Goal: Task Accomplishment & Management: Manage account settings

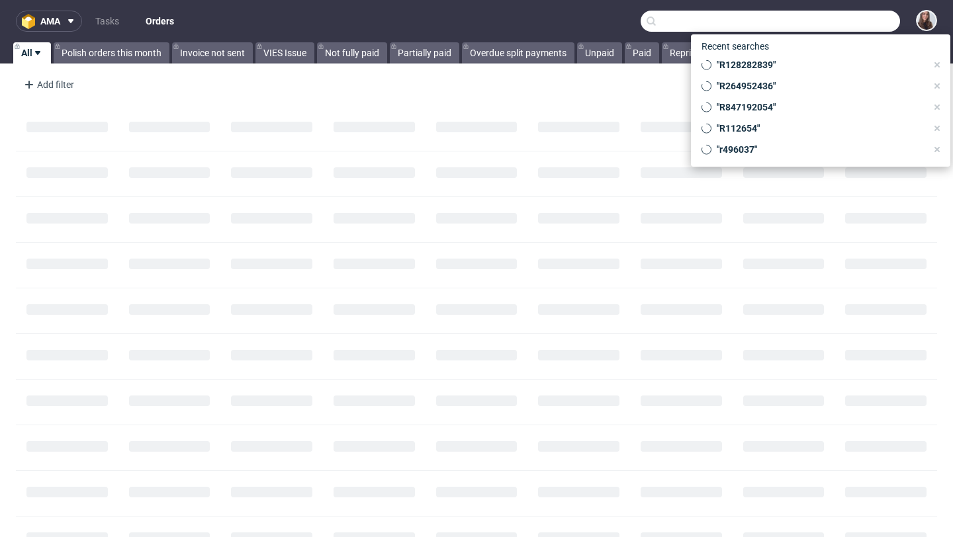
click at [856, 26] on input "text" at bounding box center [769, 21] width 259 height 21
paste input "R932942808"
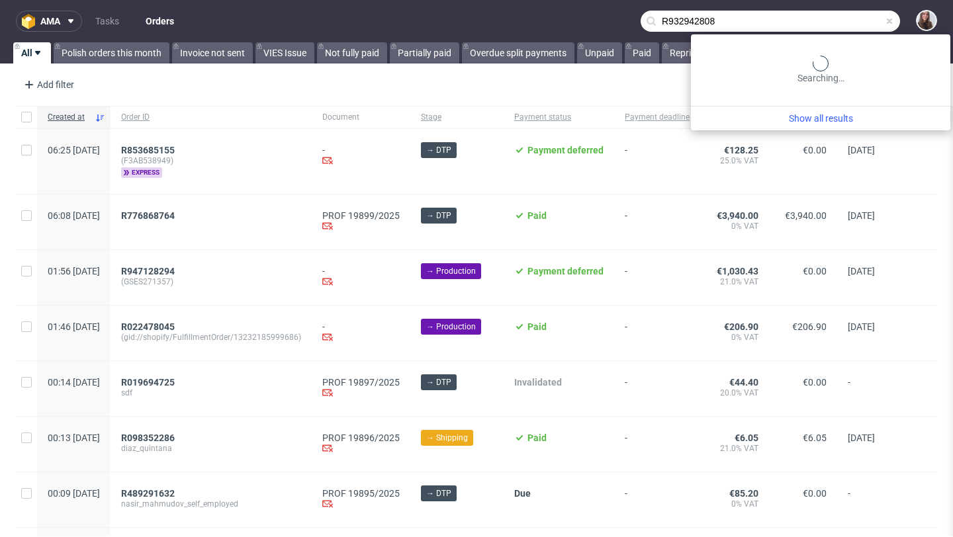
type input "R932942808"
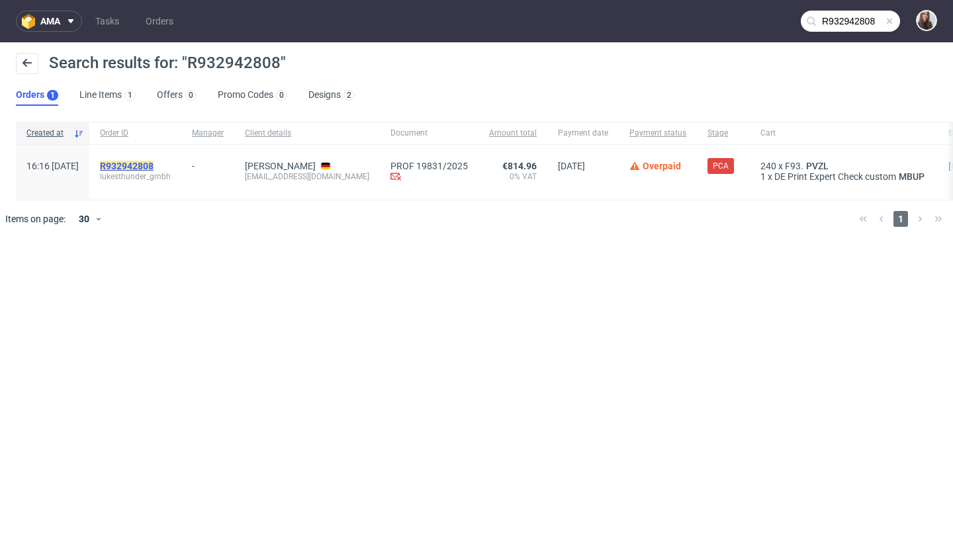
click at [153, 165] on mark "R932942808" at bounding box center [127, 166] width 54 height 11
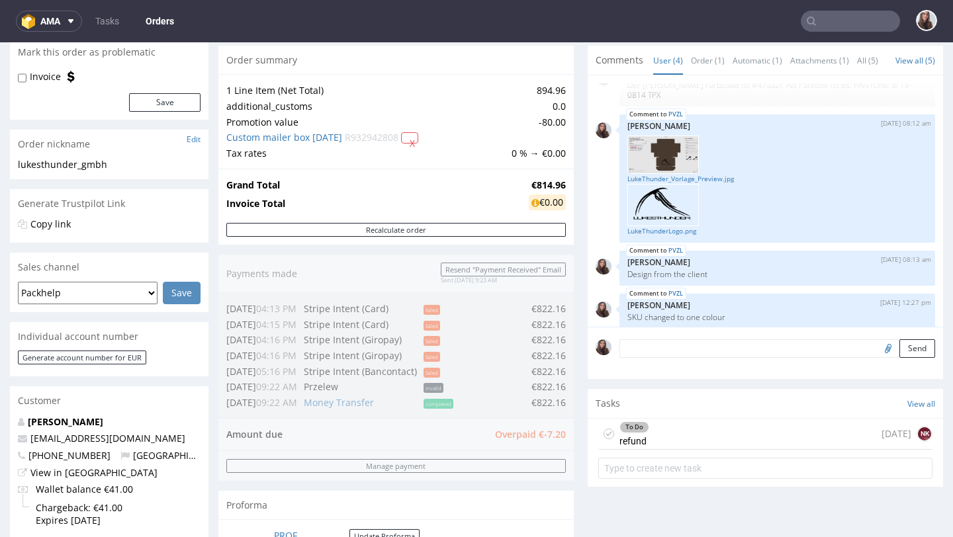
scroll to position [128, 0]
drag, startPoint x: 527, startPoint y: 400, endPoint x: 551, endPoint y: 404, distance: 24.7
click at [551, 404] on div "Order summary 1 Line Item (Net Total) 894.96 additional_customs 0.0 Promotion v…" at bounding box center [395, 309] width 355 height 529
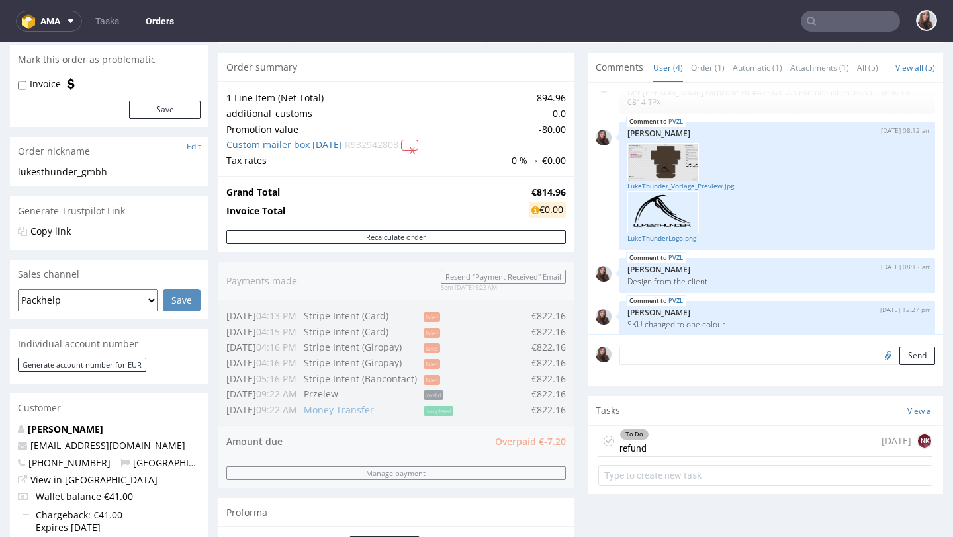
scroll to position [121, 0]
drag, startPoint x: 228, startPoint y: 187, endPoint x: 558, endPoint y: 193, distance: 330.2
click at [558, 193] on tr "Grand Total €814.96" at bounding box center [395, 192] width 339 height 16
copy tr "Grand Total €814.96"
drag, startPoint x: 521, startPoint y: 92, endPoint x: 559, endPoint y: 95, distance: 37.9
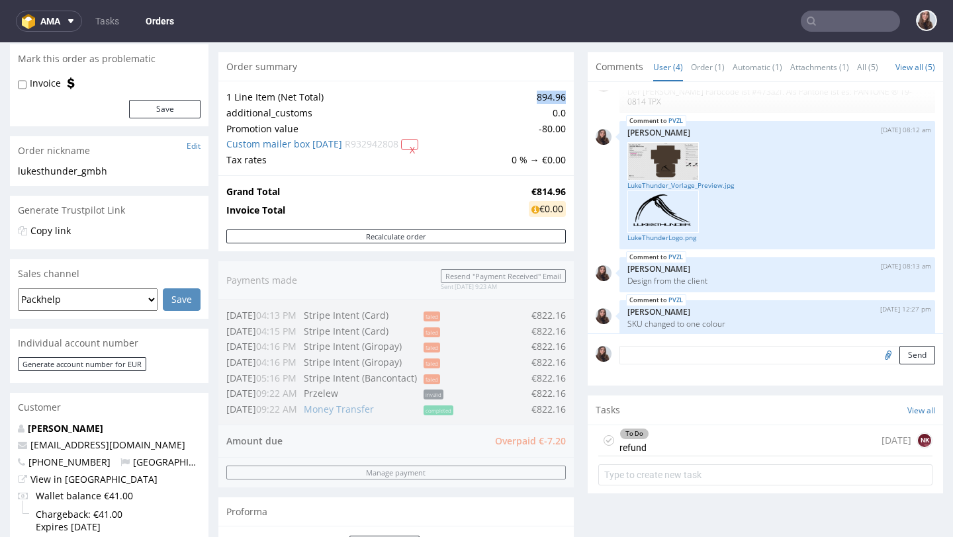
click at [559, 95] on td "894.96" at bounding box center [537, 97] width 58 height 16
copy td "894.96"
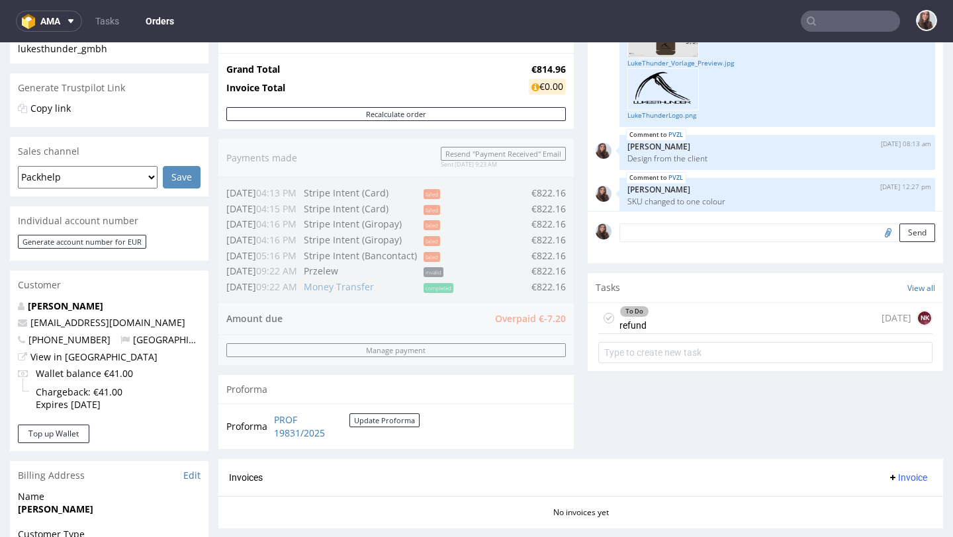
scroll to position [244, 0]
drag, startPoint x: 518, startPoint y: 283, endPoint x: 556, endPoint y: 286, distance: 37.8
click at [556, 286] on div "Order summary 1 Line Item (Net Total) 894.96 additional_customs 0.0 Promotion v…" at bounding box center [395, 193] width 355 height 529
drag, startPoint x: 553, startPoint y: 285, endPoint x: 529, endPoint y: 283, distance: 24.6
click at [529, 283] on div "Order summary 1 Line Item (Net Total) 894.96 additional_customs 0.0 Promotion v…" at bounding box center [395, 193] width 355 height 529
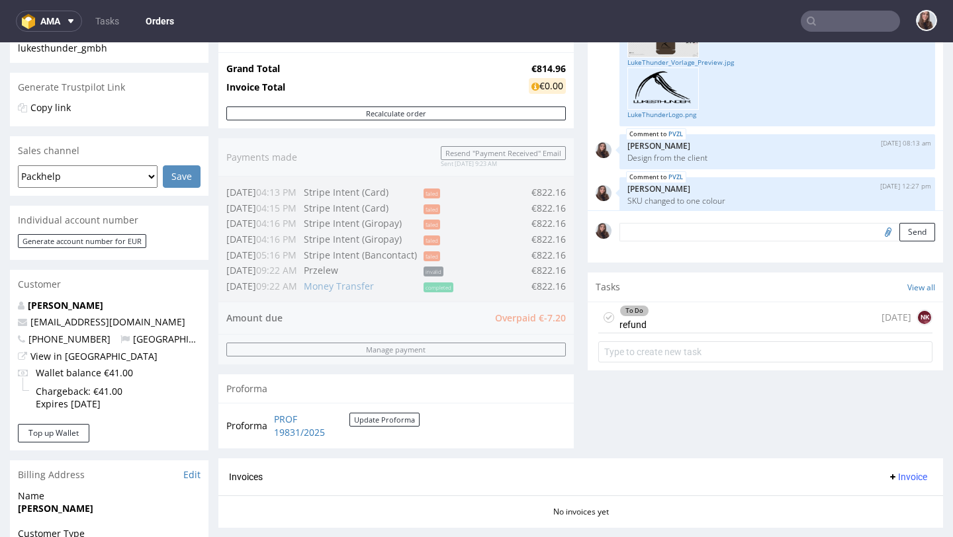
scroll to position [0, 0]
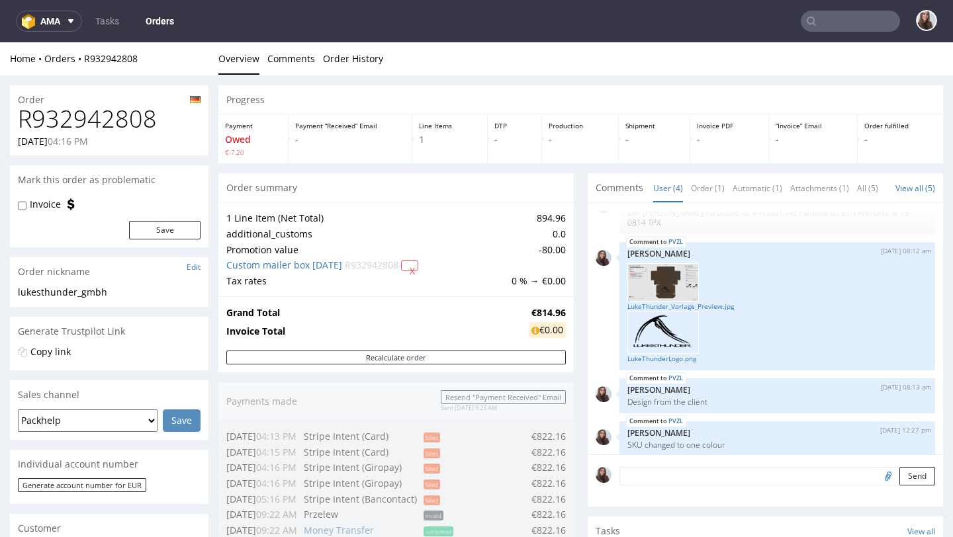
click at [859, 24] on input "text" at bounding box center [849, 21] width 99 height 21
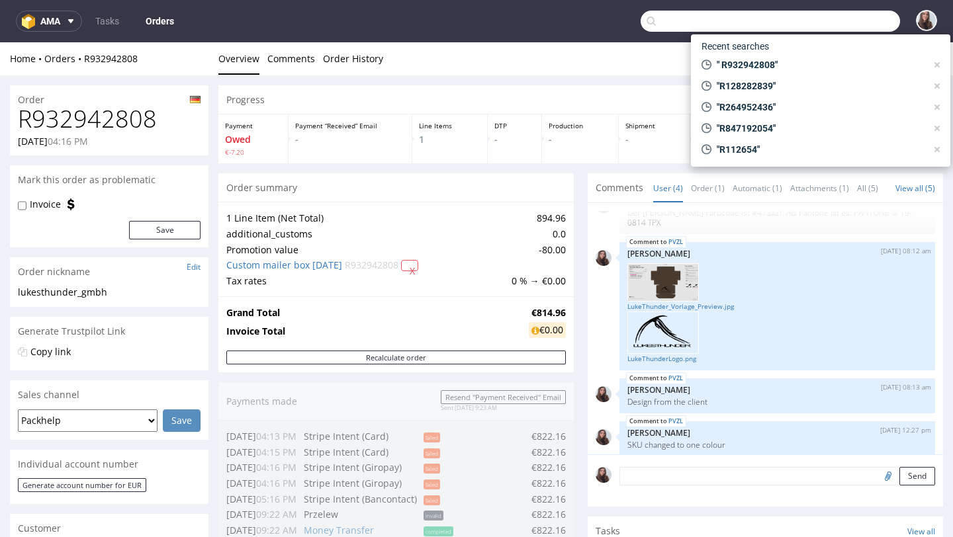
paste input "R273894790"
type input "R273894790"
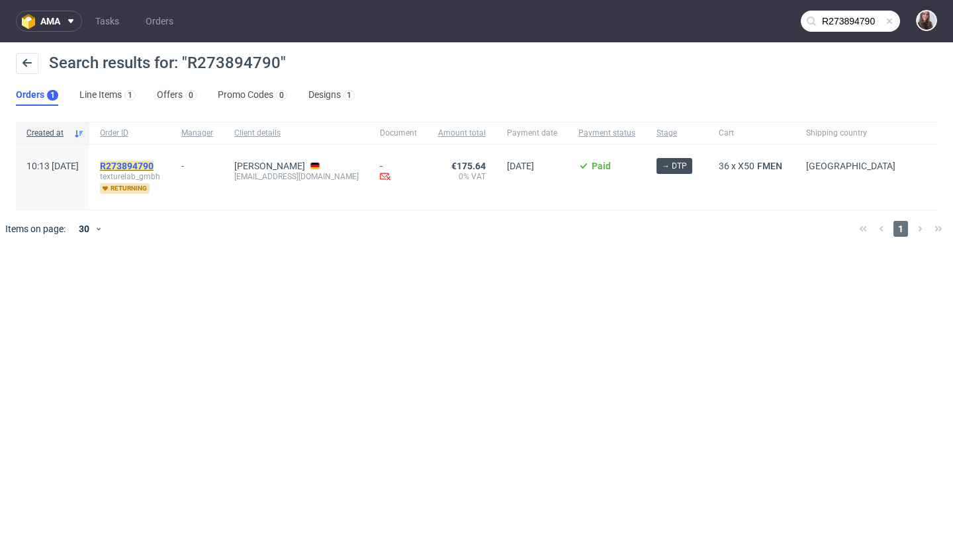
click at [153, 167] on mark "R273894790" at bounding box center [127, 166] width 54 height 11
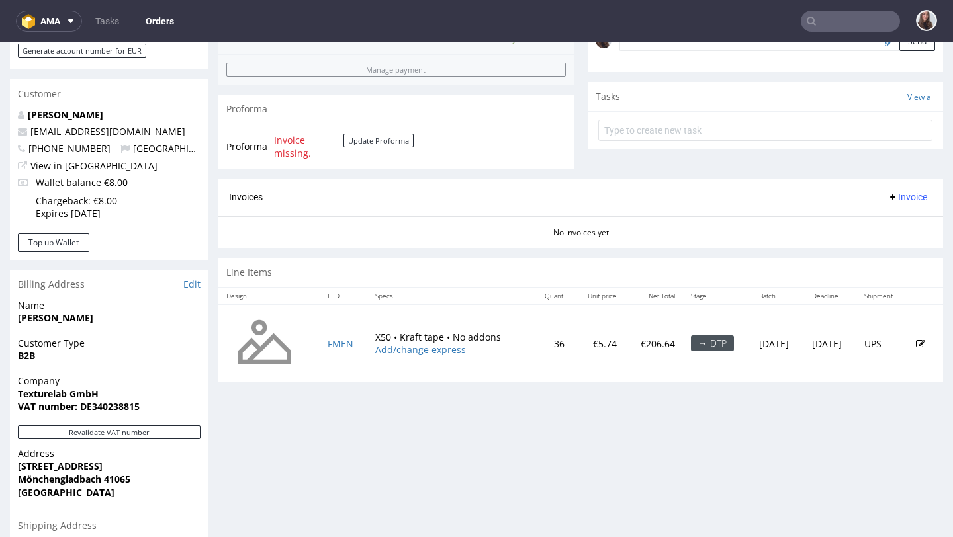
scroll to position [467, 0]
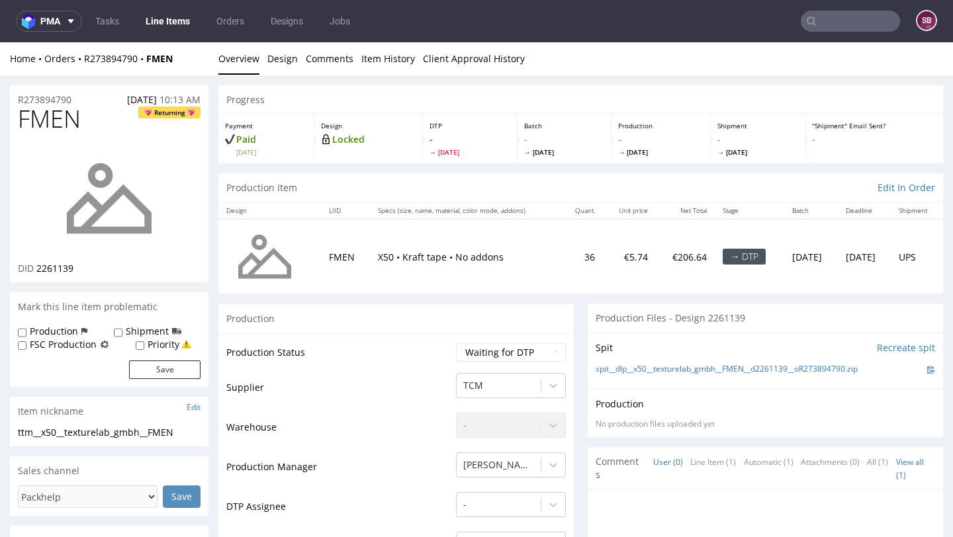
click at [849, 26] on input "text" at bounding box center [849, 21] width 99 height 21
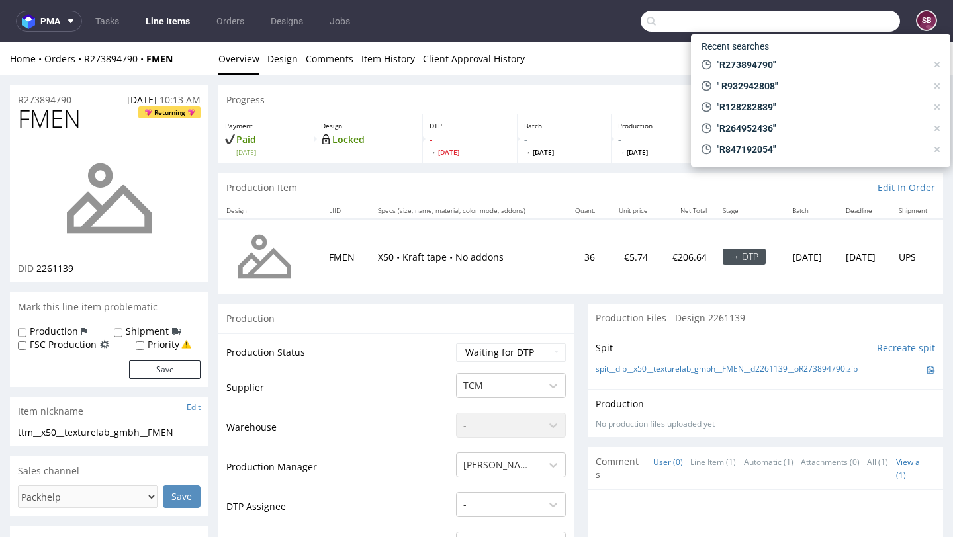
paste input "R048271770"
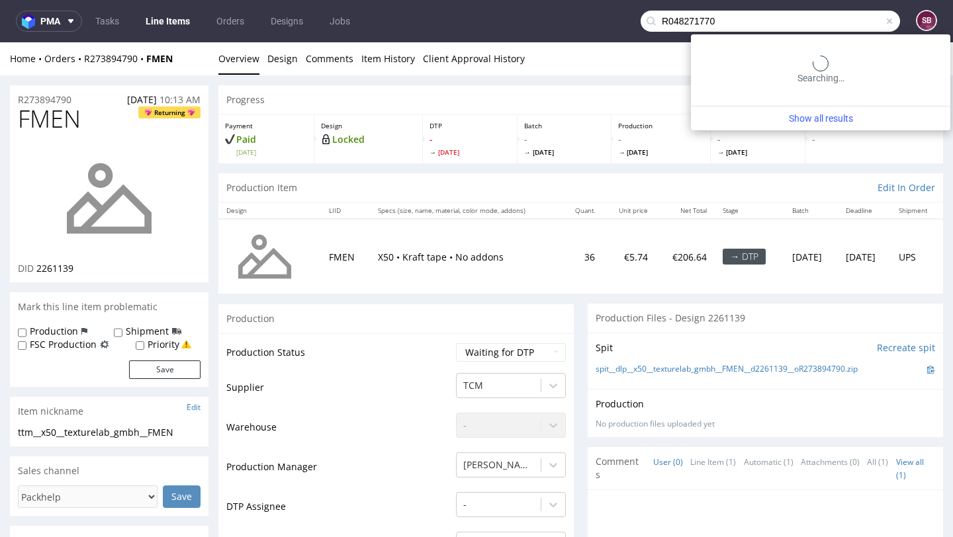
type input "R048271770"
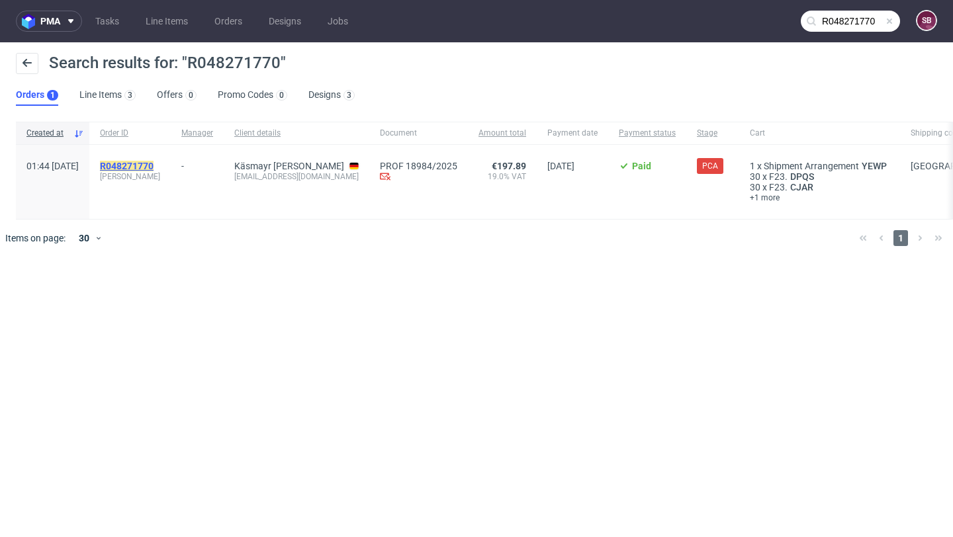
click at [153, 162] on mark "R048271770" at bounding box center [127, 166] width 54 height 11
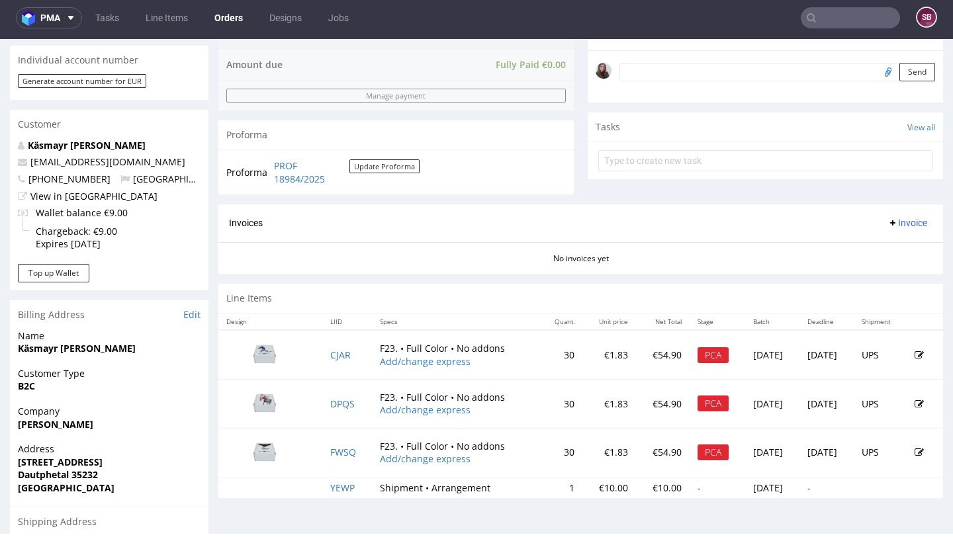
scroll to position [417, 0]
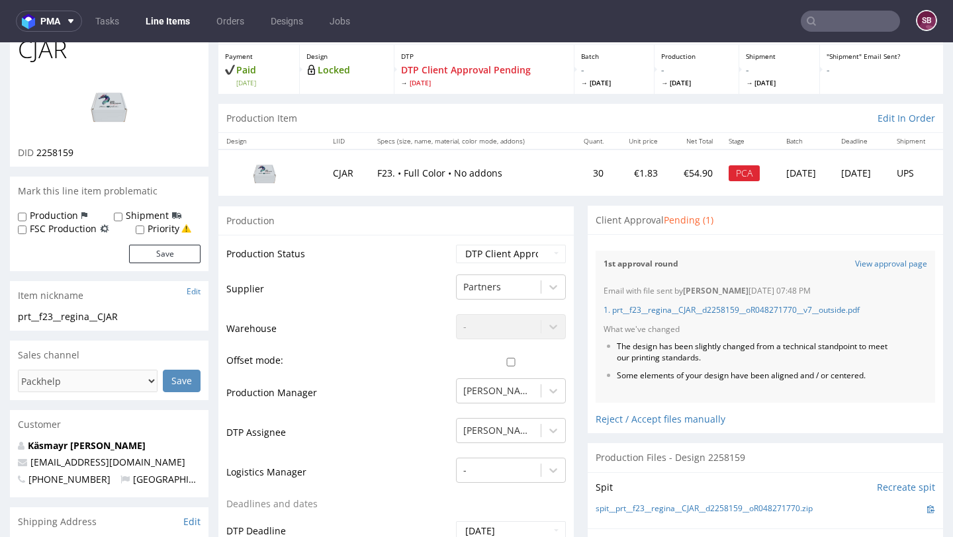
scroll to position [85, 0]
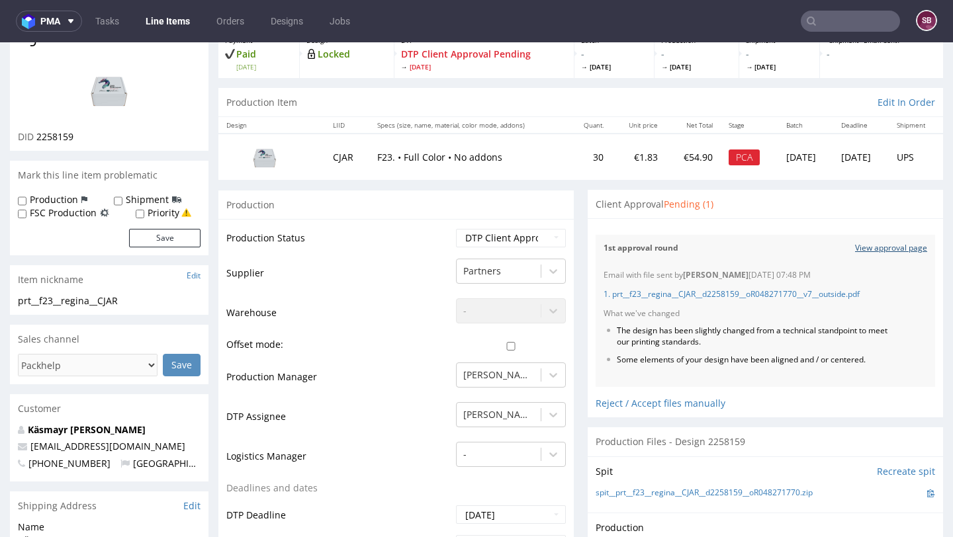
click at [886, 250] on link "View approval page" at bounding box center [891, 248] width 72 height 11
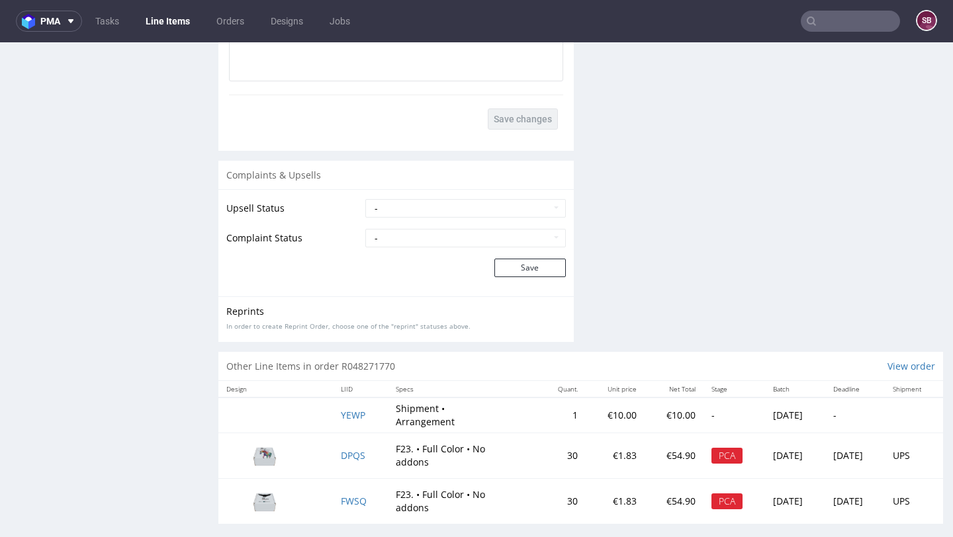
scroll to position [2022, 0]
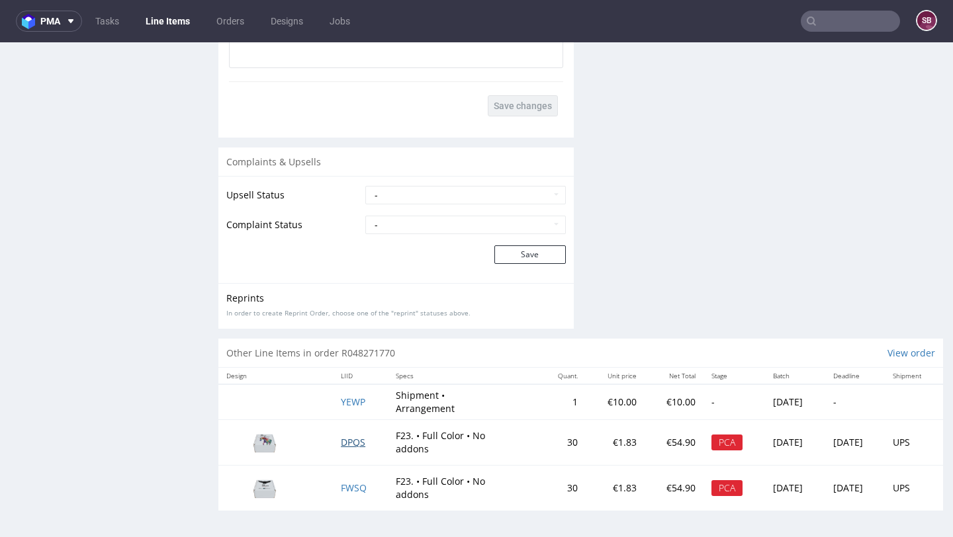
click at [345, 443] on span "DPQS" at bounding box center [353, 442] width 24 height 13
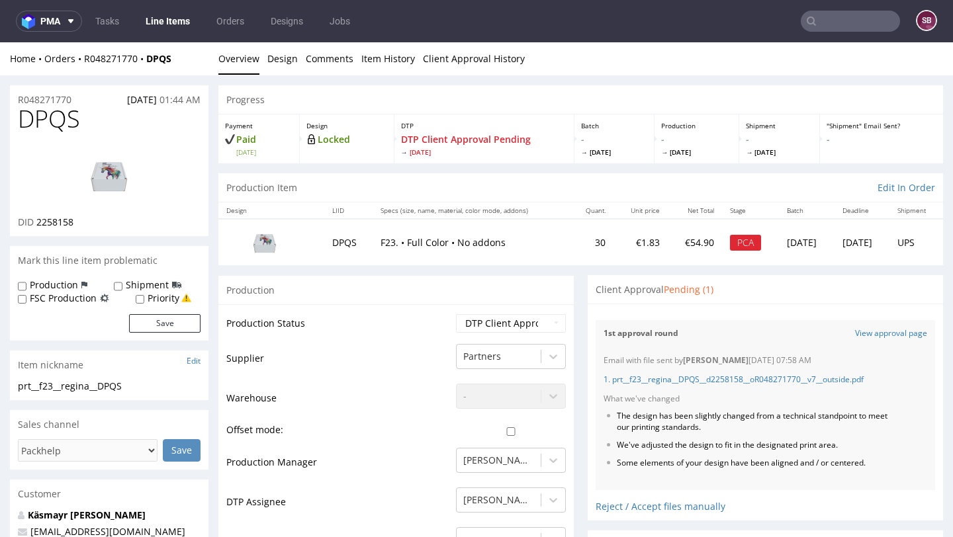
scroll to position [101, 0]
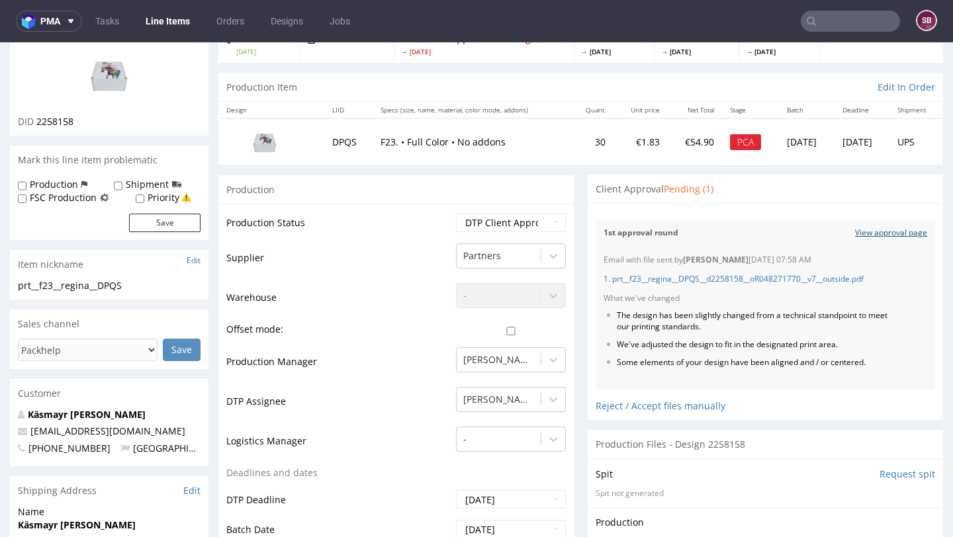
click at [886, 234] on link "View approval page" at bounding box center [891, 233] width 72 height 11
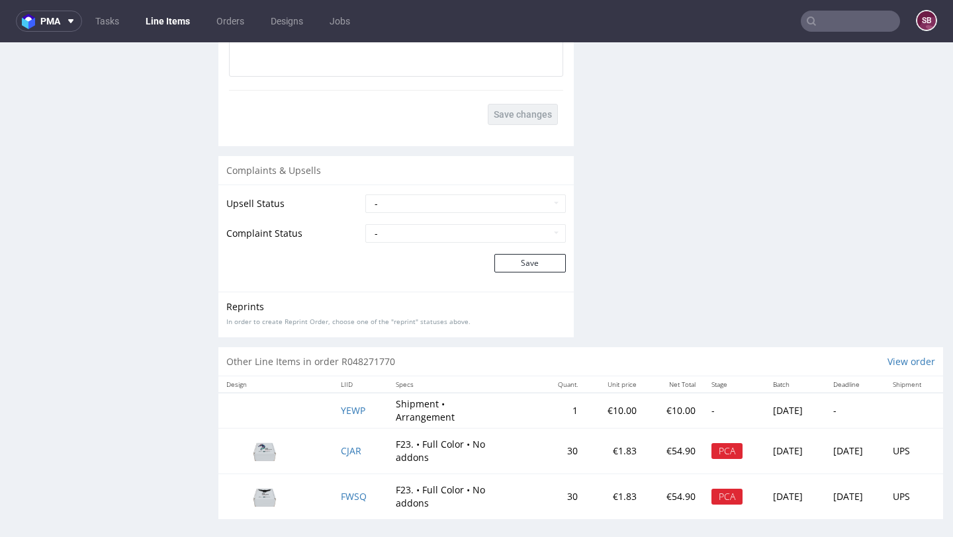
scroll to position [2022, 0]
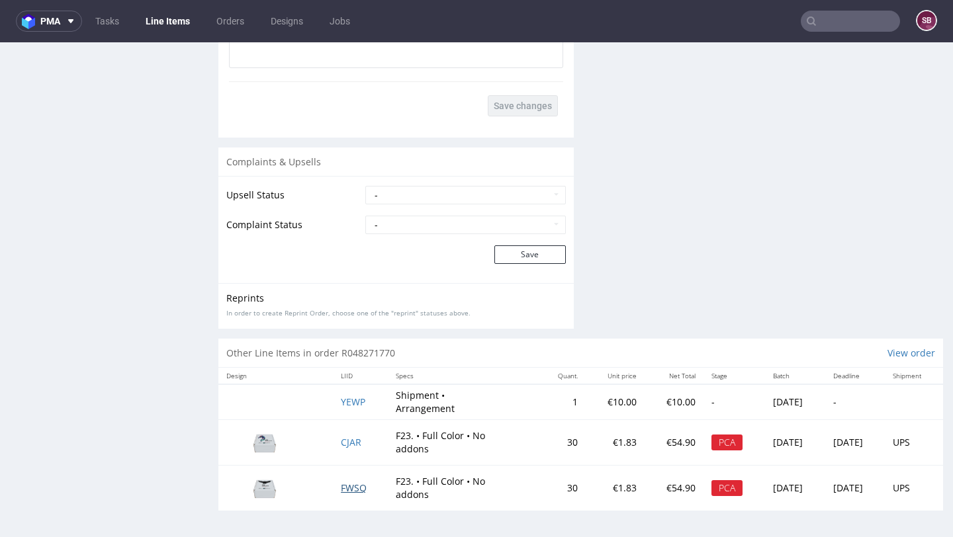
click at [345, 487] on span "FWSQ" at bounding box center [354, 488] width 26 height 13
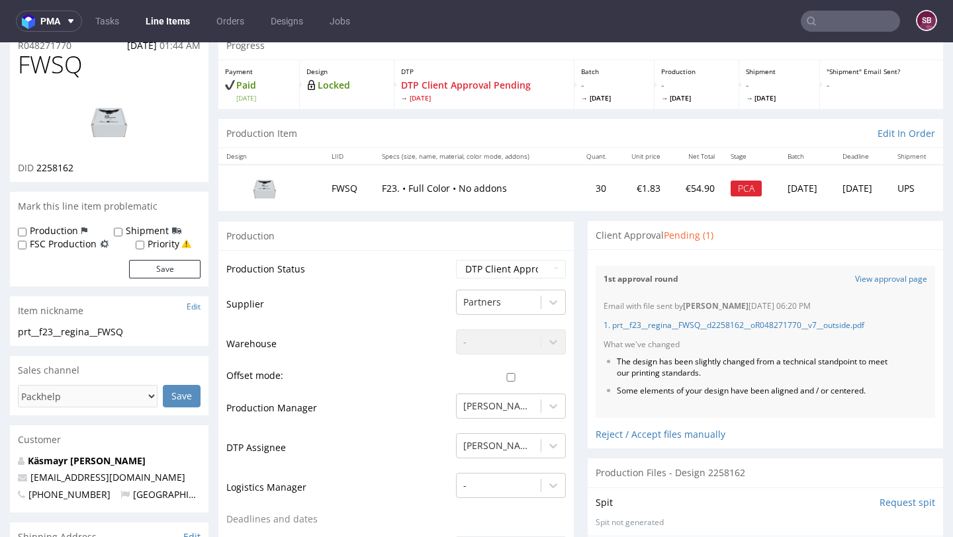
scroll to position [50, 0]
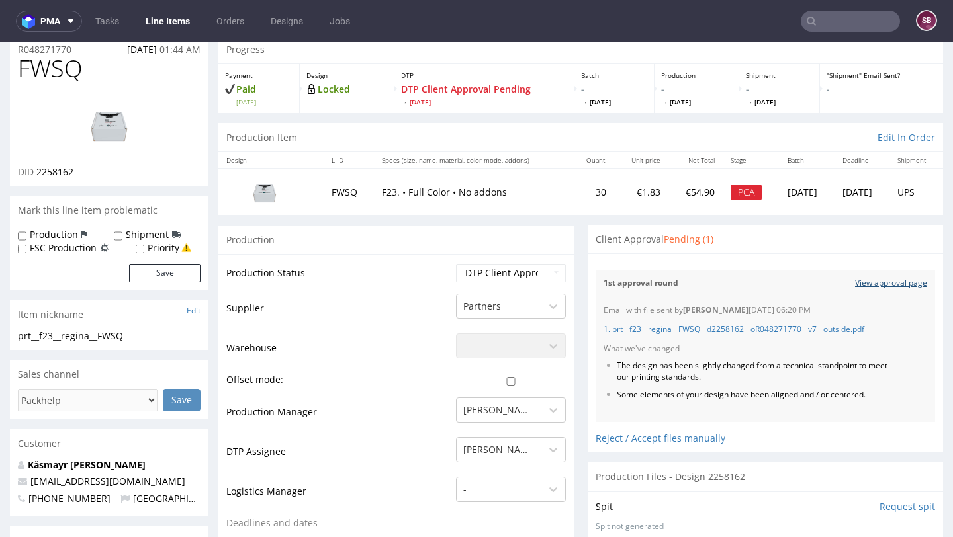
click at [889, 282] on link "View approval page" at bounding box center [891, 283] width 72 height 11
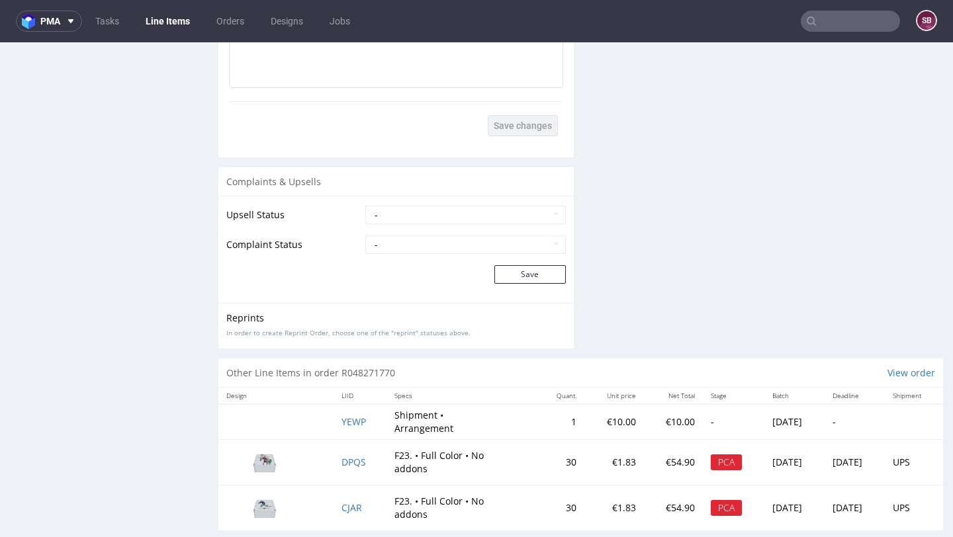
scroll to position [2022, 0]
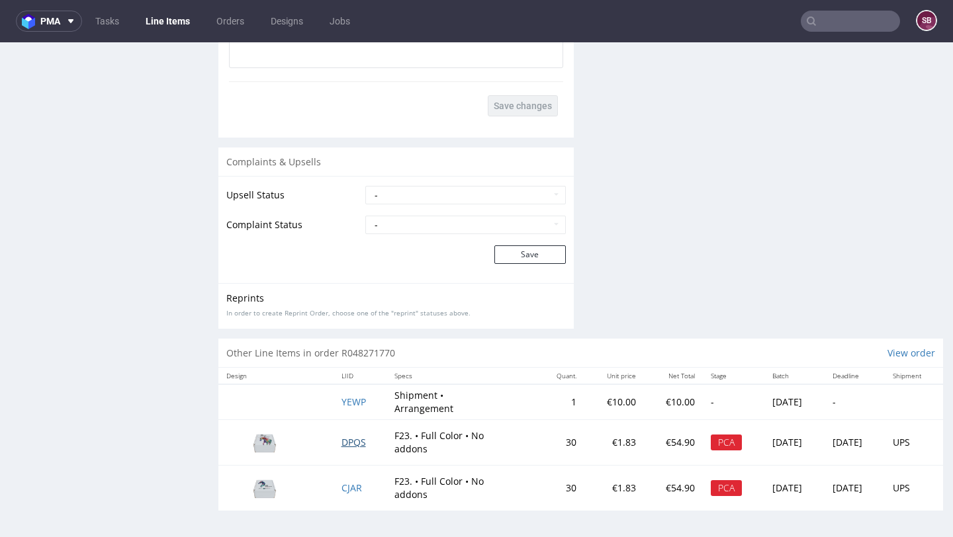
click at [346, 441] on span "DPQS" at bounding box center [353, 442] width 24 height 13
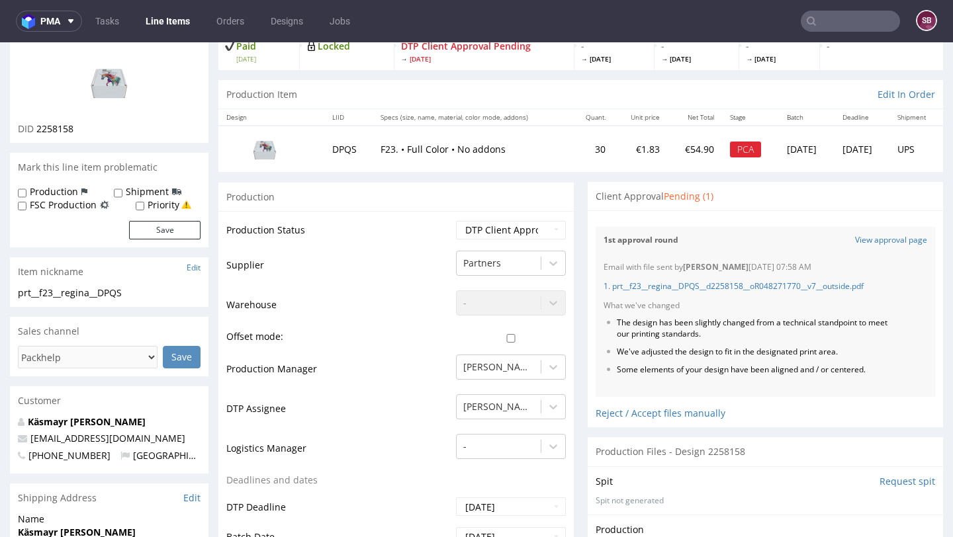
scroll to position [97, 0]
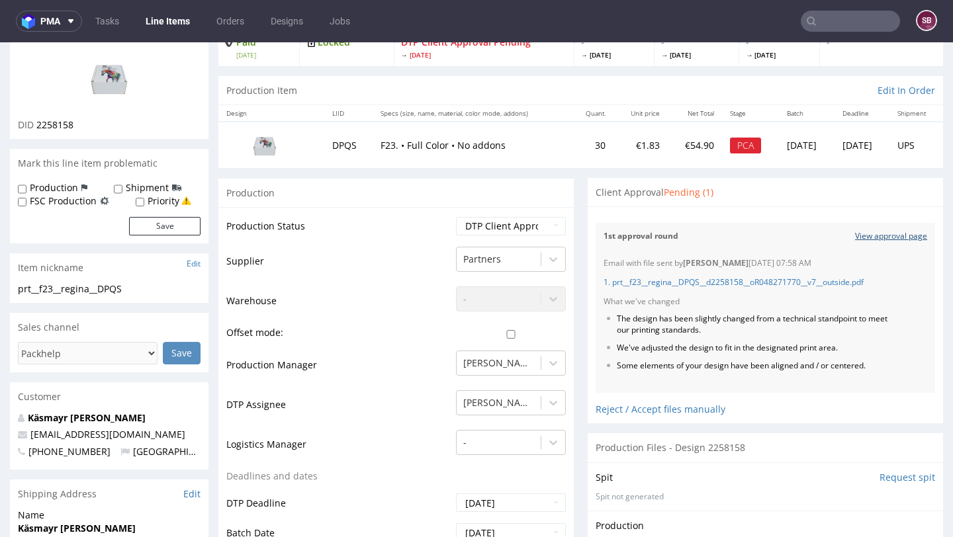
click at [875, 233] on link "View approval page" at bounding box center [891, 236] width 72 height 11
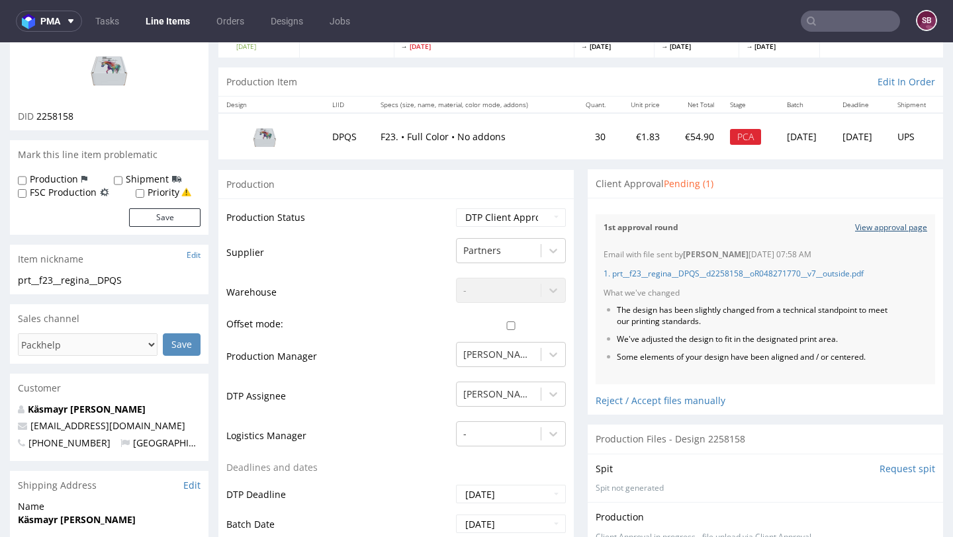
scroll to position [130, 0]
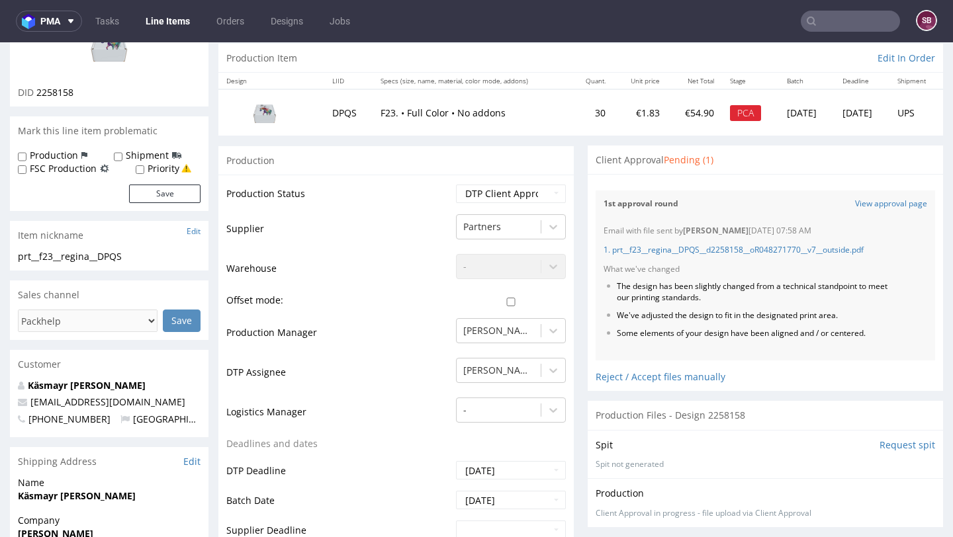
click at [696, 255] on p "1. prt__f23__regina__DPQS__d2258158__oR048271770__v7__outside.pdf" at bounding box center [764, 250] width 323 height 11
click at [694, 247] on link "1. prt__f23__regina__DPQS__d2258158__oR048271770__v7__outside.pdf" at bounding box center [733, 249] width 260 height 11
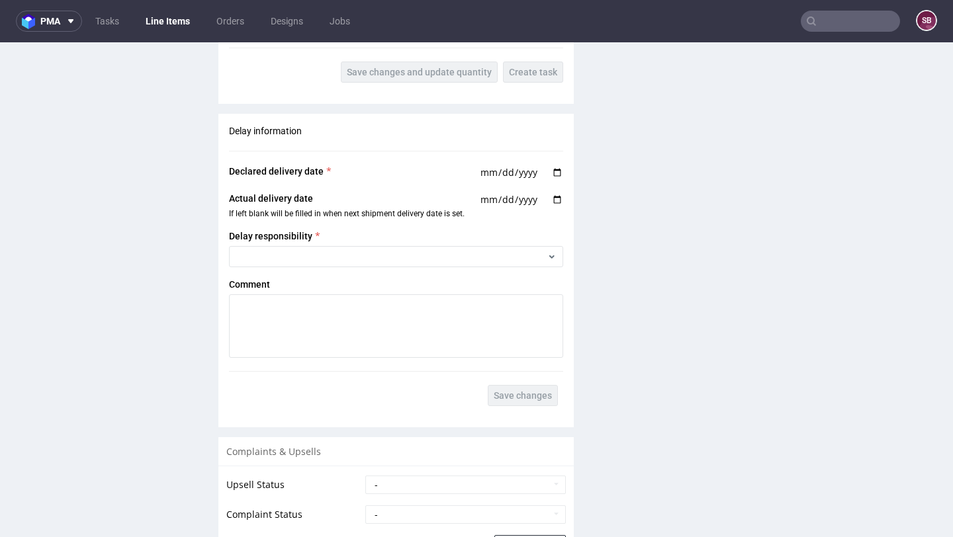
scroll to position [2022, 0]
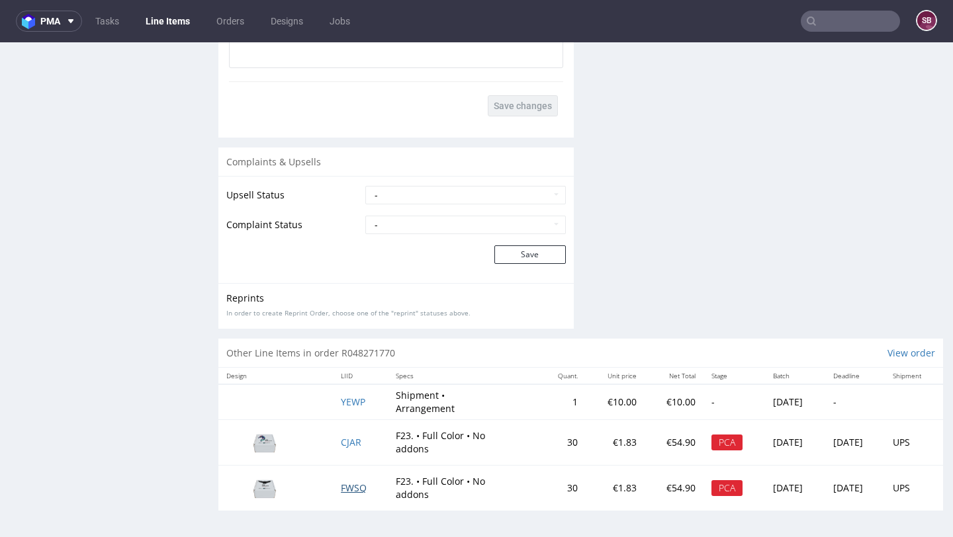
click at [351, 488] on span "FWSQ" at bounding box center [354, 488] width 26 height 13
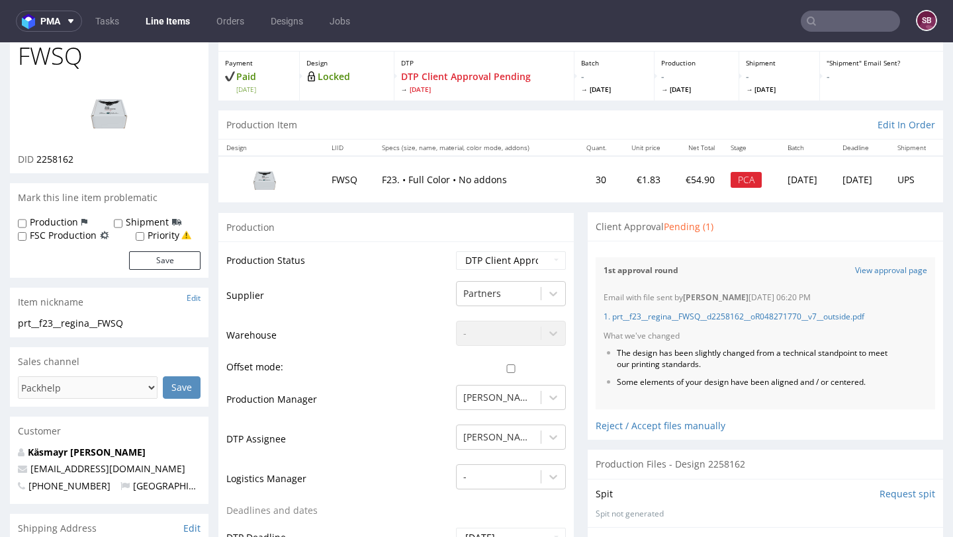
scroll to position [112, 0]
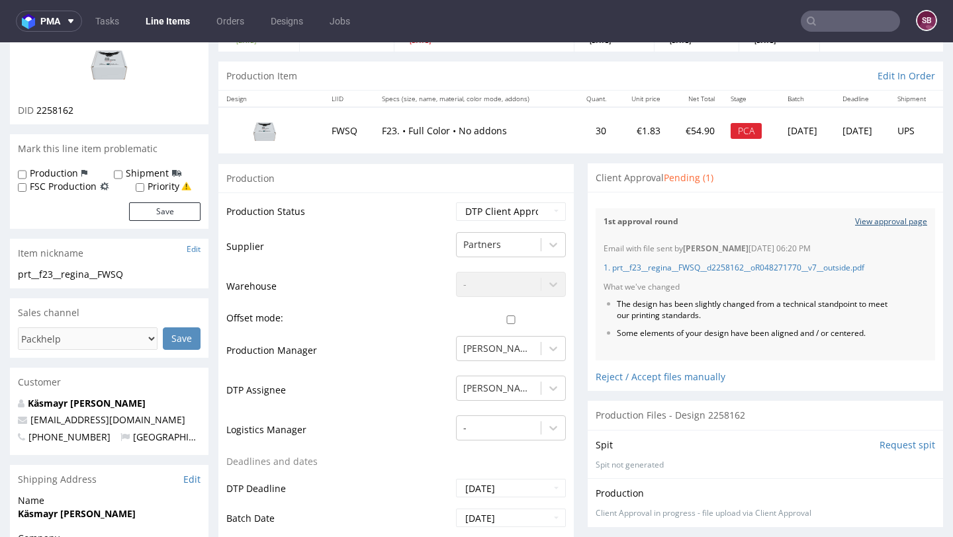
click at [877, 220] on link "View approval page" at bounding box center [891, 221] width 72 height 11
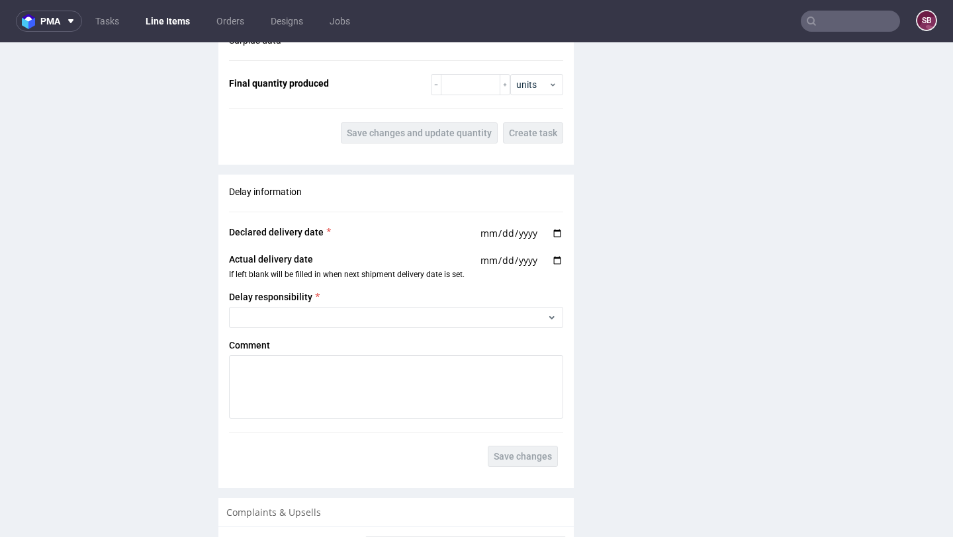
scroll to position [2022, 0]
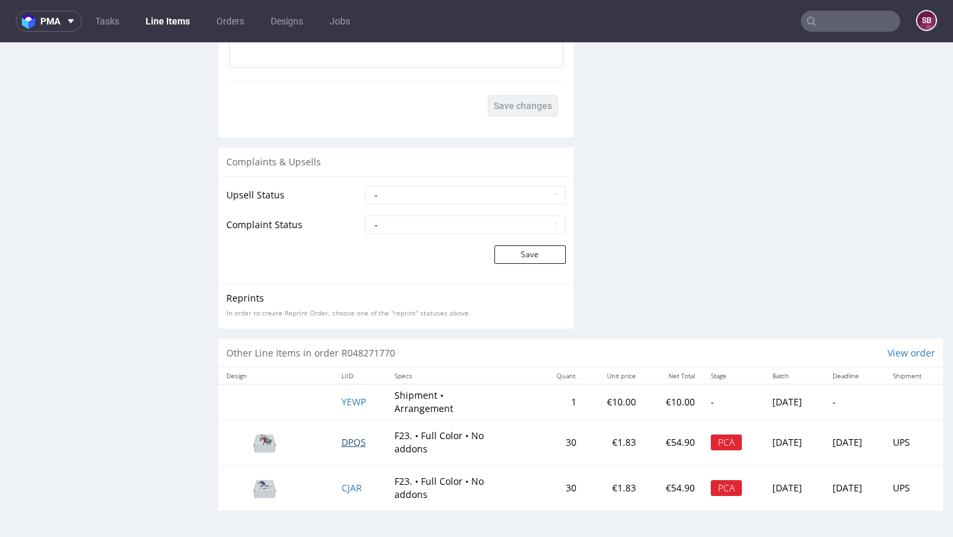
click at [345, 442] on span "DPQS" at bounding box center [353, 442] width 24 height 13
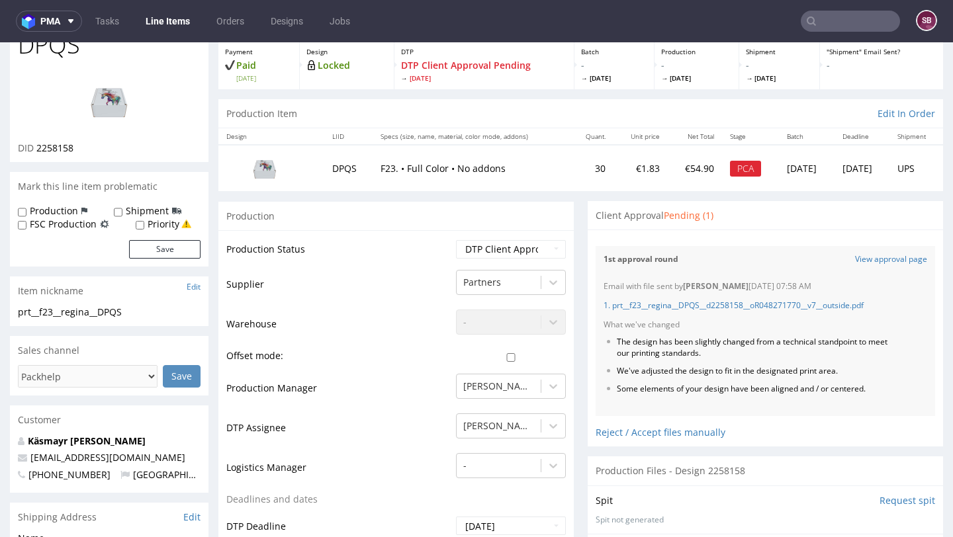
scroll to position [79, 0]
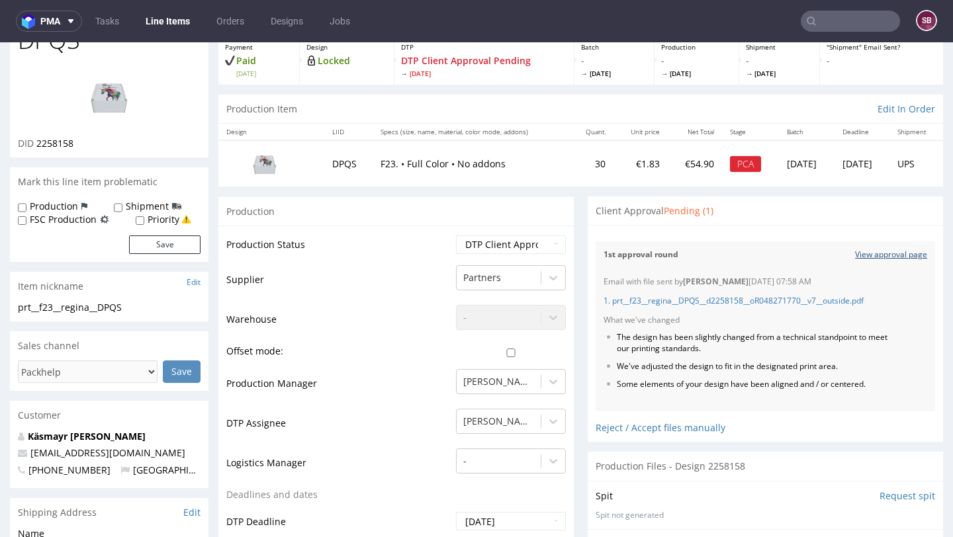
click at [883, 253] on link "View approval page" at bounding box center [891, 254] width 72 height 11
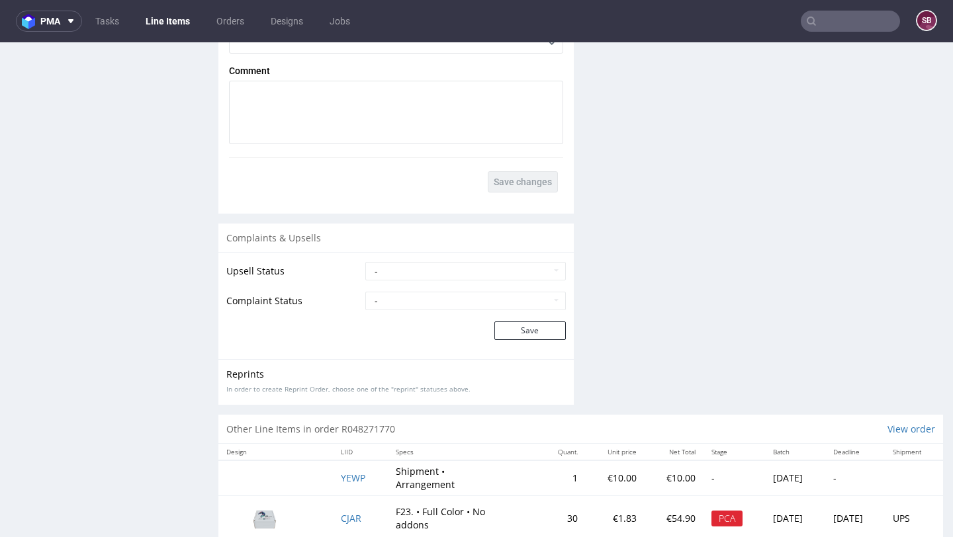
scroll to position [2022, 0]
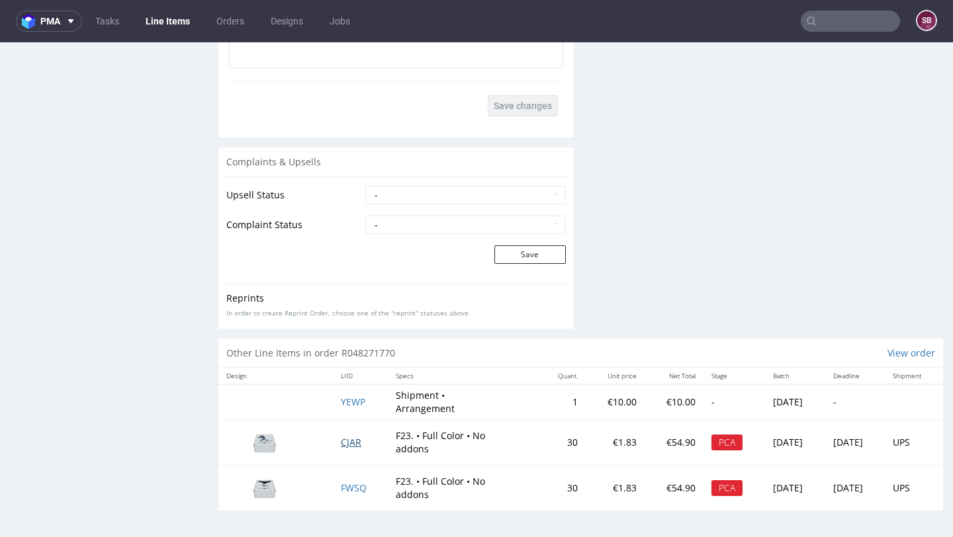
click at [348, 440] on span "CJAR" at bounding box center [351, 442] width 21 height 13
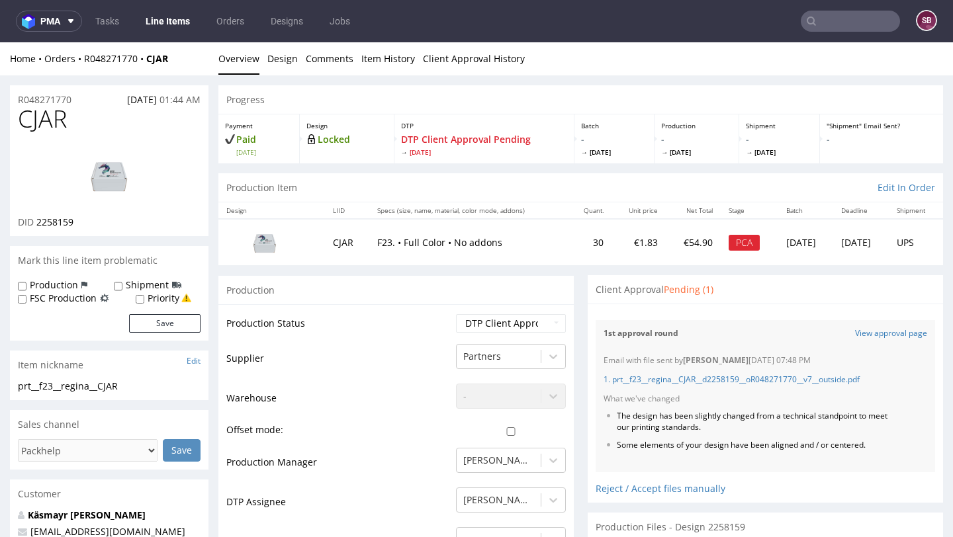
click at [884, 326] on div "1st approval round View approval page" at bounding box center [764, 333] width 339 height 27
click at [879, 341] on div "1st approval round View approval page" at bounding box center [764, 333] width 339 height 27
click at [877, 327] on div "1st approval round View approval page" at bounding box center [764, 333] width 339 height 27
click at [879, 332] on link "View approval page" at bounding box center [891, 333] width 72 height 11
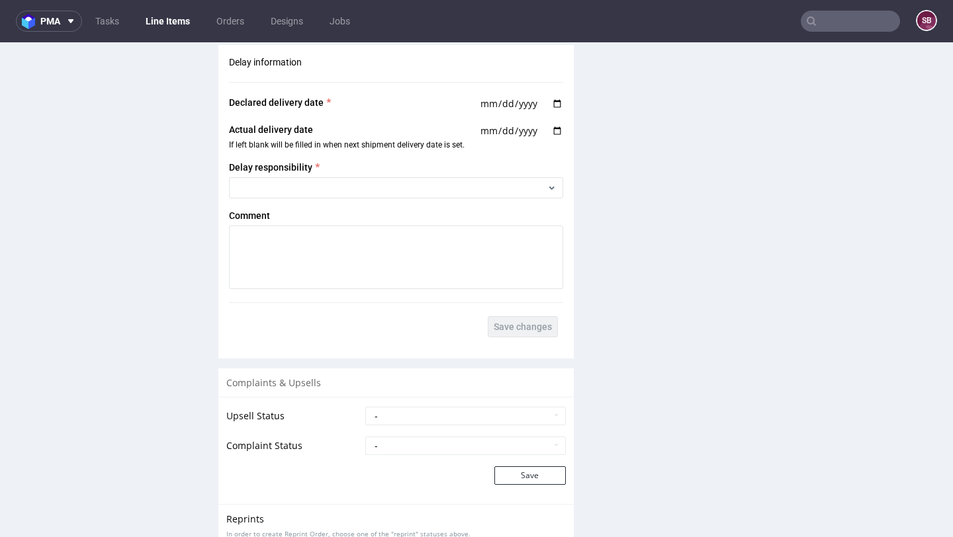
scroll to position [2022, 0]
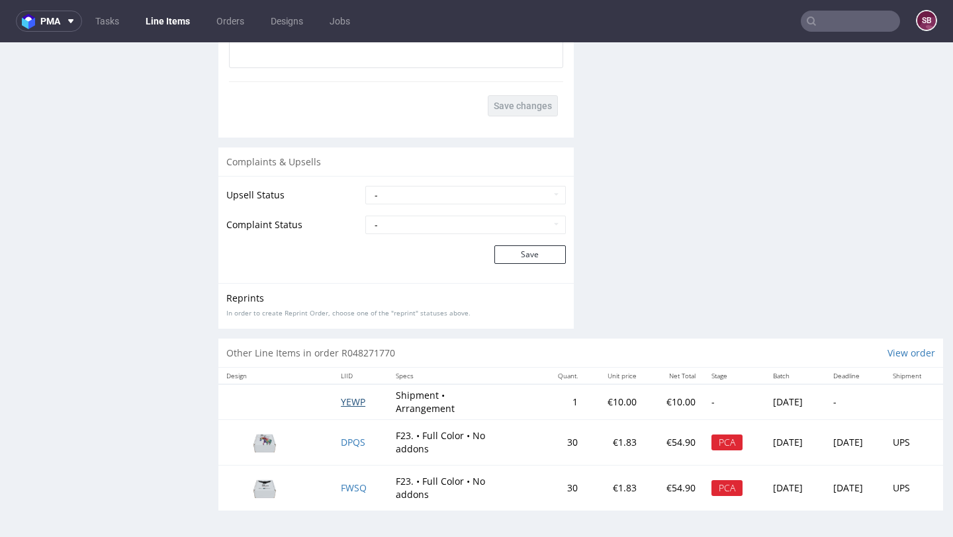
click at [341, 403] on span "YEWP" at bounding box center [353, 402] width 24 height 13
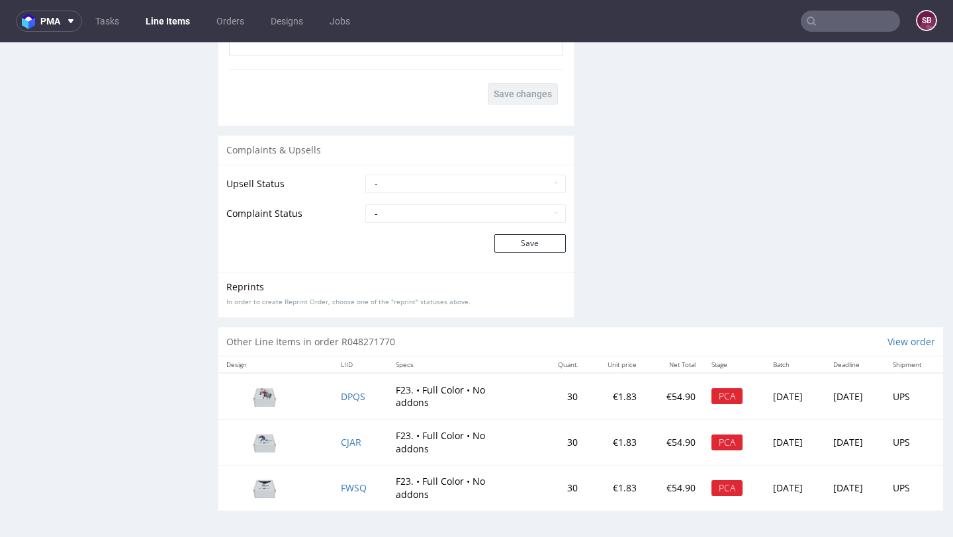
scroll to position [3, 0]
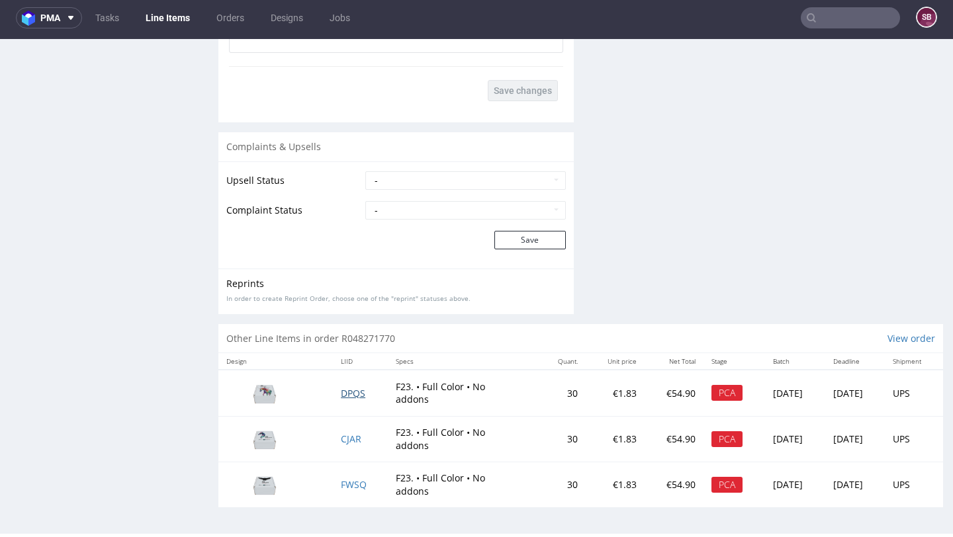
click at [345, 391] on span "DPQS" at bounding box center [353, 393] width 24 height 13
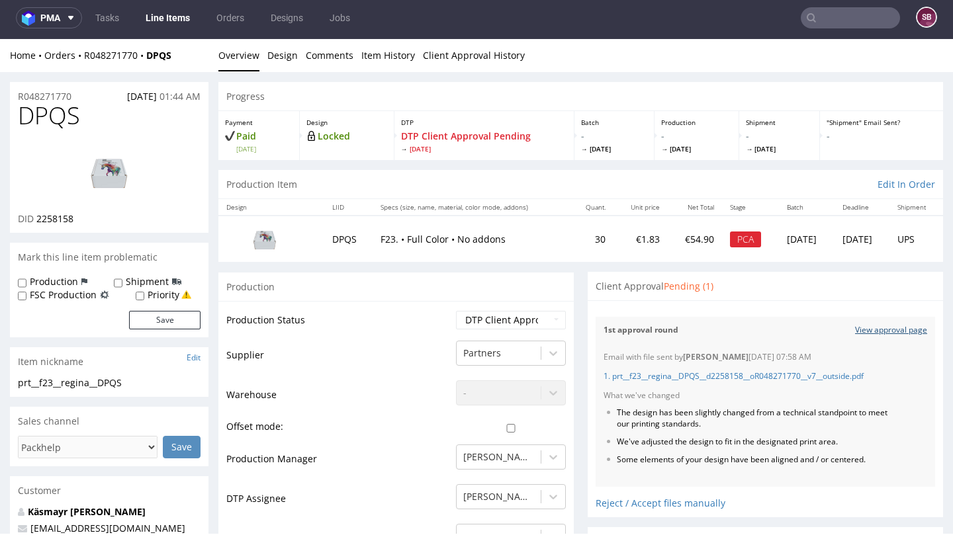
click at [904, 328] on link "View approval page" at bounding box center [891, 330] width 72 height 11
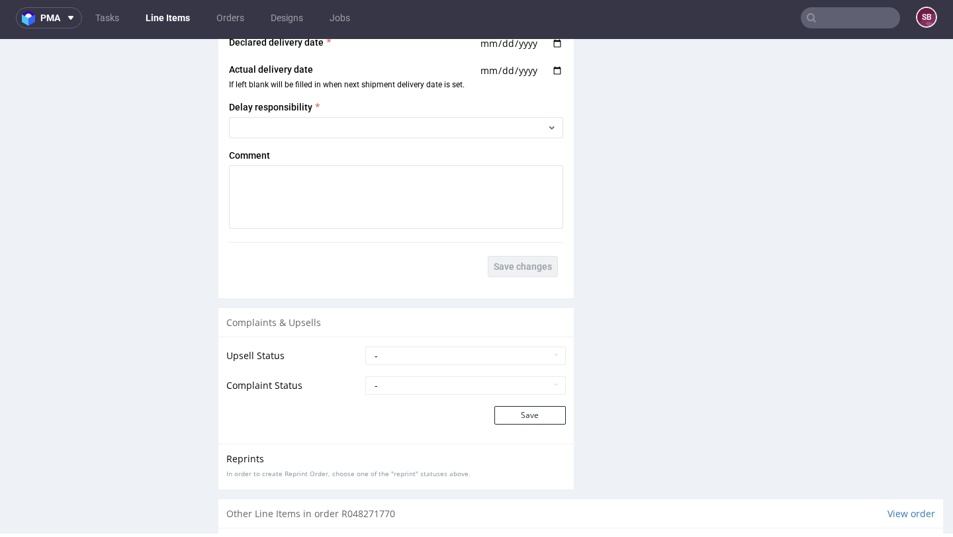
scroll to position [2022, 0]
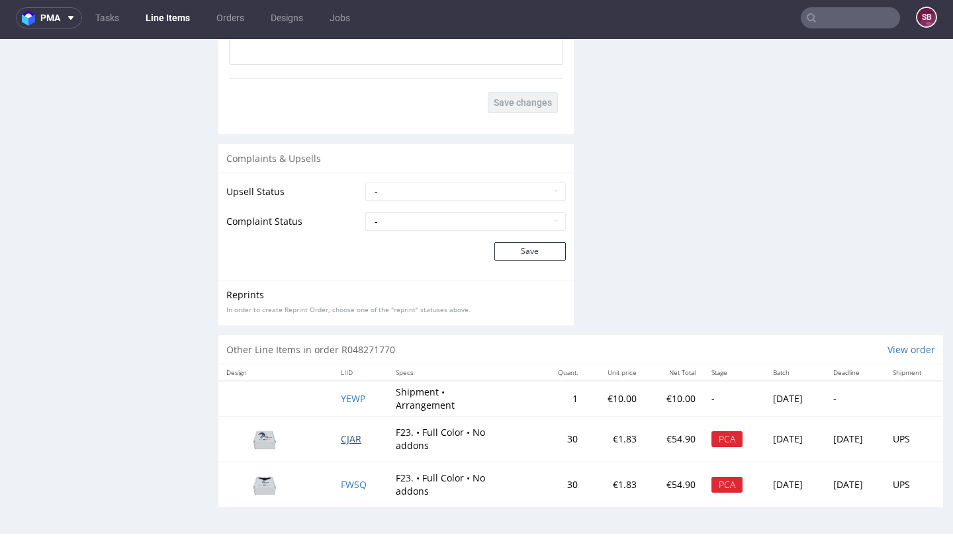
click at [341, 438] on span "CJAR" at bounding box center [351, 439] width 21 height 13
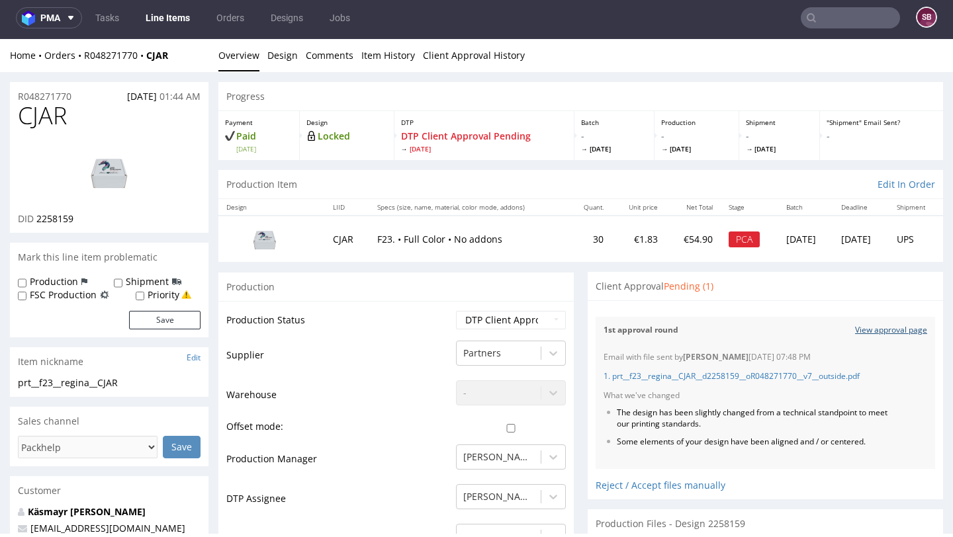
click at [887, 325] on link "View approval page" at bounding box center [891, 330] width 72 height 11
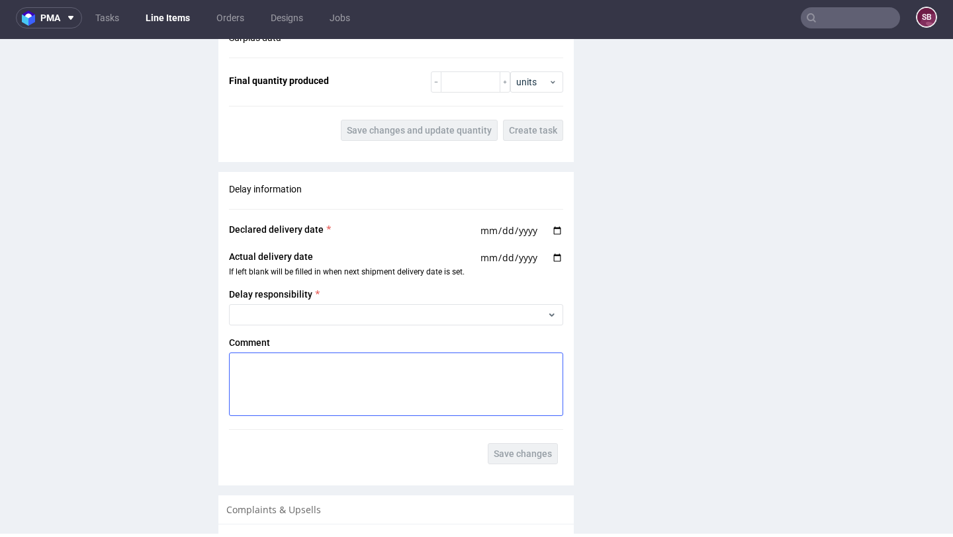
scroll to position [2022, 0]
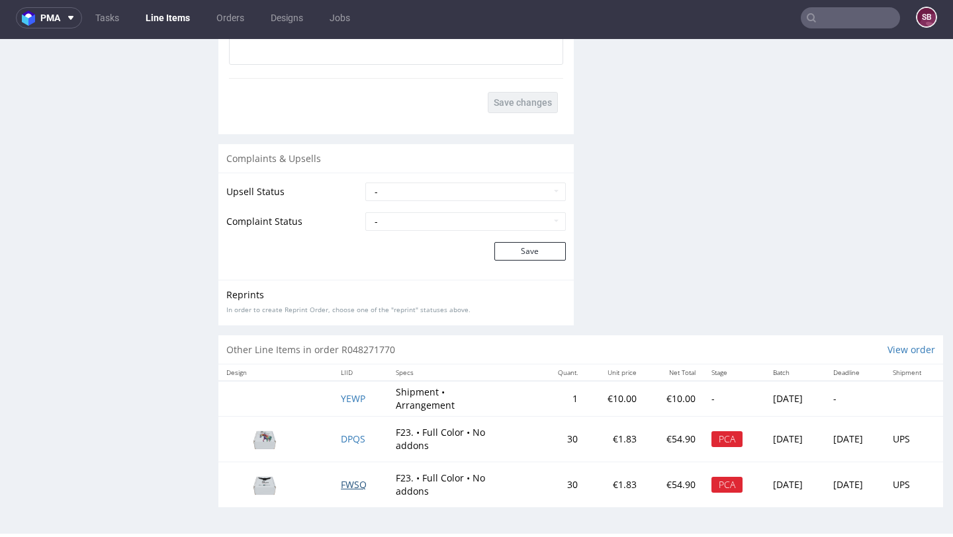
click at [343, 486] on span "FWSQ" at bounding box center [354, 484] width 26 height 13
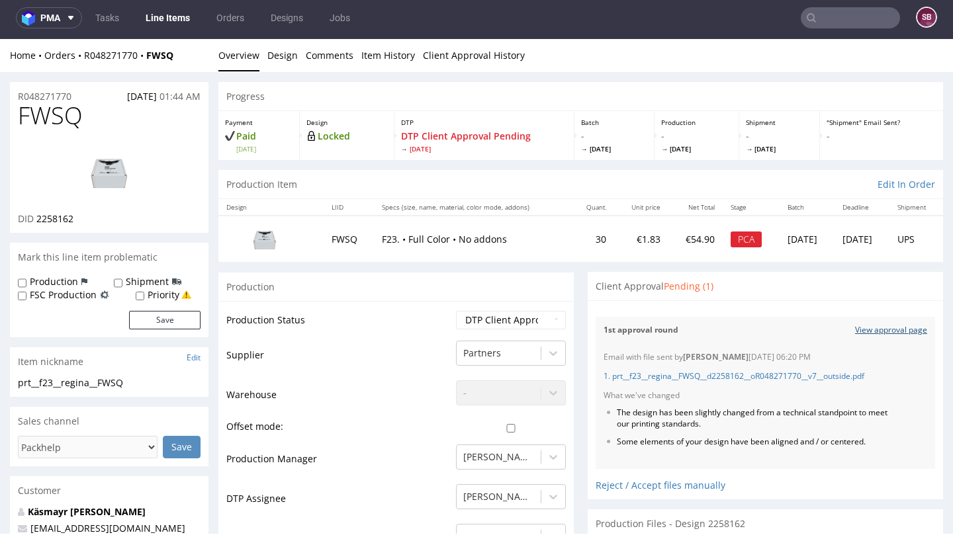
click at [876, 329] on link "View approval page" at bounding box center [891, 330] width 72 height 11
click at [814, 30] on nav "pma Tasks Line Items Orders Designs Jobs SB" at bounding box center [476, 18] width 953 height 42
click at [827, 17] on input "text" at bounding box center [849, 17] width 99 height 21
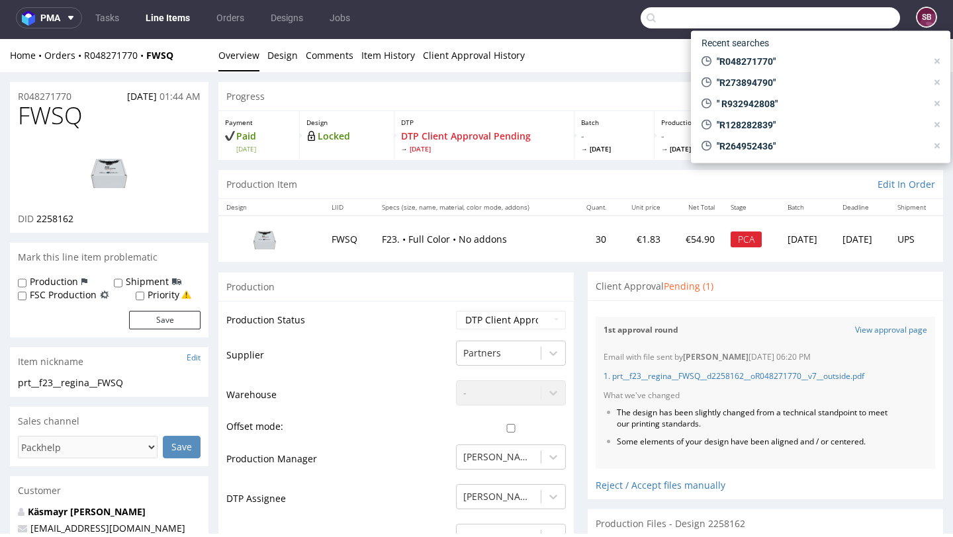
paste input "R231293800"
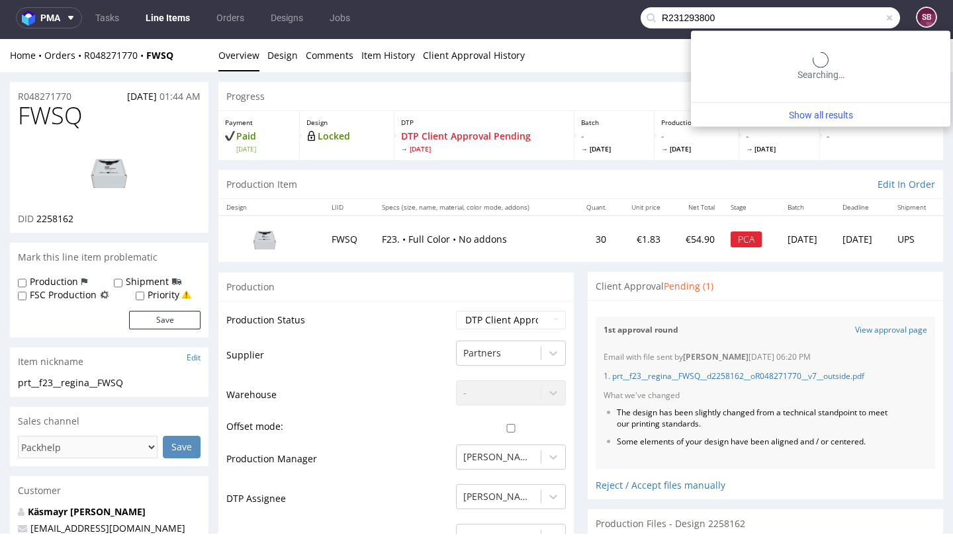
type input "R231293800"
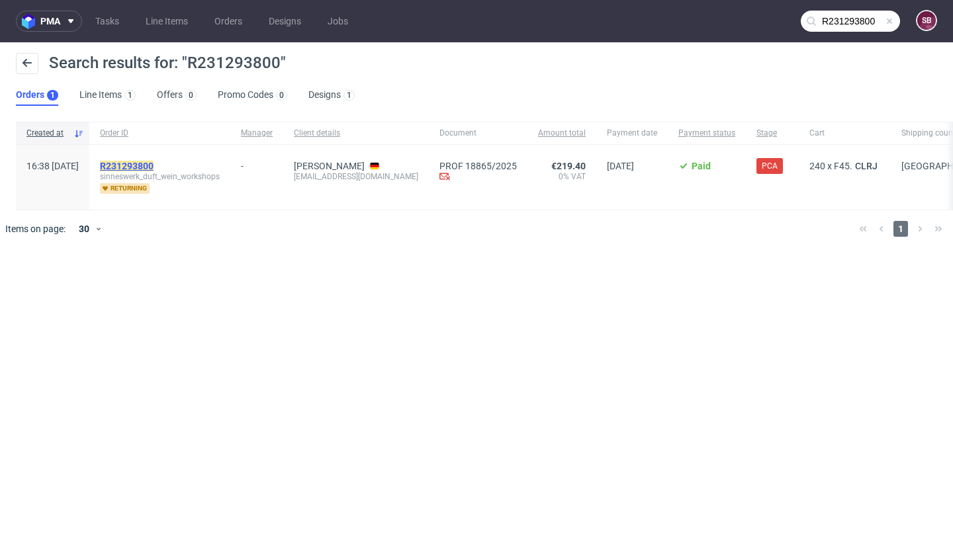
click at [153, 166] on mark "R231293800" at bounding box center [127, 166] width 54 height 11
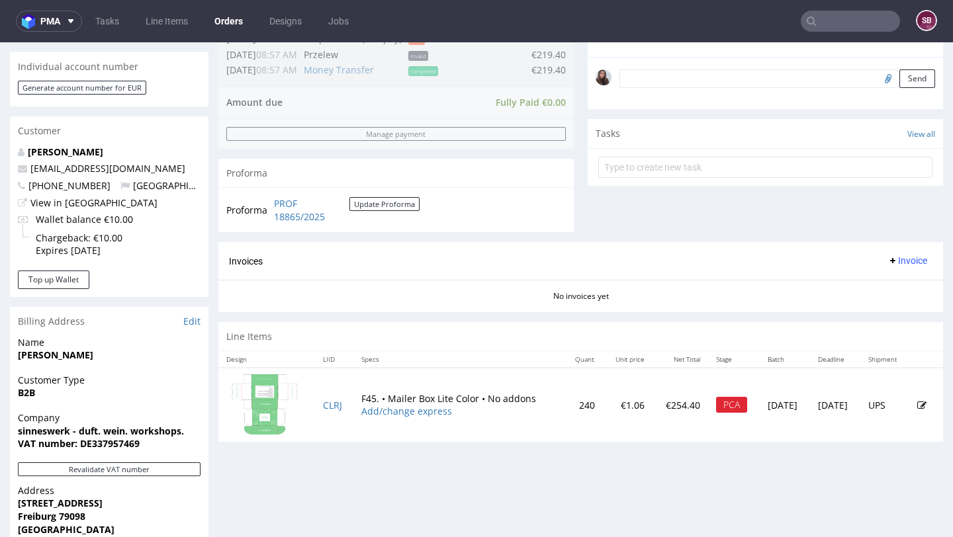
scroll to position [398, 0]
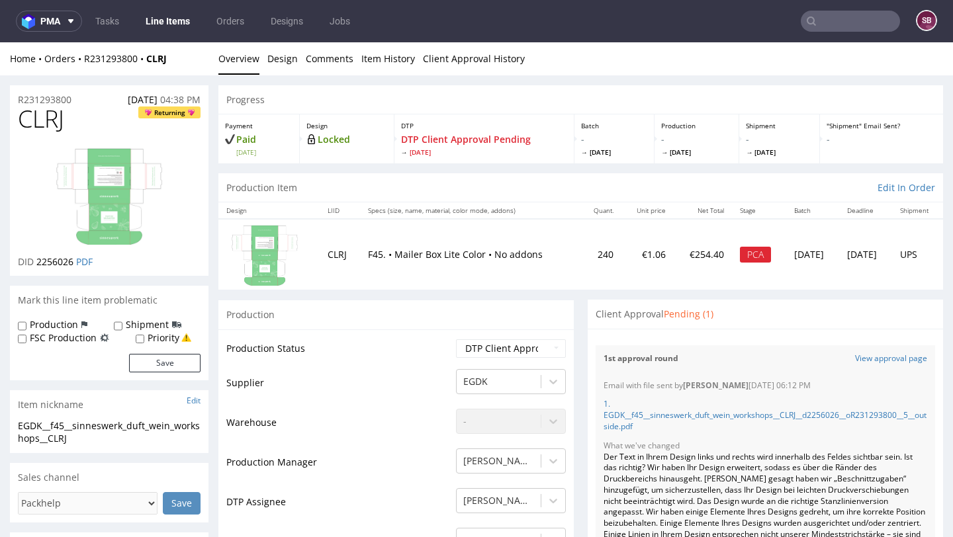
scroll to position [103, 0]
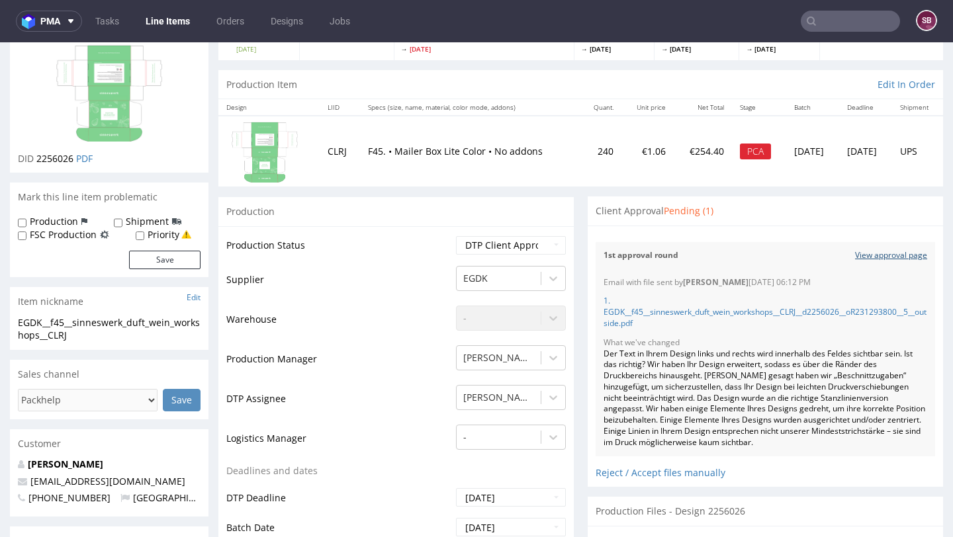
click at [877, 252] on link "View approval page" at bounding box center [891, 255] width 72 height 11
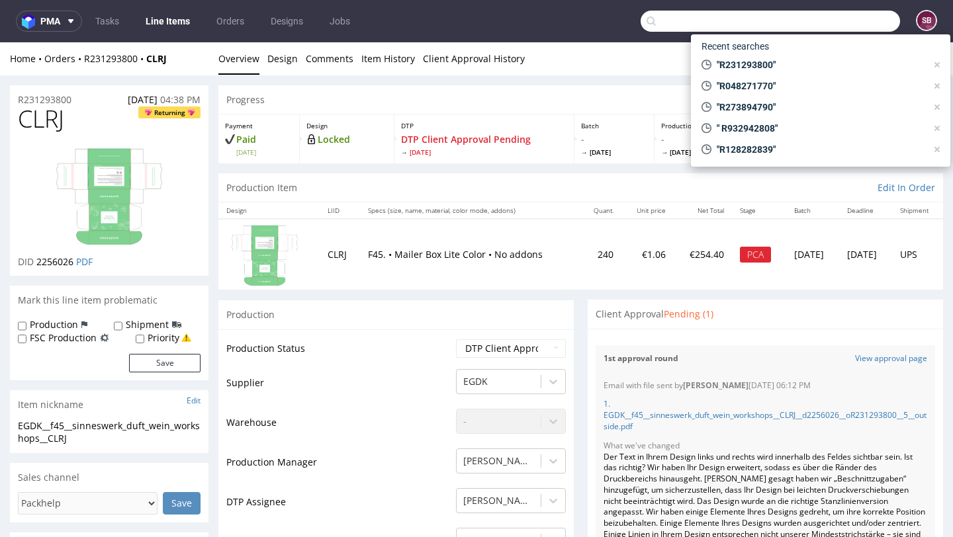
click at [832, 15] on input "text" at bounding box center [769, 21] width 259 height 21
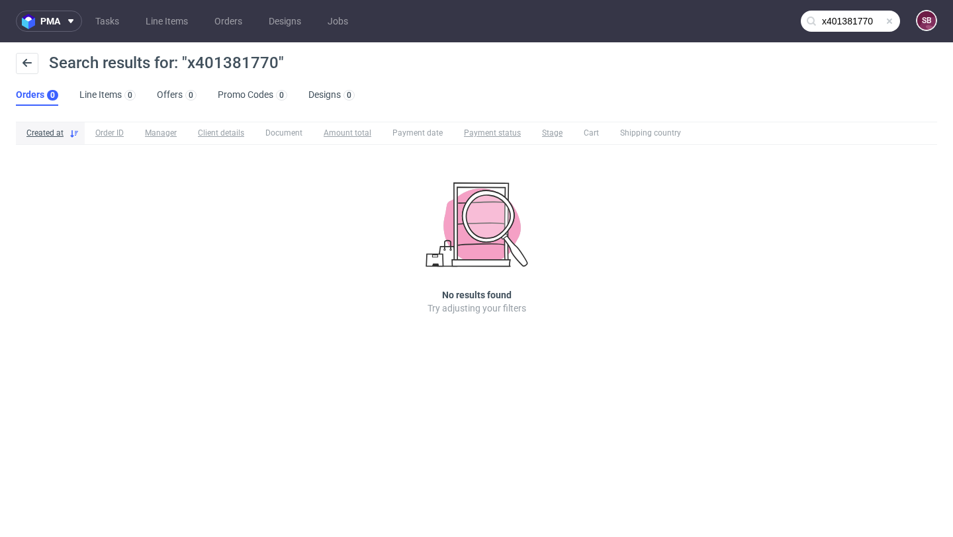
click at [826, 19] on input "x401381770" at bounding box center [849, 21] width 99 height 21
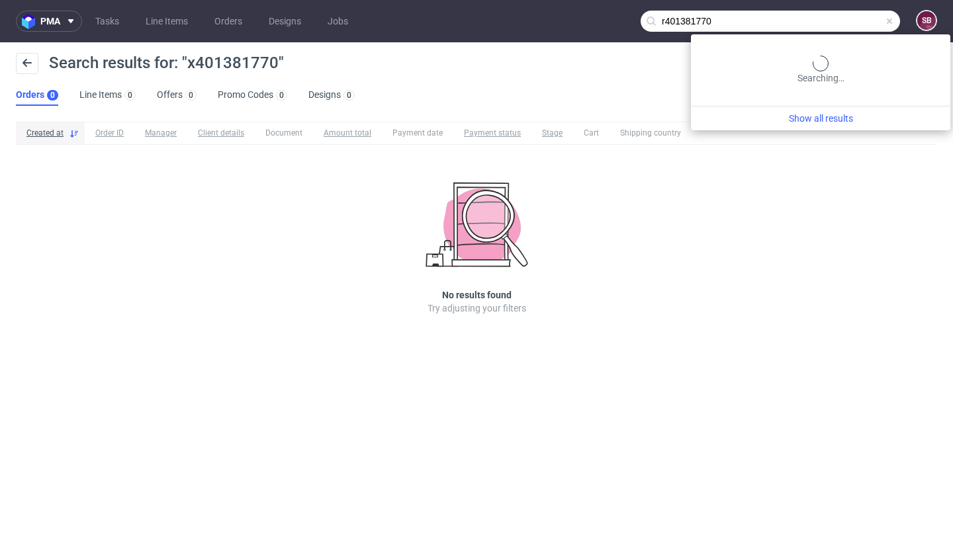
type input "r401381770"
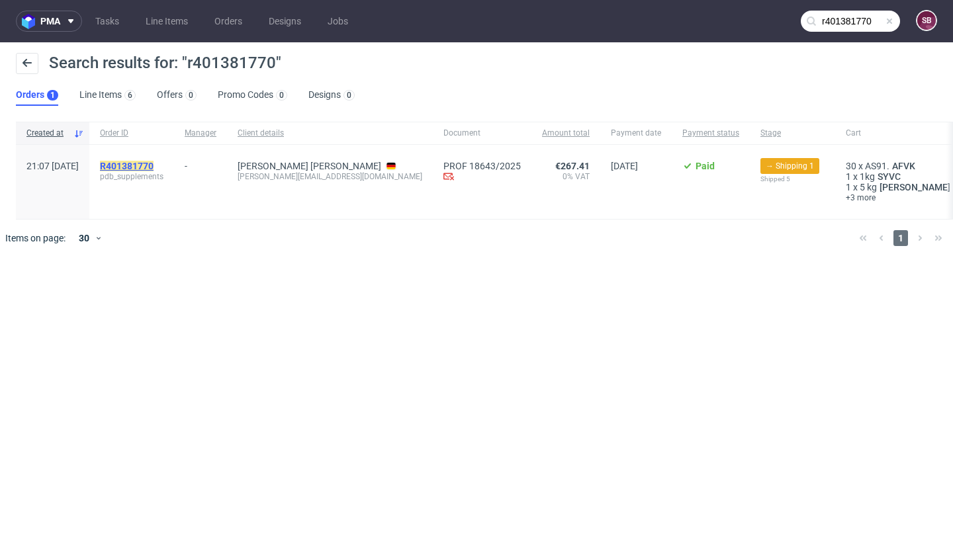
click at [153, 161] on mark "R401381770" at bounding box center [127, 166] width 54 height 11
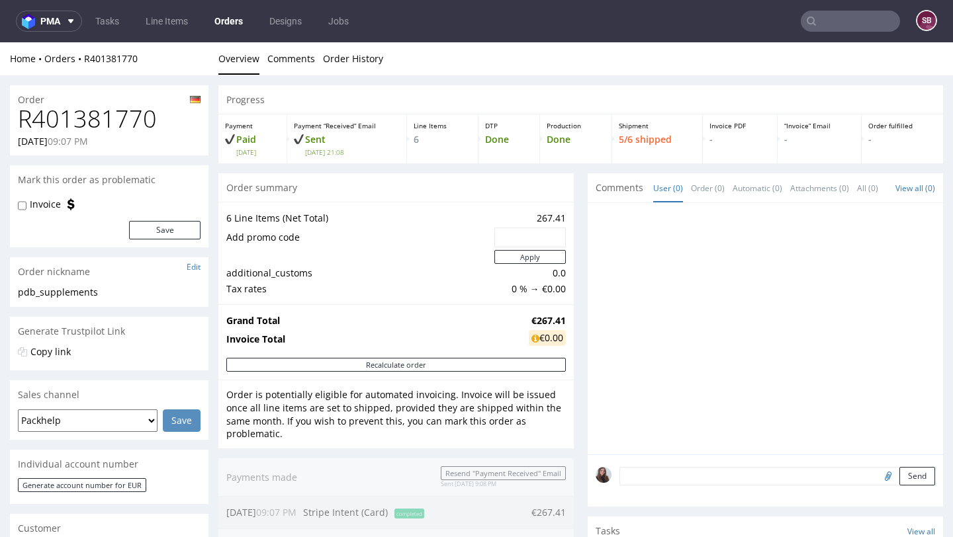
click at [823, 23] on input "text" at bounding box center [849, 21] width 99 height 21
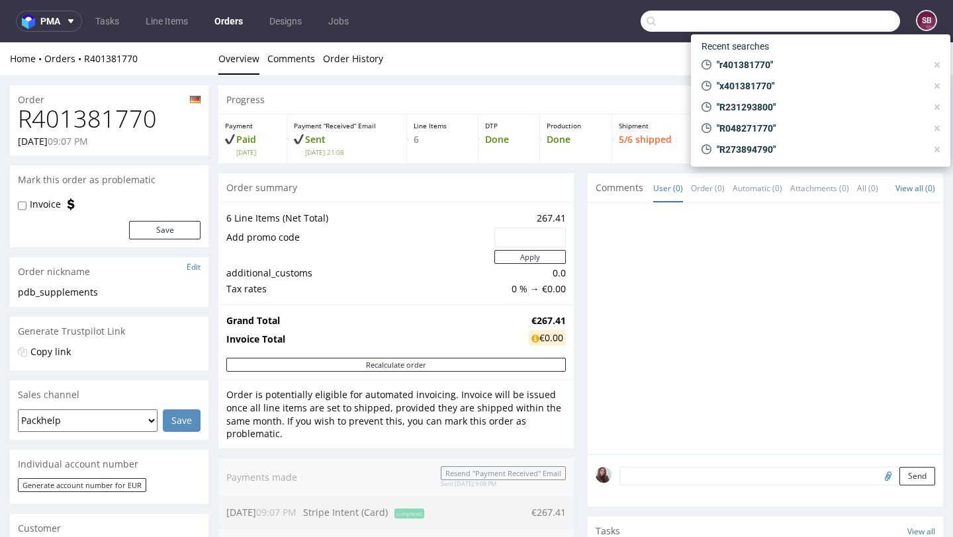
paste input "R401381770"
type input "R401381770"
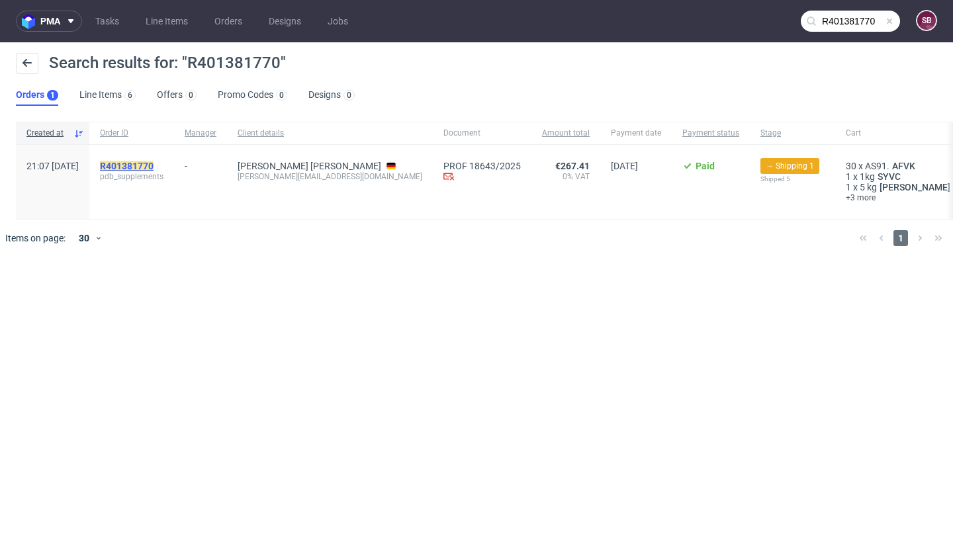
click at [153, 161] on mark "R401381770" at bounding box center [127, 166] width 54 height 11
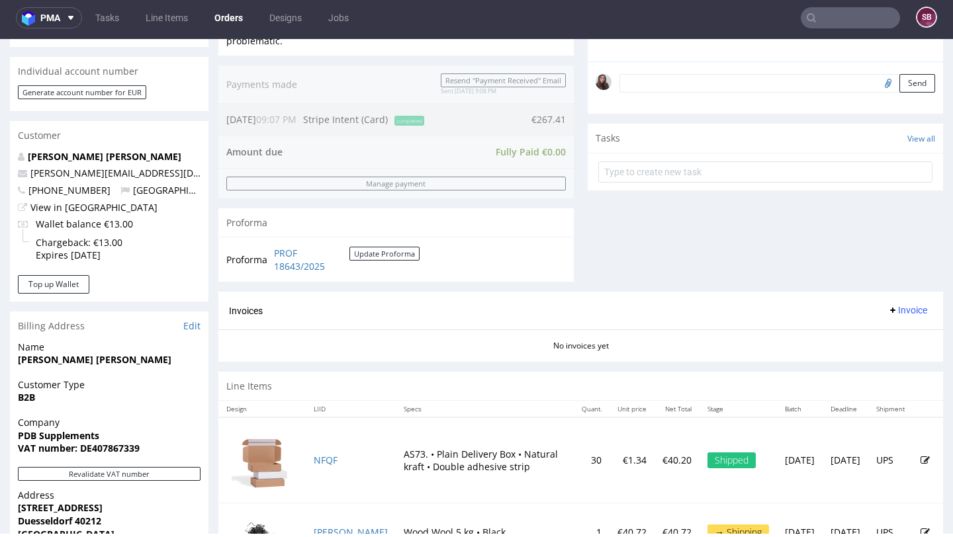
scroll to position [374, 0]
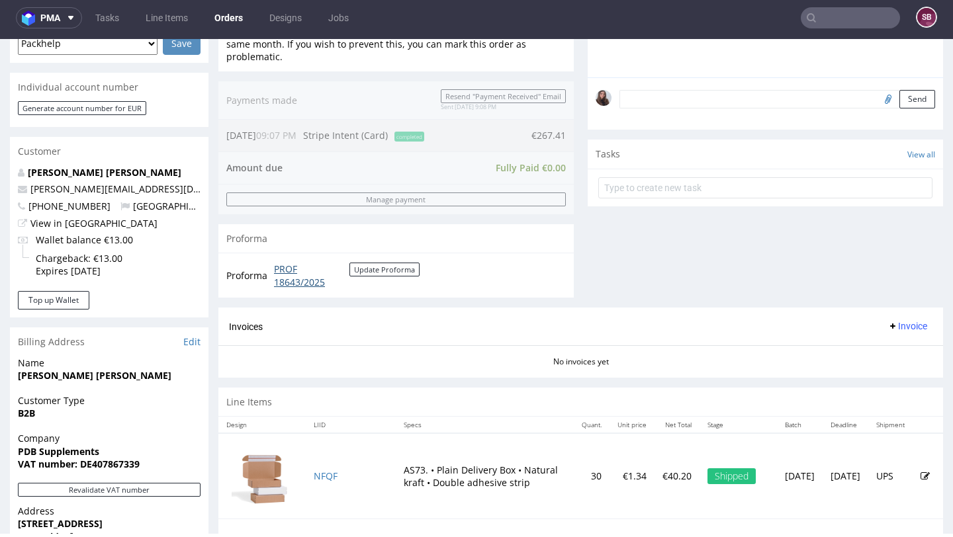
click at [292, 280] on link "PROF 18643/2025" at bounding box center [311, 276] width 75 height 26
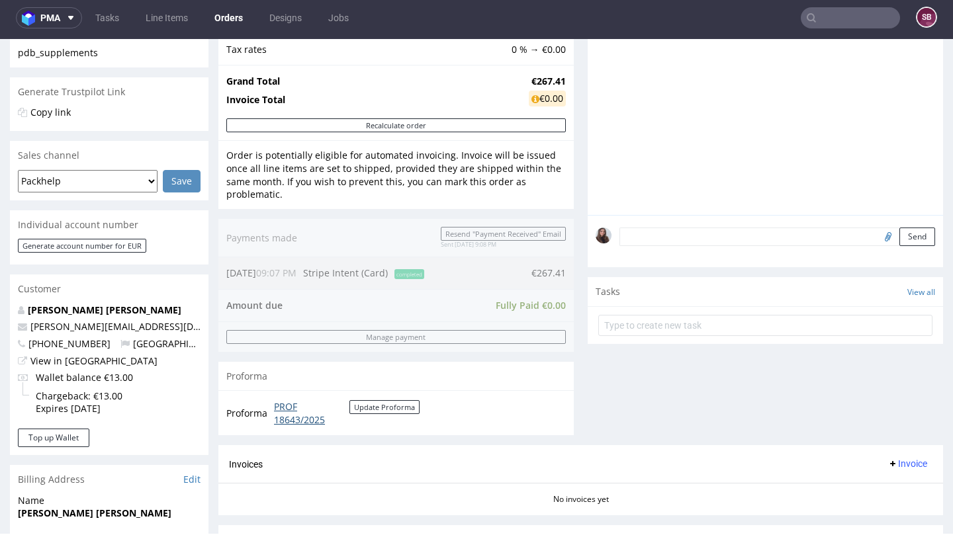
scroll to position [0, 0]
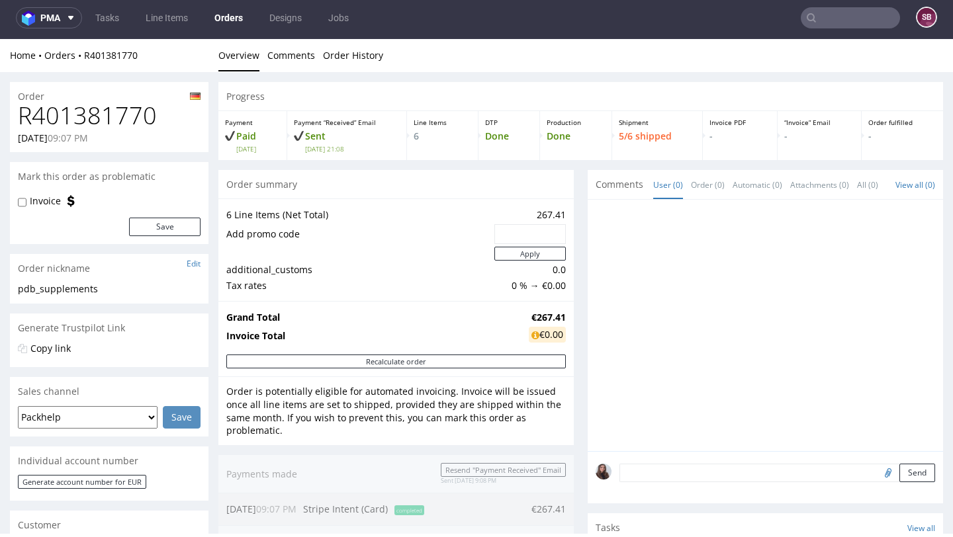
click at [832, 19] on input "text" at bounding box center [849, 17] width 99 height 21
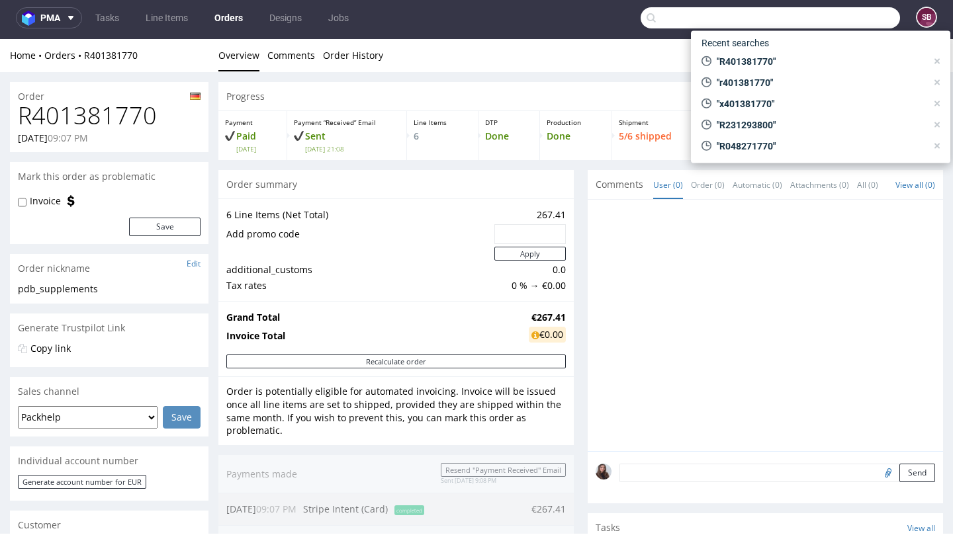
paste input "548334143"
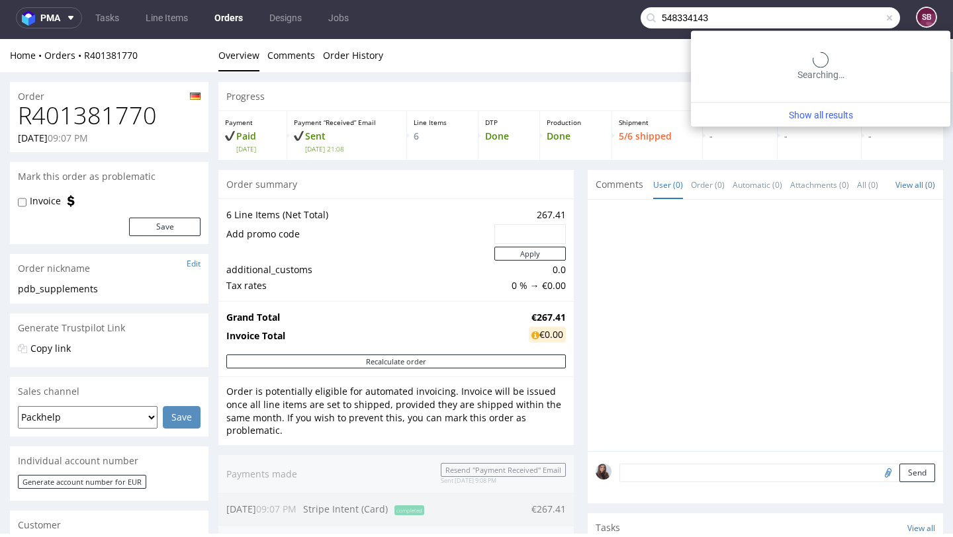
type input "548334143"
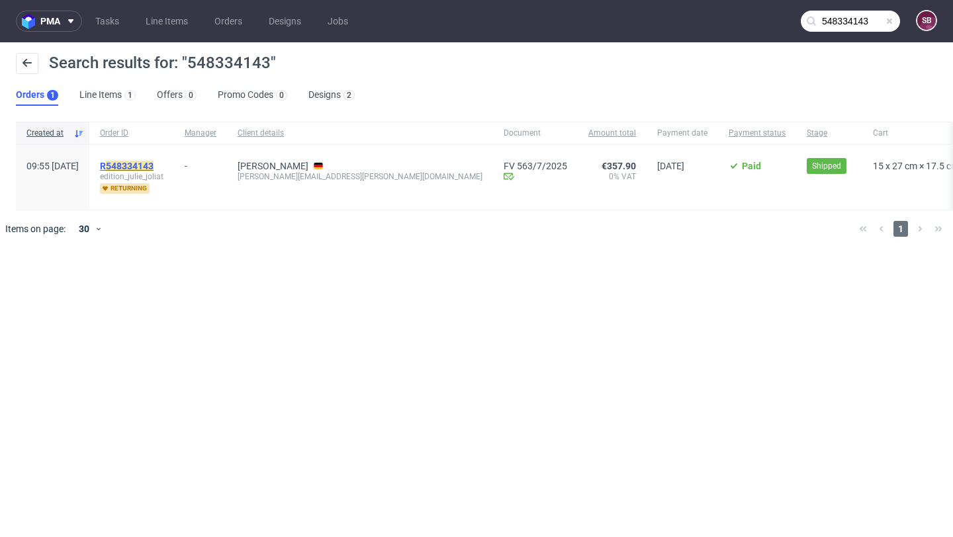
click at [153, 165] on mark "548334143" at bounding box center [130, 166] width 48 height 11
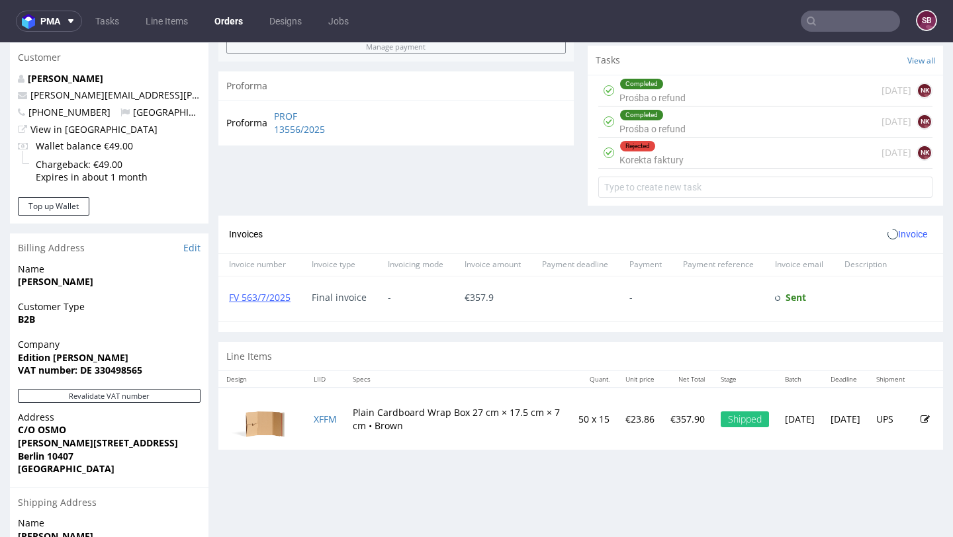
scroll to position [473, 0]
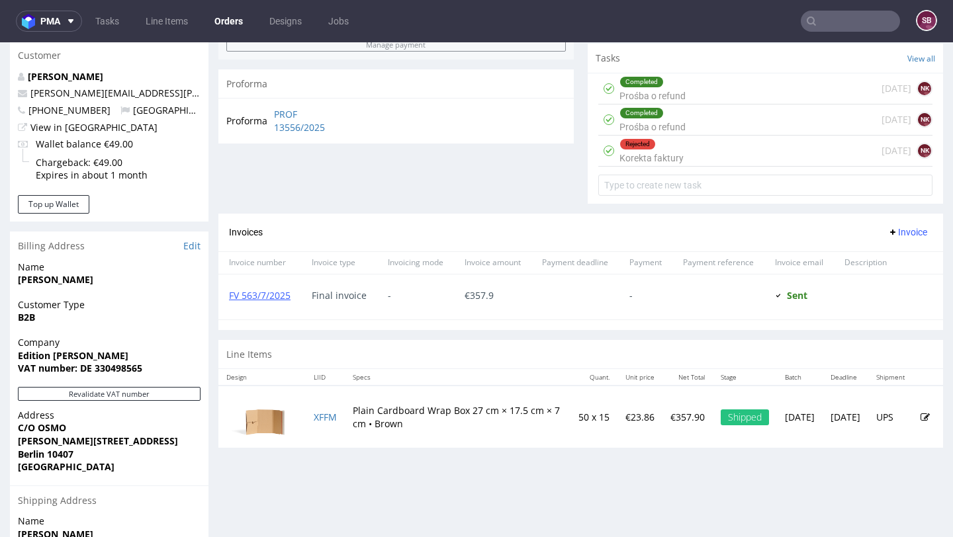
click at [689, 156] on div "Rejected Korekta faktury 14 days ago NK" at bounding box center [765, 151] width 334 height 31
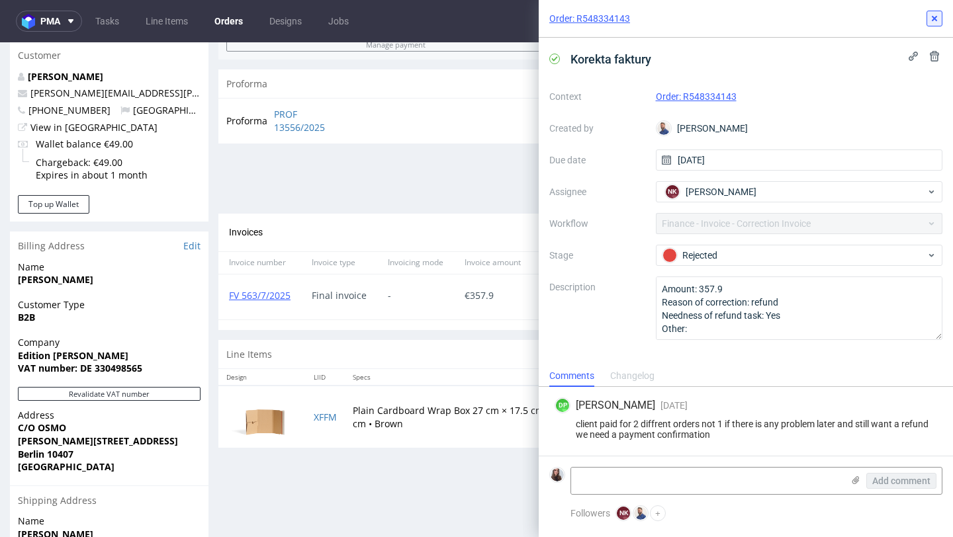
click at [931, 21] on use at bounding box center [933, 18] width 5 height 5
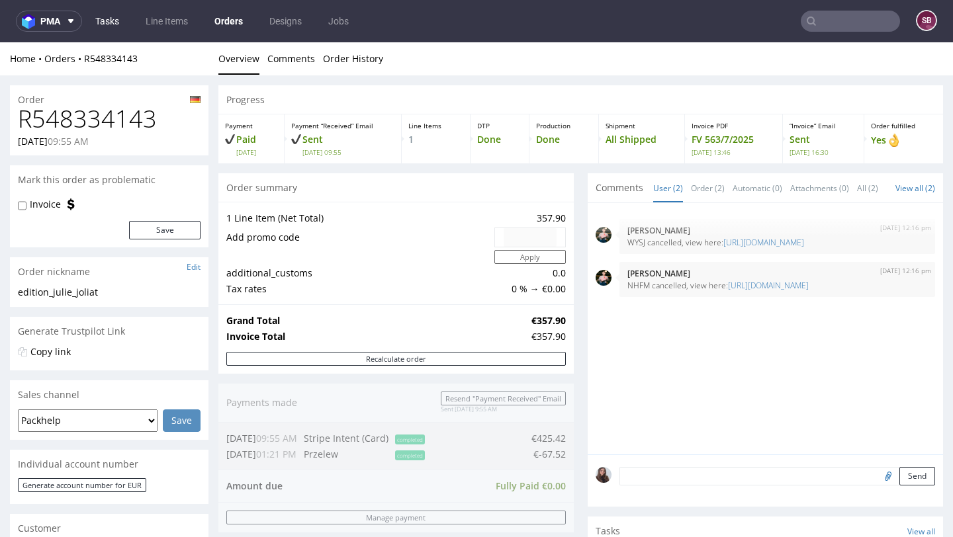
click at [116, 15] on link "Tasks" at bounding box center [107, 21] width 40 height 21
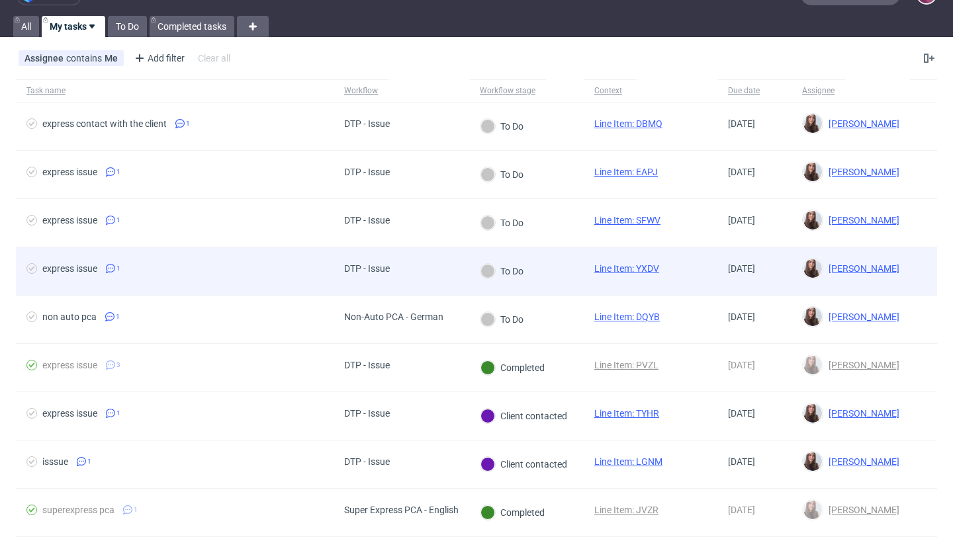
scroll to position [28, 0]
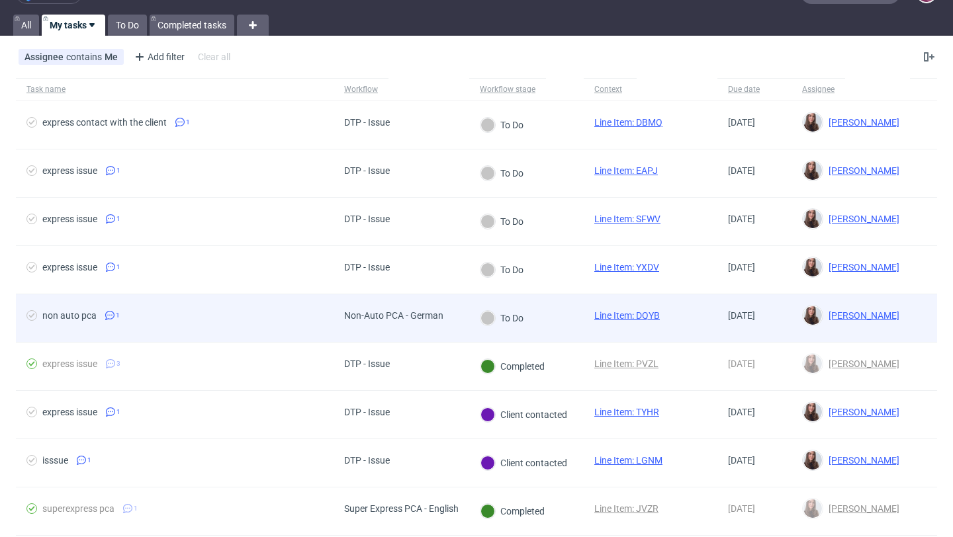
click at [288, 316] on span "non auto pca 1" at bounding box center [174, 318] width 296 height 16
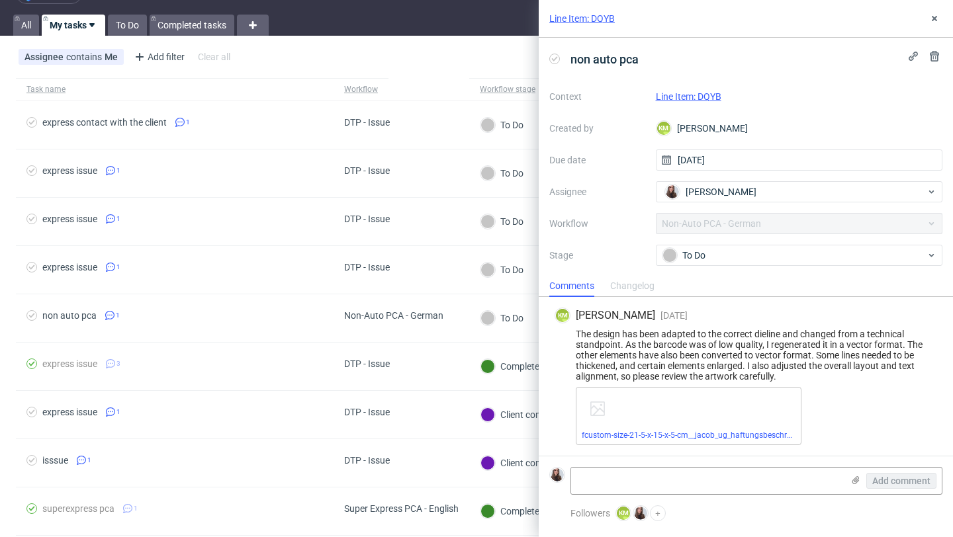
click at [711, 94] on link "Line Item: DQYB" at bounding box center [688, 96] width 65 height 11
click at [689, 95] on link "Line Item: DQYB" at bounding box center [688, 96] width 65 height 11
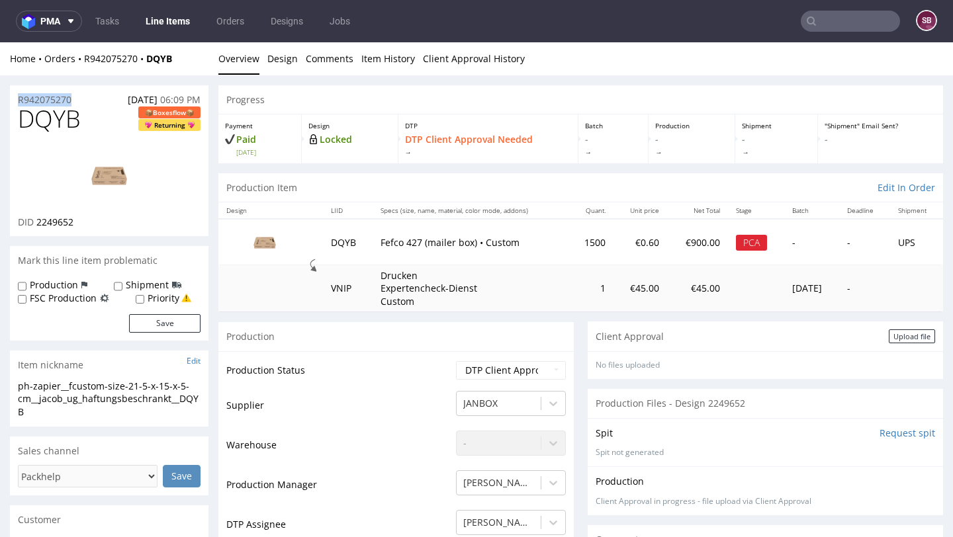
drag, startPoint x: 85, startPoint y: 102, endPoint x: 17, endPoint y: 99, distance: 68.8
click at [17, 99] on div "R942075270 09.09.2025 06:09 PM" at bounding box center [109, 95] width 198 height 21
copy p "R942075270"
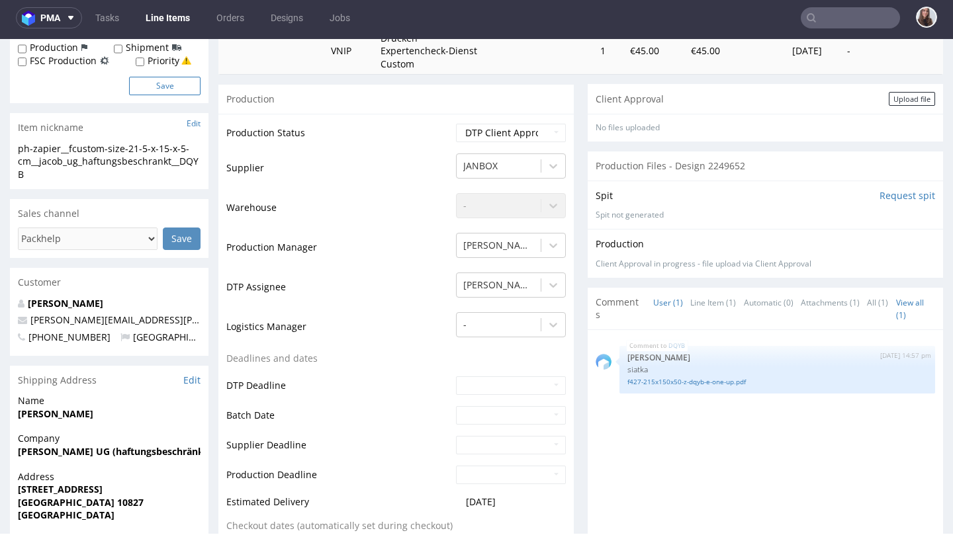
scroll to position [245, 0]
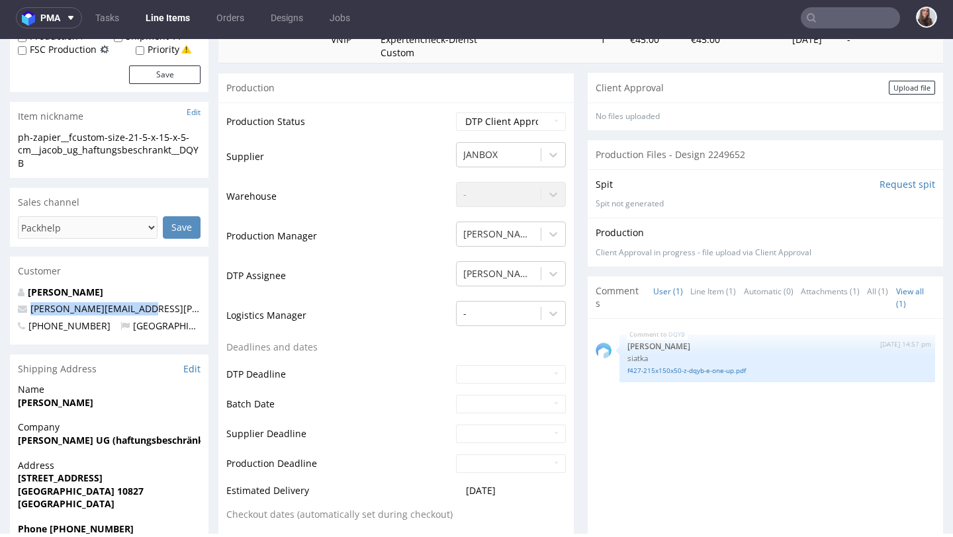
drag, startPoint x: 150, startPoint y: 305, endPoint x: 29, endPoint y: 308, distance: 121.1
click at [29, 308] on p "husain.josef@icloud.com" at bounding box center [109, 308] width 183 height 13
copy link "husain.josef@icloud.com"
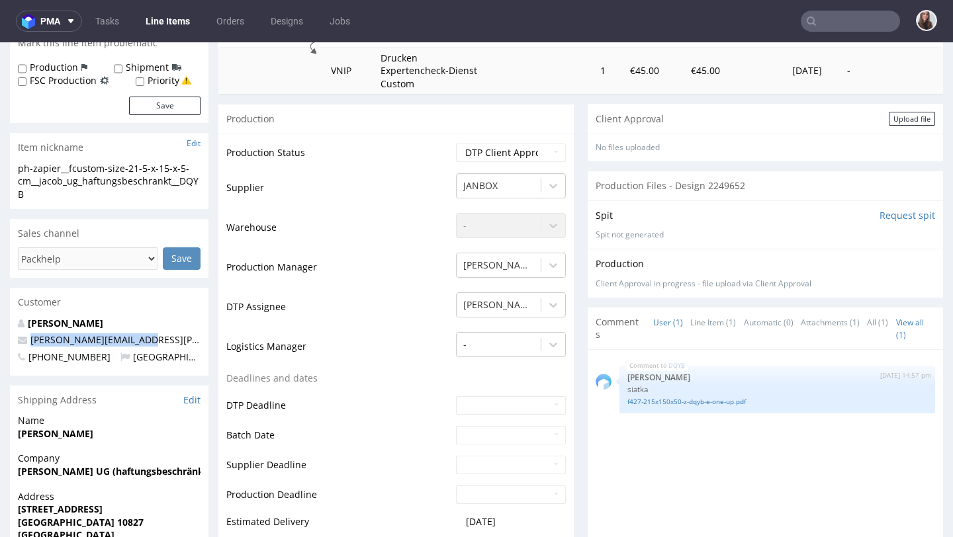
scroll to position [0, 0]
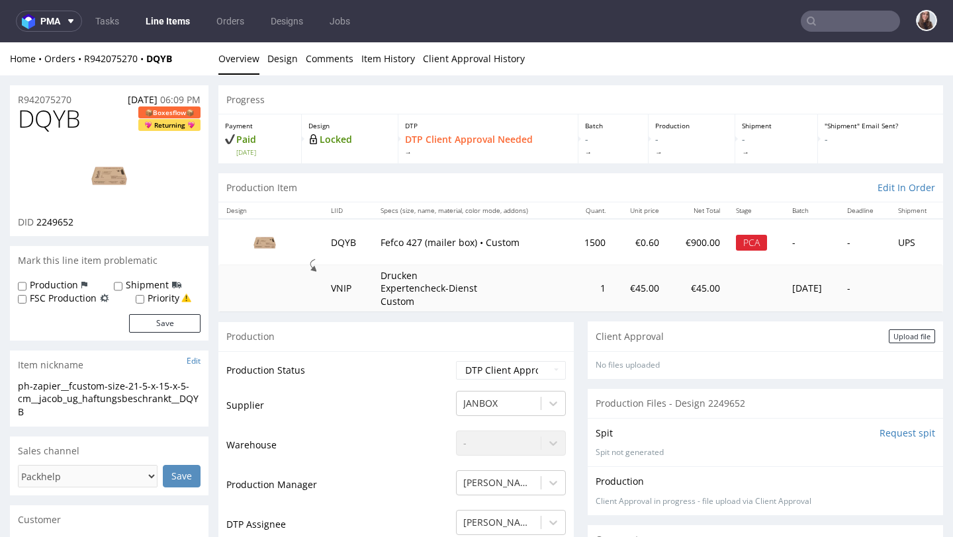
click at [336, 242] on td "DQYB" at bounding box center [347, 242] width 49 height 46
click at [736, 243] on div "PCA" at bounding box center [751, 243] width 31 height 16
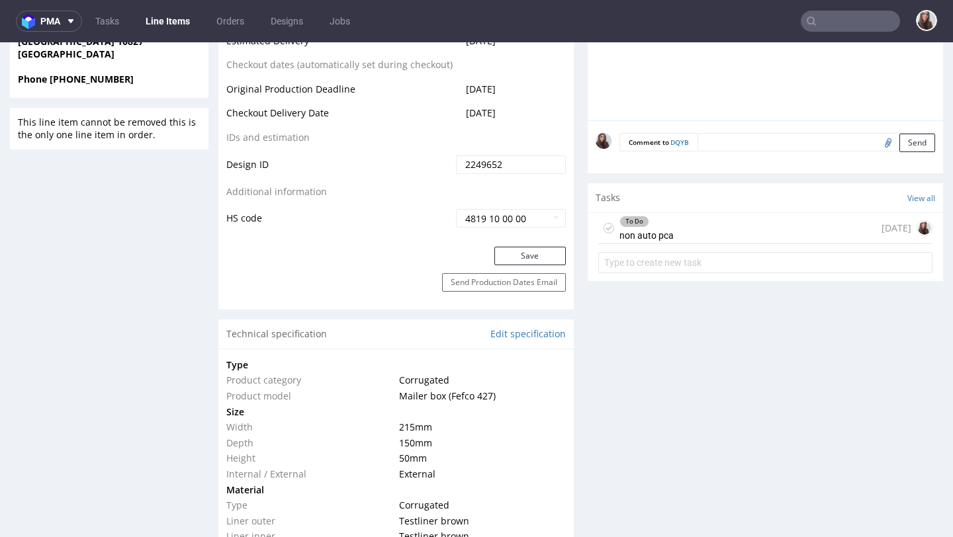
scroll to position [700, 0]
click at [721, 226] on div "To Do non auto pca 2 days ago" at bounding box center [765, 227] width 334 height 31
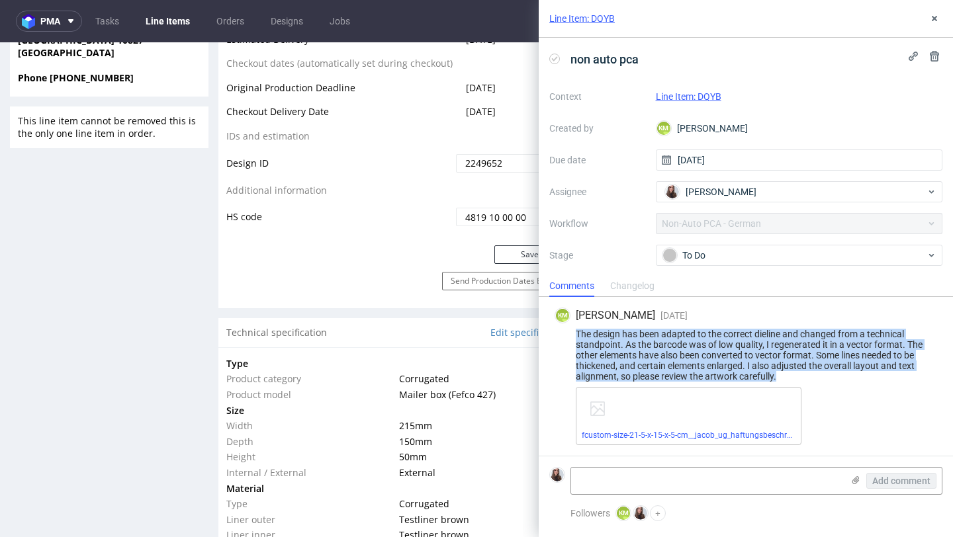
drag, startPoint x: 576, startPoint y: 331, endPoint x: 839, endPoint y: 384, distance: 269.3
click at [839, 384] on div "KM Karol Markowski 1 day ago 16th Sep 2025, 16:01 The design has been adapted t…" at bounding box center [745, 376] width 393 height 159
copy div "The design has been adapted to the correct dieline and changed from a technical…"
click at [673, 429] on div "fcustom-size-21-5-x-15-x-5-cm__jacob_ug_haftungsbeschrankt__DQYB__d2249652__oR9…" at bounding box center [689, 416] width 226 height 58
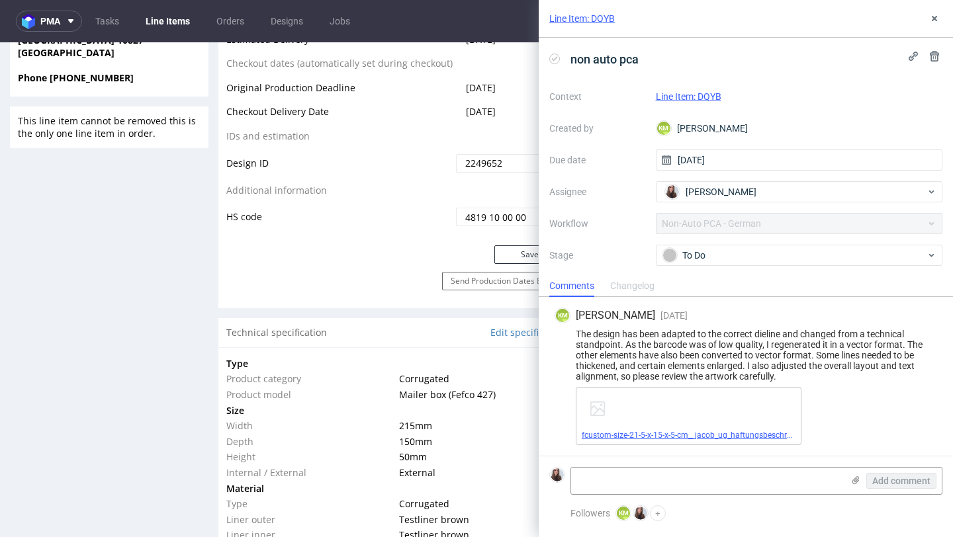
click at [673, 433] on link "fcustom-size-21-5-x-15-x-5-cm__jacob_ug_haftungsbeschrankt__DQYB__d2249652__oR9…" at bounding box center [779, 435] width 396 height 9
click at [647, 467] on div "Add comment" at bounding box center [756, 481] width 372 height 28
click at [645, 474] on textarea at bounding box center [706, 481] width 271 height 26
paste textarea "https://app-eu1.hubspot.com/contacts/25600958/record/0-5/227830156489/"
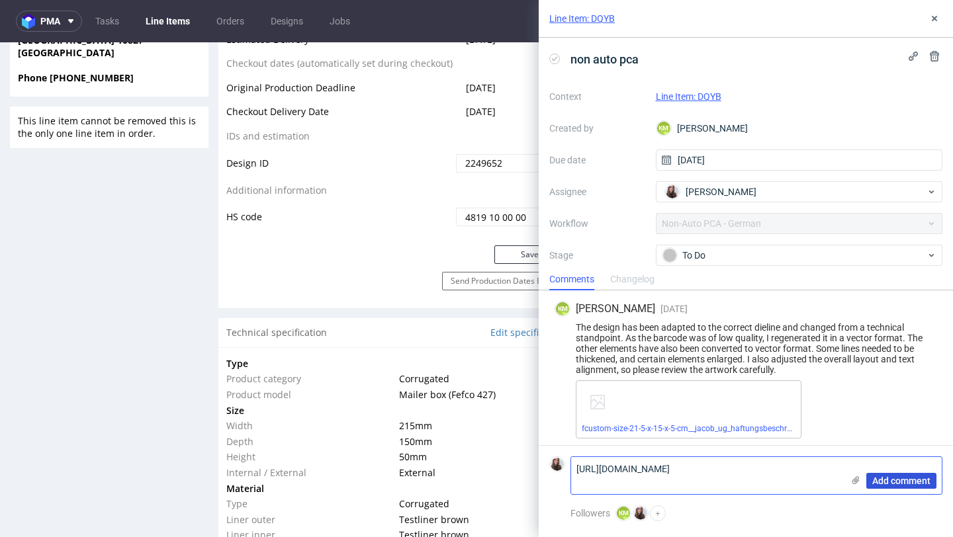
type textarea "https://app-eu1.hubspot.com/contacts/25600958/record/0-5/227830156489/"
click at [882, 479] on span "Add comment" at bounding box center [901, 480] width 58 height 9
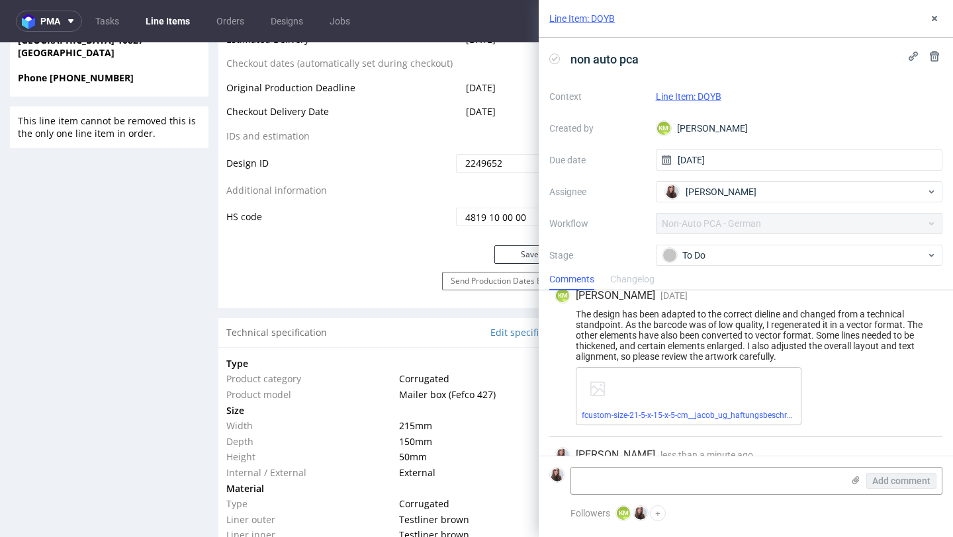
scroll to position [52, 0]
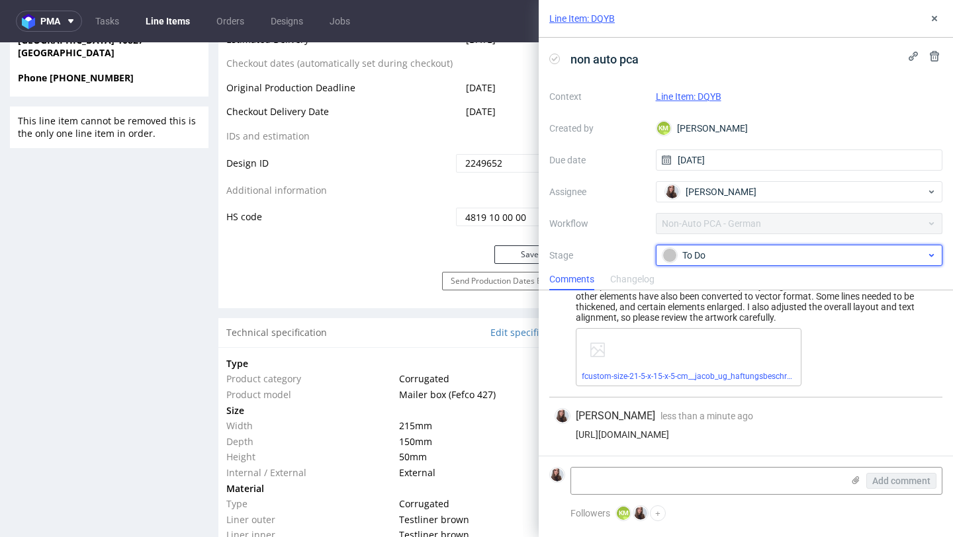
click at [788, 251] on div "To Do" at bounding box center [793, 255] width 263 height 15
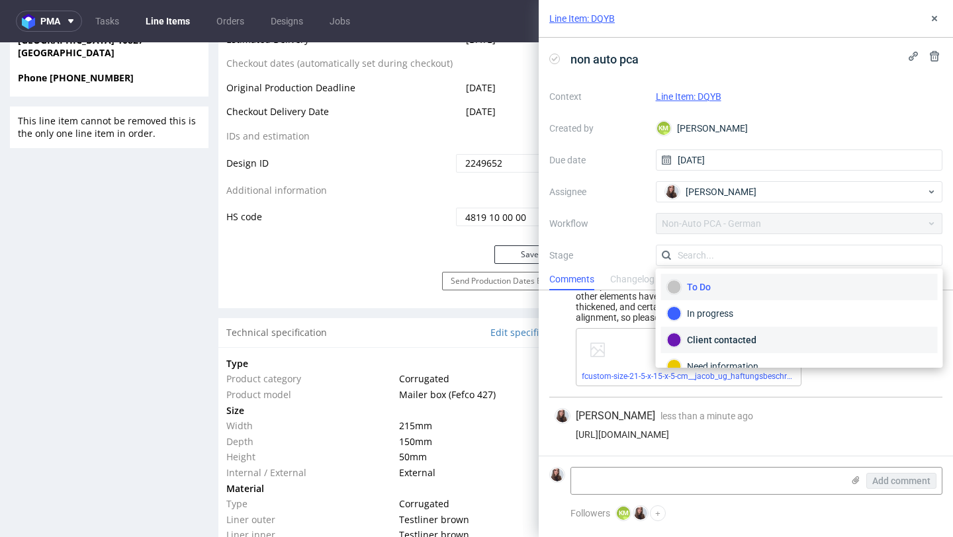
click at [739, 340] on div "Client contacted" at bounding box center [799, 340] width 265 height 15
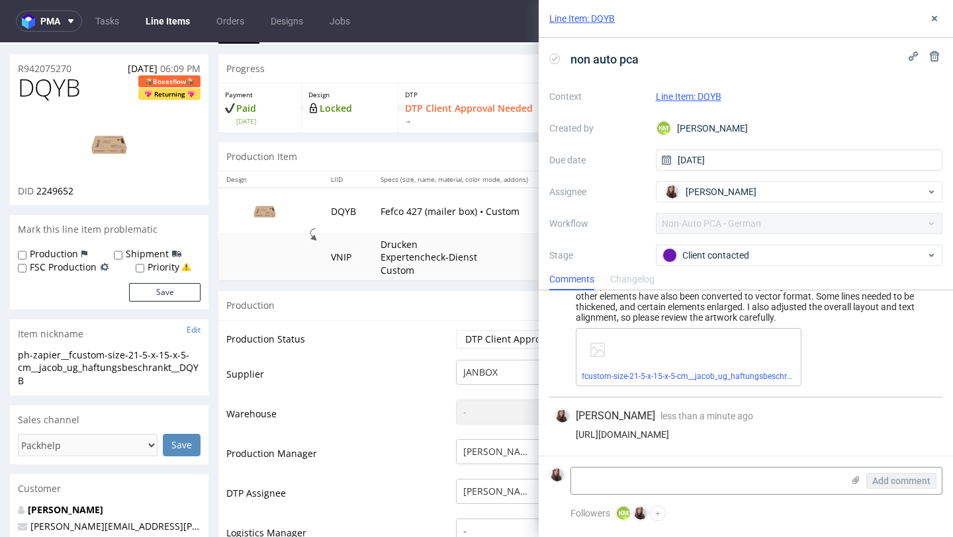
scroll to position [0, 0]
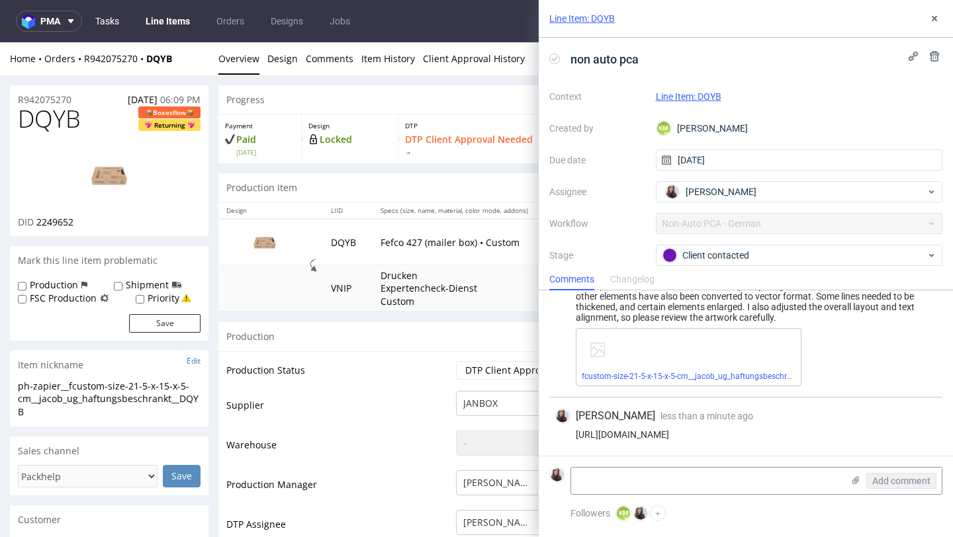
click at [111, 17] on link "Tasks" at bounding box center [107, 21] width 40 height 21
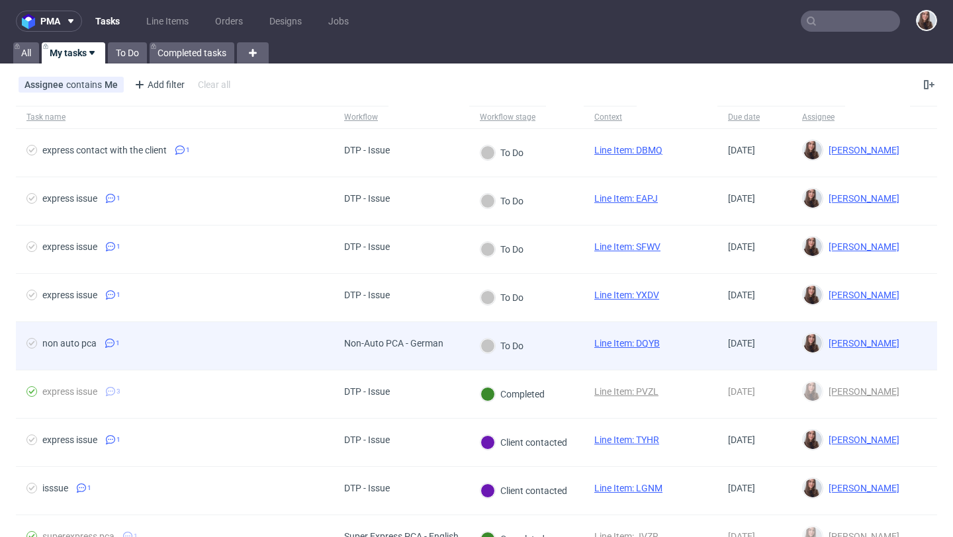
click at [320, 359] on div "non auto pca 1" at bounding box center [175, 346] width 318 height 48
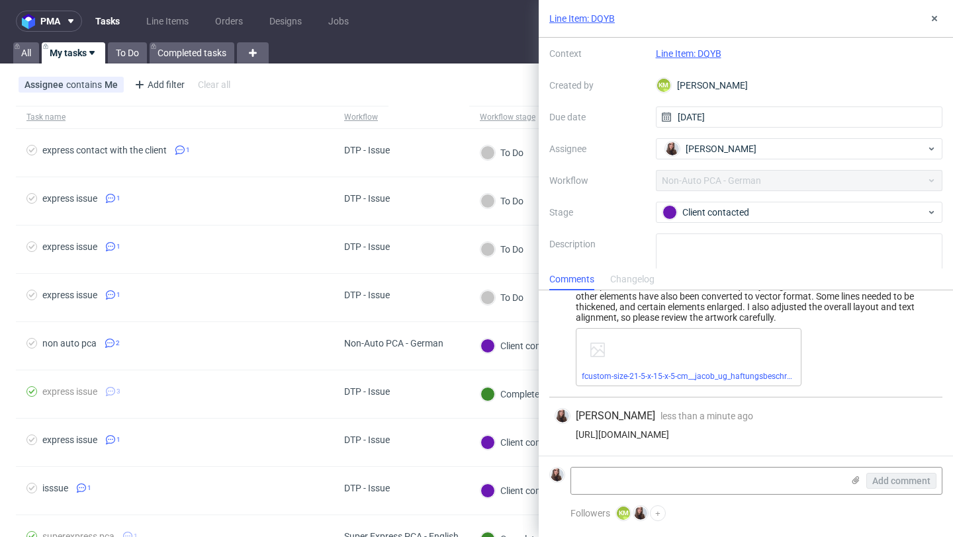
scroll to position [82, 0]
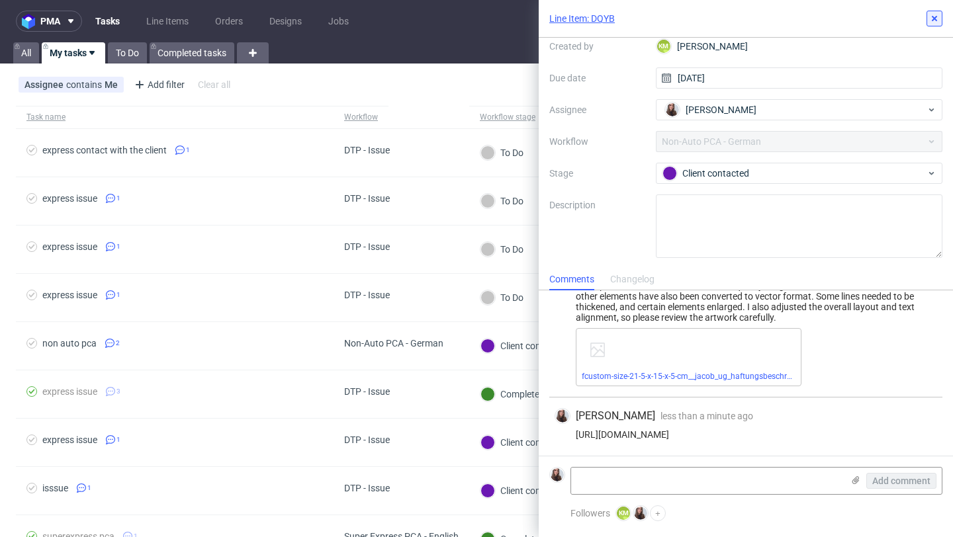
click at [937, 11] on button at bounding box center [934, 19] width 16 height 16
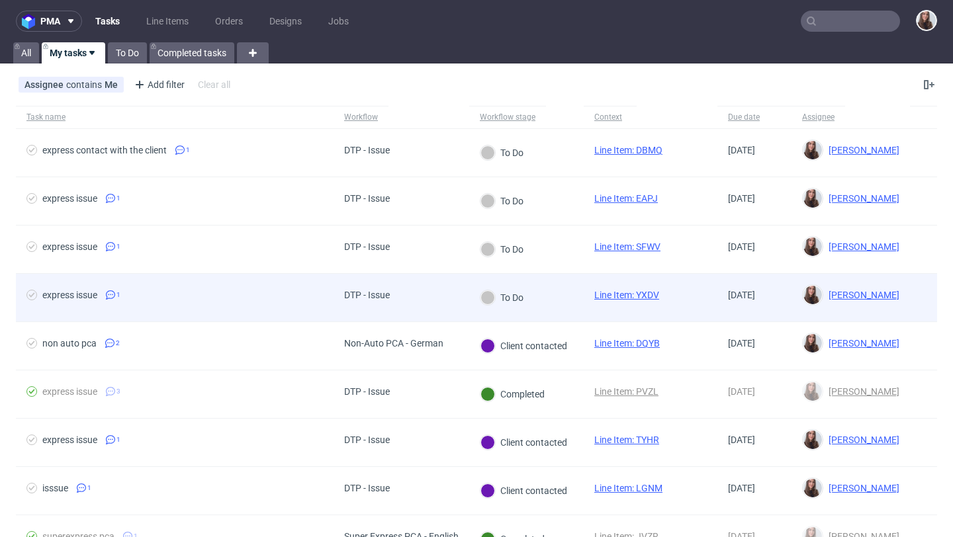
click at [395, 285] on div "DTP - Issue" at bounding box center [366, 298] width 67 height 48
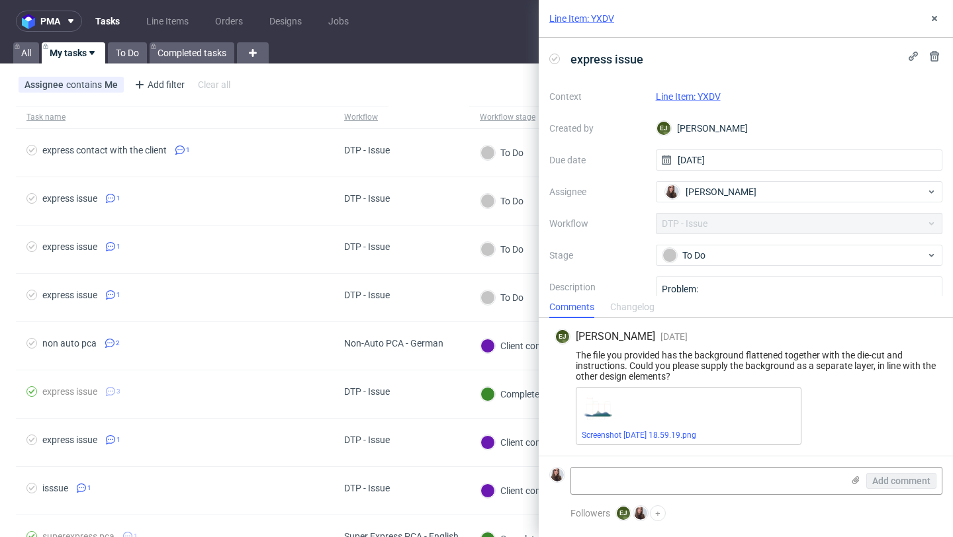
scroll to position [54, 0]
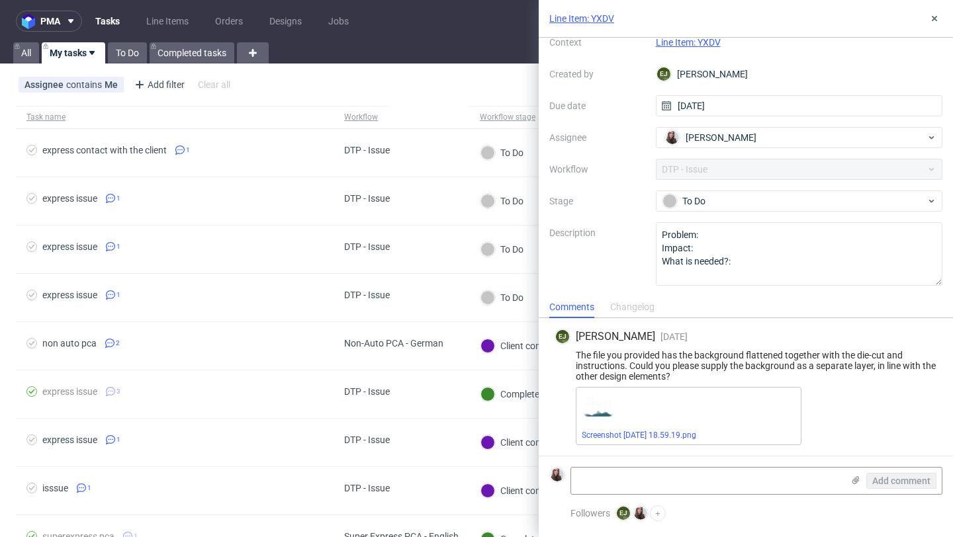
click at [695, 38] on link "Line Item: YXDV" at bounding box center [688, 42] width 65 height 11
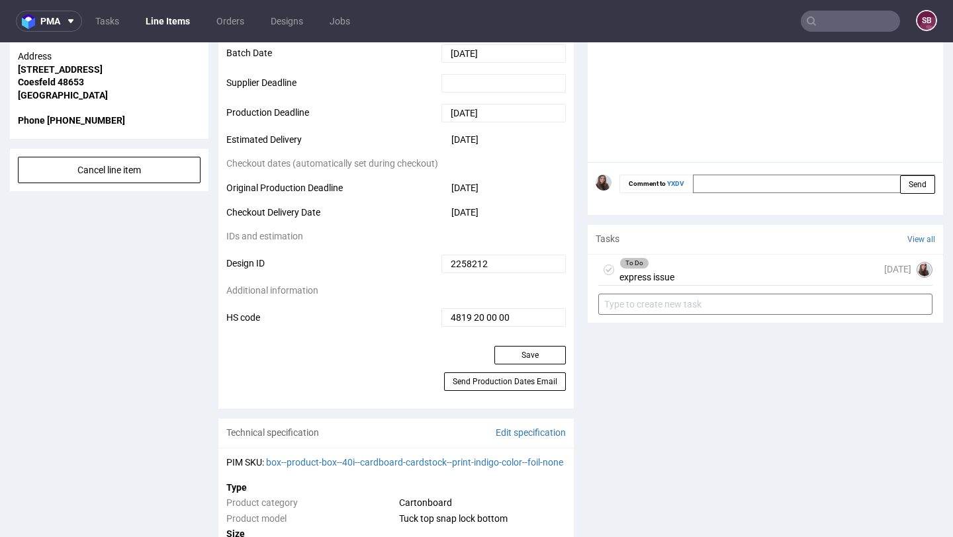
scroll to position [627, 0]
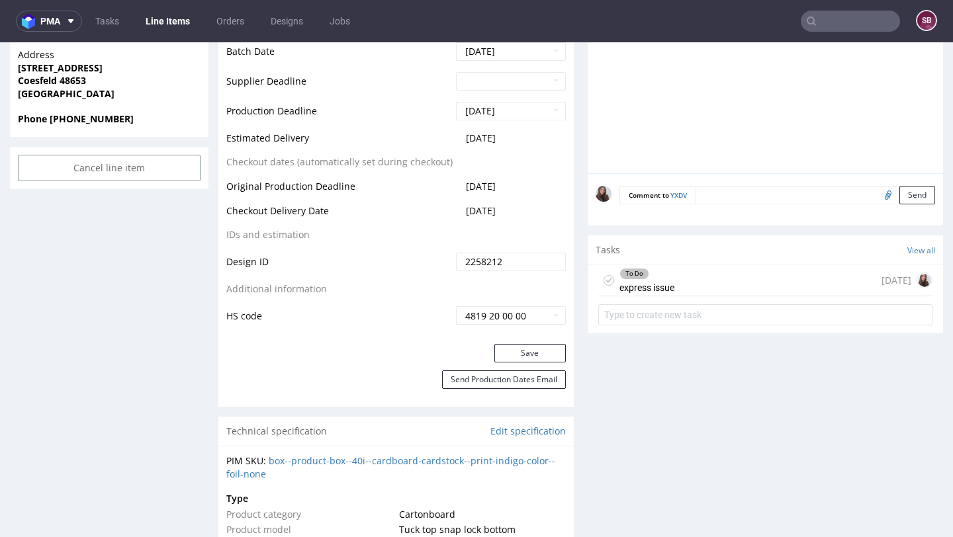
click at [672, 286] on div "To Do express issue [DATE]" at bounding box center [765, 280] width 334 height 31
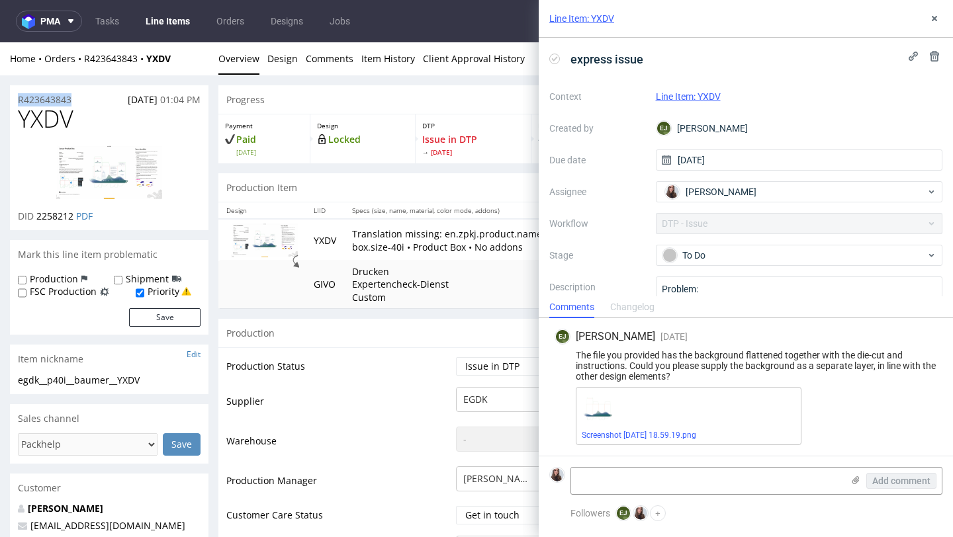
drag, startPoint x: 91, startPoint y: 99, endPoint x: 7, endPoint y: 101, distance: 84.7
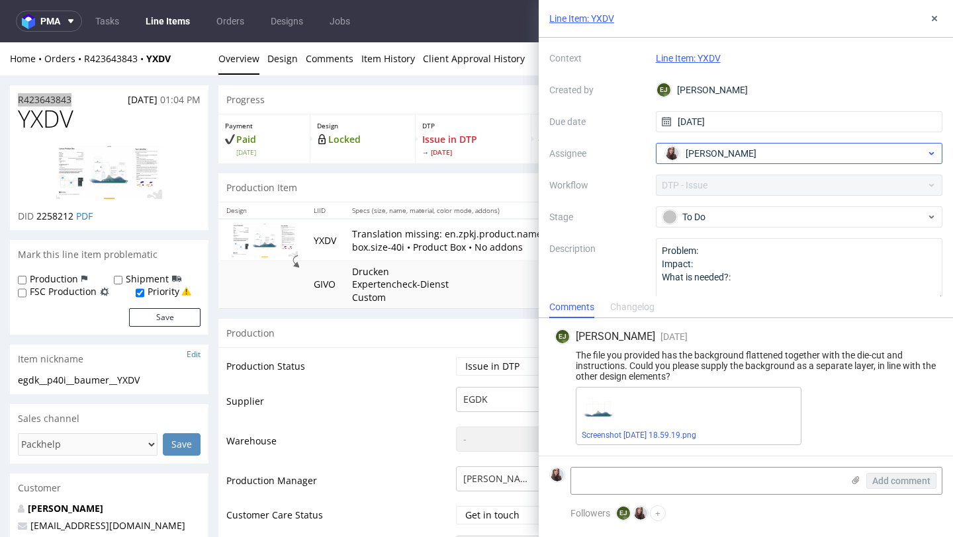
scroll to position [54, 0]
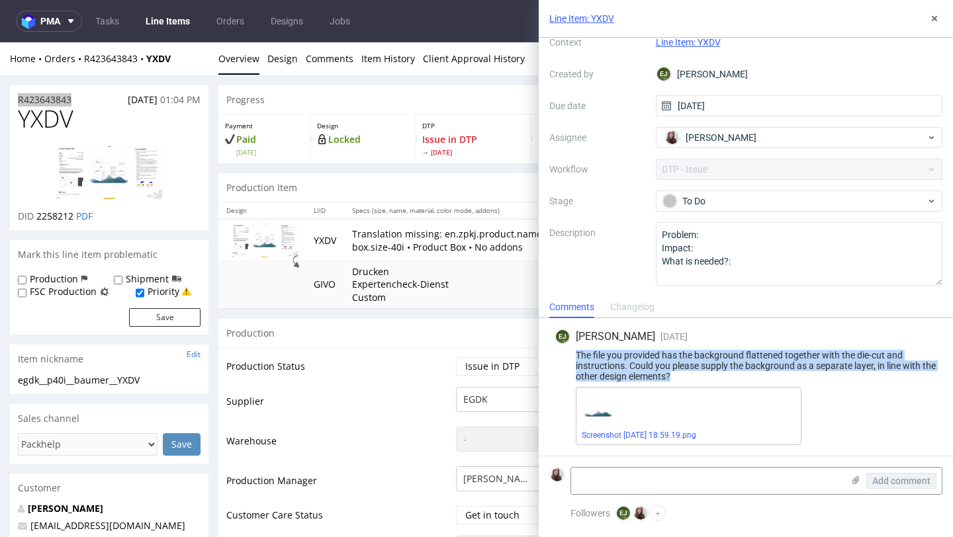
drag, startPoint x: 573, startPoint y: 350, endPoint x: 694, endPoint y: 378, distance: 124.4
click at [694, 378] on div "The file you provided has the background flattened together with the die-cut an…" at bounding box center [745, 366] width 382 height 32
copy div "The file you provided has the background flattened together with the die-cut an…"
click at [651, 435] on link "Screenshot 2025-09-16 at 18.59.19.png" at bounding box center [638, 435] width 114 height 9
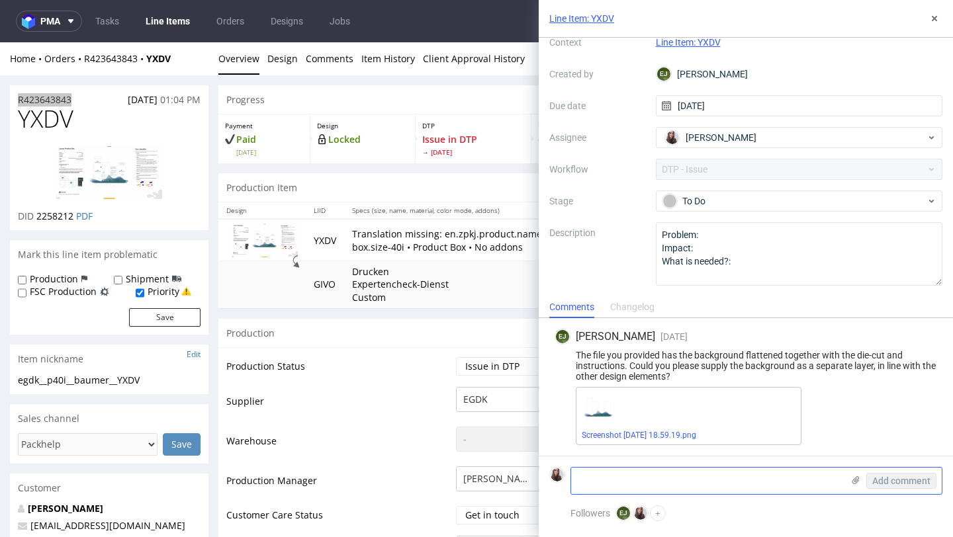
click at [645, 479] on textarea at bounding box center [706, 481] width 271 height 26
paste textarea "https://app-eu1.hubspot.com/contacts/25600958/record/0-5/227229931719/"
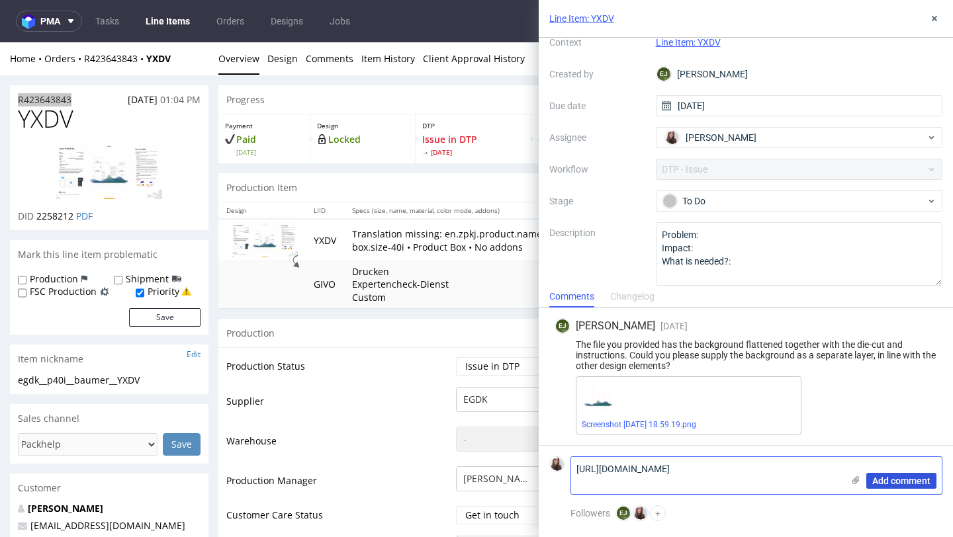
type textarea "https://app-eu1.hubspot.com/contacts/25600958/record/0-5/227229931719/"
click at [920, 478] on span "Add comment" at bounding box center [901, 480] width 58 height 9
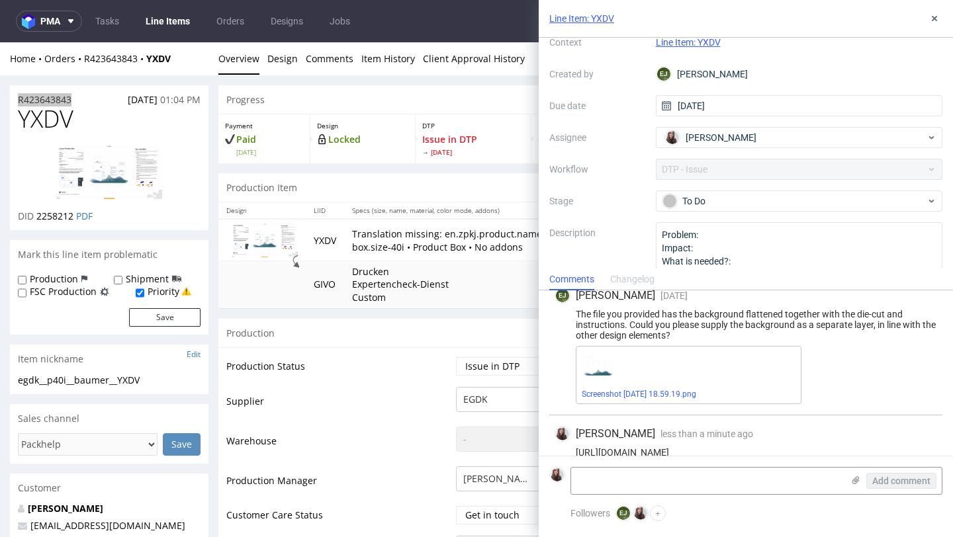
scroll to position [31, 0]
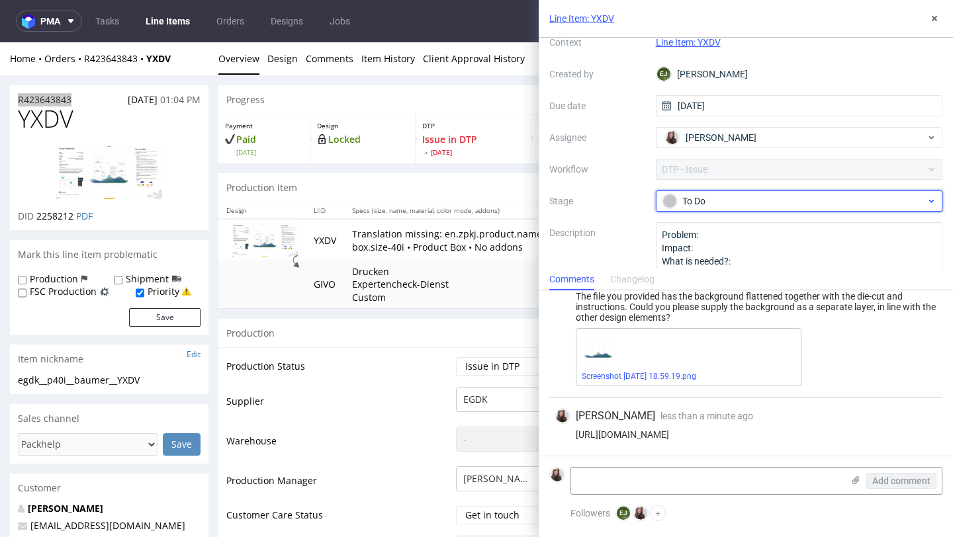
click at [812, 205] on div "To Do" at bounding box center [793, 201] width 263 height 15
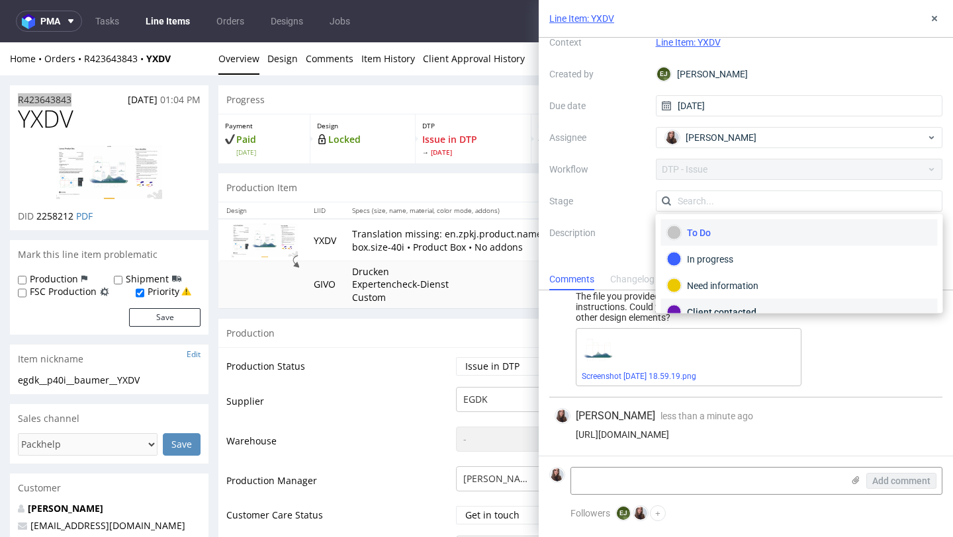
click at [744, 300] on div "Client contacted" at bounding box center [799, 312] width 277 height 26
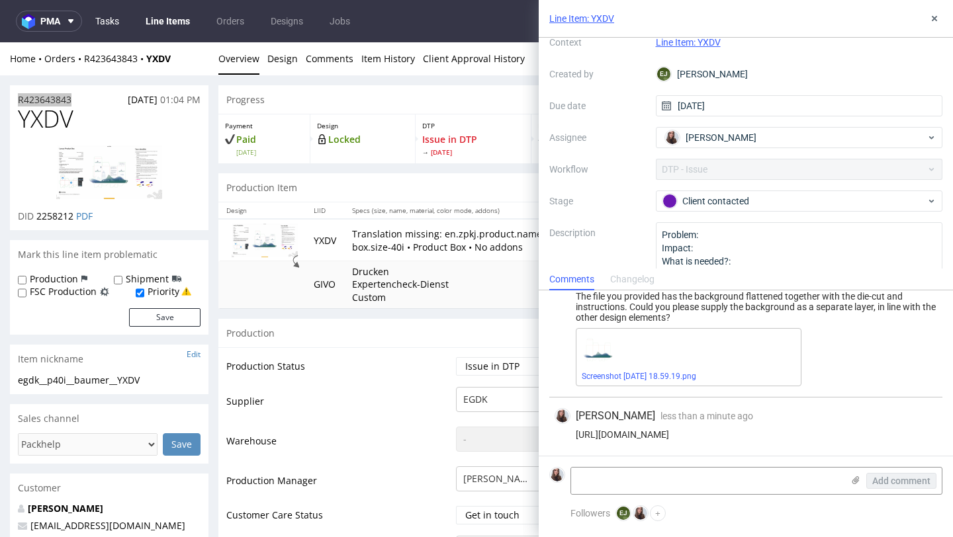
click at [110, 19] on link "Tasks" at bounding box center [107, 21] width 40 height 21
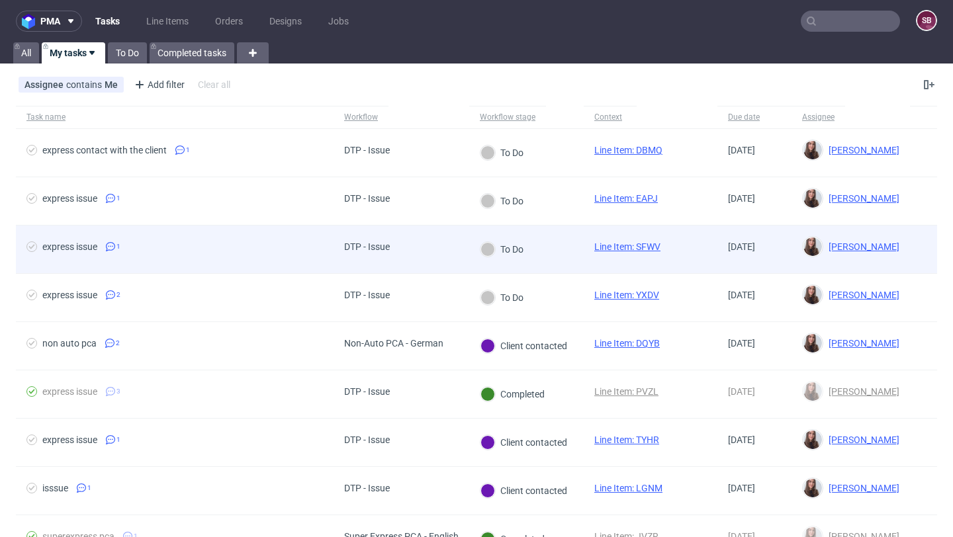
click at [237, 258] on div "express issue 1" at bounding box center [175, 250] width 318 height 48
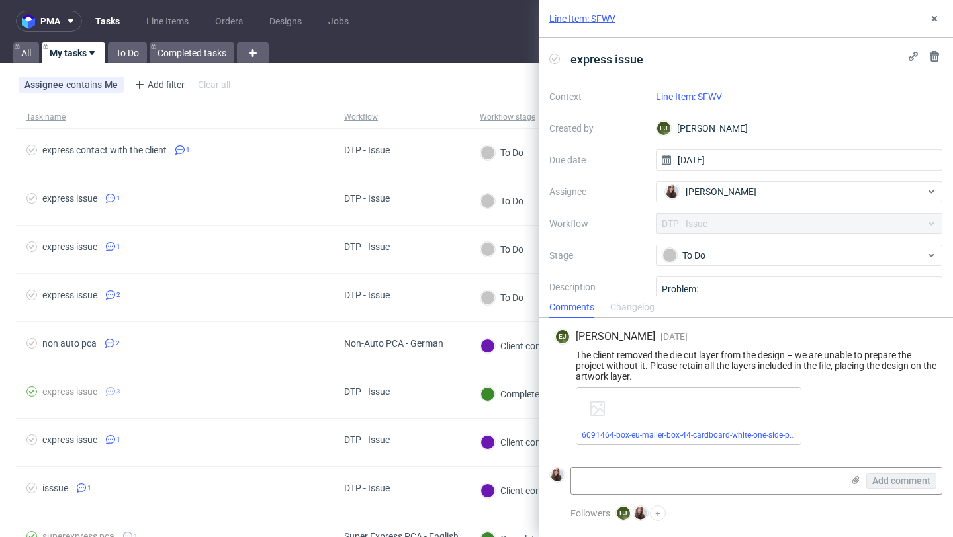
click at [605, 15] on link "Line Item: SFWV" at bounding box center [582, 18] width 66 height 13
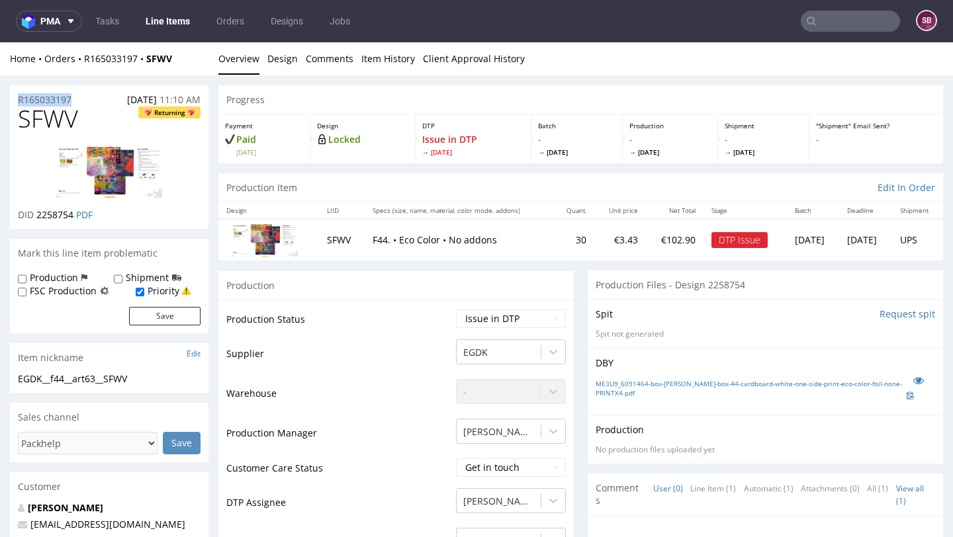
drag, startPoint x: 86, startPoint y: 101, endPoint x: 13, endPoint y: 99, distance: 73.5
click at [13, 99] on div "R165033197 [DATE] 11:10 AM" at bounding box center [109, 95] width 198 height 21
copy p "R165033197"
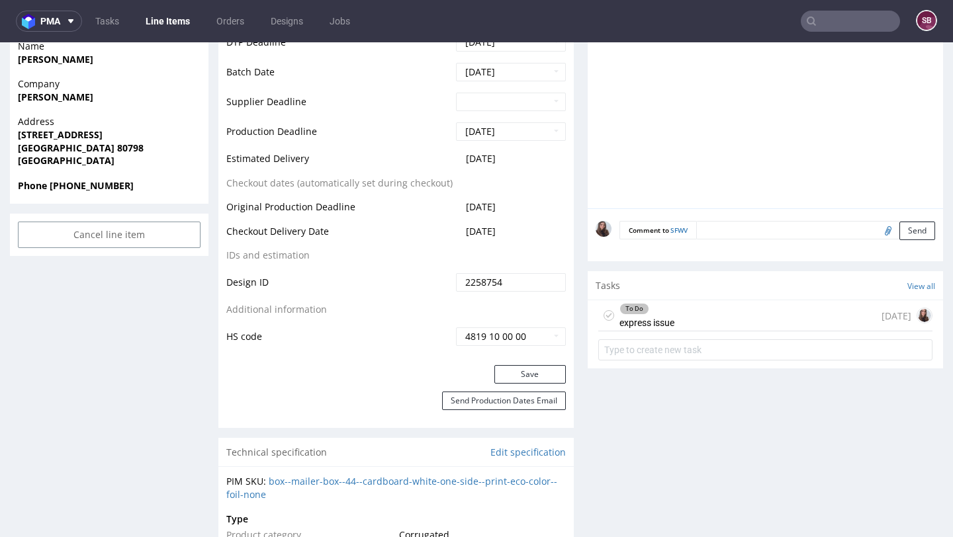
scroll to position [573, 0]
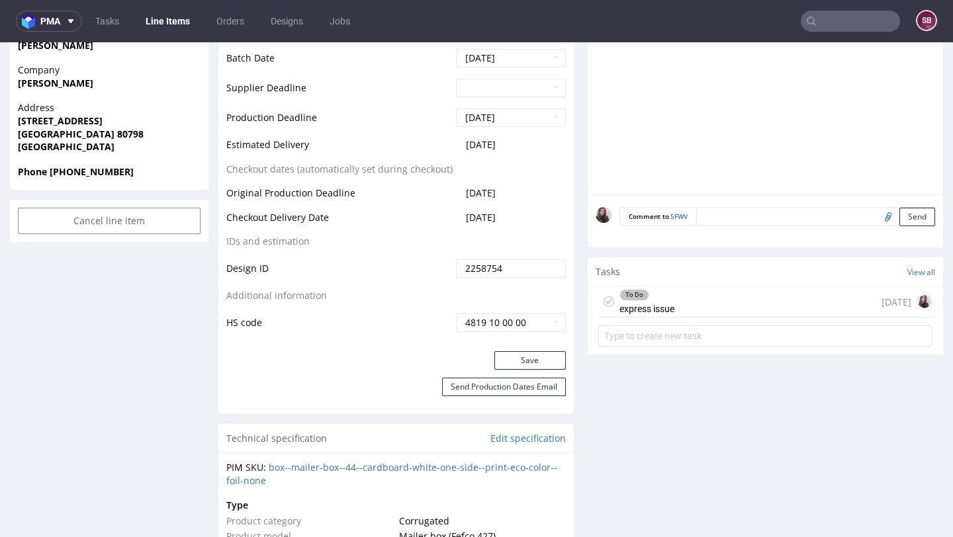
click at [692, 294] on div "To Do express issue [DATE]" at bounding box center [765, 301] width 334 height 31
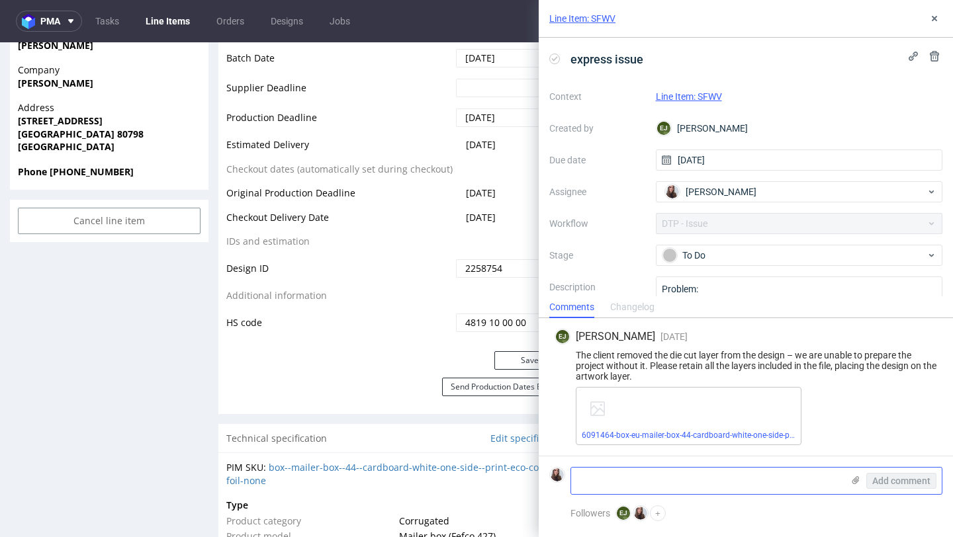
click at [656, 477] on textarea at bounding box center [706, 481] width 271 height 26
paste textarea "[URL][DOMAIN_NAME]"
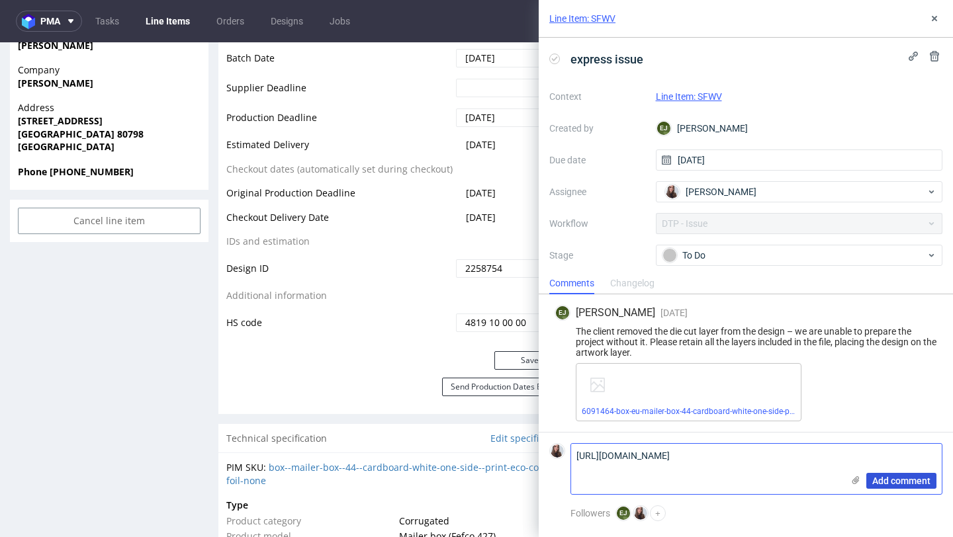
type textarea "[URL][DOMAIN_NAME]"
click at [913, 477] on span "Add comment" at bounding box center [901, 480] width 58 height 9
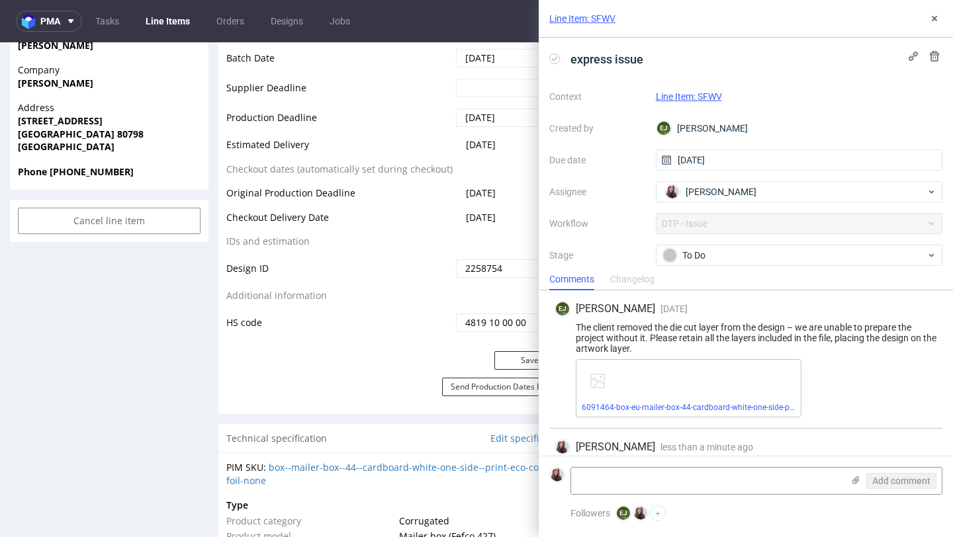
scroll to position [31, 0]
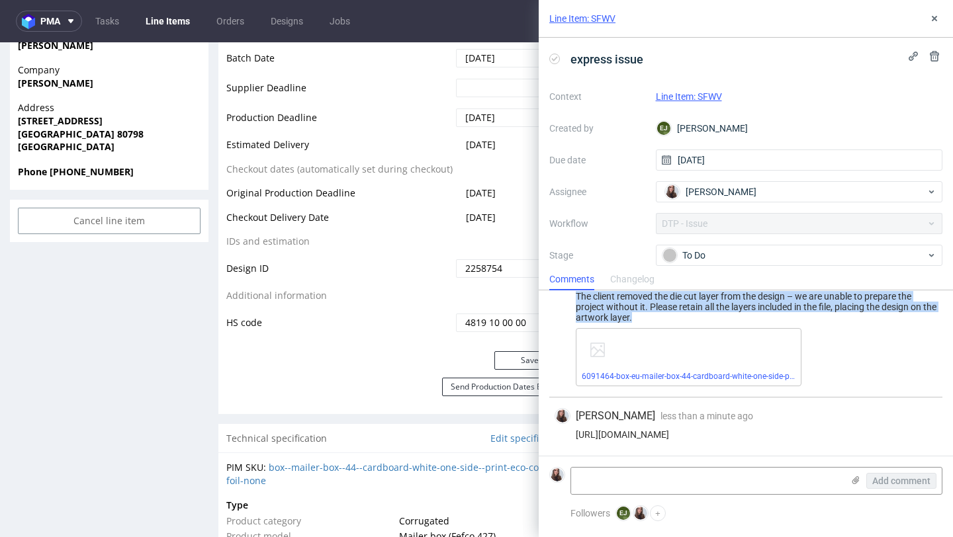
drag, startPoint x: 667, startPoint y: 322, endPoint x: 568, endPoint y: 298, distance: 101.4
click at [568, 298] on div "The client removed the die cut layer from the design – we are unable to prepare…" at bounding box center [745, 307] width 382 height 32
copy div "The client removed the die cut layer from the design – we are unable to prepare…"
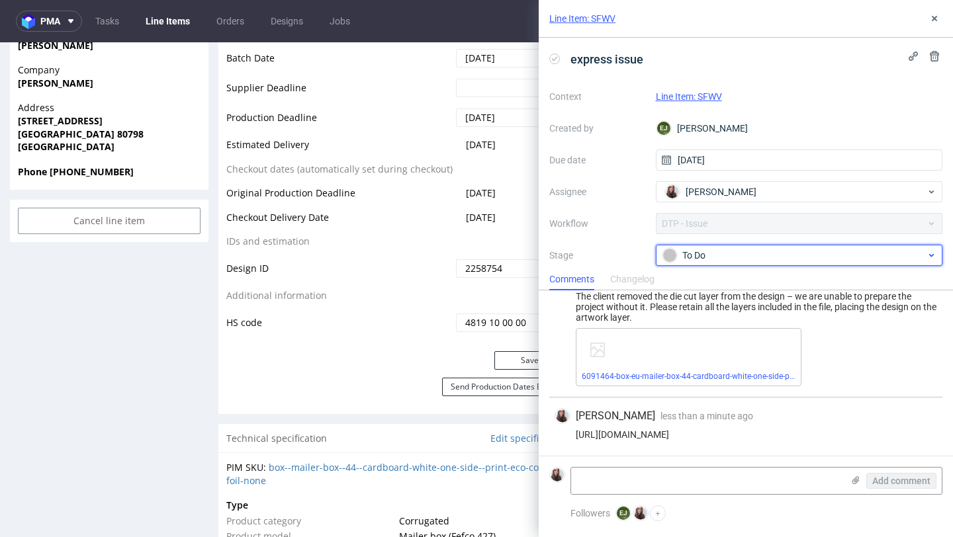
click at [726, 251] on div "To Do" at bounding box center [793, 255] width 263 height 15
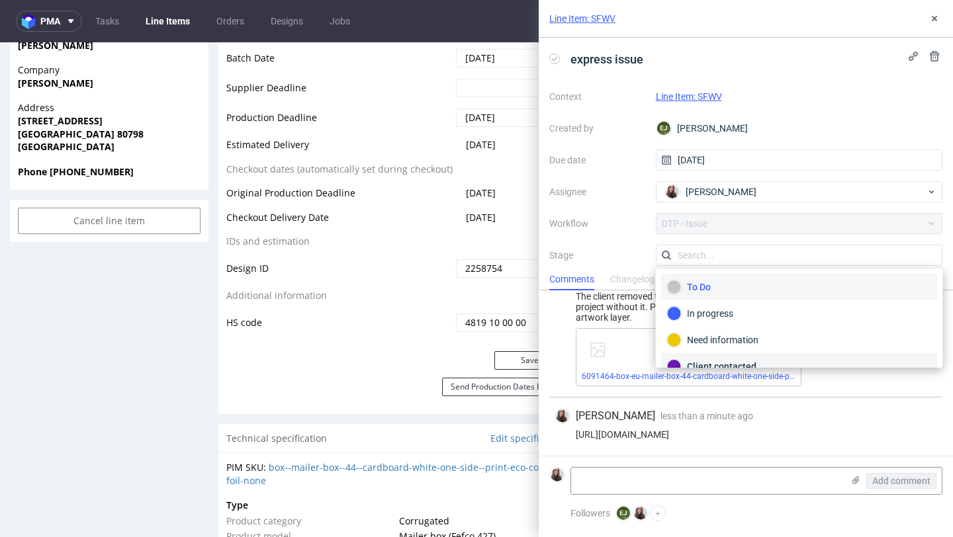
click at [730, 357] on div "Client contacted" at bounding box center [799, 366] width 277 height 26
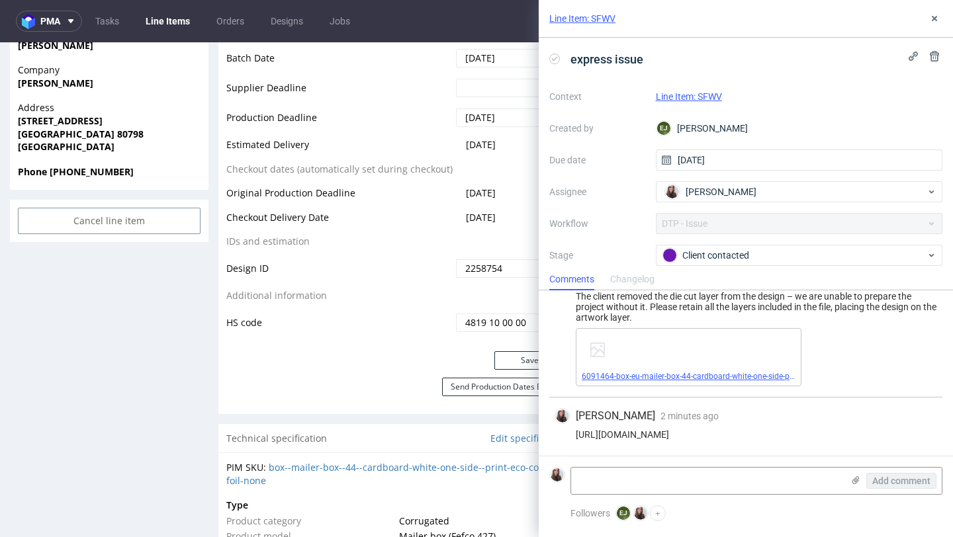
click at [712, 375] on link "6091464-box-eu-mailer-box-44-cardboard-white-one-side-print-eco-color-foil-none…" at bounding box center [731, 376] width 301 height 9
click at [116, 20] on link "Tasks" at bounding box center [107, 21] width 40 height 21
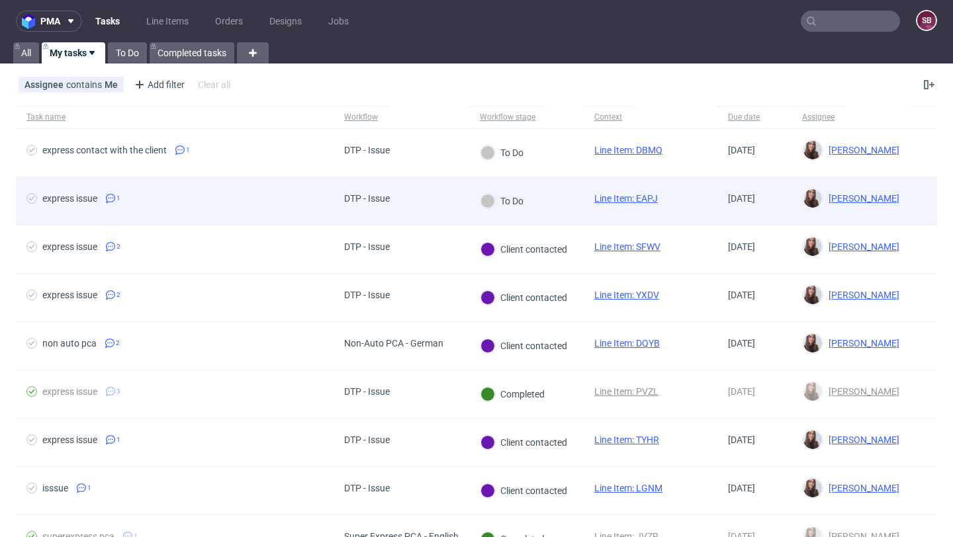
click at [337, 204] on div "DTP - Issue" at bounding box center [366, 201] width 67 height 48
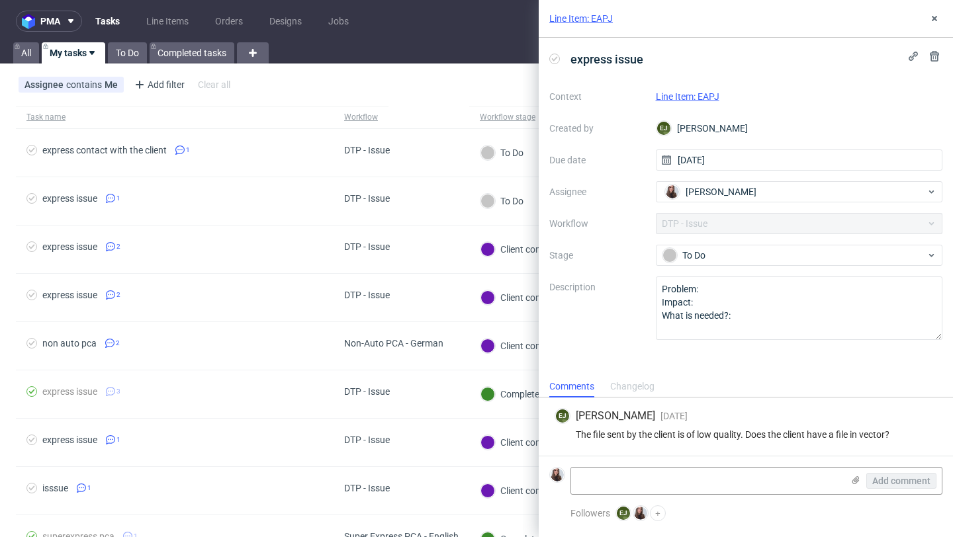
click at [603, 14] on link "Line Item: EAPJ" at bounding box center [581, 18] width 64 height 13
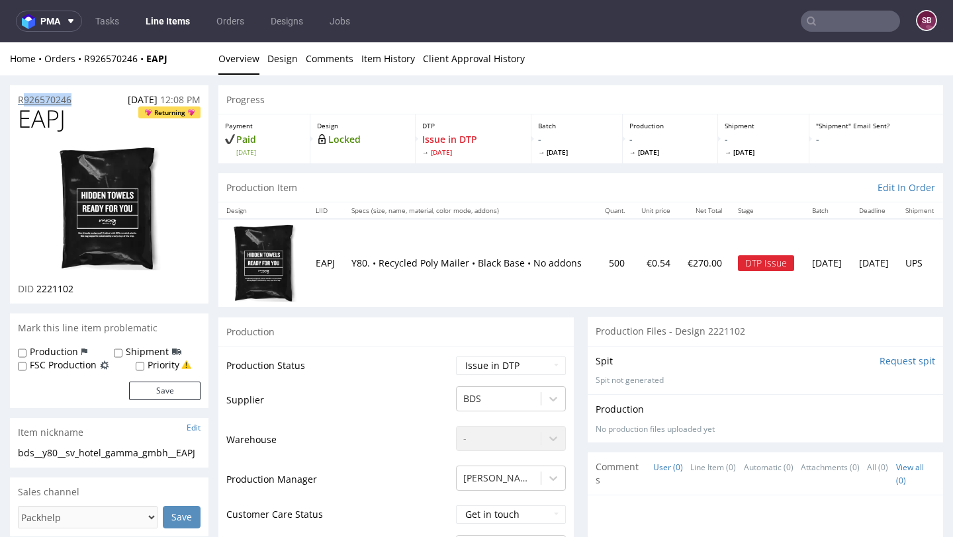
drag, startPoint x: 79, startPoint y: 97, endPoint x: 21, endPoint y: 97, distance: 58.2
click at [21, 97] on div "R926570246 [DATE] 12:08 PM" at bounding box center [109, 95] width 198 height 21
drag, startPoint x: 83, startPoint y: 98, endPoint x: 9, endPoint y: 98, distance: 73.4
copy p "R926570246"
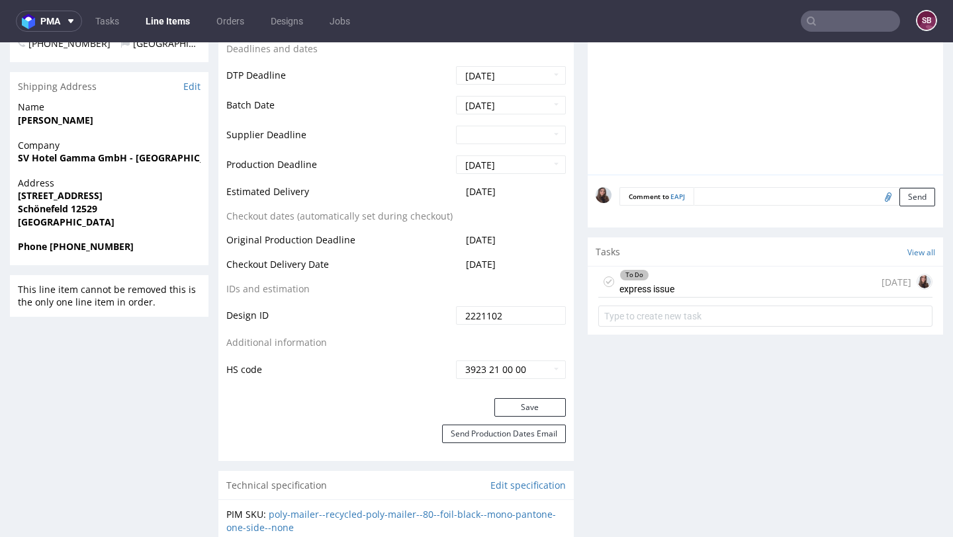
scroll to position [596, 0]
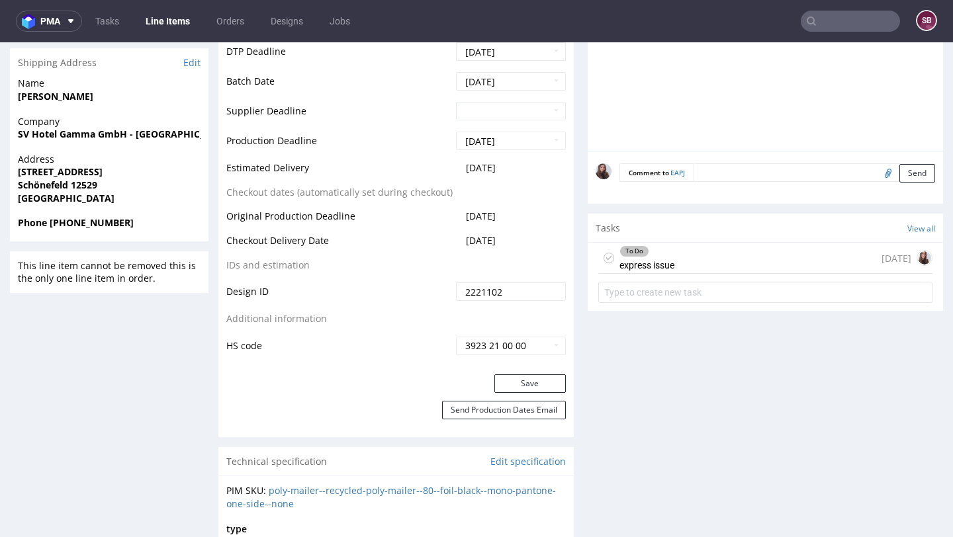
click at [734, 260] on div "To Do express issue 2 days ago" at bounding box center [765, 258] width 334 height 31
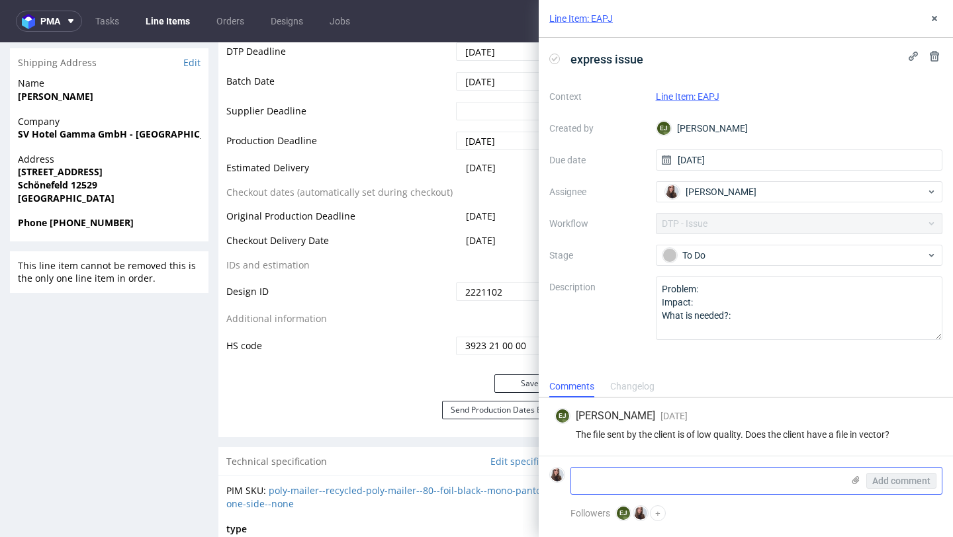
click at [640, 477] on textarea at bounding box center [706, 481] width 271 height 26
paste textarea "https://app-eu1.hubspot.com/contacts/25600958/record/0-5/227229931758/"
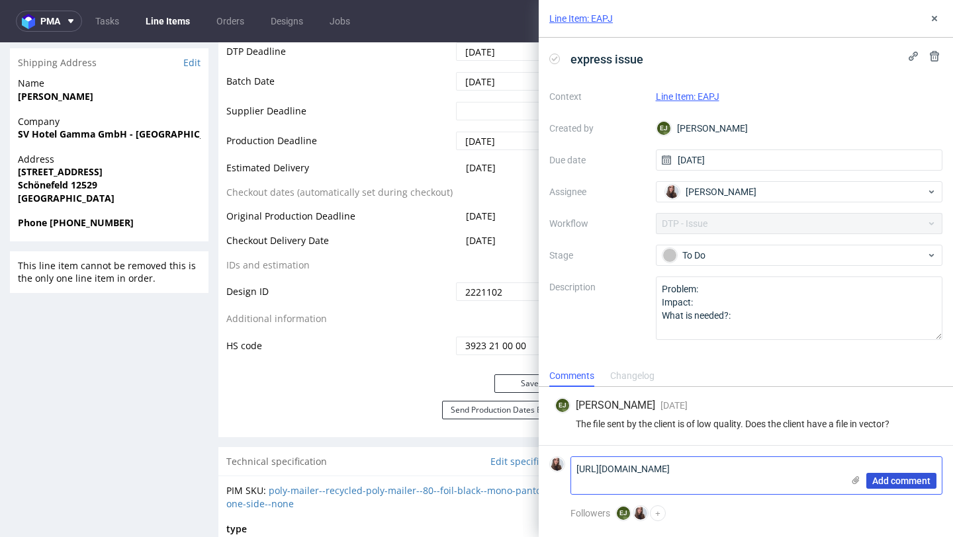
type textarea "https://app-eu1.hubspot.com/contacts/25600958/record/0-5/227229931758/"
click at [911, 486] on button "Add comment" at bounding box center [901, 481] width 70 height 16
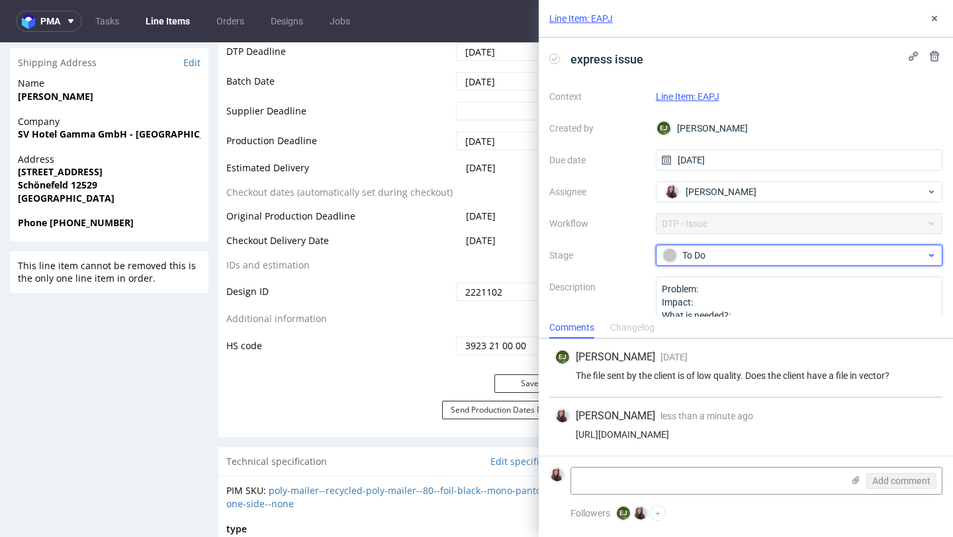
click at [756, 254] on div "To Do" at bounding box center [793, 255] width 263 height 15
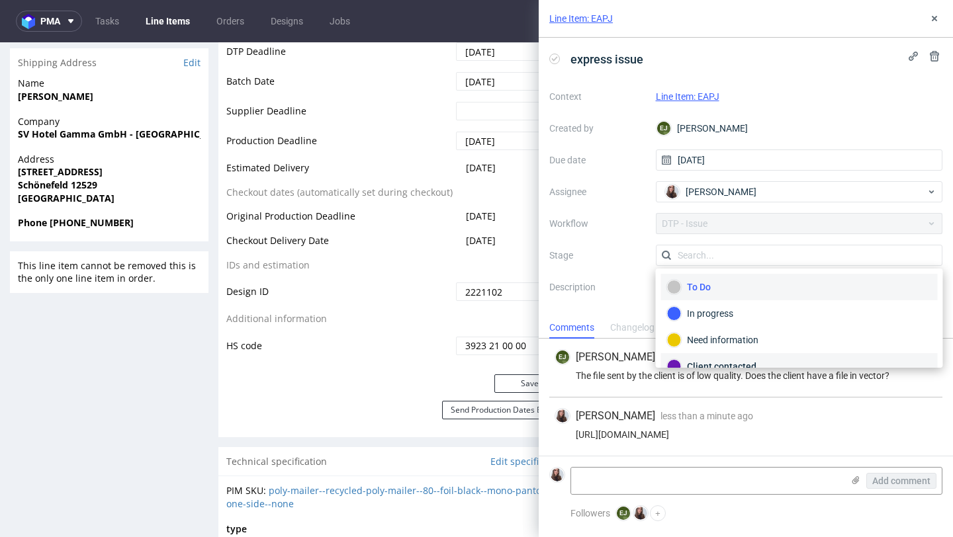
click at [731, 361] on div "Client contacted" at bounding box center [799, 366] width 265 height 15
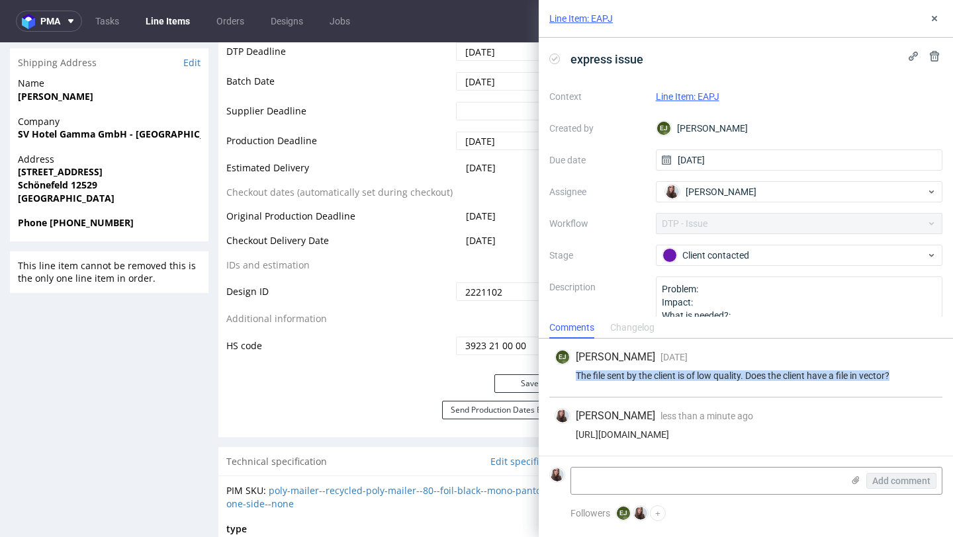
drag, startPoint x: 898, startPoint y: 371, endPoint x: 574, endPoint y: 374, distance: 324.2
click at [574, 374] on div "The file sent by the client is of low quality. Does the client have a file in v…" at bounding box center [745, 375] width 382 height 11
copy div "The file sent by the client is of low quality. Does the client have a file in v…"
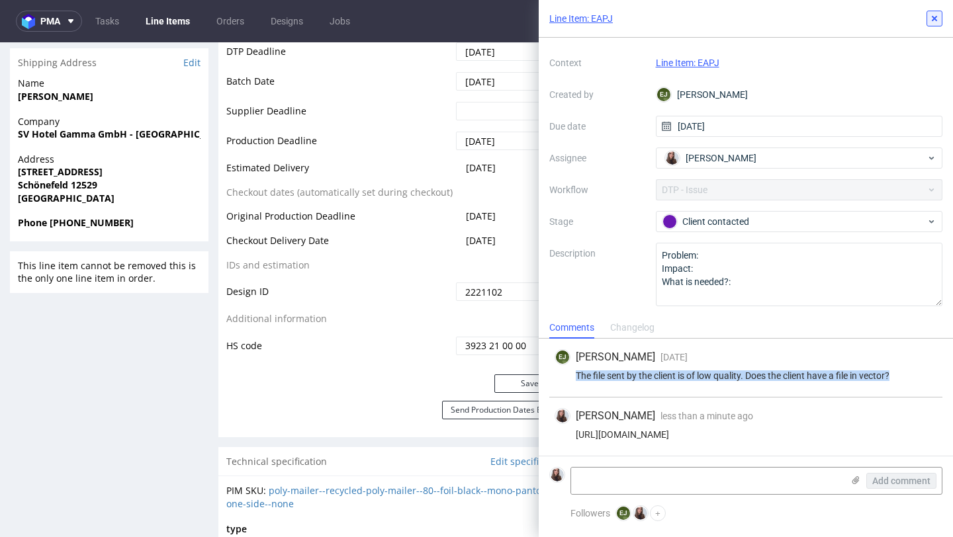
click at [939, 17] on button at bounding box center [934, 19] width 16 height 16
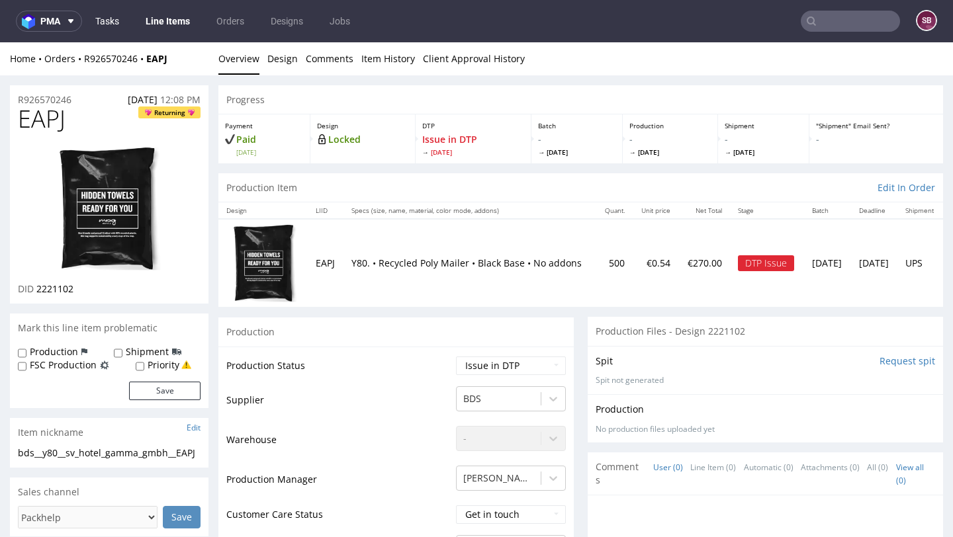
click at [116, 16] on link "Tasks" at bounding box center [107, 21] width 40 height 21
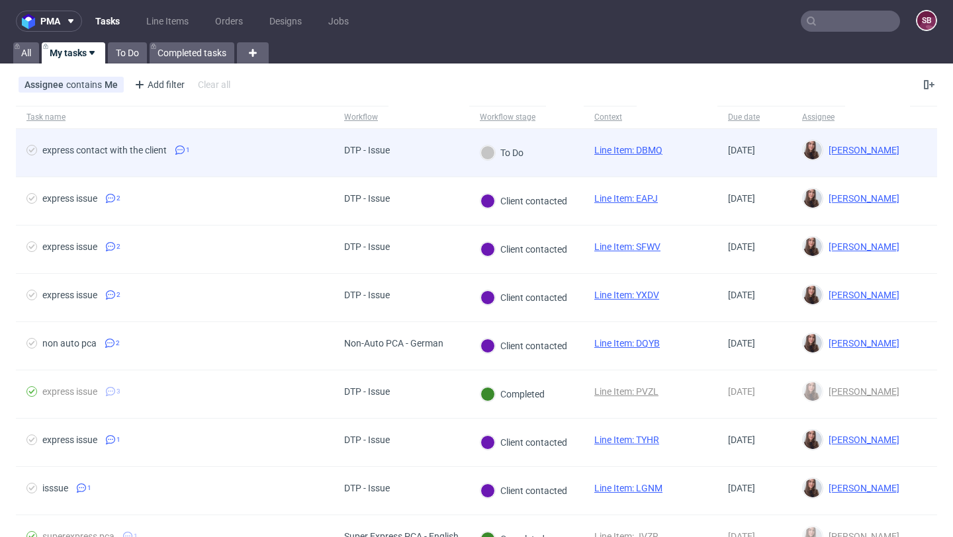
click at [239, 141] on div "express contact with the client 1" at bounding box center [175, 153] width 318 height 48
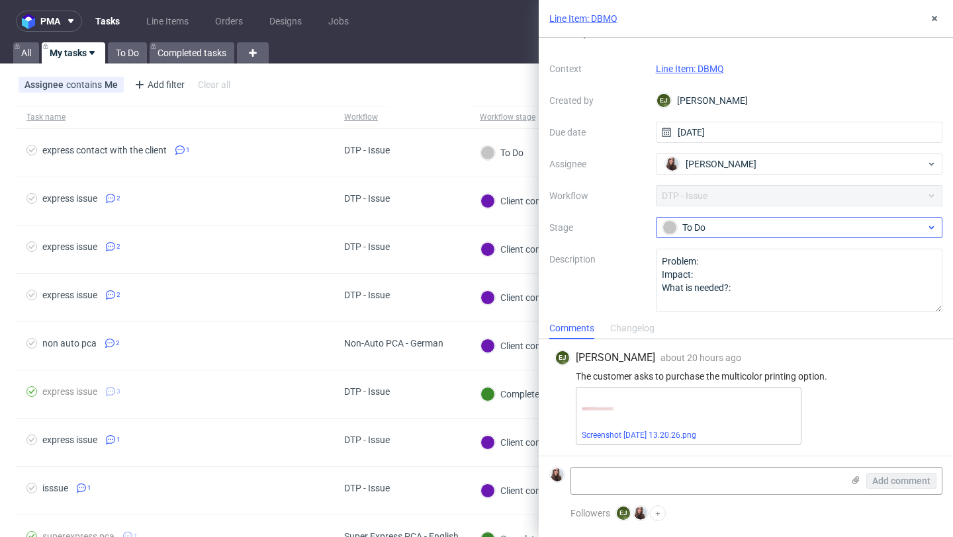
scroll to position [33, 0]
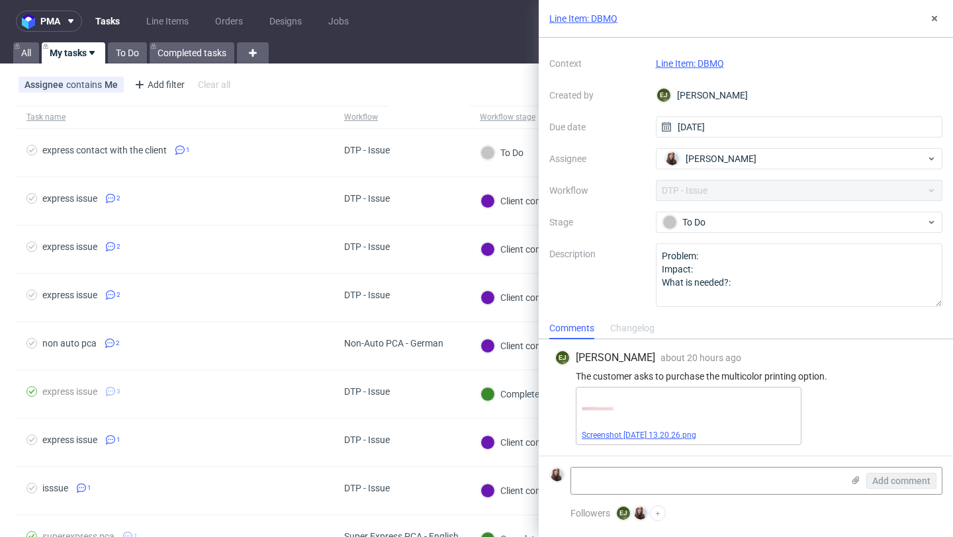
click at [644, 433] on link "Screenshot 2025-09-17 at 13.20.26.png" at bounding box center [638, 435] width 114 height 9
click at [706, 64] on link "Line Item: DBMQ" at bounding box center [690, 63] width 68 height 11
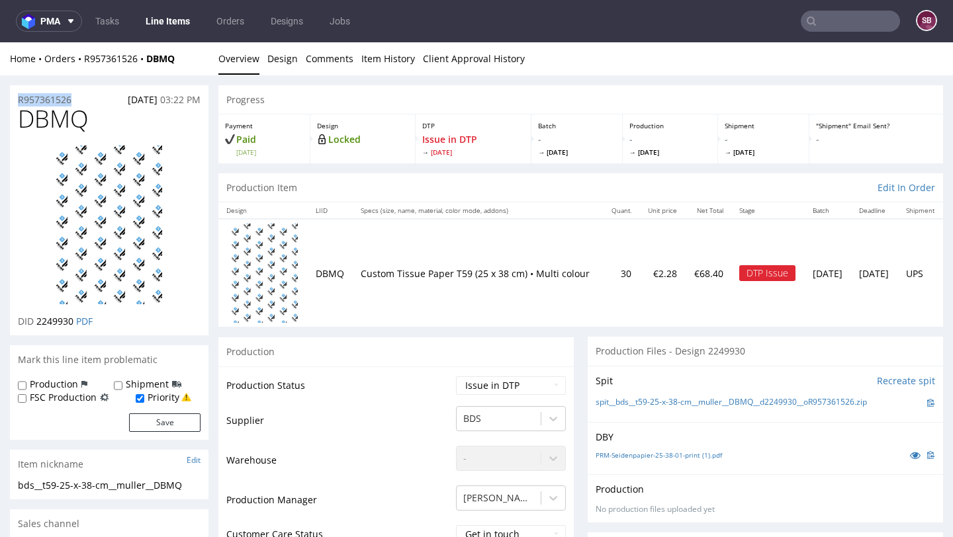
drag, startPoint x: 83, startPoint y: 99, endPoint x: 17, endPoint y: 99, distance: 66.2
click at [17, 99] on div "R957361526 [DATE] 03:22 PM" at bounding box center [109, 95] width 198 height 21
copy p "R957361526"
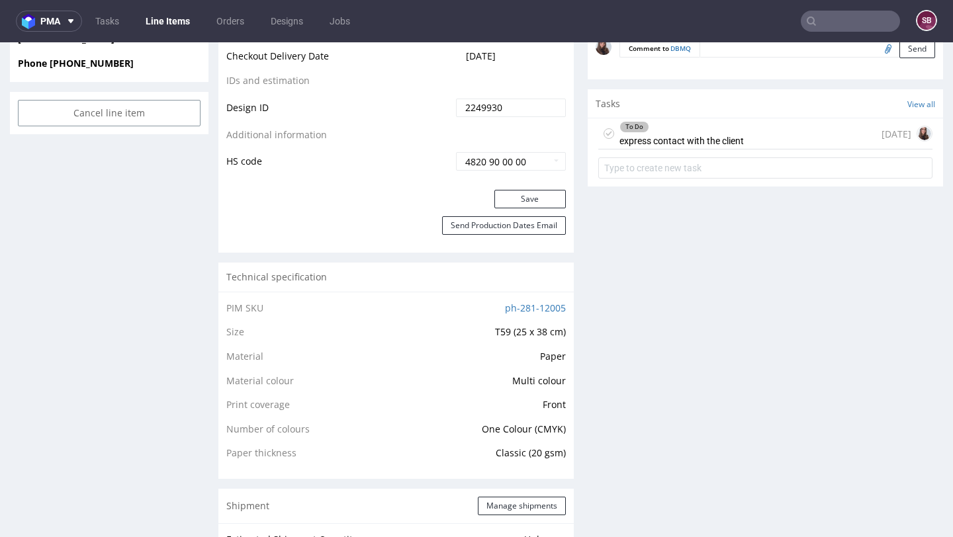
scroll to position [819, 0]
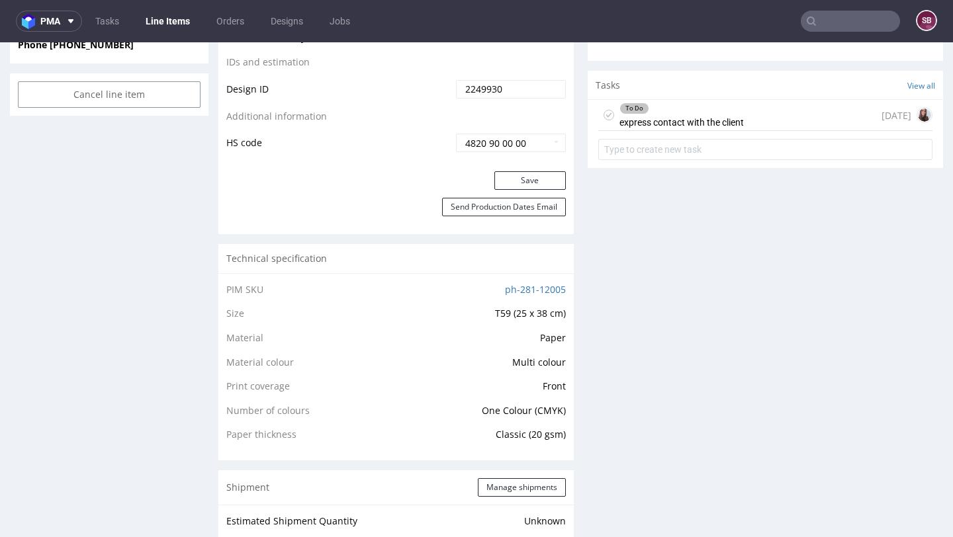
click at [759, 110] on div "To Do express contact with the client [DATE]" at bounding box center [765, 115] width 334 height 31
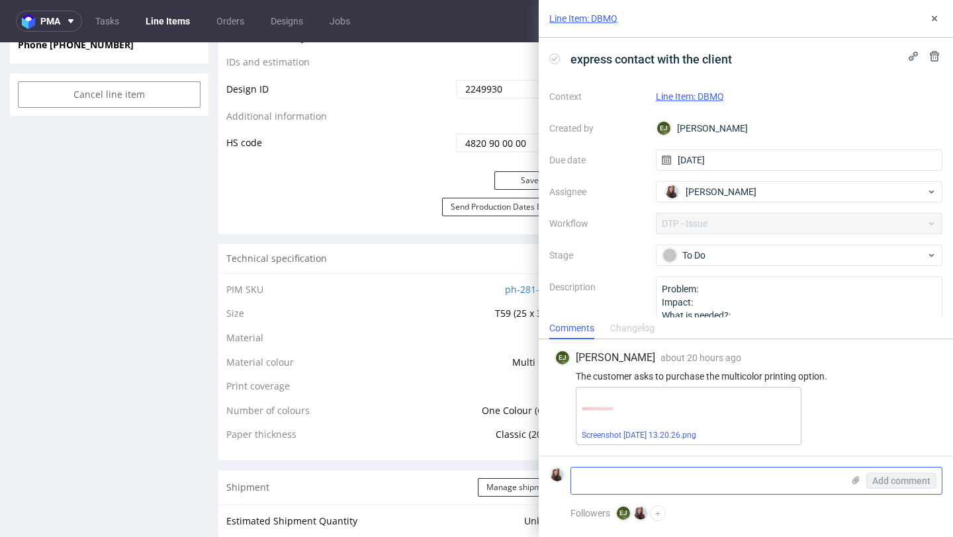
click at [662, 477] on textarea at bounding box center [706, 481] width 271 height 26
paste textarea "[URL][DOMAIN_NAME]"
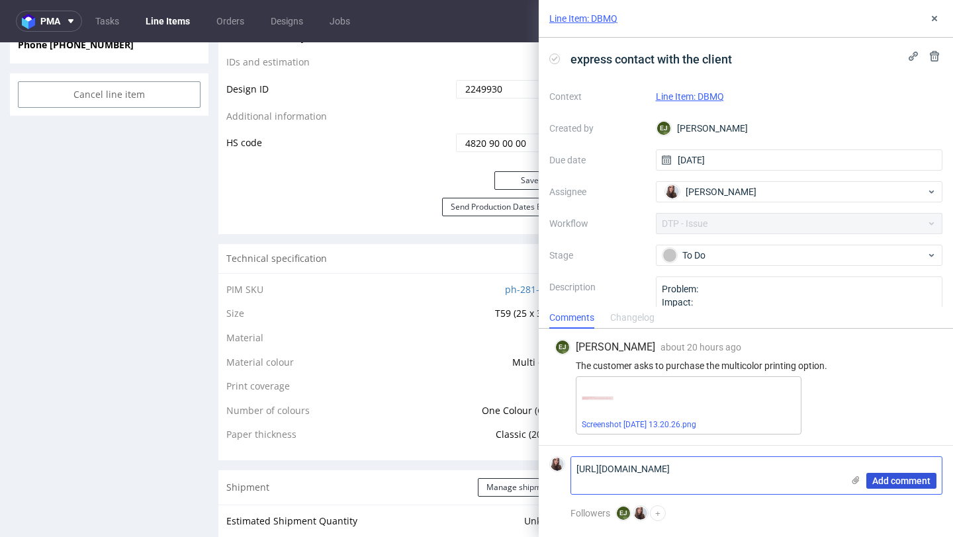
type textarea "[URL][DOMAIN_NAME]"
click at [882, 484] on span "Add comment" at bounding box center [901, 480] width 58 height 9
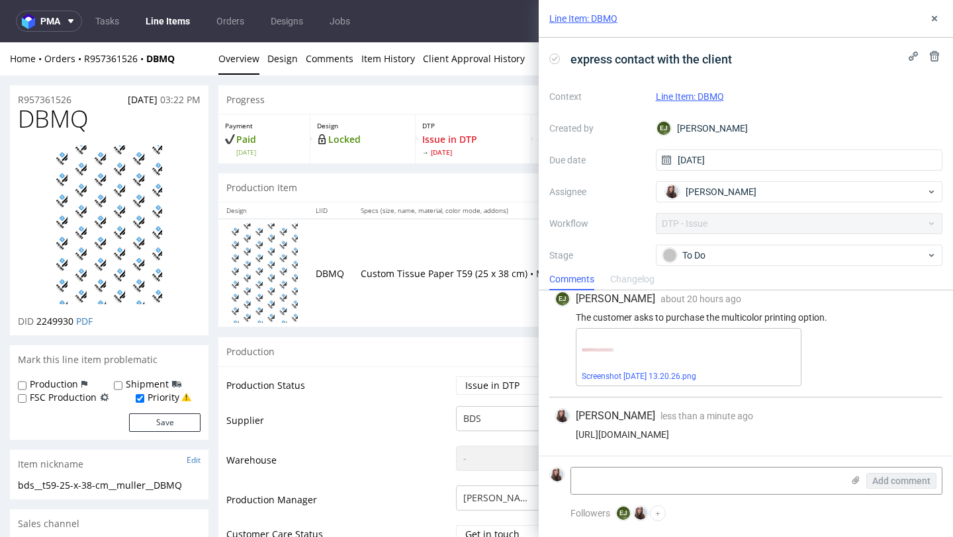
click at [393, 214] on th "Specs (size, name, material, color mode, addons)" at bounding box center [478, 210] width 250 height 17
click at [933, 19] on use at bounding box center [933, 18] width 5 height 5
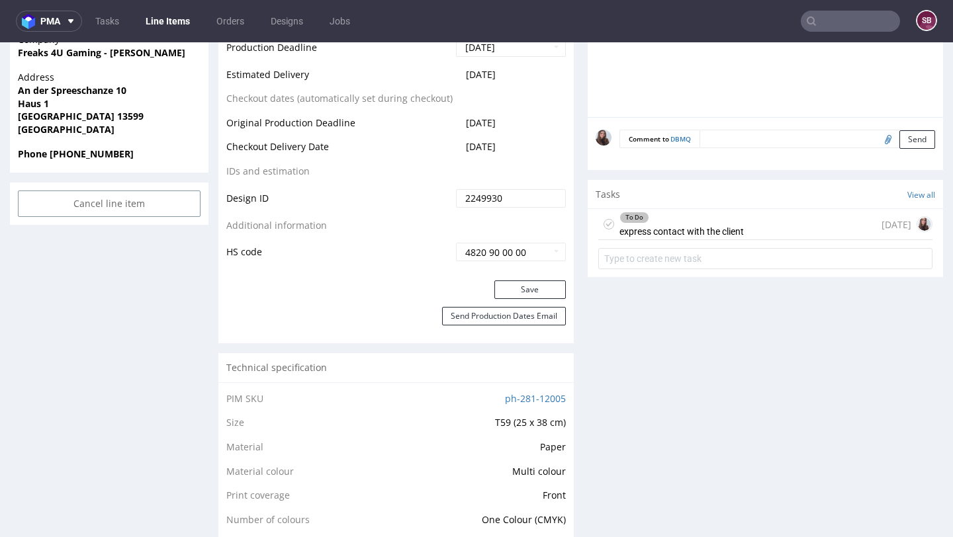
scroll to position [710, 0]
click at [686, 225] on div "To Do express contact with the client" at bounding box center [681, 223] width 124 height 30
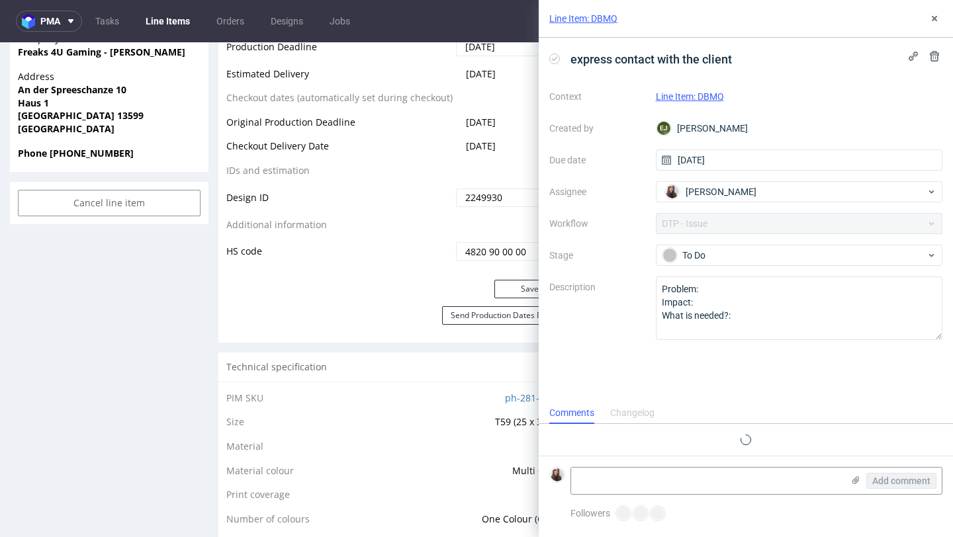
scroll to position [10, 0]
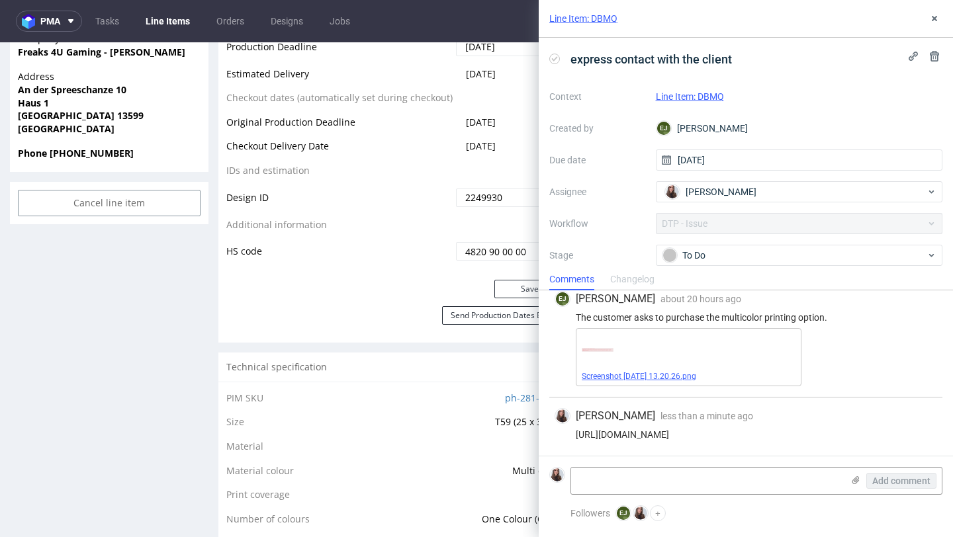
click at [675, 374] on link "Screenshot [DATE] 13.20.26.png" at bounding box center [638, 376] width 114 height 9
click at [607, 24] on link "Line Item: DBMQ" at bounding box center [583, 18] width 68 height 13
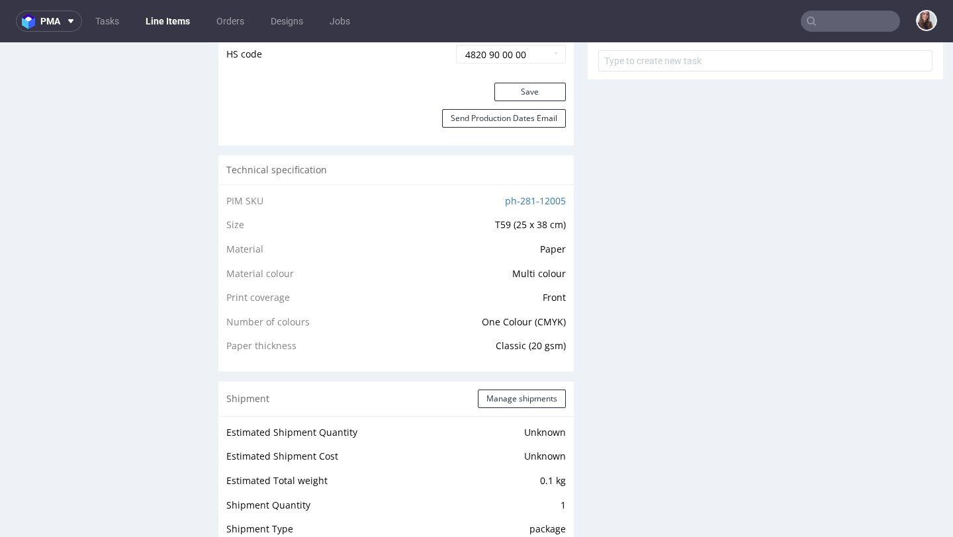
scroll to position [924, 0]
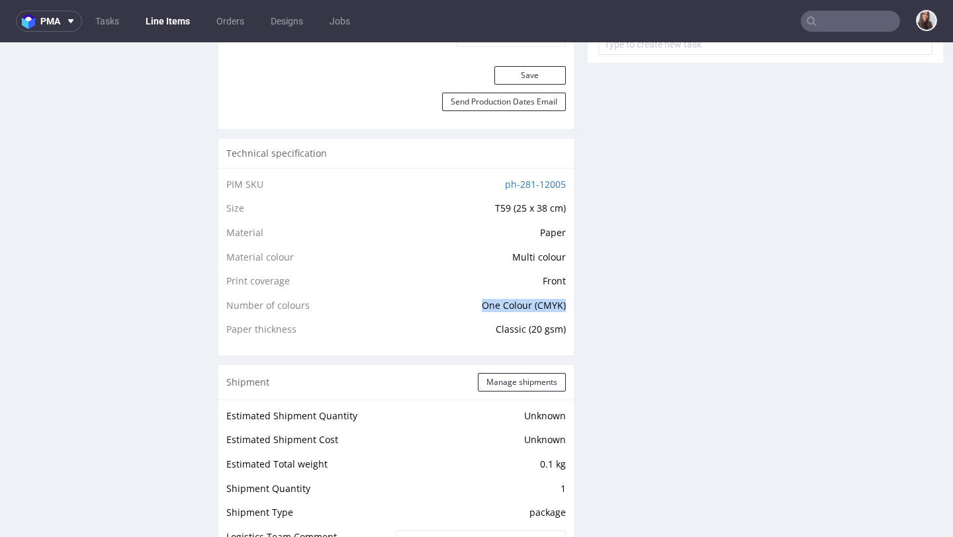
drag, startPoint x: 468, startPoint y: 301, endPoint x: 560, endPoint y: 304, distance: 91.3
click at [560, 304] on td "One Colour (CMYK)" at bounding box center [464, 310] width 204 height 24
copy span "One Colour (CMYK)"
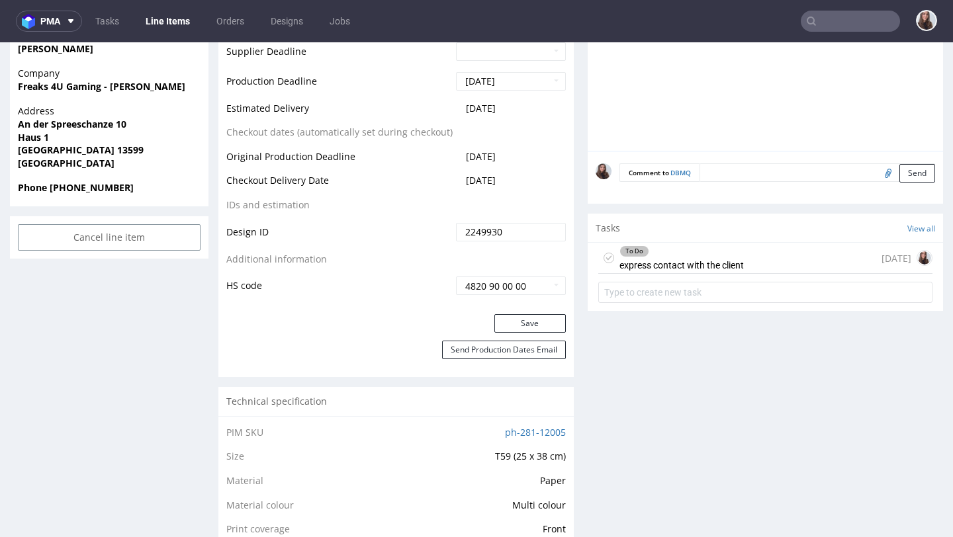
scroll to position [677, 0]
click at [714, 250] on div "To Do" at bounding box center [681, 250] width 123 height 11
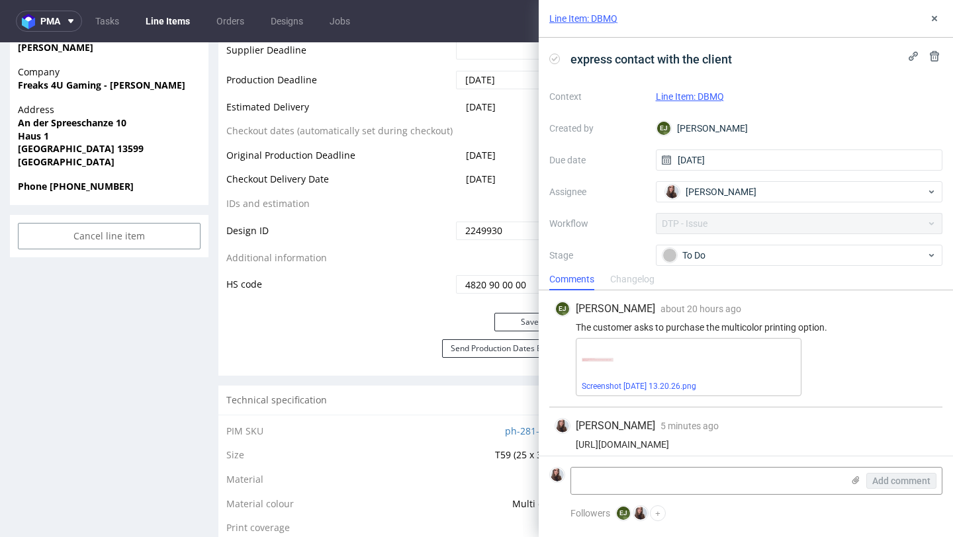
scroll to position [10, 0]
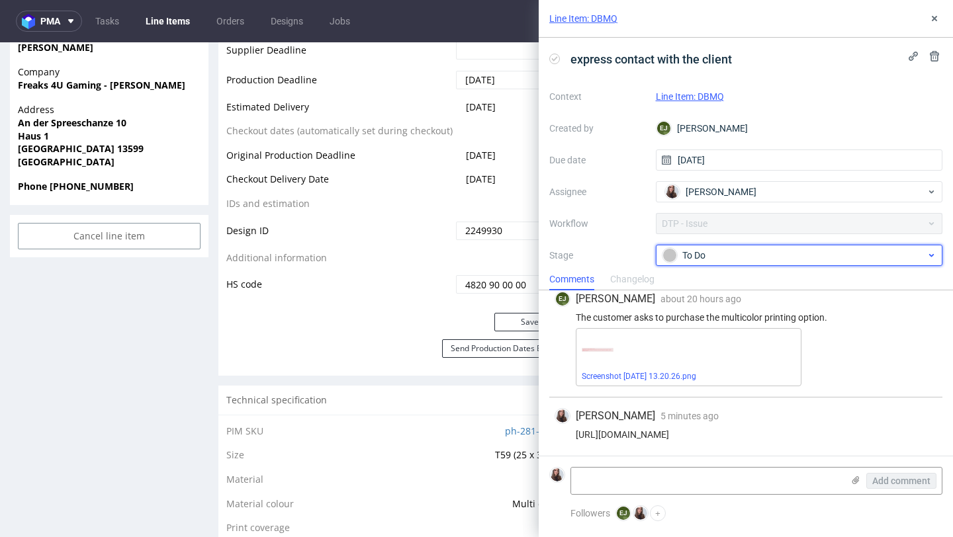
click at [699, 263] on div "To Do" at bounding box center [799, 255] width 287 height 21
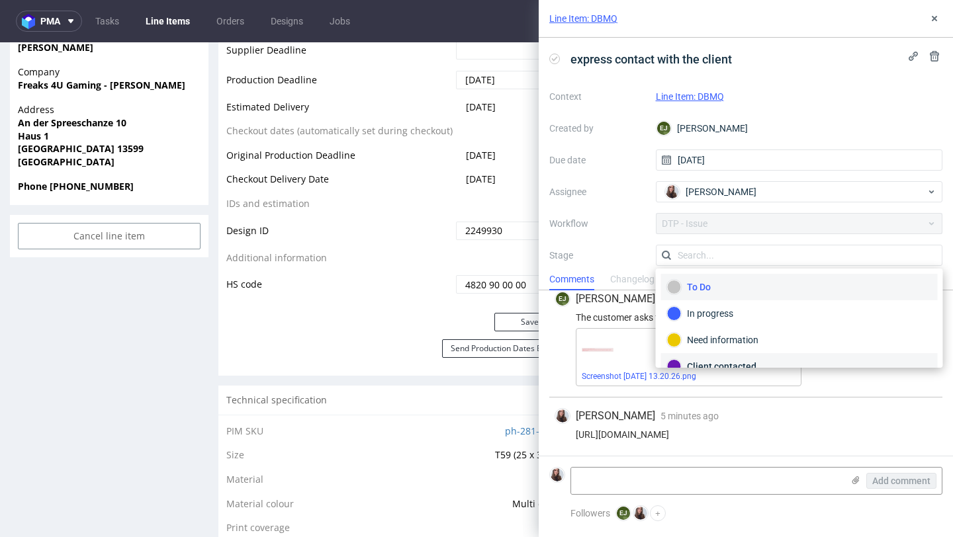
click at [712, 358] on div "Client contacted" at bounding box center [799, 366] width 277 height 26
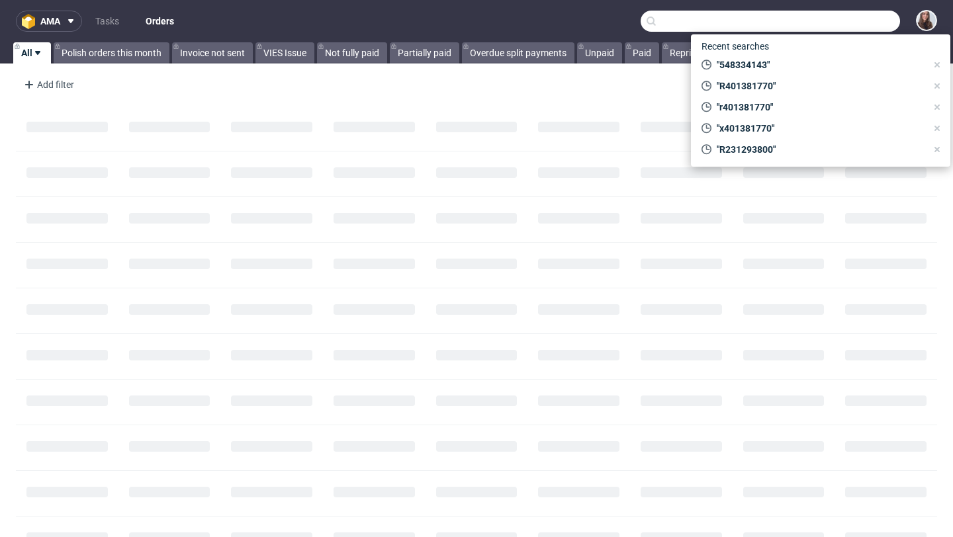
click at [810, 21] on input "text" at bounding box center [769, 21] width 259 height 21
paste input "R387946860"
type input "R387946860"
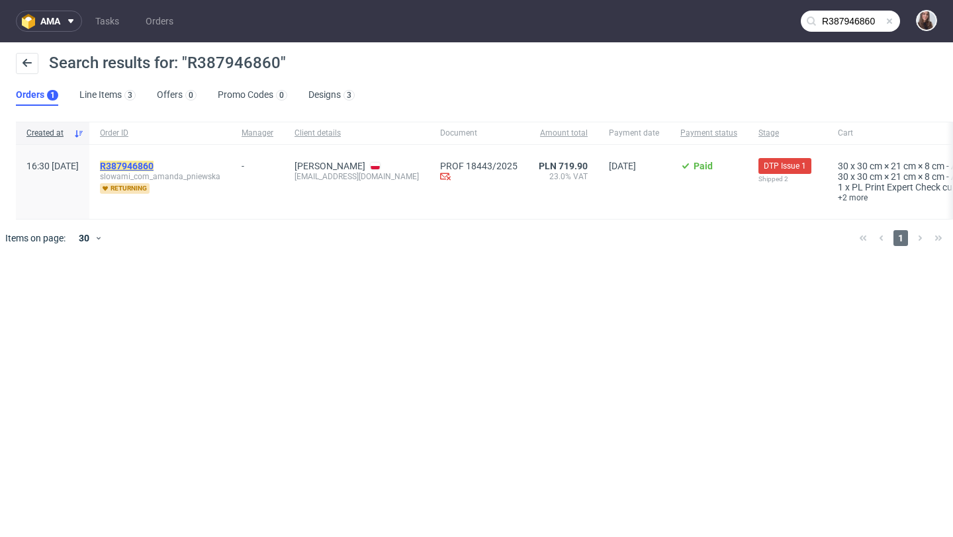
click at [153, 165] on mark "R387946860" at bounding box center [127, 166] width 54 height 11
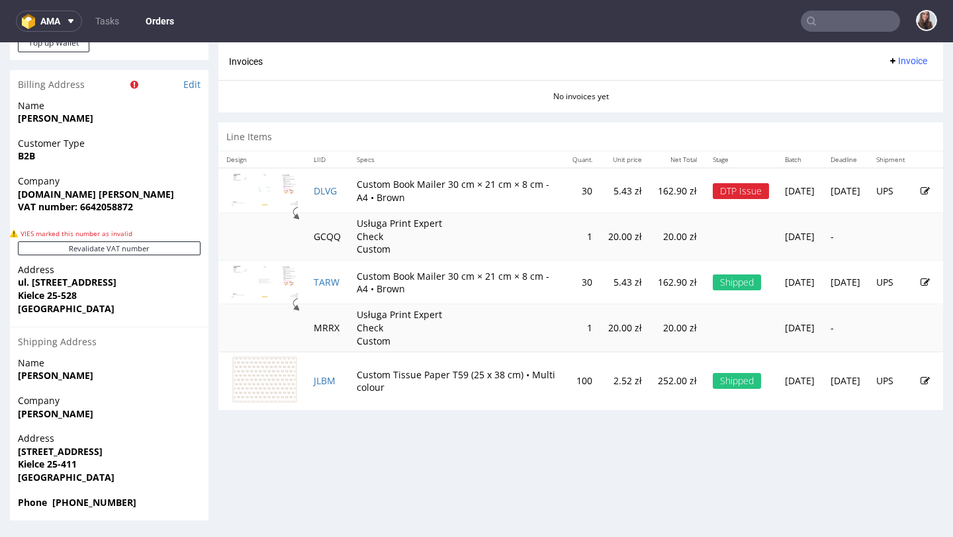
scroll to position [3, 0]
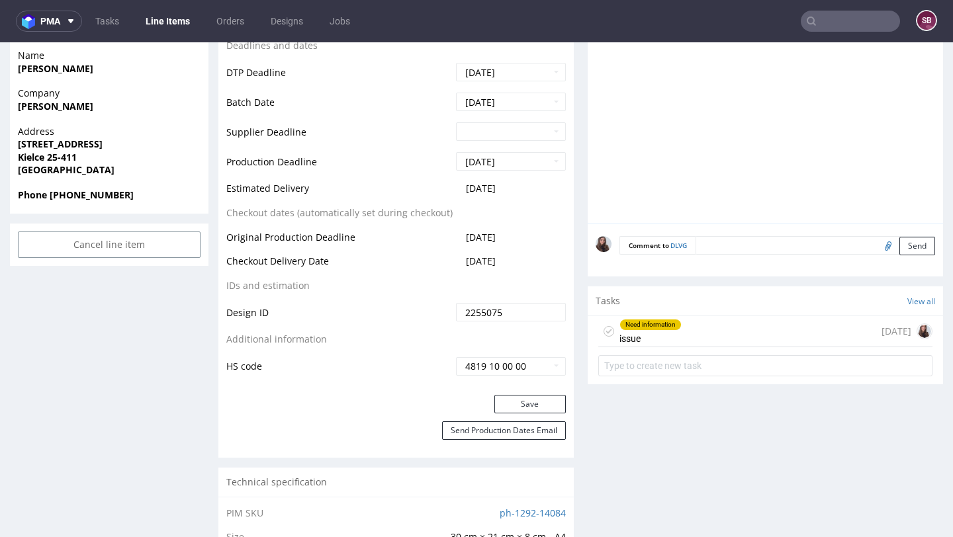
scroll to position [581, 0]
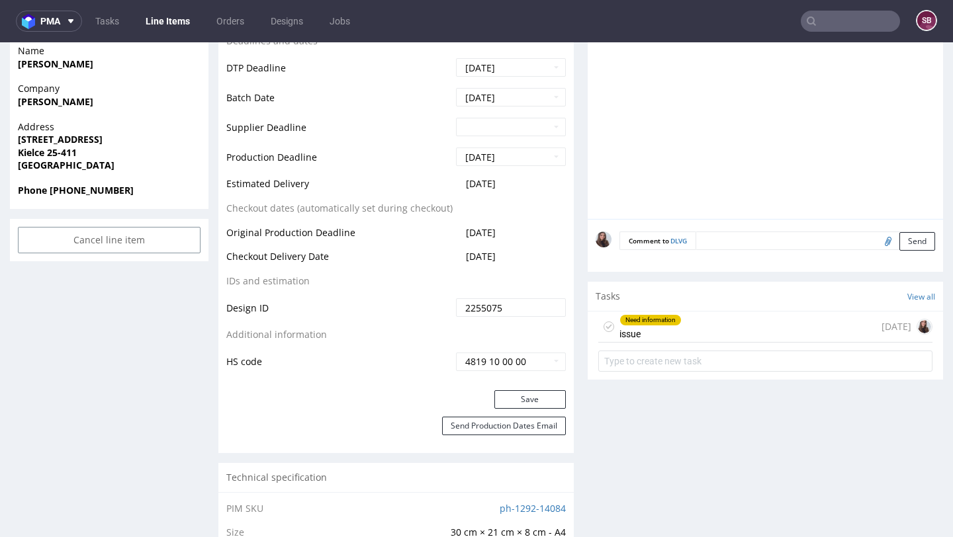
click at [677, 320] on div "Need information issue 15 days ago" at bounding box center [765, 327] width 334 height 31
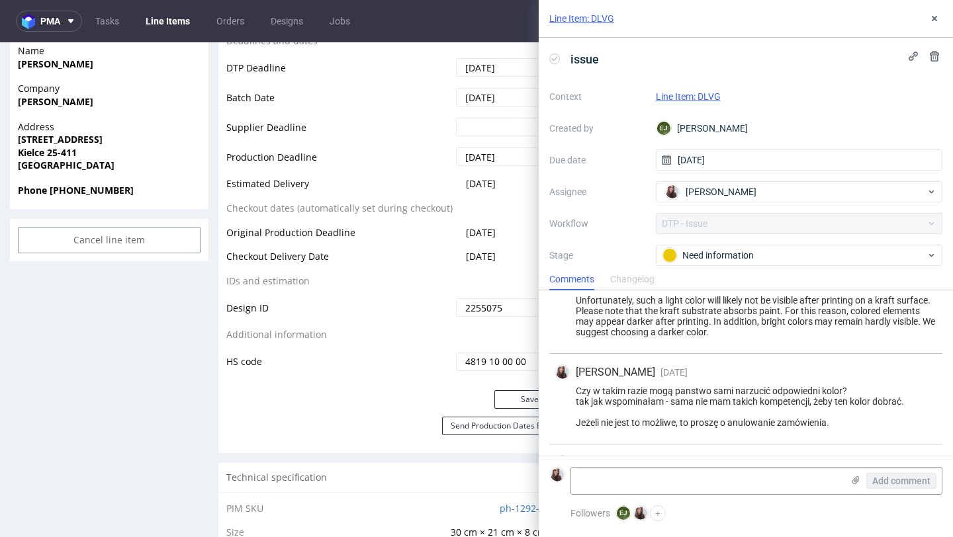
scroll to position [432, 0]
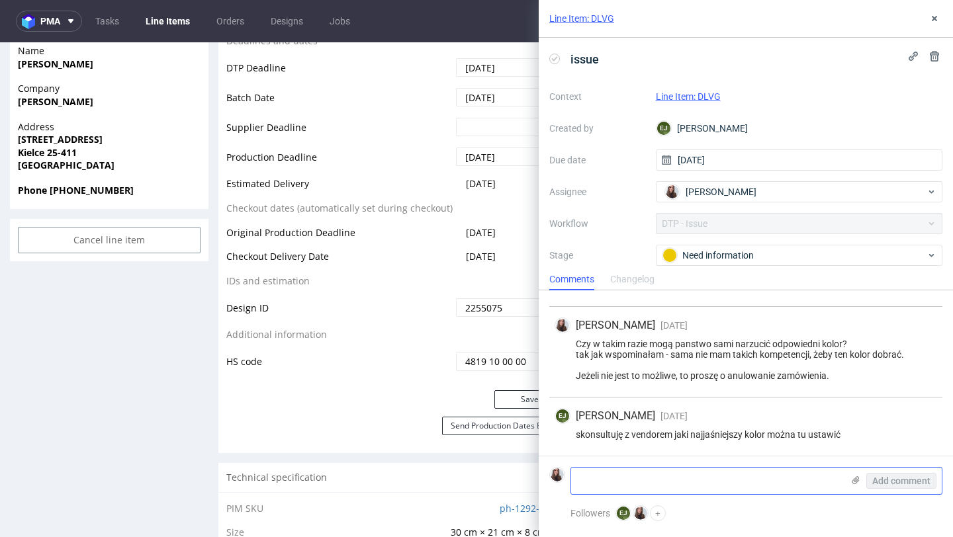
click at [683, 483] on textarea at bounding box center [706, 481] width 271 height 26
click at [689, 472] on textarea at bounding box center [706, 481] width 271 height 26
paste textarea "odpowiada mi 10% koloru czarnego i możemy tak drukować."
type textarea "odpowiada mi 10% koloru czarnego i możemy tak drukować."
click at [894, 478] on span "Add comment" at bounding box center [901, 480] width 58 height 9
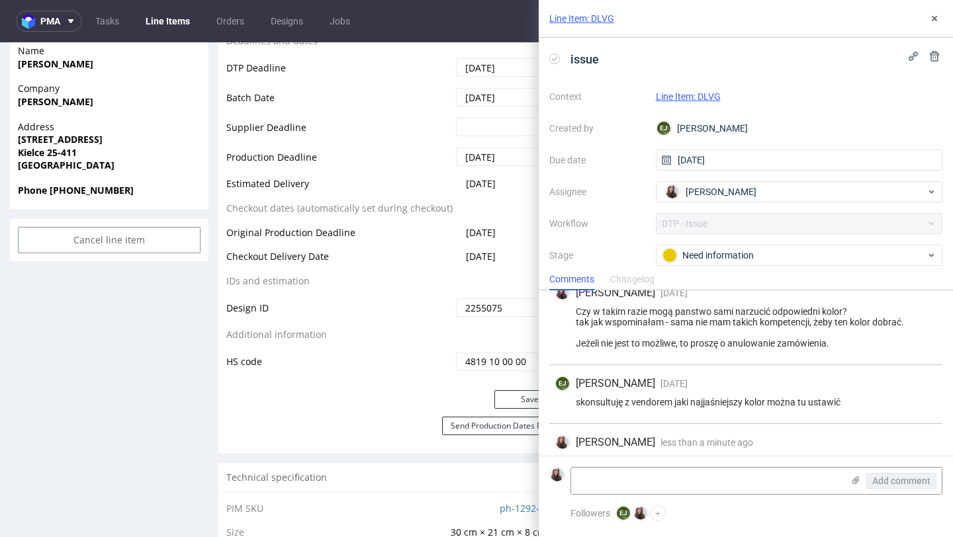
scroll to position [491, 0]
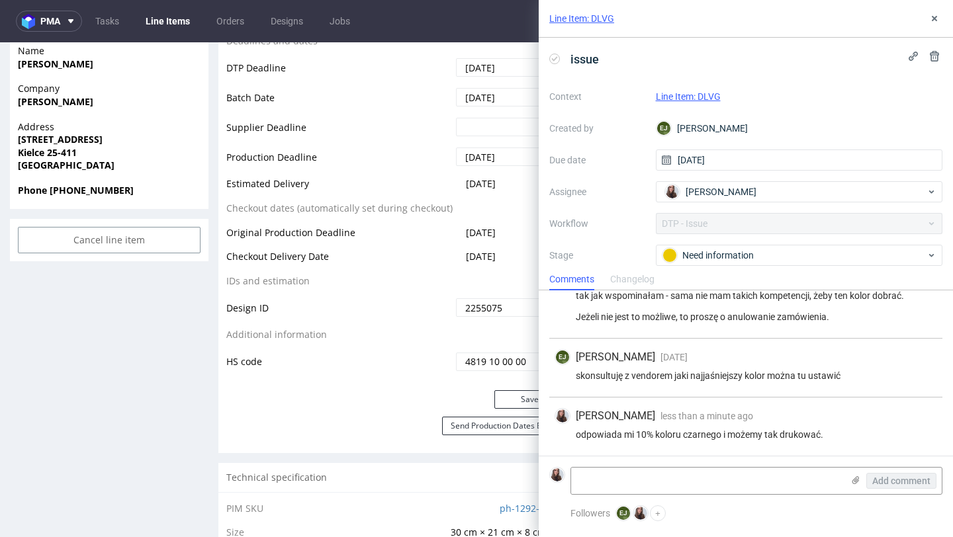
click at [701, 98] on link "Line Item: DLVG" at bounding box center [688, 96] width 65 height 11
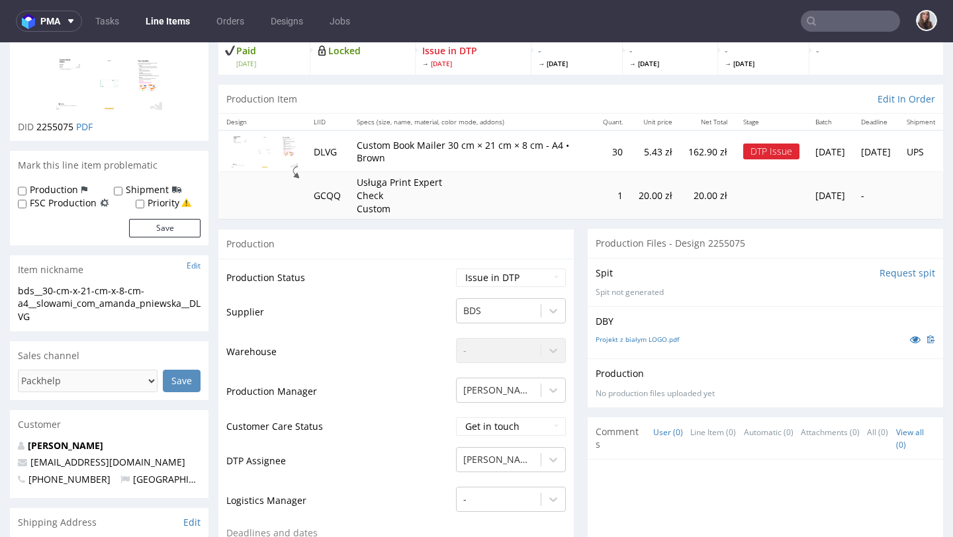
scroll to position [111, 0]
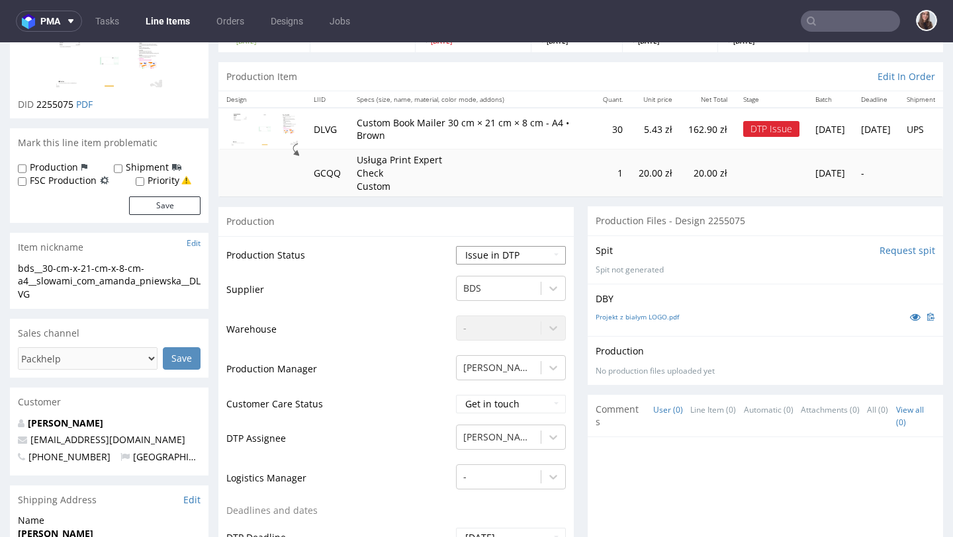
click at [496, 249] on select "Waiting for Artwork Waiting for Diecut Waiting for Mockup Waiting for DTP Waiti…" at bounding box center [511, 255] width 110 height 19
select select "back_for_dtp"
click at [456, 246] on select "Waiting for Artwork Waiting for Diecut Waiting for Mockup Waiting for DTP Waiti…" at bounding box center [511, 255] width 110 height 19
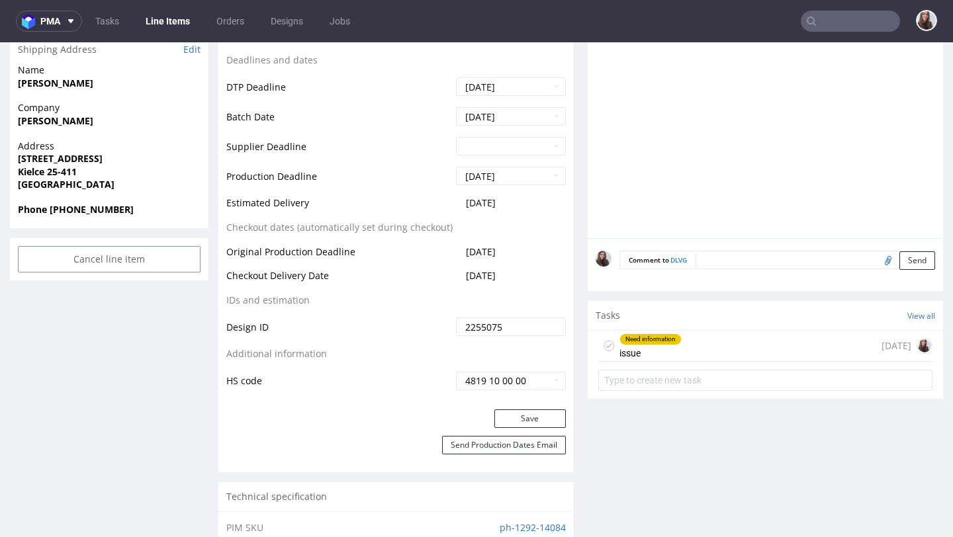
scroll to position [566, 0]
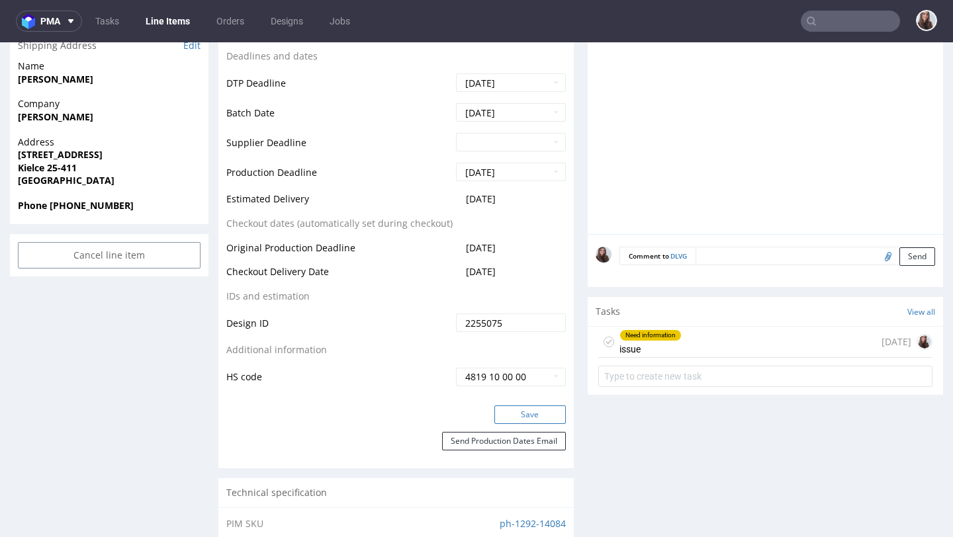
click at [531, 413] on button "Save" at bounding box center [529, 415] width 71 height 19
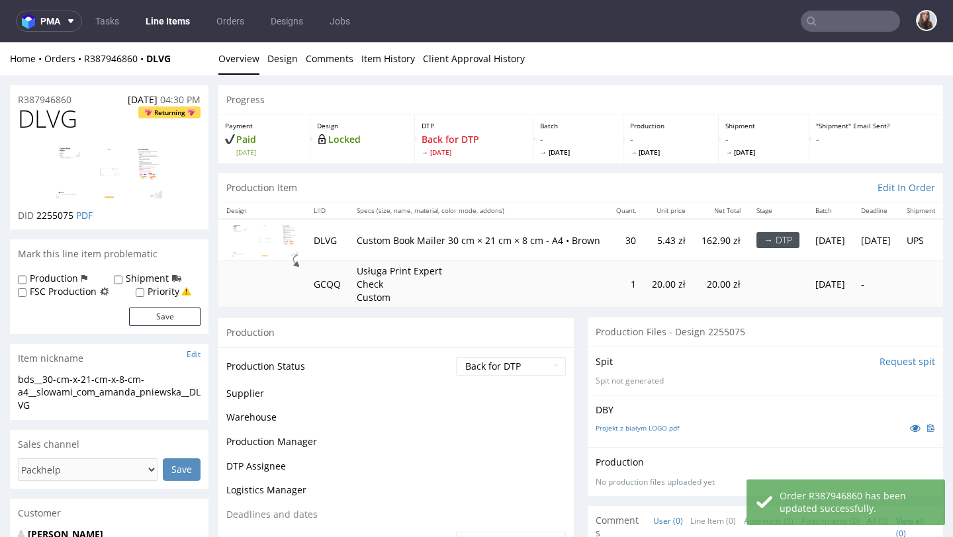
scroll to position [556, 0]
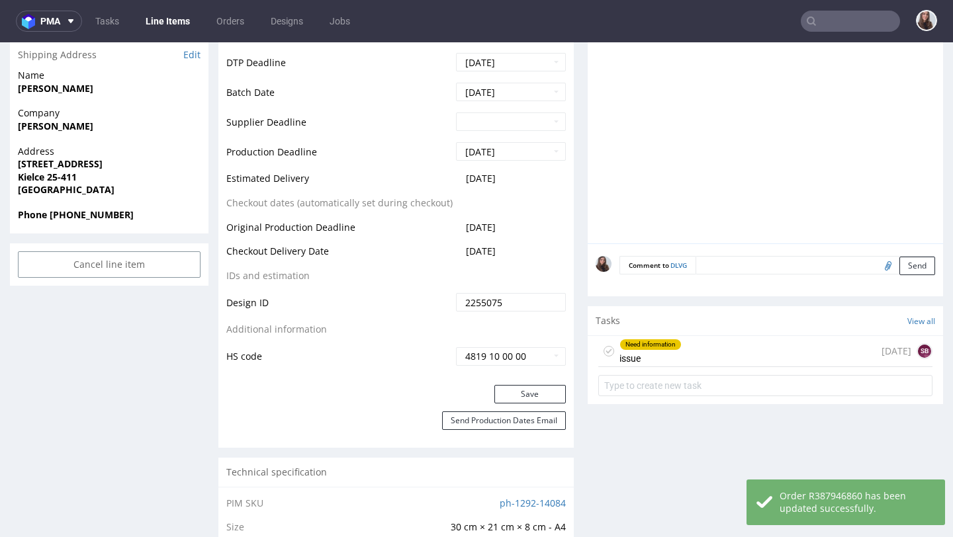
click at [655, 351] on div "Need information issue" at bounding box center [650, 351] width 62 height 30
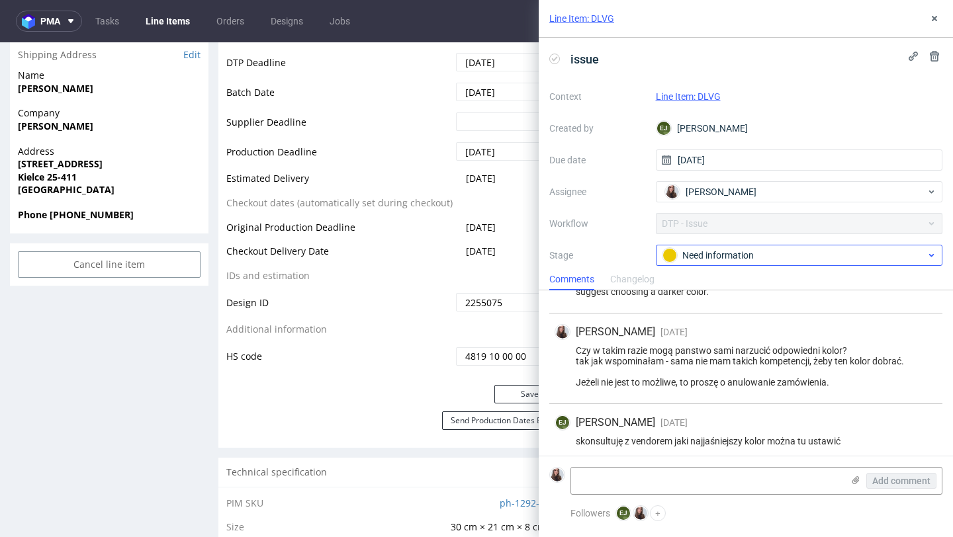
scroll to position [491, 0]
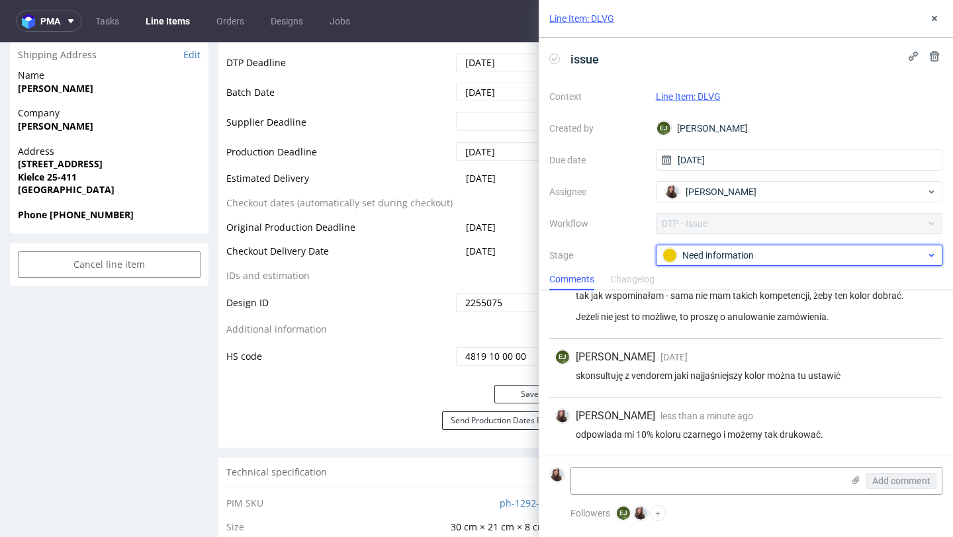
click at [750, 255] on div "Need information" at bounding box center [793, 255] width 263 height 15
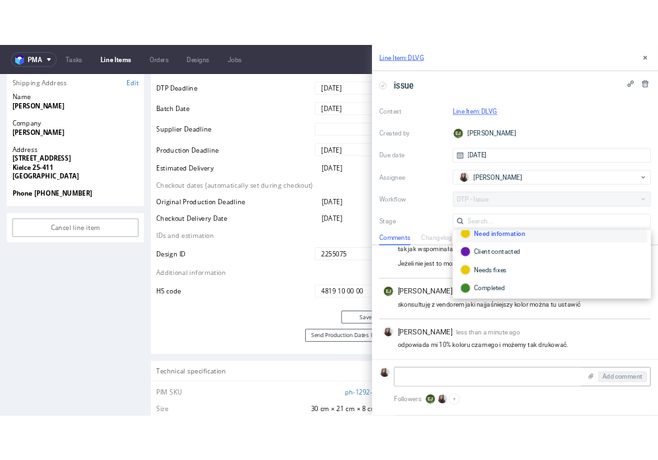
scroll to position [67, 0]
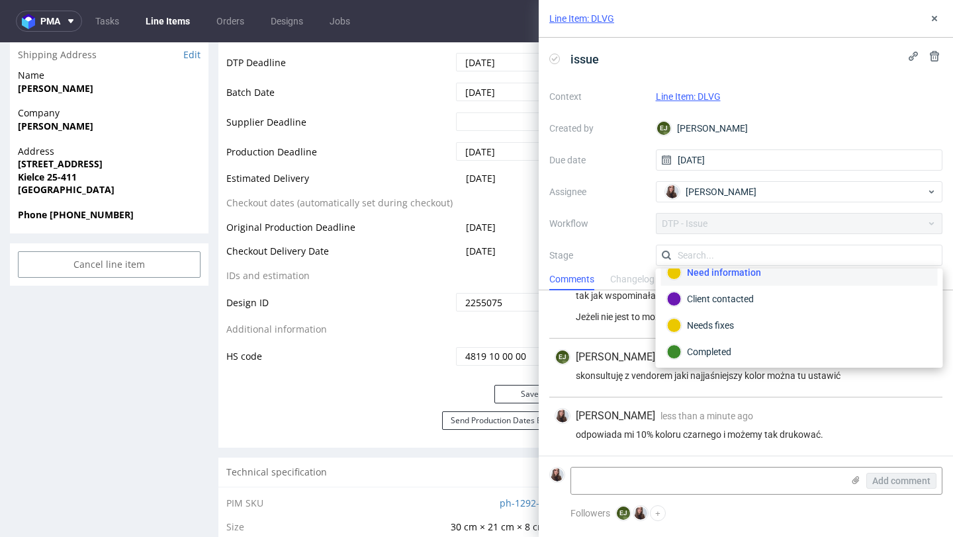
click at [732, 435] on div "odpowiada mi 10% koloru czarnego i możemy tak drukować." at bounding box center [745, 434] width 382 height 11
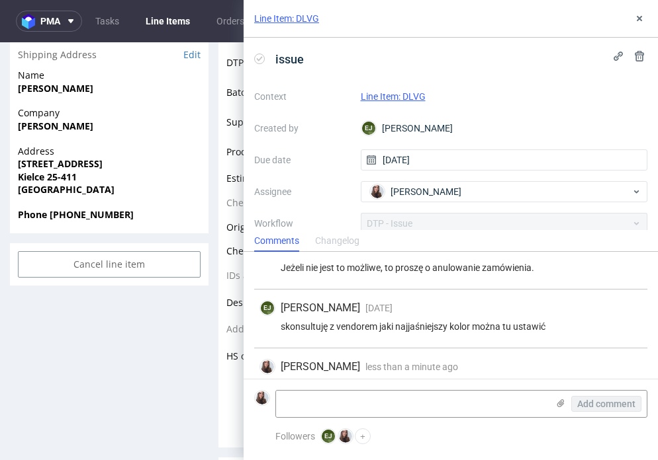
click at [304, 19] on link "Line Item: DLVG" at bounding box center [286, 18] width 65 height 13
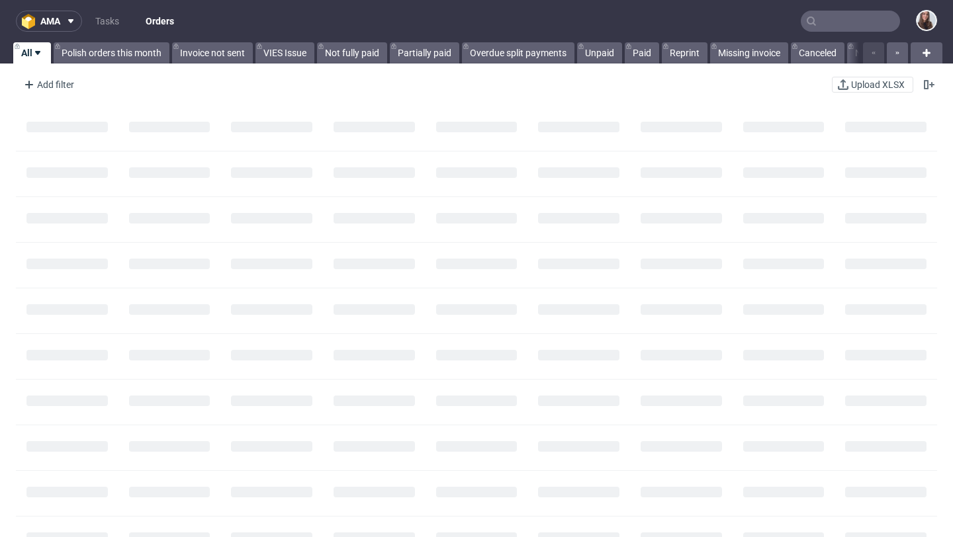
click at [835, 28] on input "text" at bounding box center [849, 21] width 99 height 21
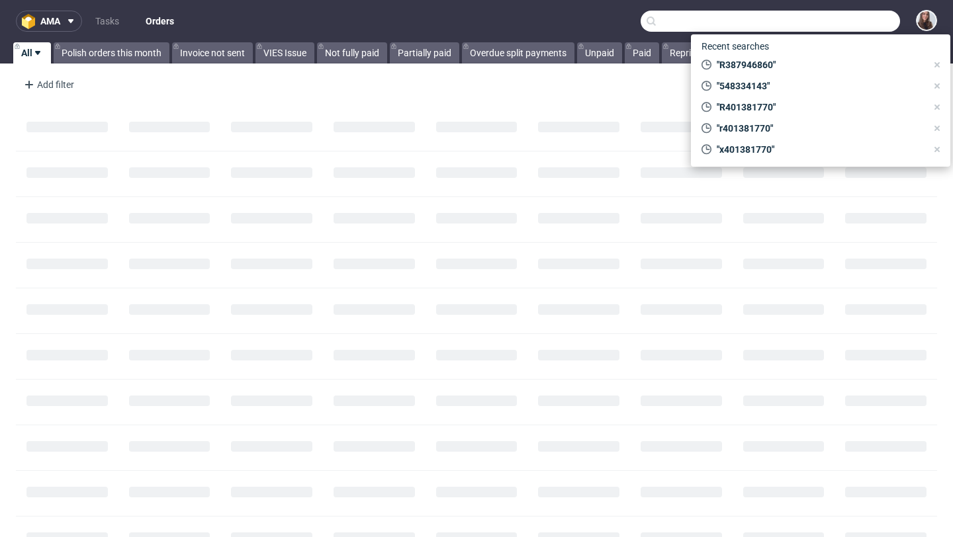
paste input "R231293800"
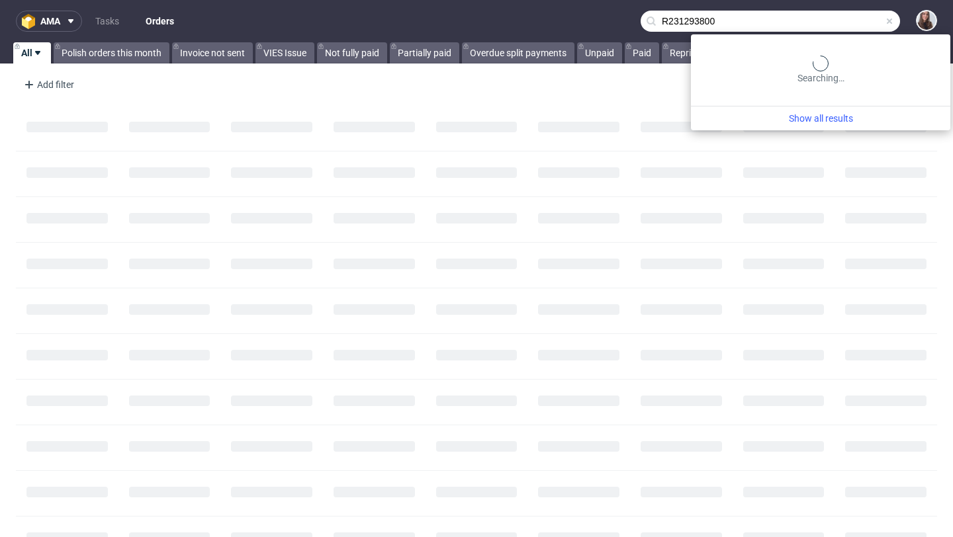
type input "R231293800"
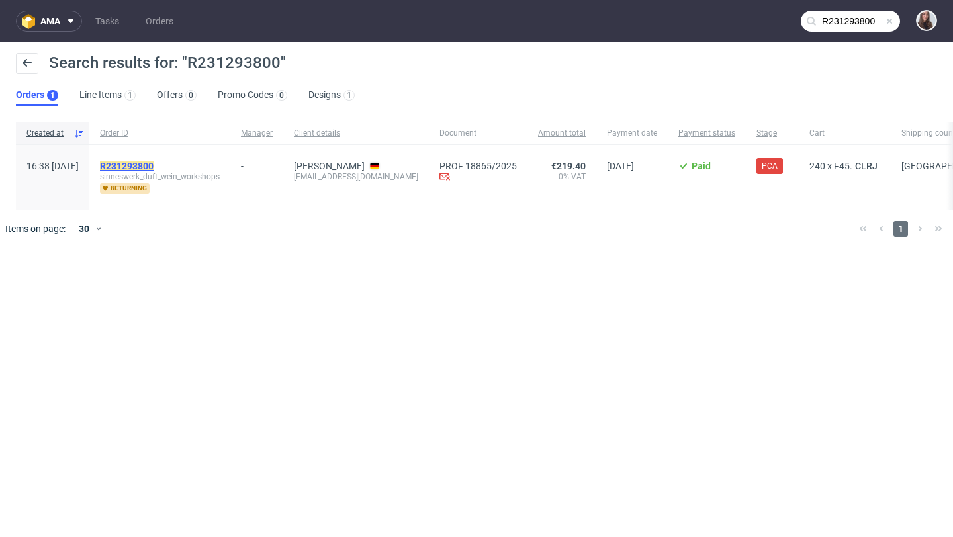
click at [153, 167] on mark "R231293800" at bounding box center [127, 166] width 54 height 11
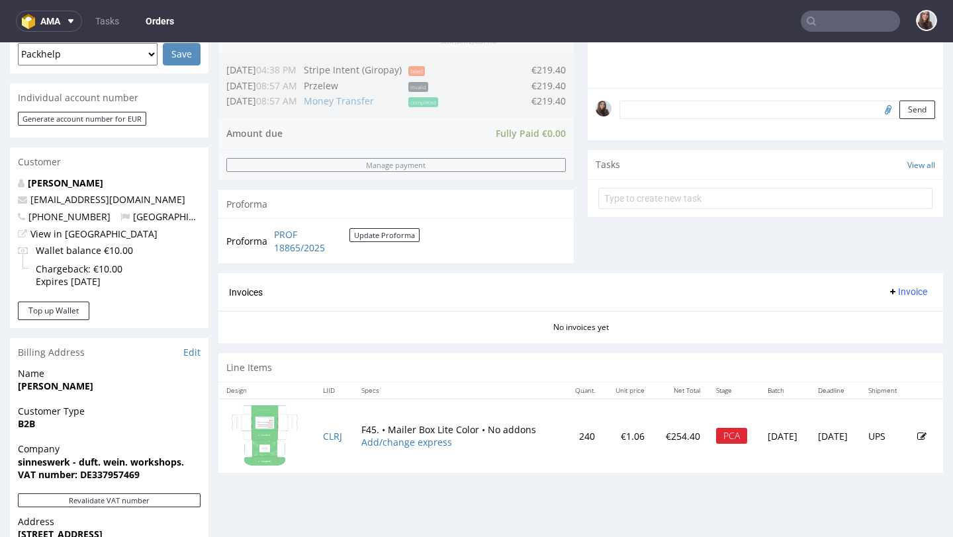
scroll to position [367, 0]
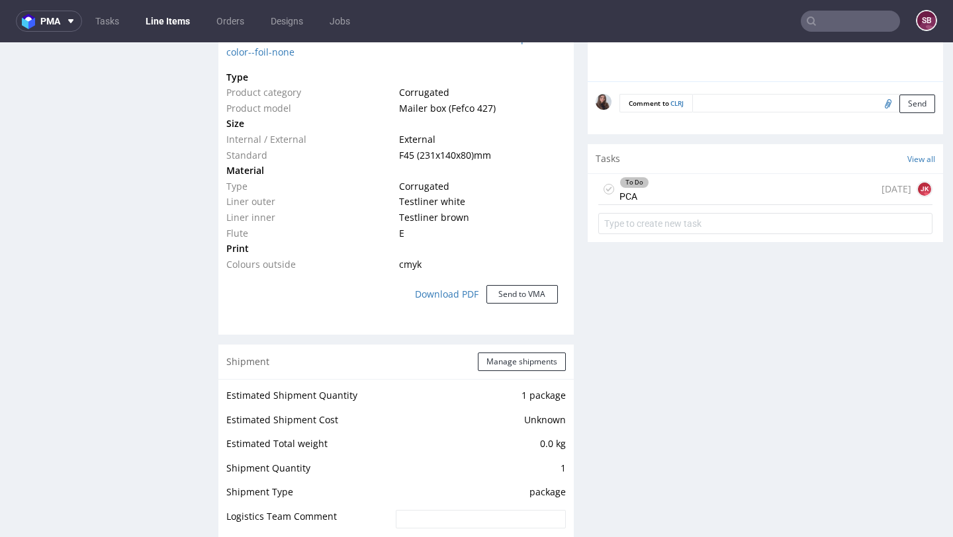
scroll to position [1002, 0]
click at [738, 186] on div "To Do PCA 2 days ago JK" at bounding box center [765, 188] width 334 height 31
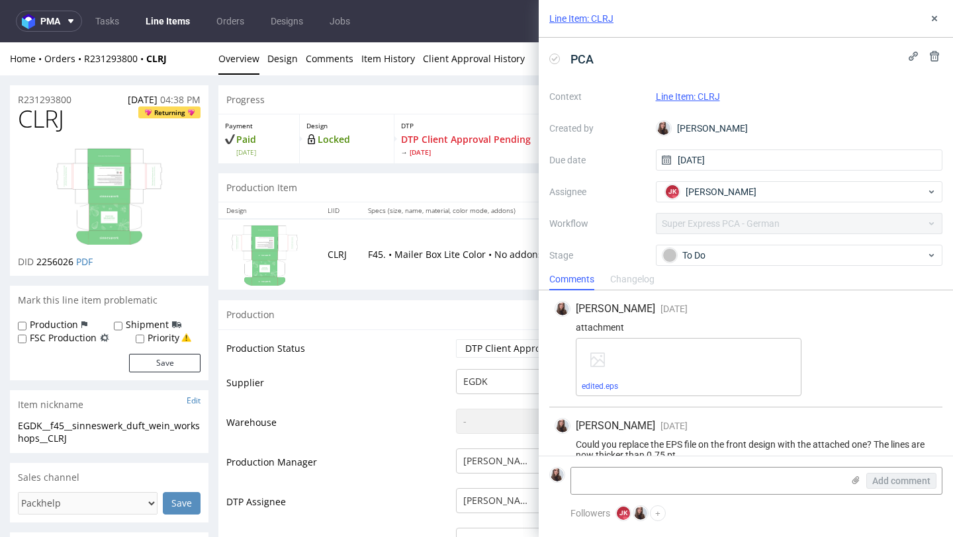
scroll to position [21, 0]
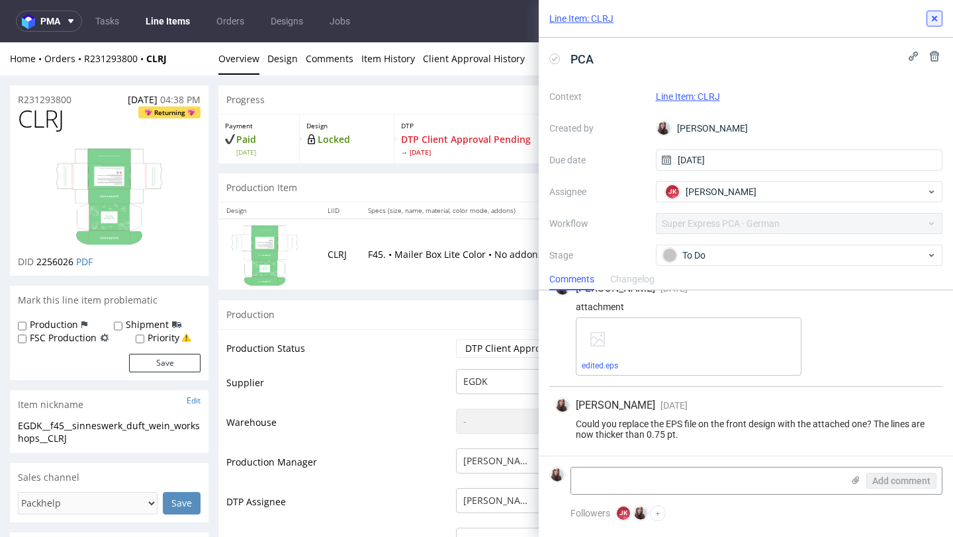
click at [935, 17] on use at bounding box center [933, 18] width 5 height 5
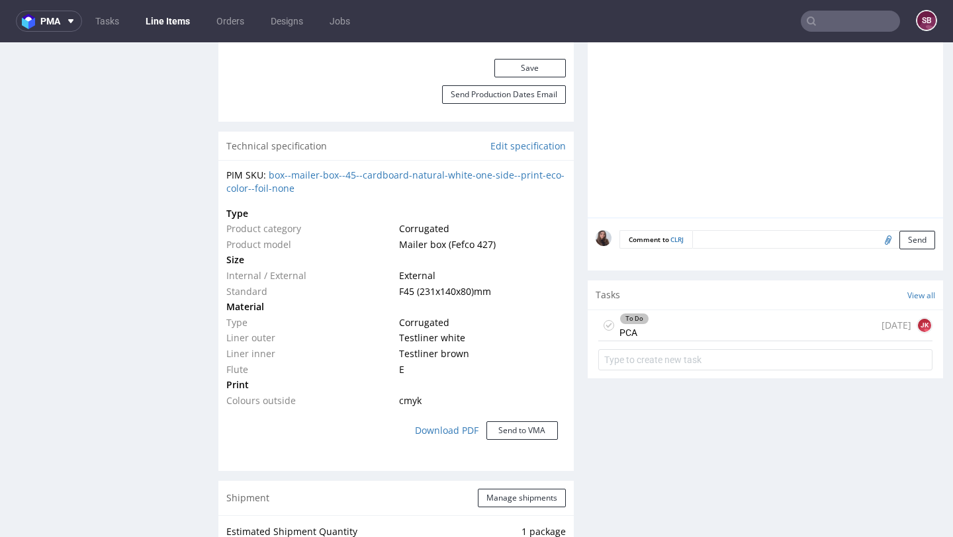
scroll to position [920, 0]
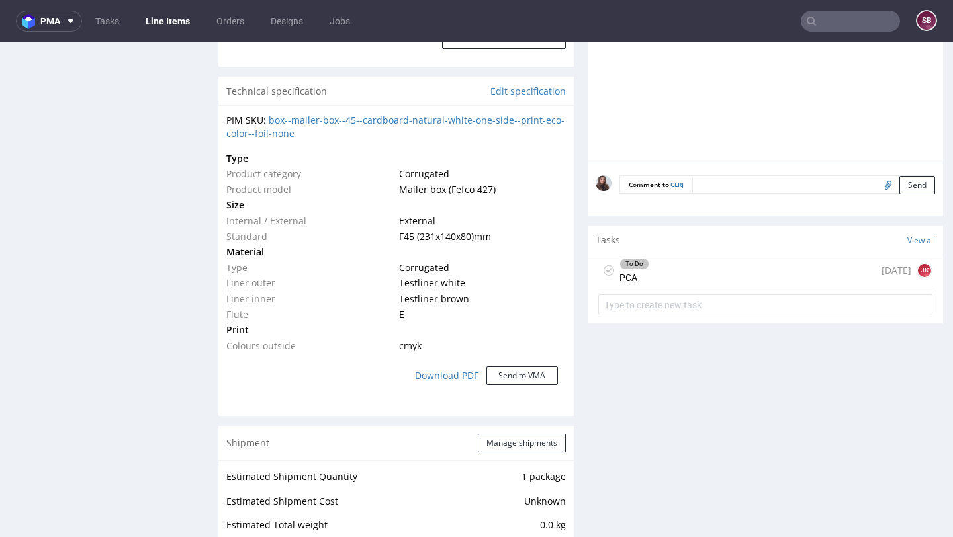
click at [681, 269] on div "To Do PCA 2 days ago JK" at bounding box center [765, 270] width 334 height 31
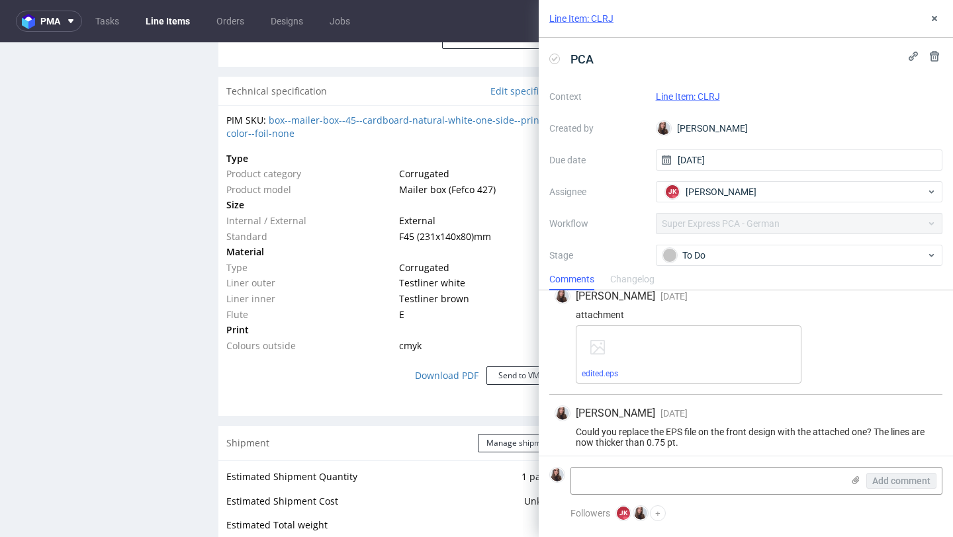
scroll to position [21, 0]
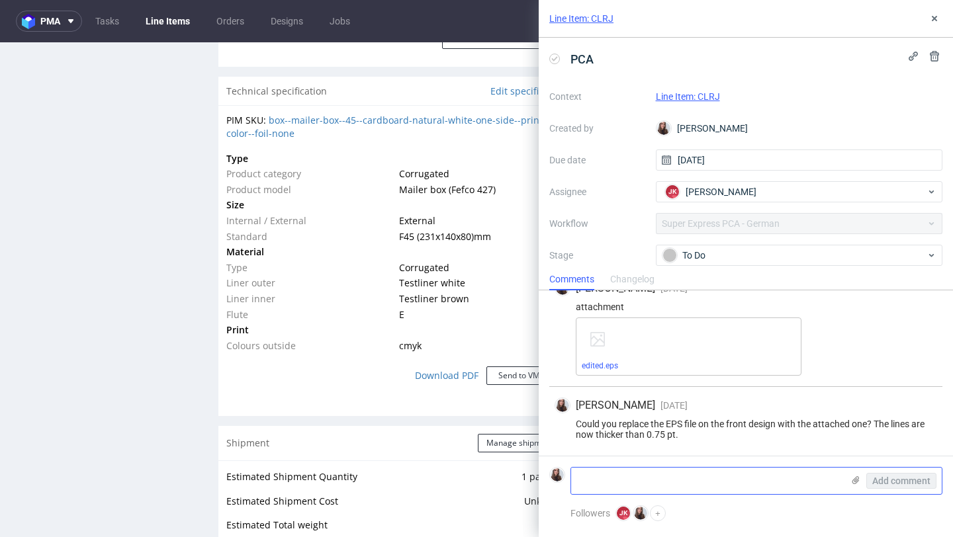
click at [627, 476] on textarea at bounding box center [706, 481] width 271 height 26
paste textarea "R231293800"
type textarea "R231293800"
drag, startPoint x: 644, startPoint y: 482, endPoint x: 556, endPoint y: 482, distance: 88.0
click at [556, 482] on div "R231293800 Add comment" at bounding box center [745, 481] width 393 height 28
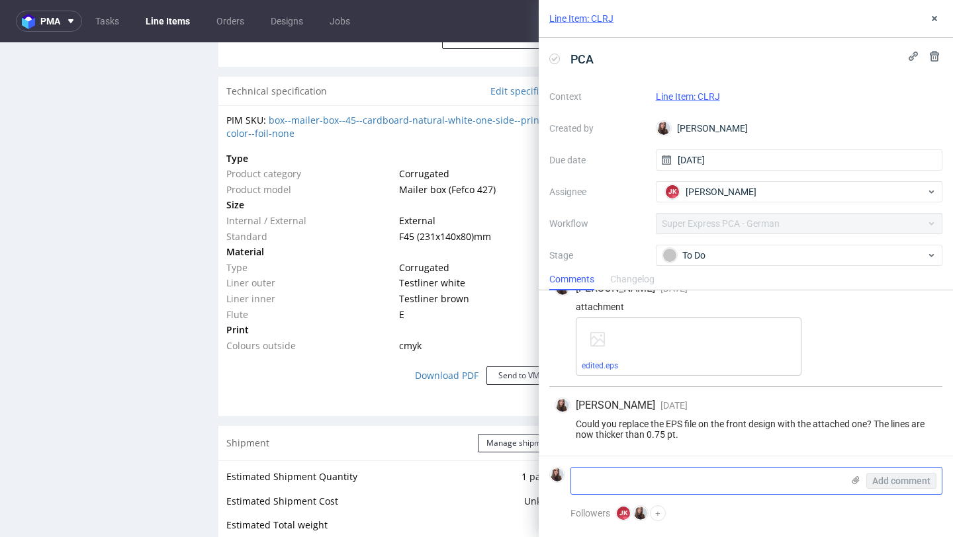
click at [619, 483] on textarea at bounding box center [706, 481] width 271 height 26
paste textarea "Has your graphics department used my EPS file yet, and is the change now better…"
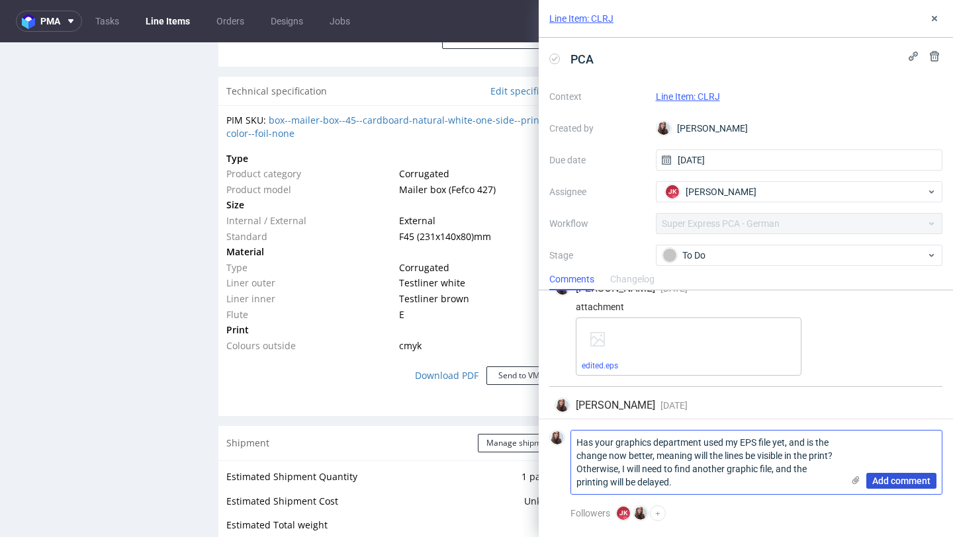
type textarea "Has your graphics department used my EPS file yet, and is the change now better…"
click at [917, 480] on span "Add comment" at bounding box center [901, 480] width 58 height 9
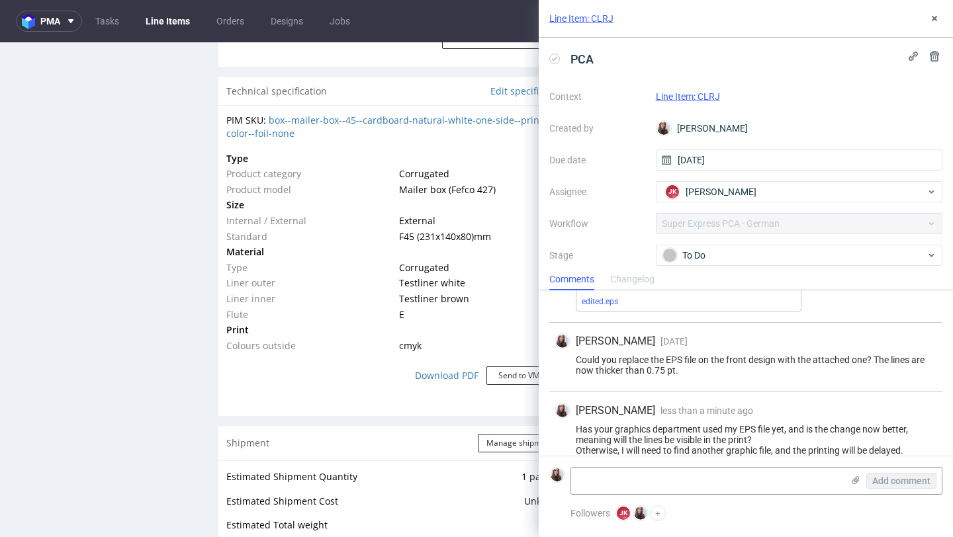
scroll to position [101, 0]
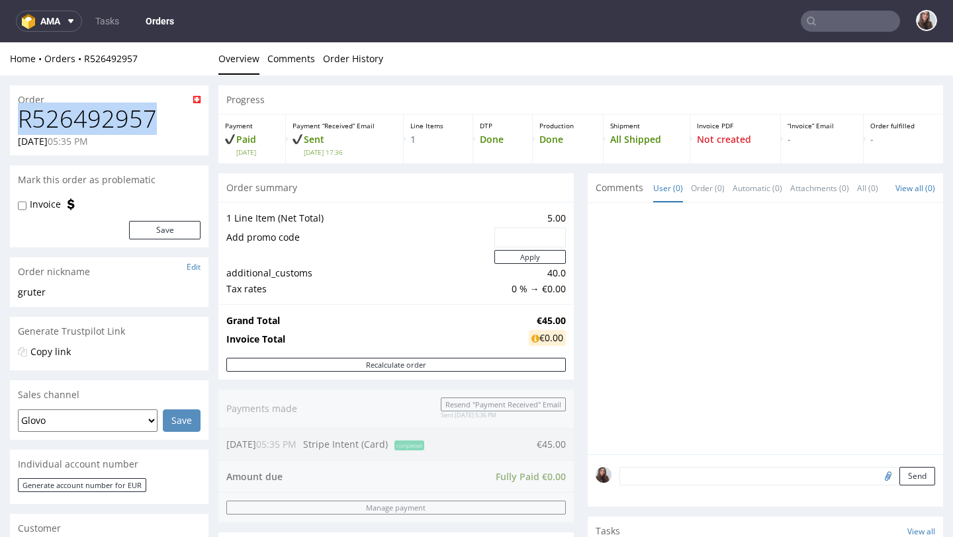
drag, startPoint x: 164, startPoint y: 118, endPoint x: 14, endPoint y: 121, distance: 150.2
click at [14, 121] on div "R526492957 11.09.2025 05:35 PM" at bounding box center [109, 131] width 198 height 50
copy h1 "R526492957"
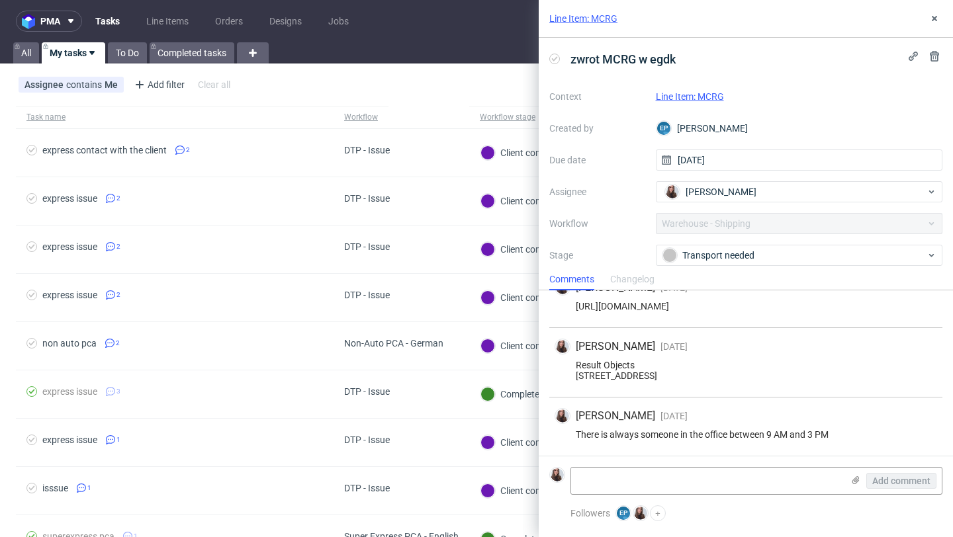
scroll to position [32, 0]
click at [685, 91] on link "Line Item: MCRG" at bounding box center [690, 96] width 68 height 11
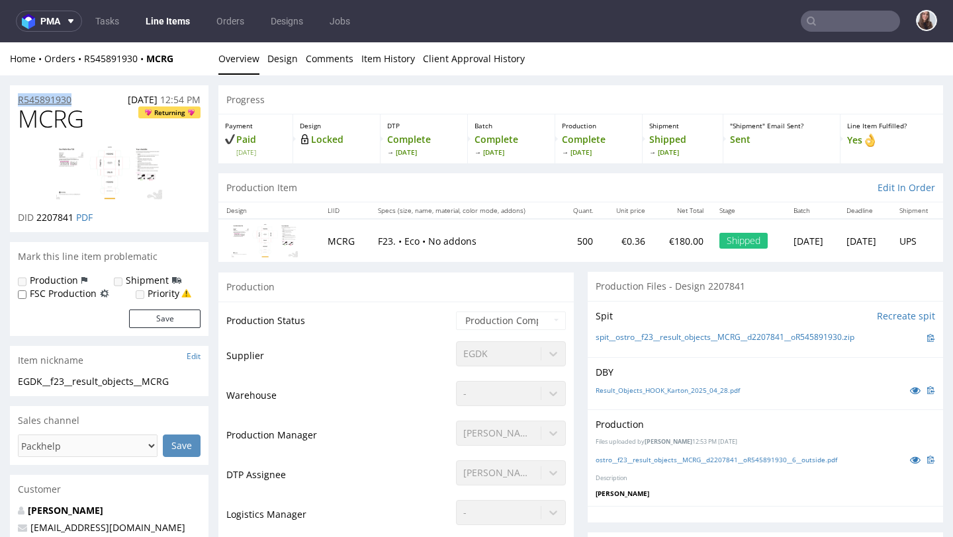
drag, startPoint x: 80, startPoint y: 97, endPoint x: 19, endPoint y: 100, distance: 61.6
click at [19, 100] on div "R545891930 [DATE] 12:54 PM" at bounding box center [109, 95] width 198 height 21
copy p "R545891930"
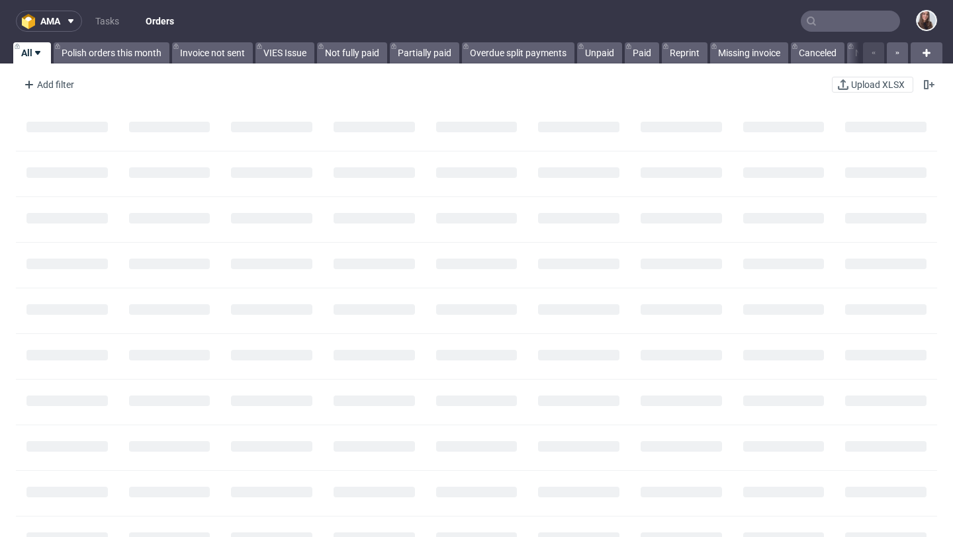
click at [816, 21] on input "text" at bounding box center [849, 21] width 99 height 21
paste input "R957361526"
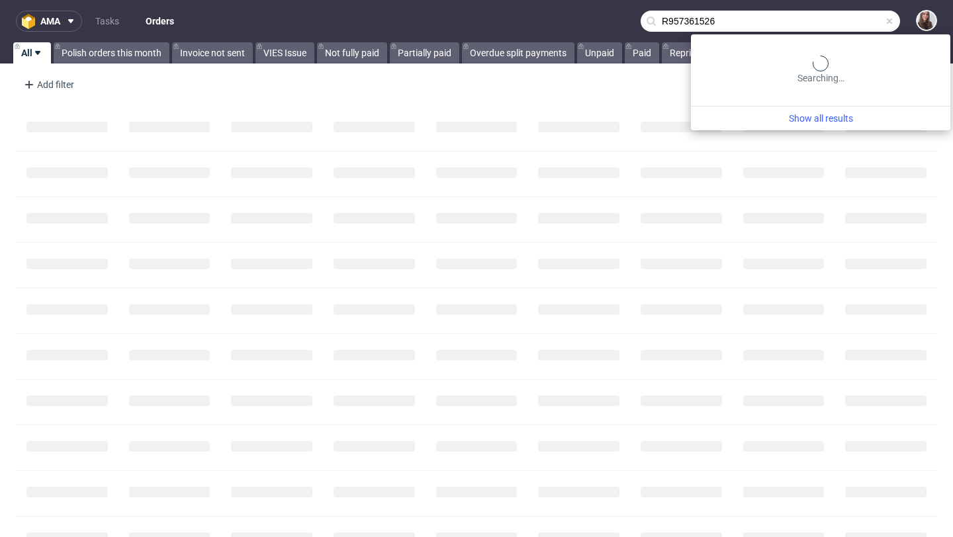
type input "R957361526"
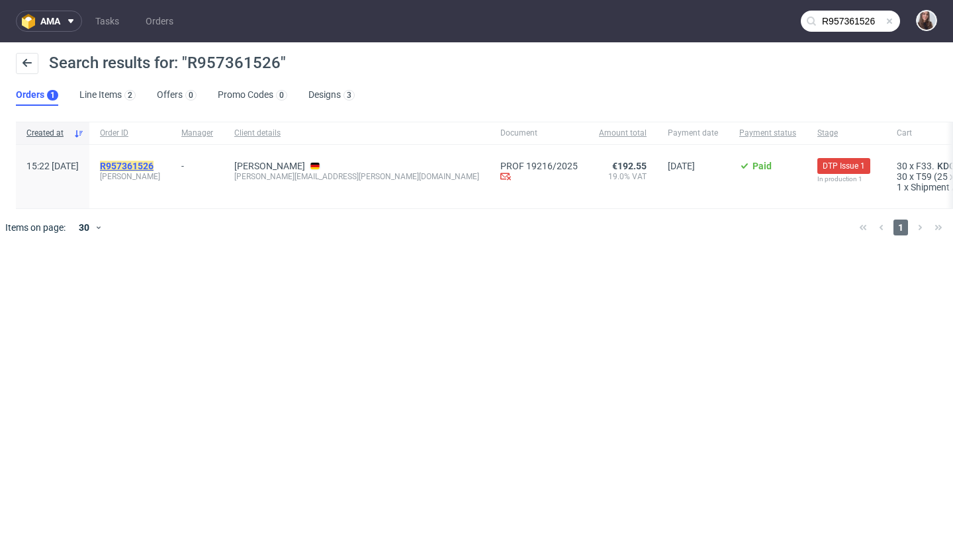
click at [153, 166] on mark "R957361526" at bounding box center [127, 166] width 54 height 11
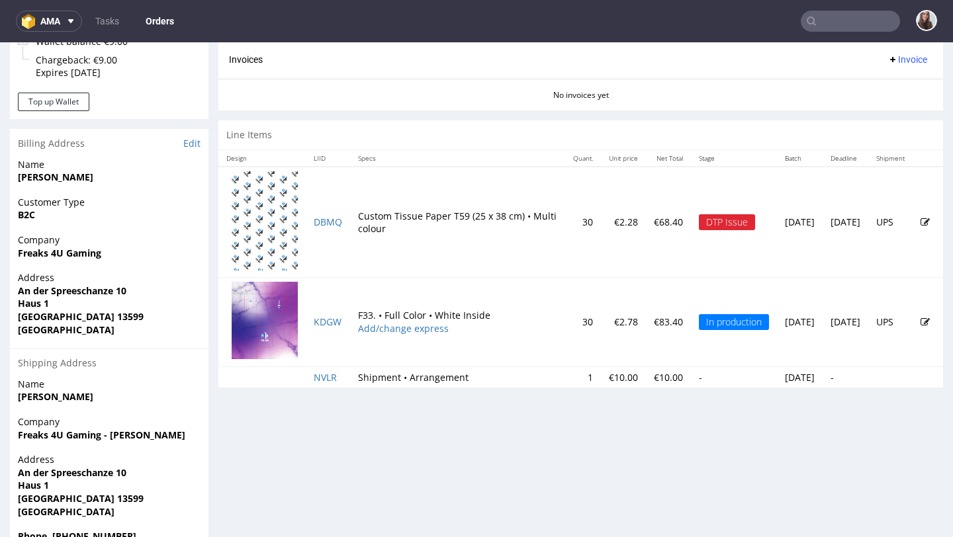
scroll to position [577, 0]
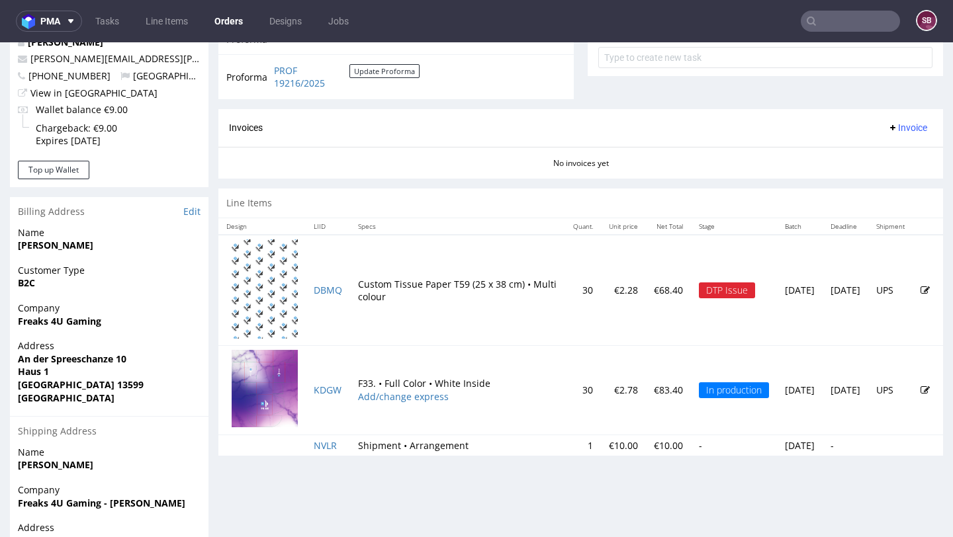
scroll to position [509, 0]
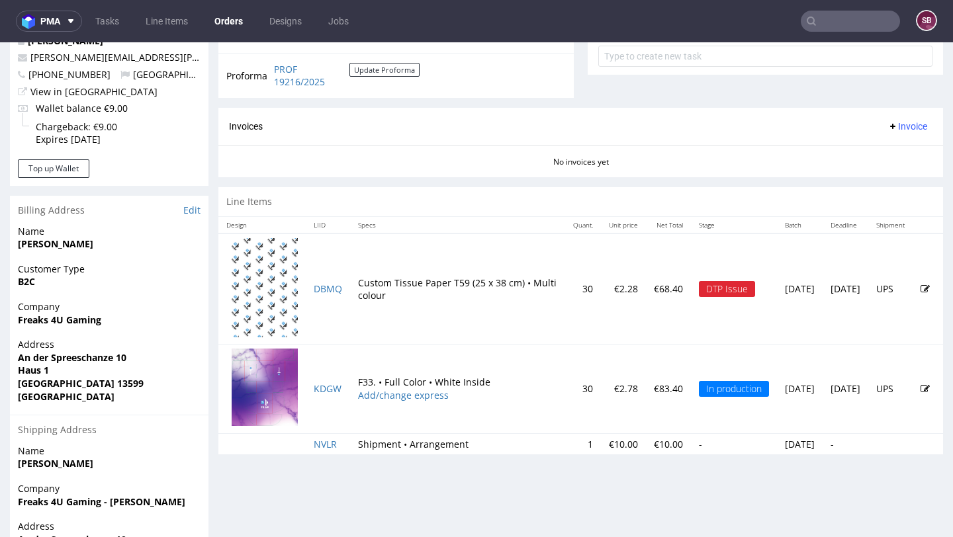
click at [920, 294] on icon at bounding box center [924, 288] width 9 height 9
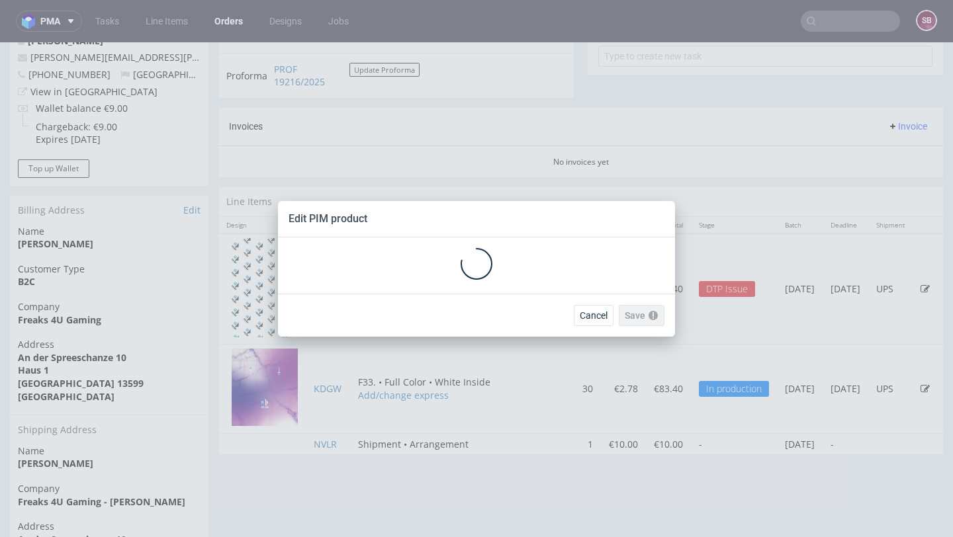
scroll to position [0, 0]
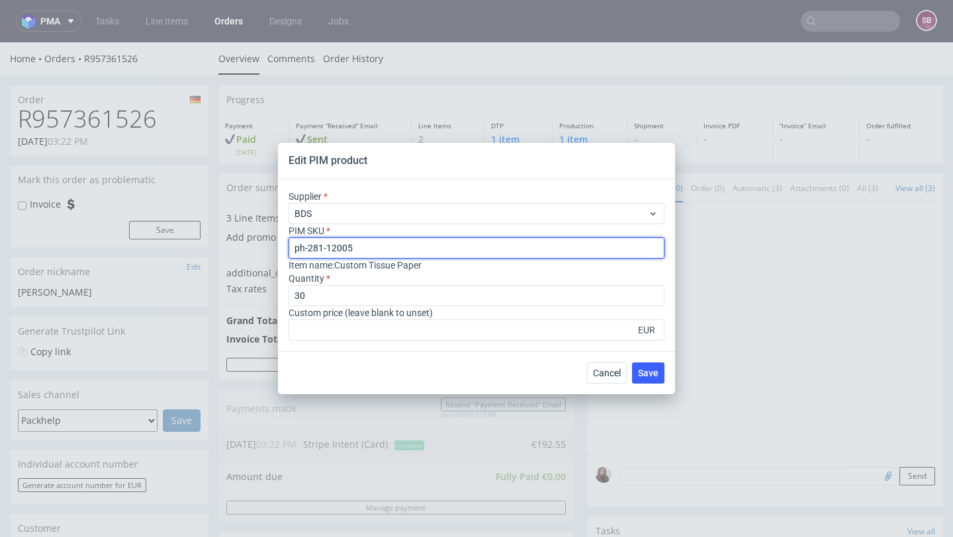
drag, startPoint x: 386, startPoint y: 248, endPoint x: 283, endPoint y: 250, distance: 103.2
click at [283, 250] on div "Supplier BDS PIM SKU ph-281-12005 Item name : Custom Tissue Paper Quantity 30 C…" at bounding box center [476, 265] width 397 height 172
paste input "ph-281-12006"
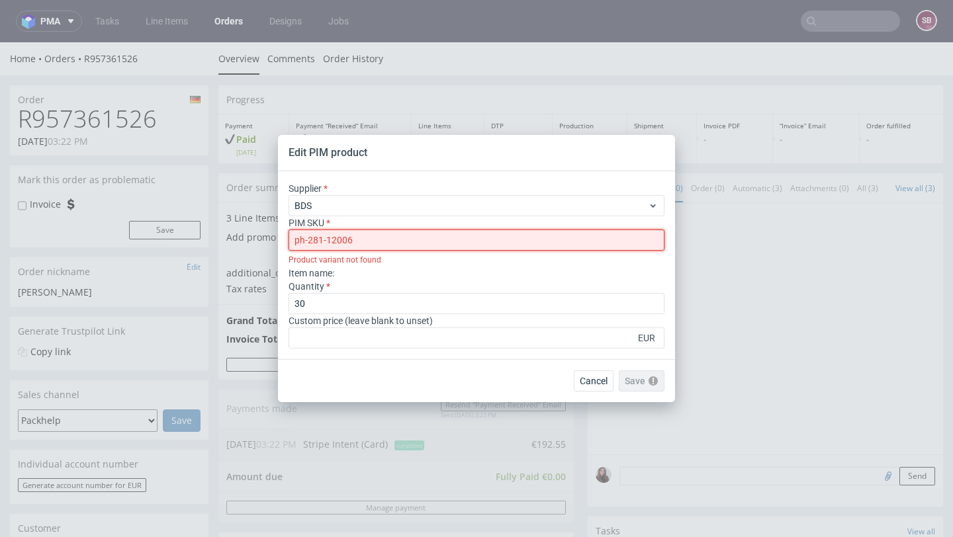
click at [296, 239] on input "ph-281-12006" at bounding box center [476, 240] width 376 height 21
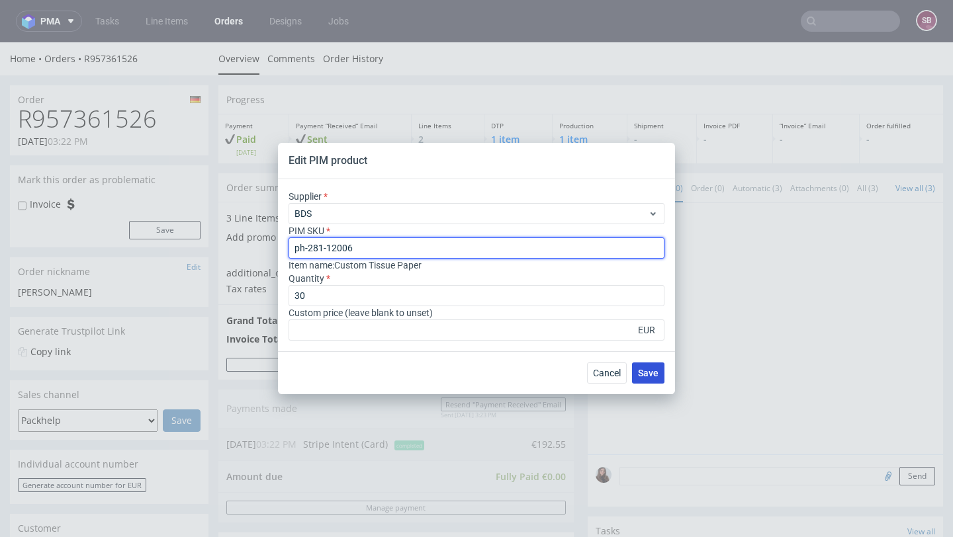
type input "ph-281-12006"
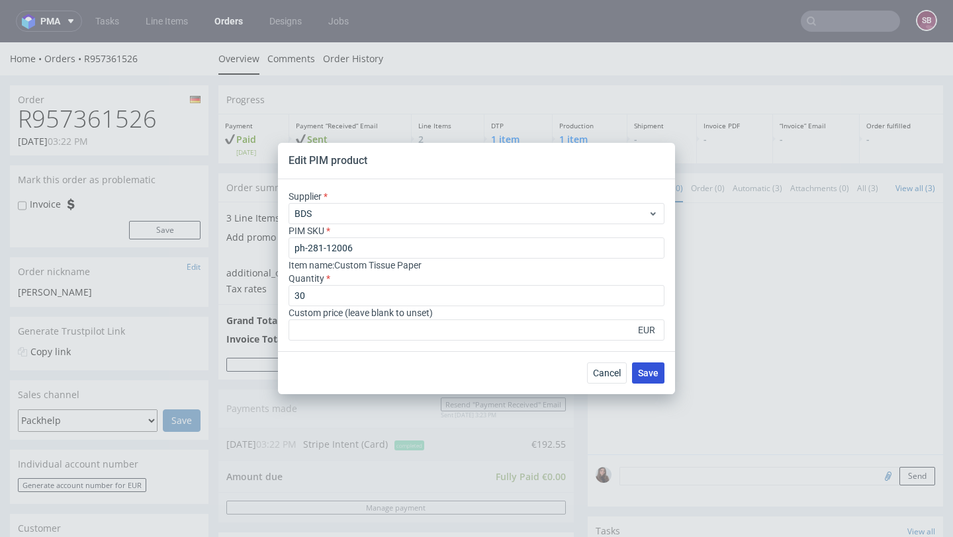
click at [652, 376] on span "Save" at bounding box center [648, 372] width 21 height 9
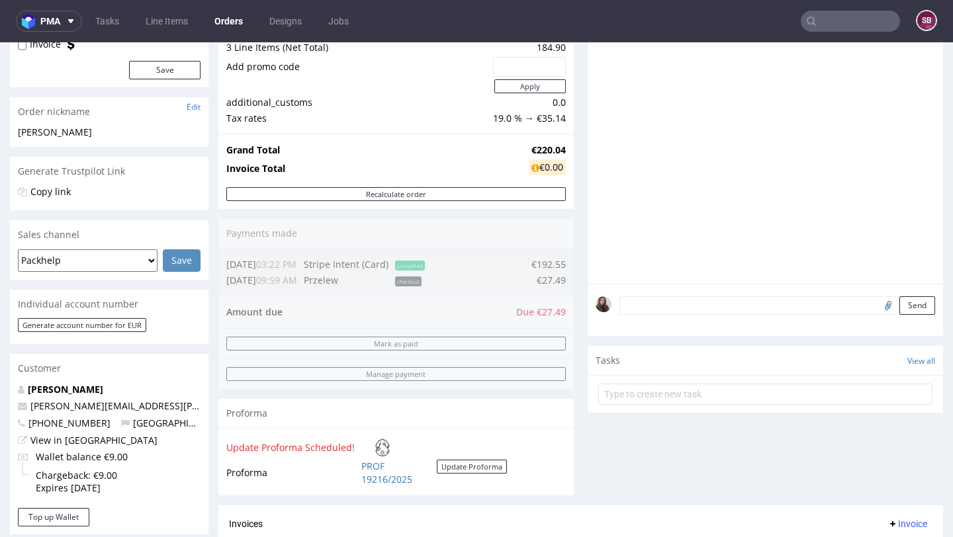
scroll to position [189, 0]
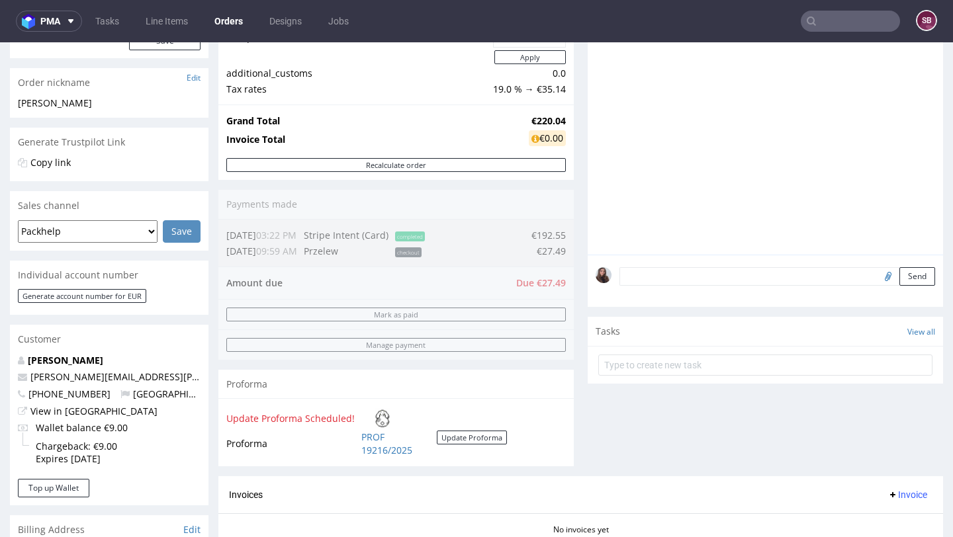
drag, startPoint x: 509, startPoint y: 281, endPoint x: 562, endPoint y: 282, distance: 52.9
click at [562, 282] on div "Order summary 3 Line Items (Net Total) 184.90 Add promo code Apply additional_c…" at bounding box center [395, 225] width 355 height 503
drag, startPoint x: 562, startPoint y: 282, endPoint x: 522, endPoint y: 282, distance: 40.4
click at [522, 282] on div "Order summary 3 Line Items (Net Total) 184.90 Add promo code Apply additional_c…" at bounding box center [395, 225] width 355 height 503
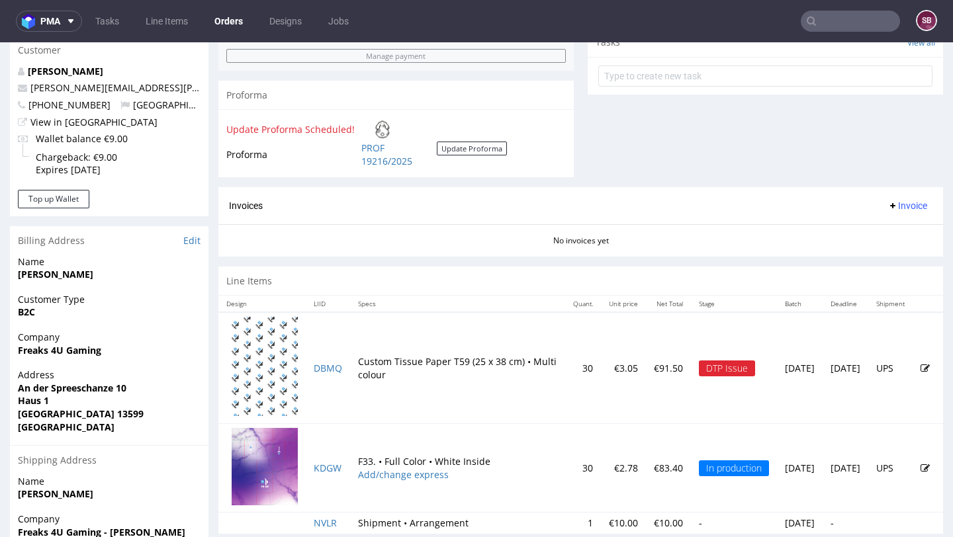
scroll to position [479, 0]
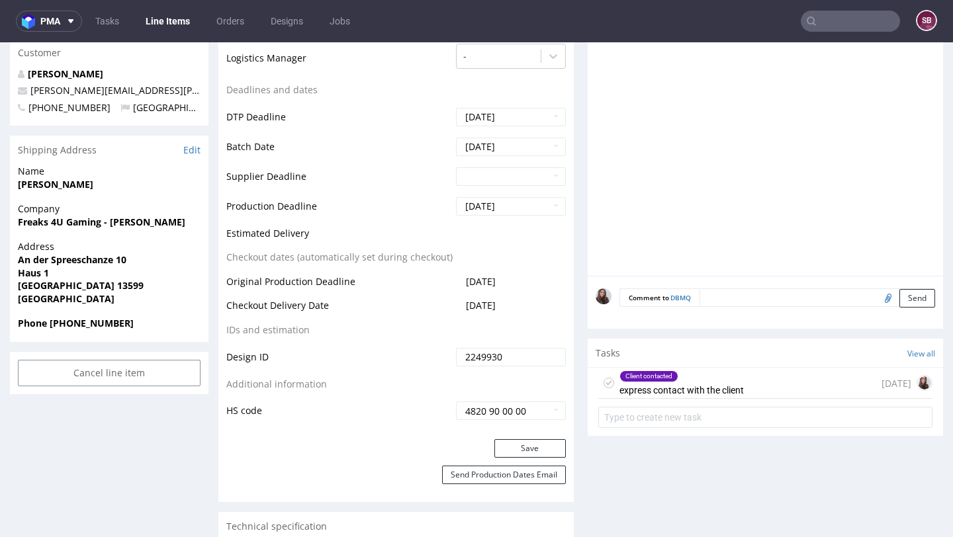
scroll to position [550, 0]
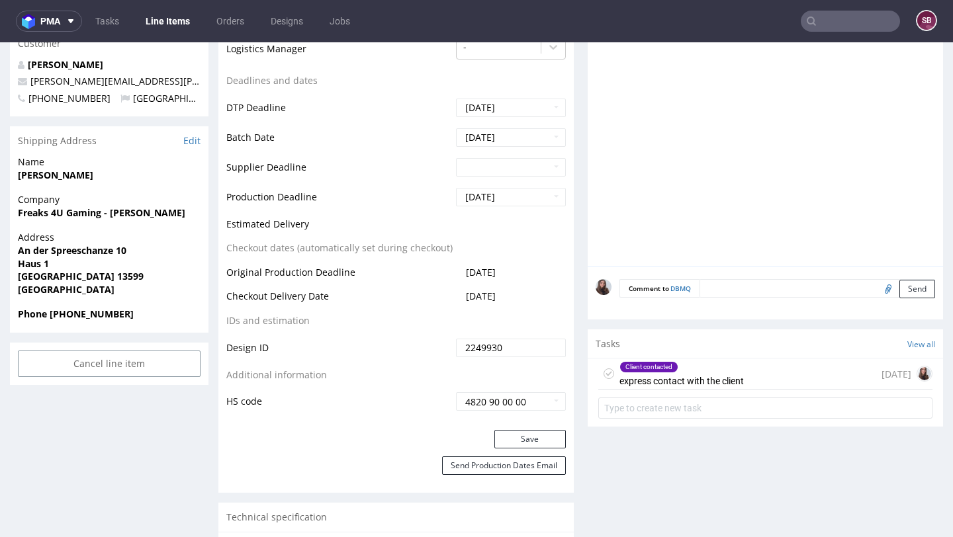
click at [731, 291] on textarea at bounding box center [817, 288] width 236 height 19
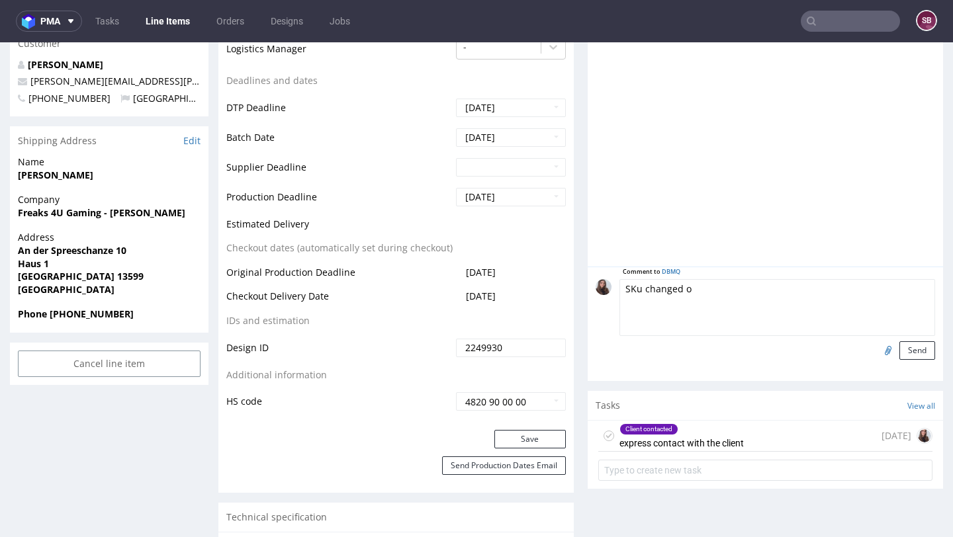
click at [636, 290] on textarea "SKu changed o" at bounding box center [777, 307] width 316 height 57
click at [723, 286] on textarea "SKU changed o" at bounding box center [777, 307] width 316 height 57
type textarea "SKU changed o Full Color"
click at [905, 355] on button "Send" at bounding box center [917, 350] width 36 height 19
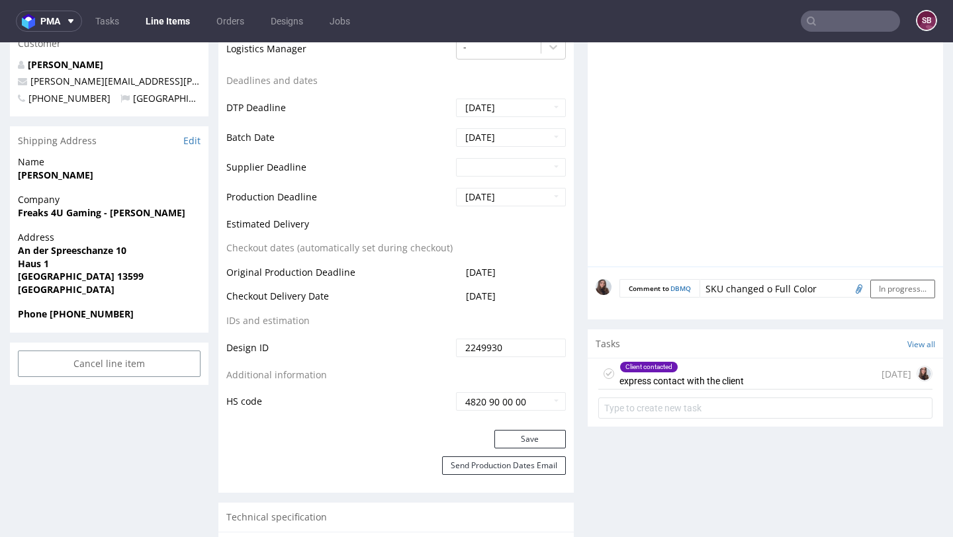
click at [758, 371] on div "Client contacted express contact with the client 1 day ago" at bounding box center [765, 374] width 334 height 31
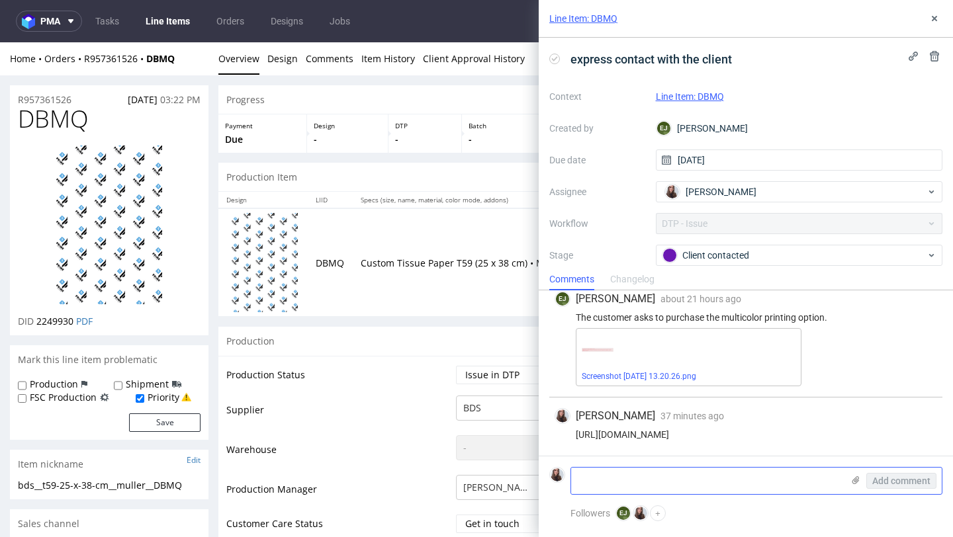
click at [676, 476] on textarea at bounding box center [706, 481] width 271 height 26
click at [612, 474] on textarea at bounding box center [706, 481] width 271 height 26
type textarea "SKU changed"
click at [890, 476] on span "Add comment" at bounding box center [901, 480] width 58 height 9
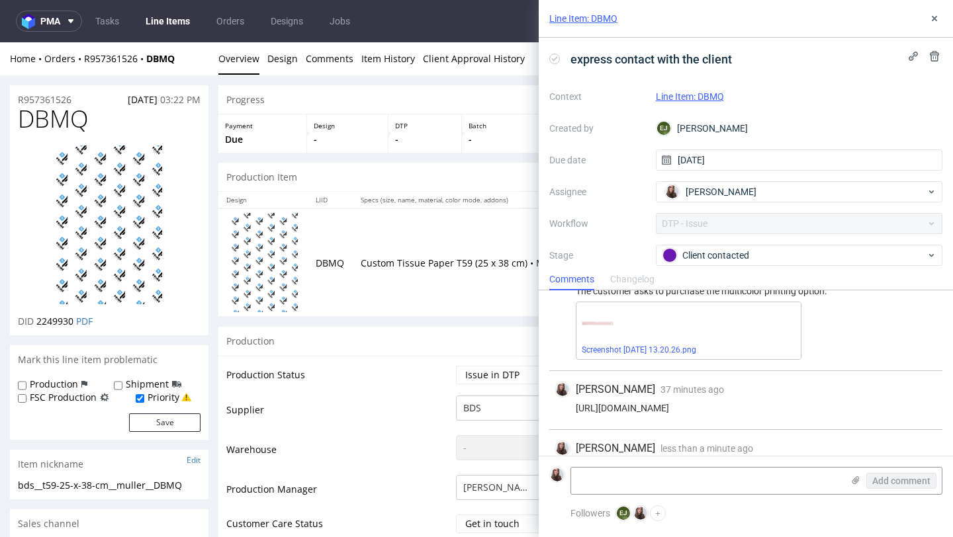
scroll to position [69, 0]
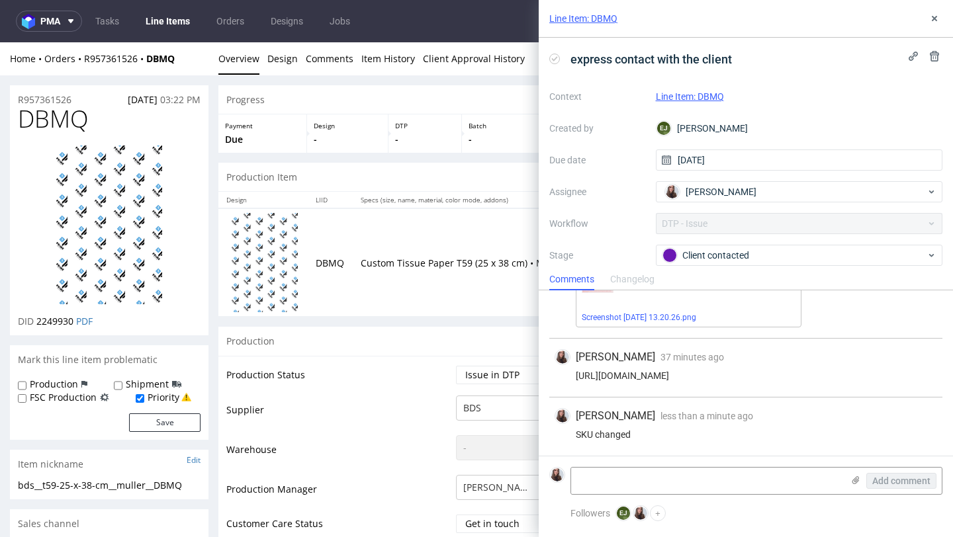
click at [703, 97] on link "Line Item: DBMQ" at bounding box center [690, 96] width 68 height 11
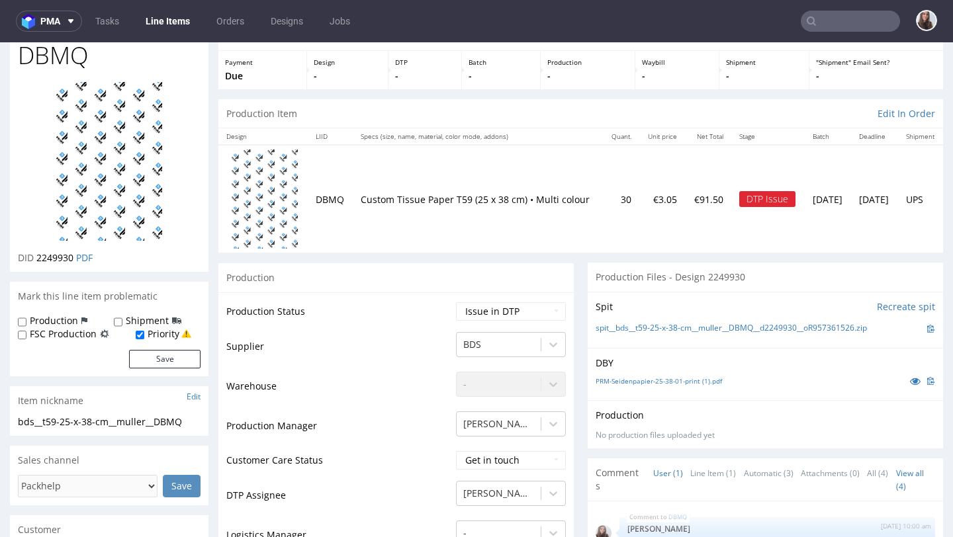
scroll to position [65, 0]
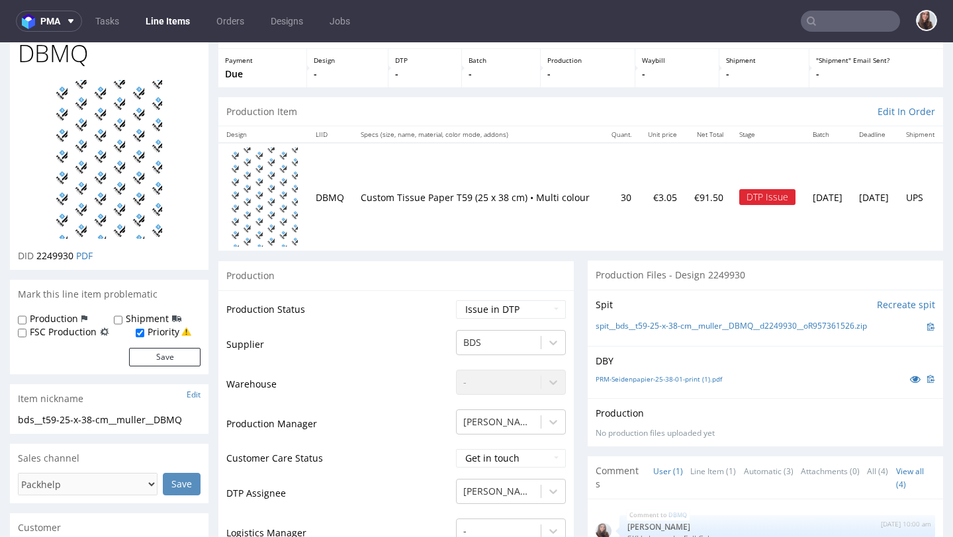
click at [493, 316] on select "Waiting for Artwork Waiting for Diecut Waiting for Mockup Waiting for DTP Waiti…" at bounding box center [511, 309] width 110 height 19
select select "back_for_dtp"
click at [456, 300] on select "Waiting for Artwork Waiting for Diecut Waiting for Mockup Waiting for DTP Waiti…" at bounding box center [511, 309] width 110 height 19
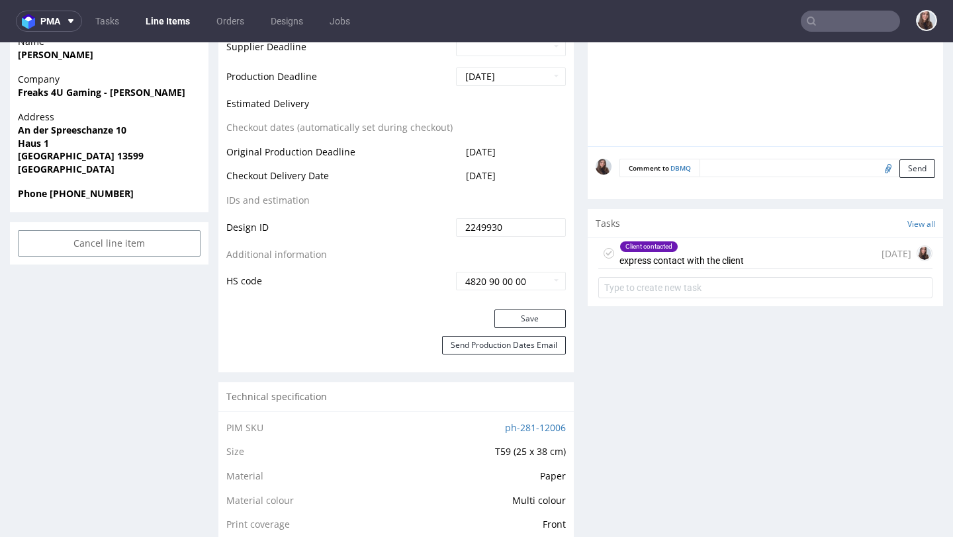
scroll to position [677, 0]
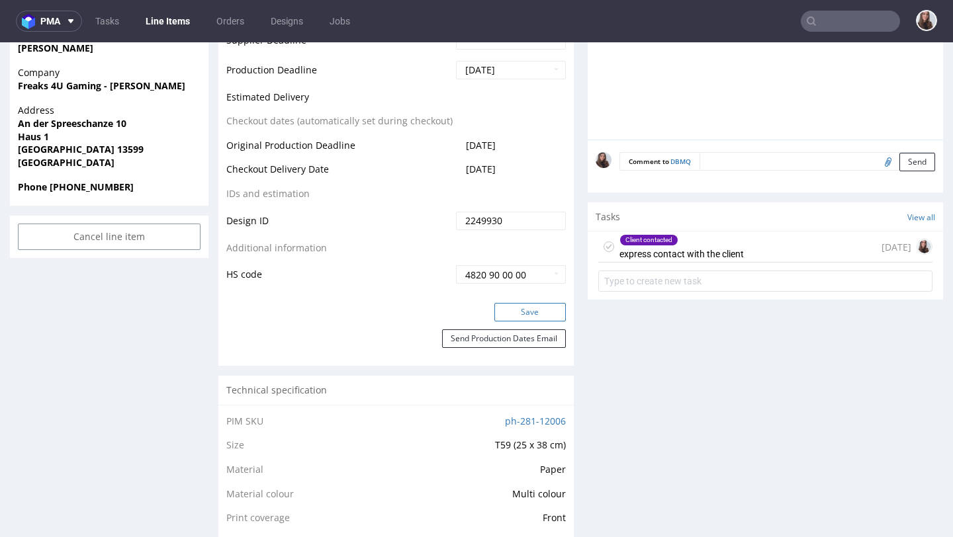
click at [530, 309] on button "Save" at bounding box center [529, 312] width 71 height 19
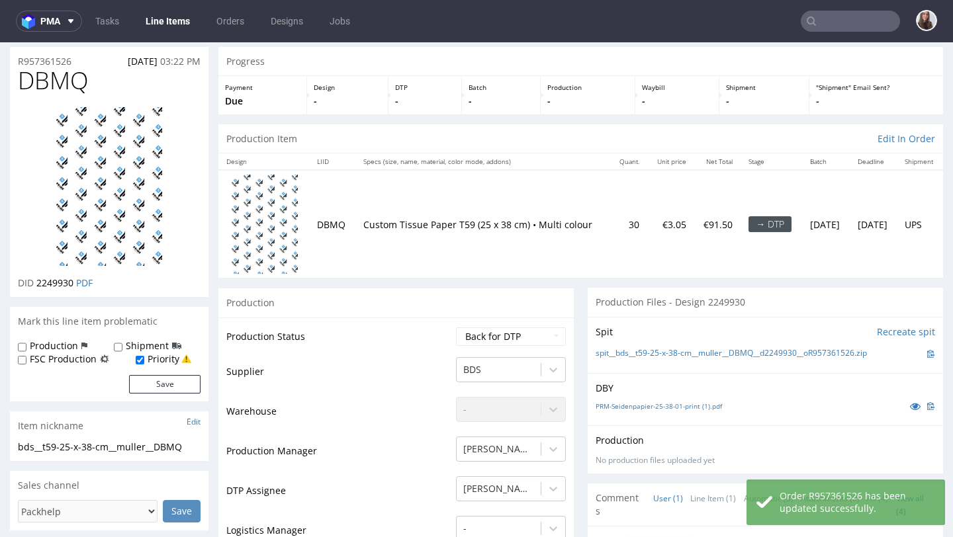
scroll to position [0, 0]
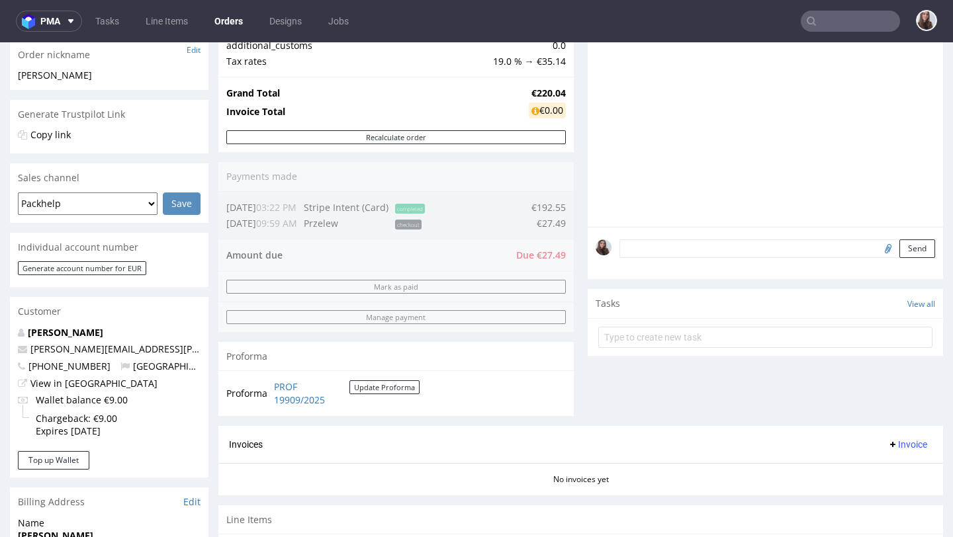
scroll to position [228, 0]
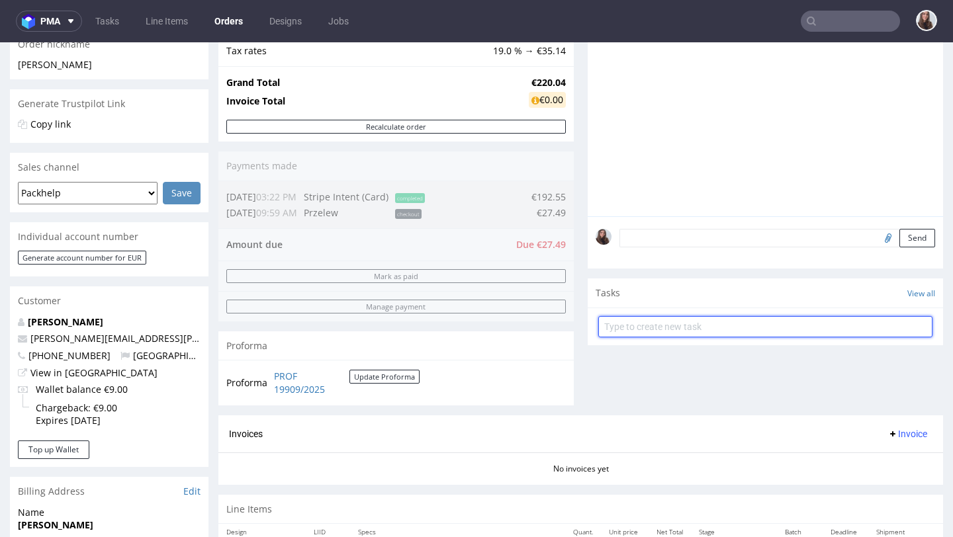
click at [658, 337] on input "text" at bounding box center [765, 326] width 334 height 21
type input "payment link"
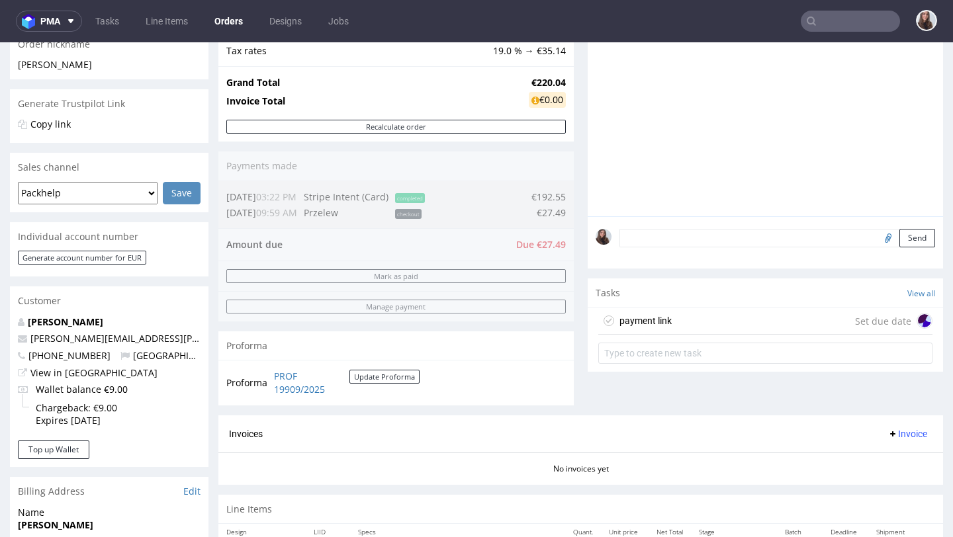
click at [697, 335] on div "payment link Set due date" at bounding box center [765, 321] width 334 height 26
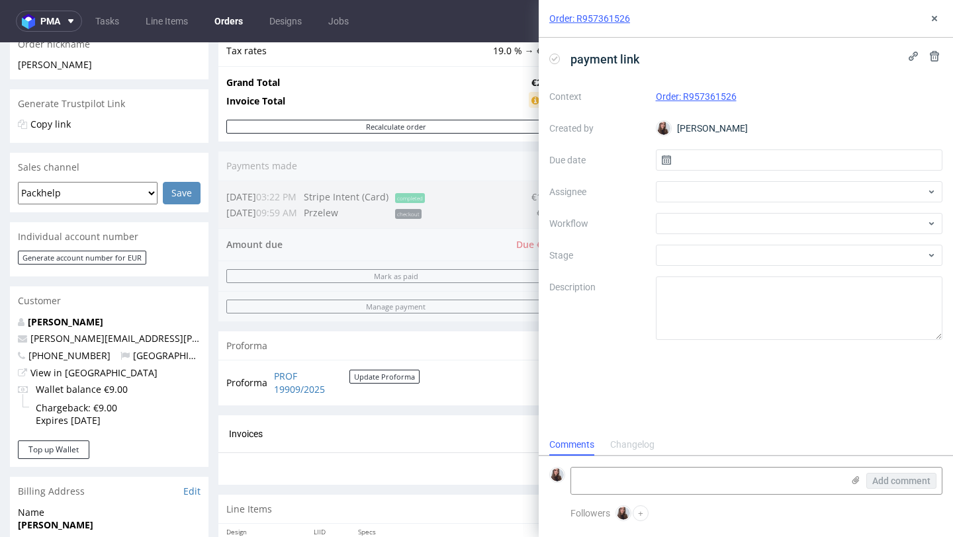
scroll to position [11, 0]
click at [724, 160] on input "text" at bounding box center [799, 160] width 287 height 21
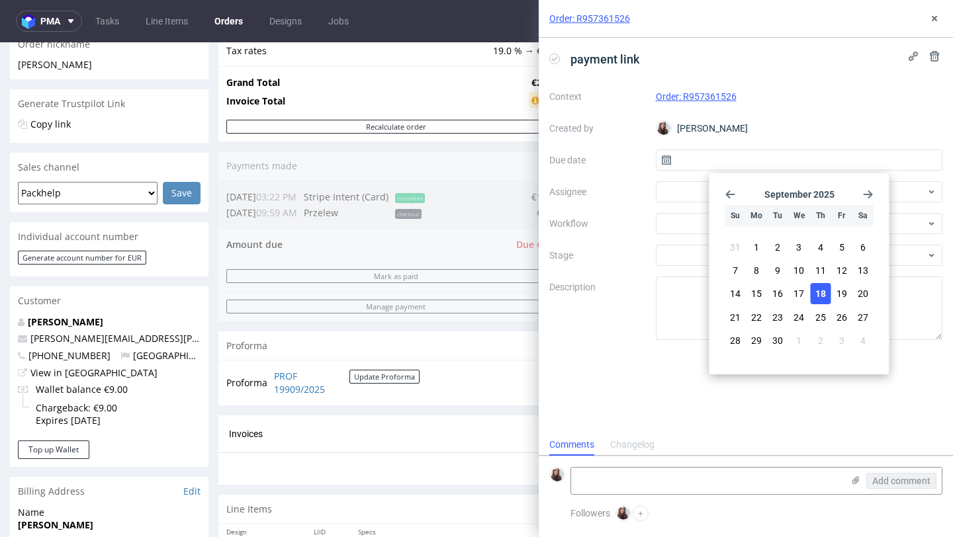
click at [816, 290] on span "18" at bounding box center [820, 293] width 11 height 13
type input "18/09/2025"
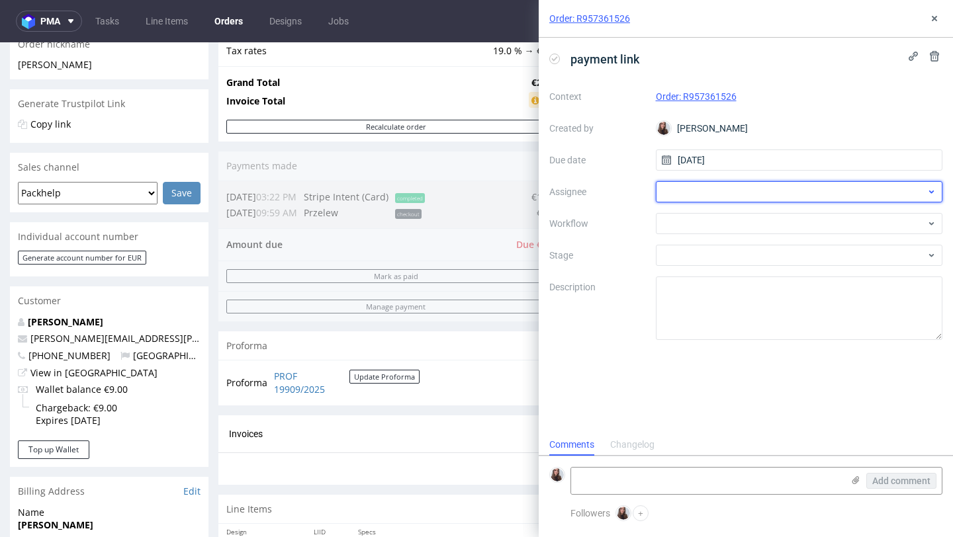
click at [740, 195] on div at bounding box center [799, 191] width 287 height 21
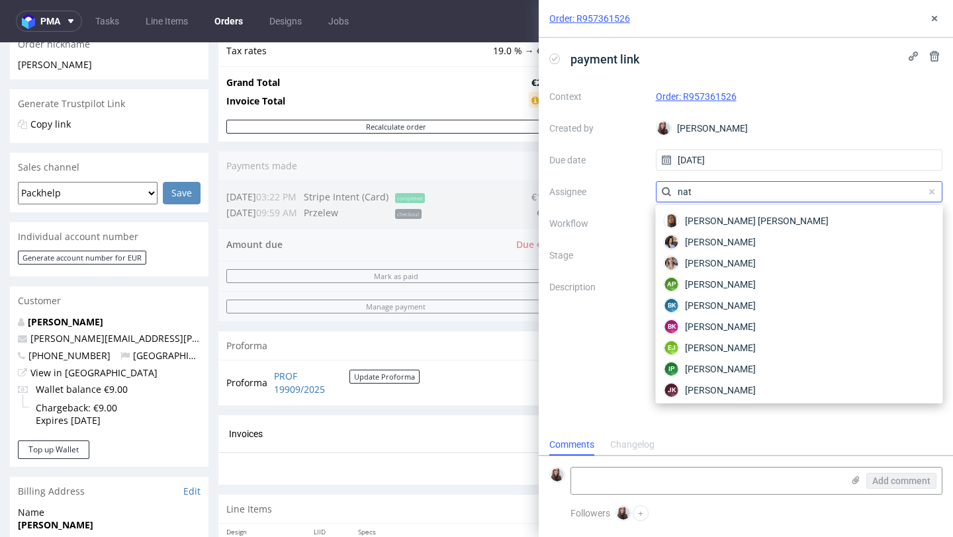
type input "nat"
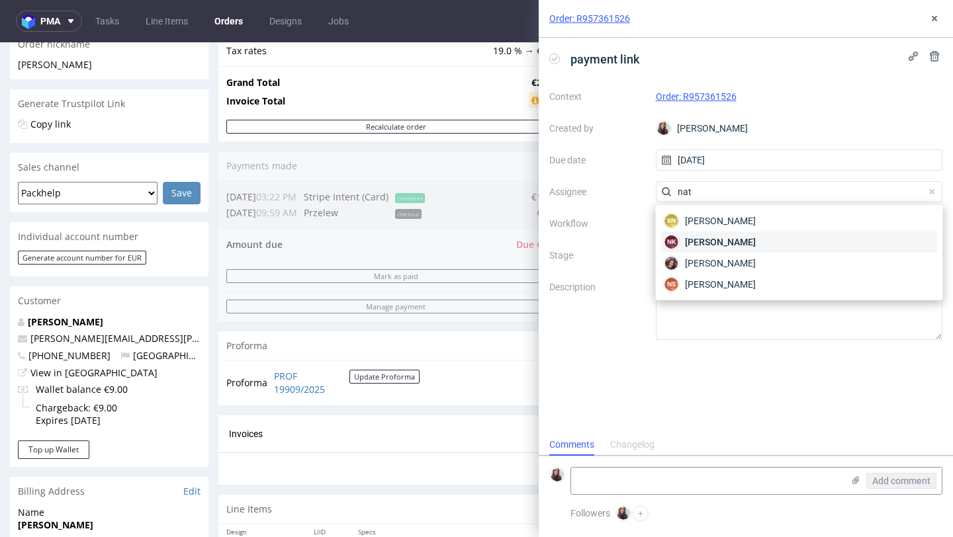
click at [728, 236] on span "Natalia Kaczorowska" at bounding box center [720, 242] width 71 height 13
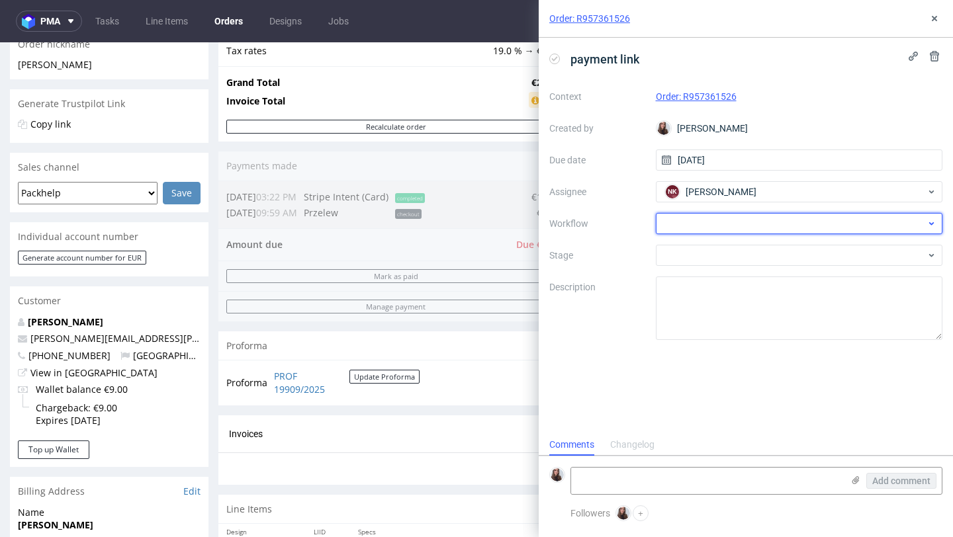
click at [716, 220] on div at bounding box center [799, 223] width 287 height 21
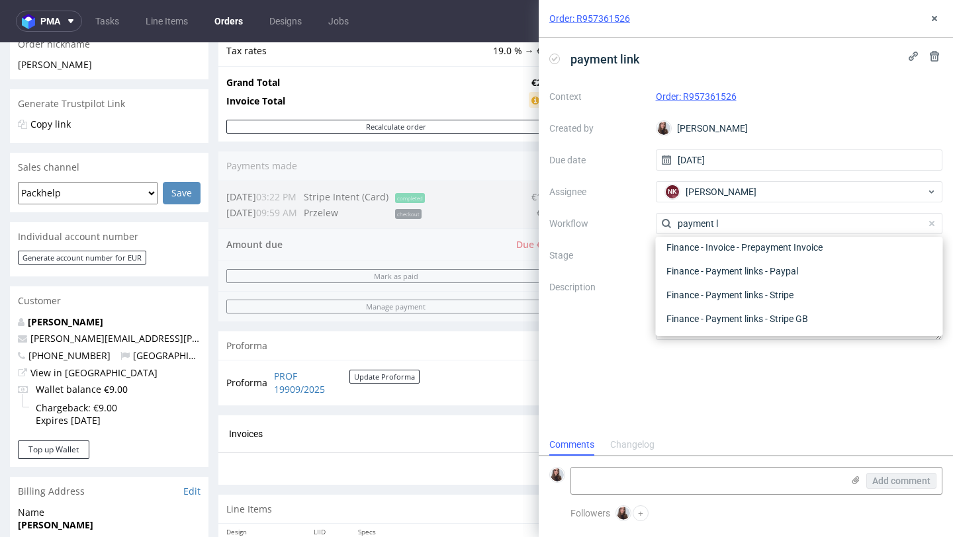
scroll to position [0, 0]
type input "payment link"
click at [781, 292] on div "Finance - Payment links - Stripe" at bounding box center [799, 295] width 277 height 24
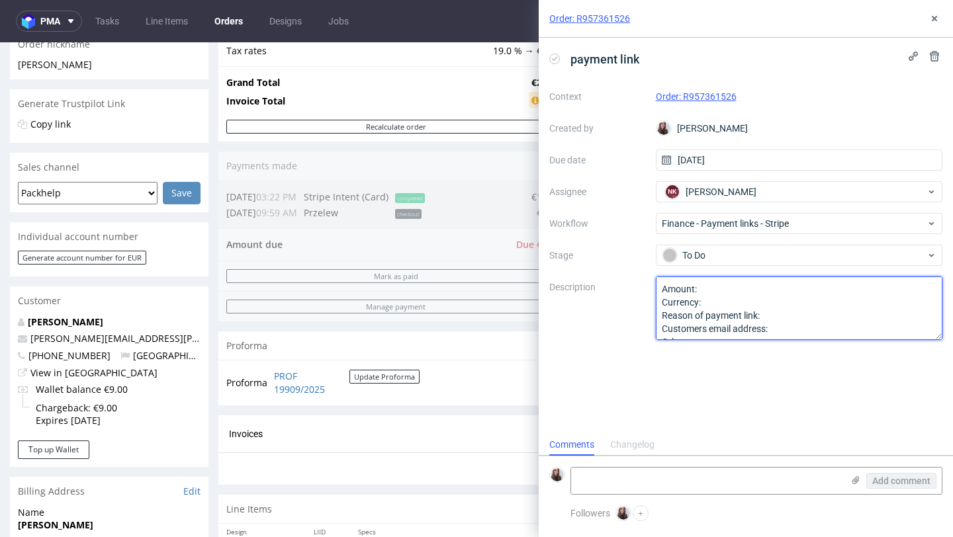
click at [743, 292] on textarea "Amount: Currency: Reason of payment link: Customers email address: Other:" at bounding box center [799, 309] width 287 height 64
click at [724, 304] on textarea "Amount: Currency: Reason of payment link: Customers email address: Other:" at bounding box center [799, 309] width 287 height 64
click at [775, 318] on textarea "Amount: Currency: Reason of payment link: Customers email address: Other:" at bounding box center [799, 309] width 287 height 64
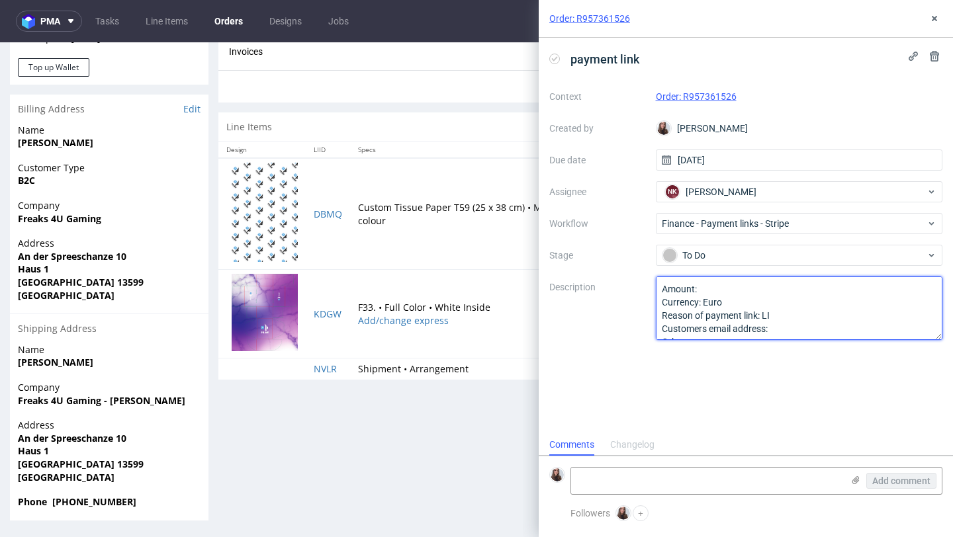
scroll to position [3, 0]
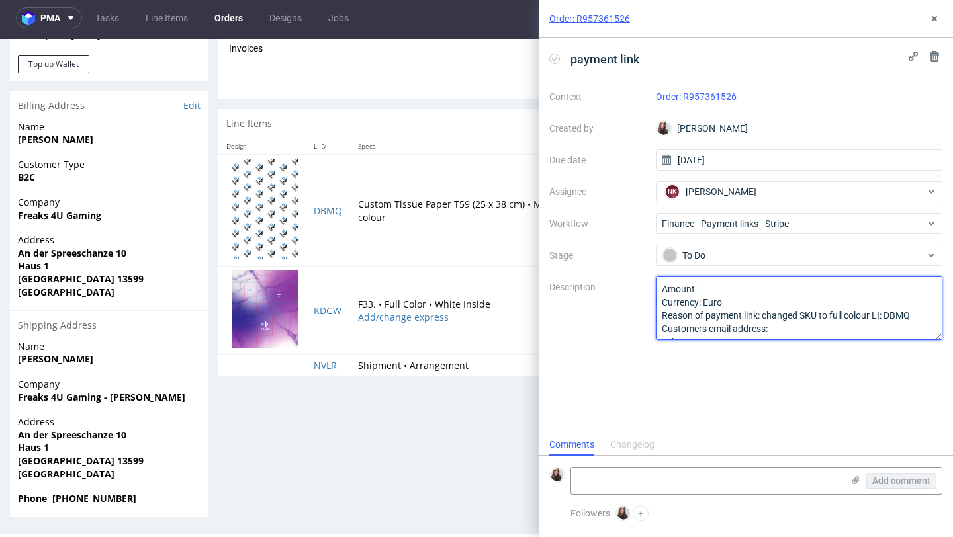
click at [777, 326] on textarea "Amount: Currency: Reason of payment link: Customers email address: Other:" at bounding box center [799, 309] width 287 height 64
click at [749, 277] on textarea "Amount: Currency: Reason of payment link: Customers email address: Other:" at bounding box center [799, 309] width 287 height 64
click at [744, 286] on textarea "Amount: Currency: Reason of payment link: Customers email address: Other:" at bounding box center [799, 309] width 287 height 64
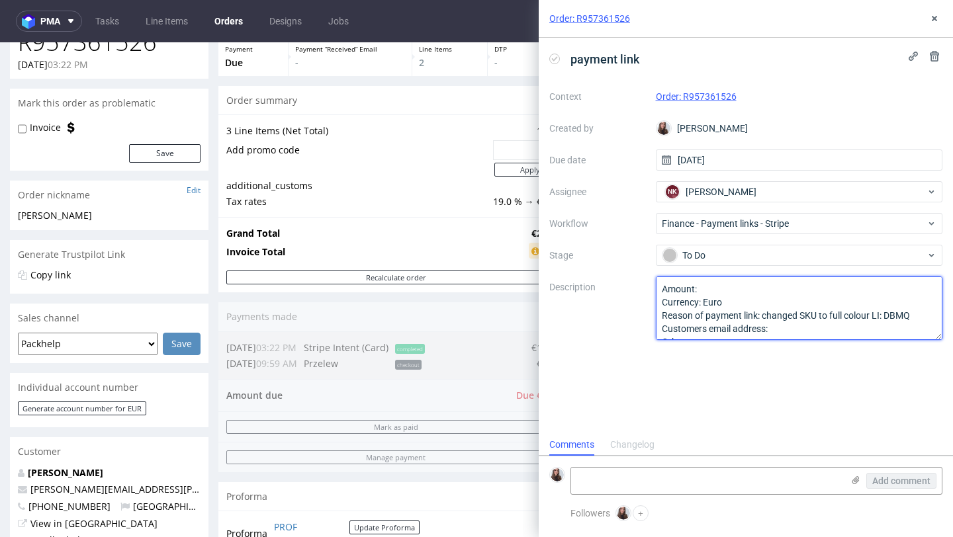
scroll to position [101, 0]
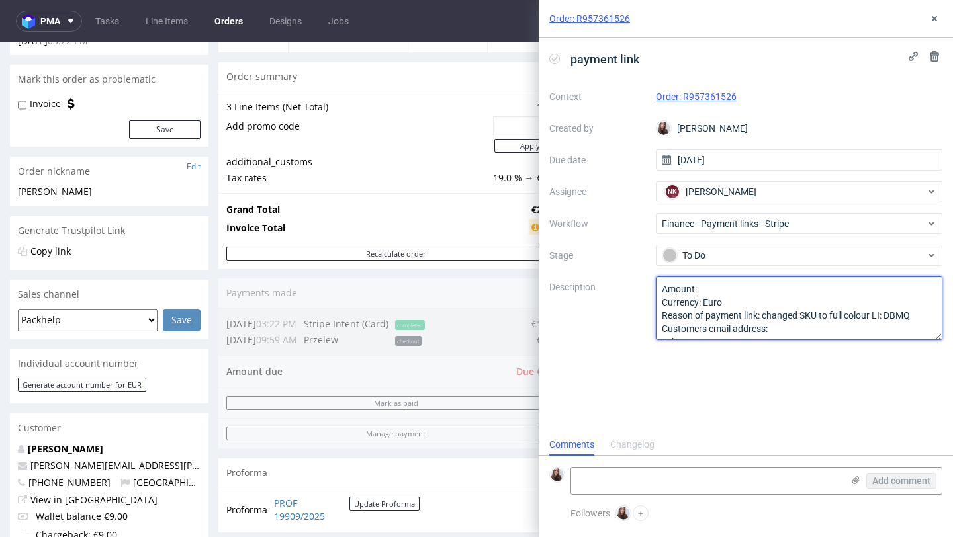
click at [716, 284] on textarea "Amount: Currency: Reason of payment link: Customers email address: Other:" at bounding box center [799, 309] width 287 height 64
click at [761, 286] on textarea "Amount: 2 Currency: Euro Reason of payment link: changed SKU to full colour LI:…" at bounding box center [799, 309] width 287 height 64
click at [784, 331] on textarea "Amount: 2 Currency: Euro Reason of payment link: changed SKU to full colour LI:…" at bounding box center [799, 309] width 287 height 64
paste textarea "ysabel.mueller@freaks4u.de"
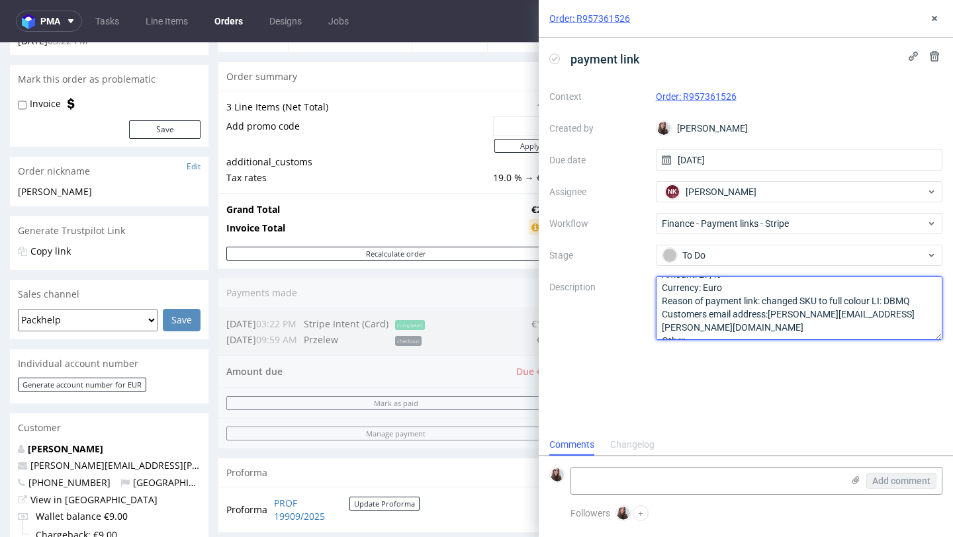
click at [772, 311] on textarea "Amount: 2 Currency: Euro Reason of payment link: changed SKU to full colour LI:…" at bounding box center [799, 309] width 287 height 64
click at [769, 312] on textarea "Amount: 2 Currency: Euro Reason of payment link: changed SKU to full colour LI:…" at bounding box center [799, 309] width 287 height 64
type textarea "Amount: 27,49 Currency: Euro Reason of payment link: changed SKU to full colour…"
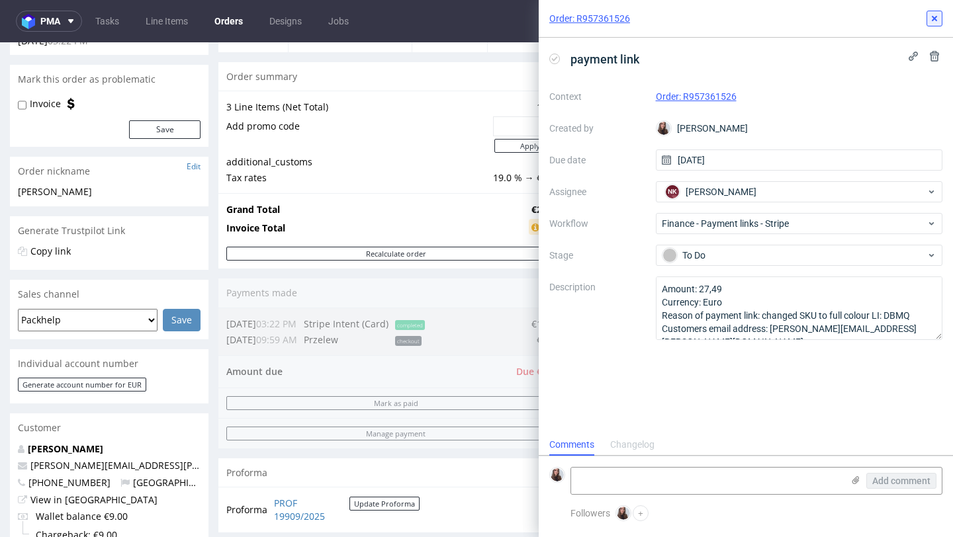
click at [935, 19] on icon at bounding box center [934, 18] width 11 height 11
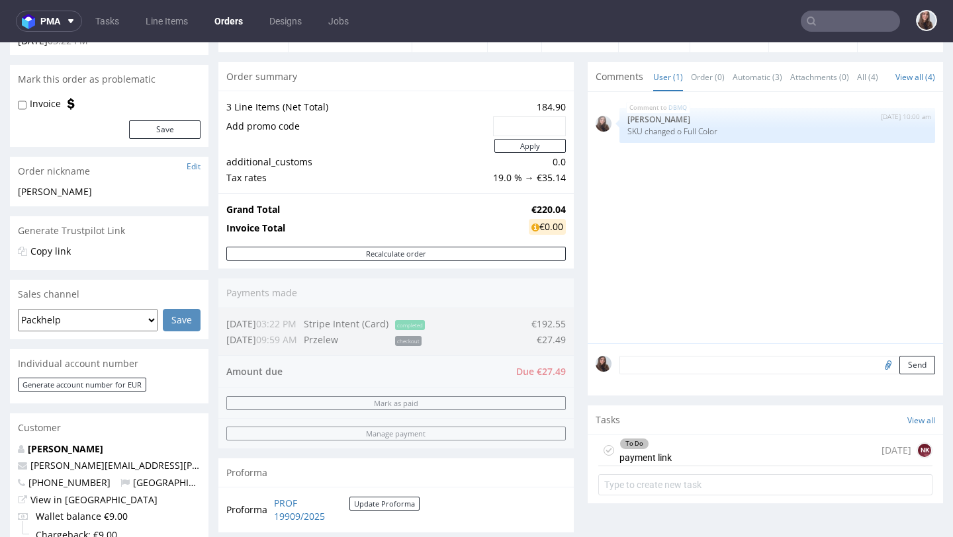
click at [710, 466] on div "To Do payment link today NK" at bounding box center [765, 450] width 334 height 31
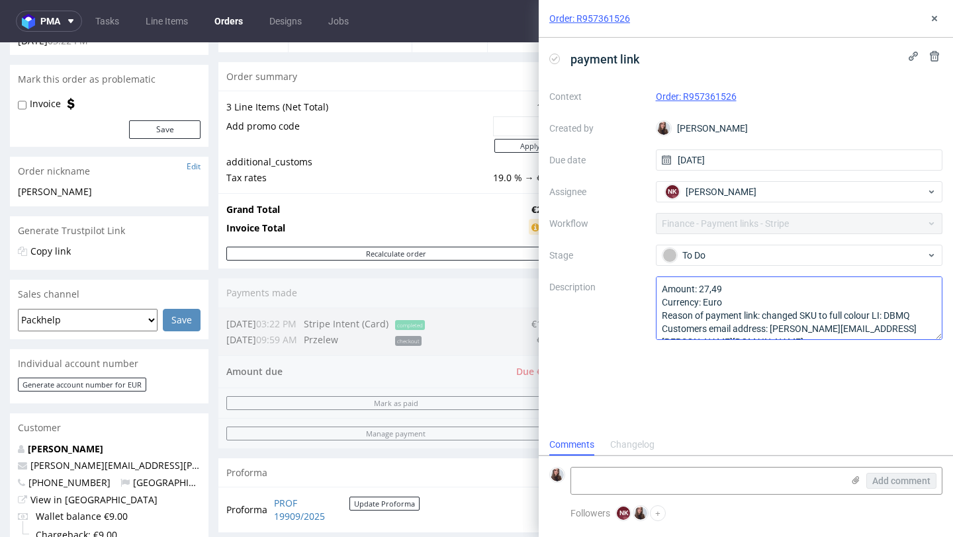
scroll to position [15, 0]
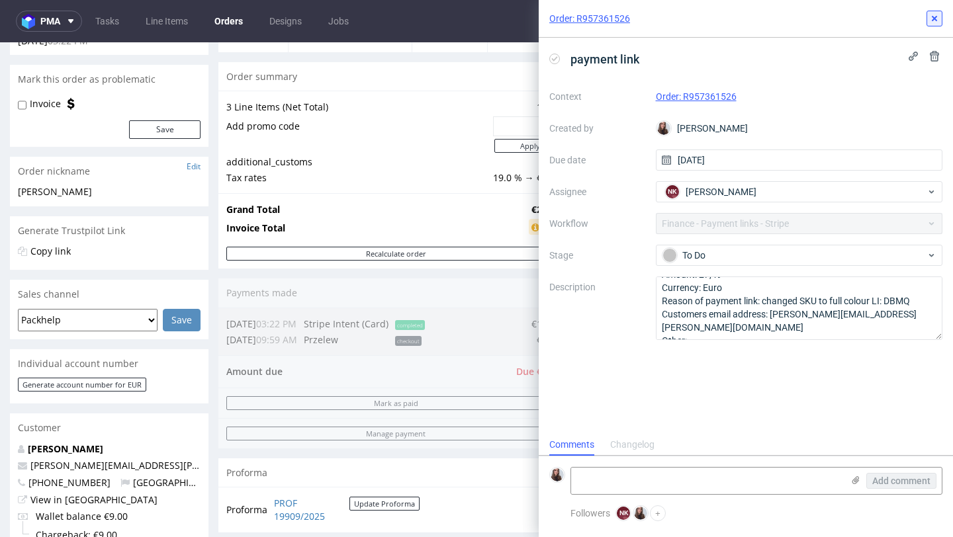
click at [932, 23] on icon at bounding box center [934, 18] width 11 height 11
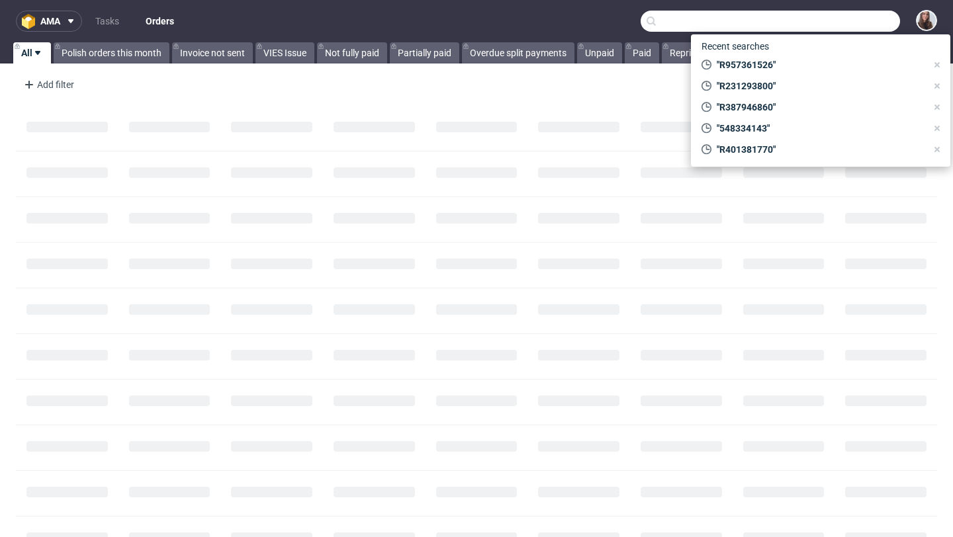
click at [833, 22] on input "text" at bounding box center [769, 21] width 259 height 21
paste input "R351994146"
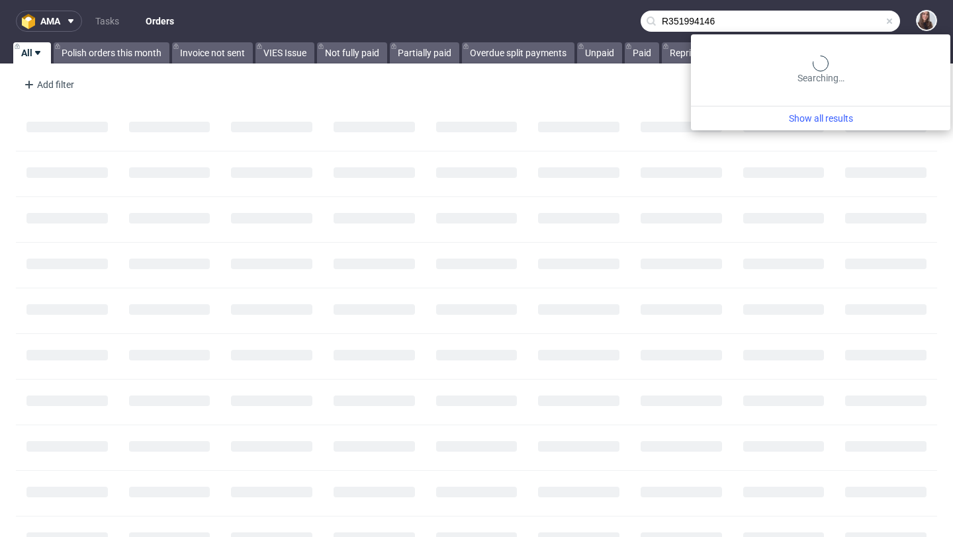
type input "R351994146"
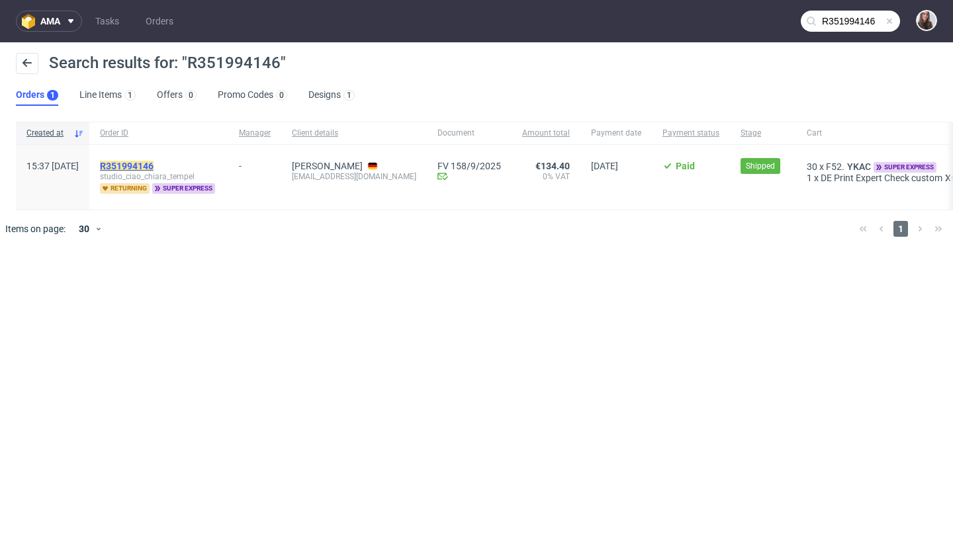
click at [153, 161] on mark "R351994146" at bounding box center [127, 166] width 54 height 11
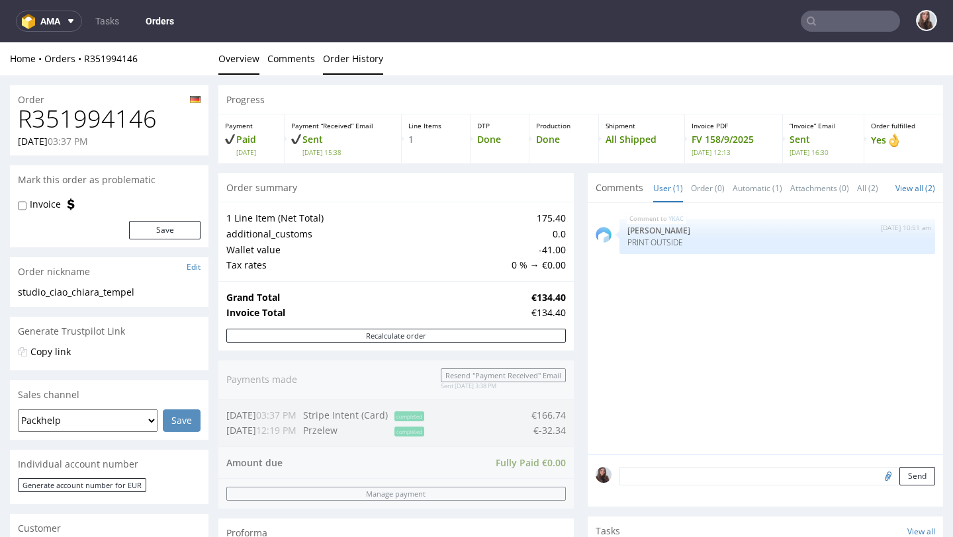
click at [353, 65] on link "Order History" at bounding box center [353, 58] width 60 height 32
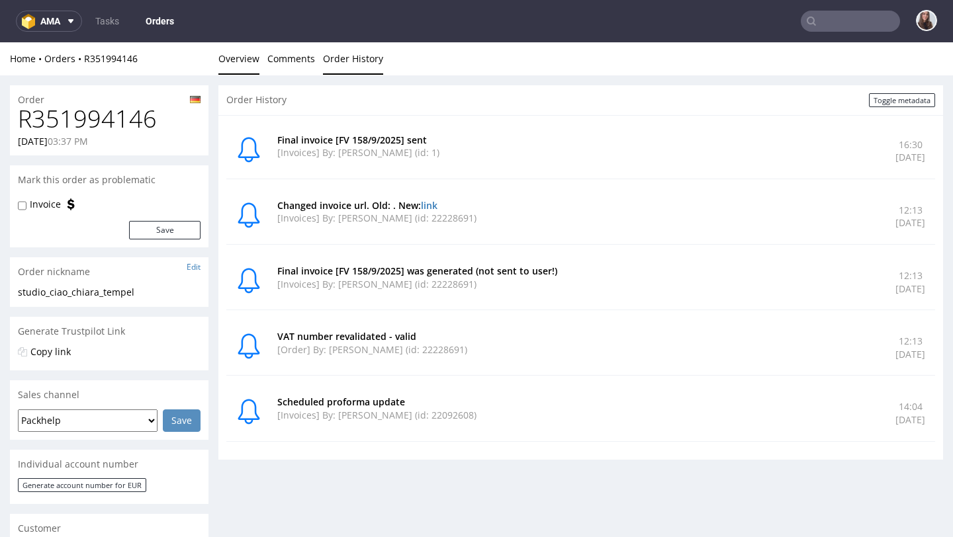
click at [233, 58] on link "Overview" at bounding box center [238, 58] width 41 height 32
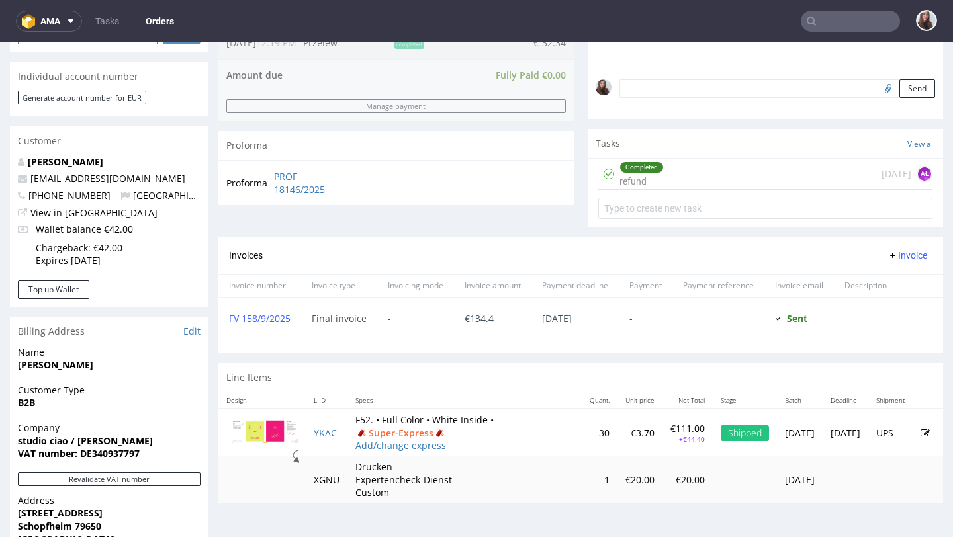
scroll to position [388, 0]
click at [690, 185] on div "Completed refund [DATE] AŁ" at bounding box center [765, 173] width 334 height 31
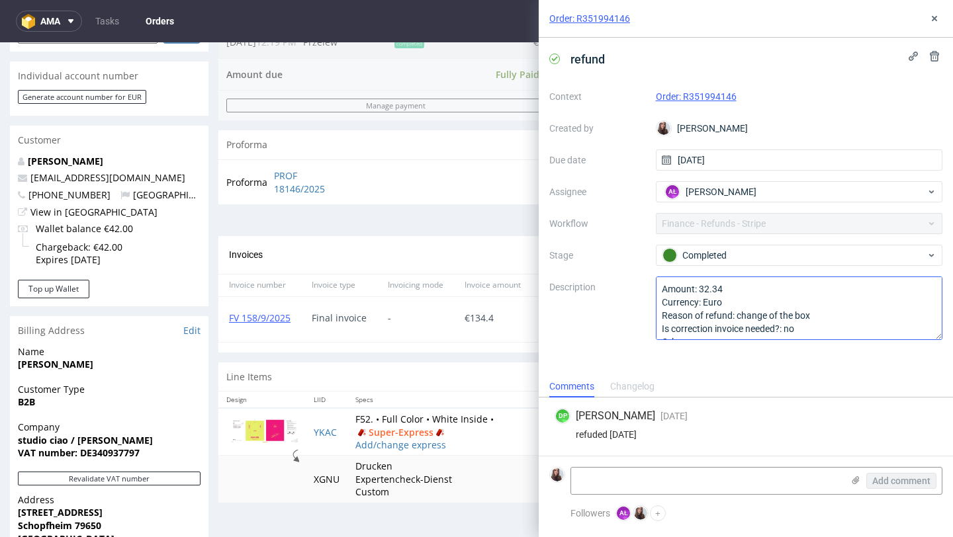
scroll to position [15, 0]
click at [939, 18] on icon at bounding box center [934, 18] width 11 height 11
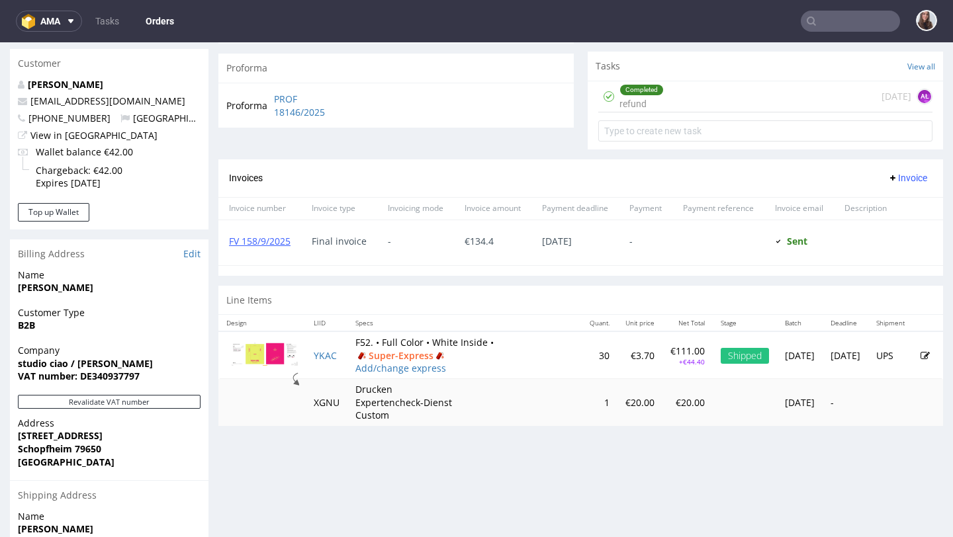
scroll to position [467, 0]
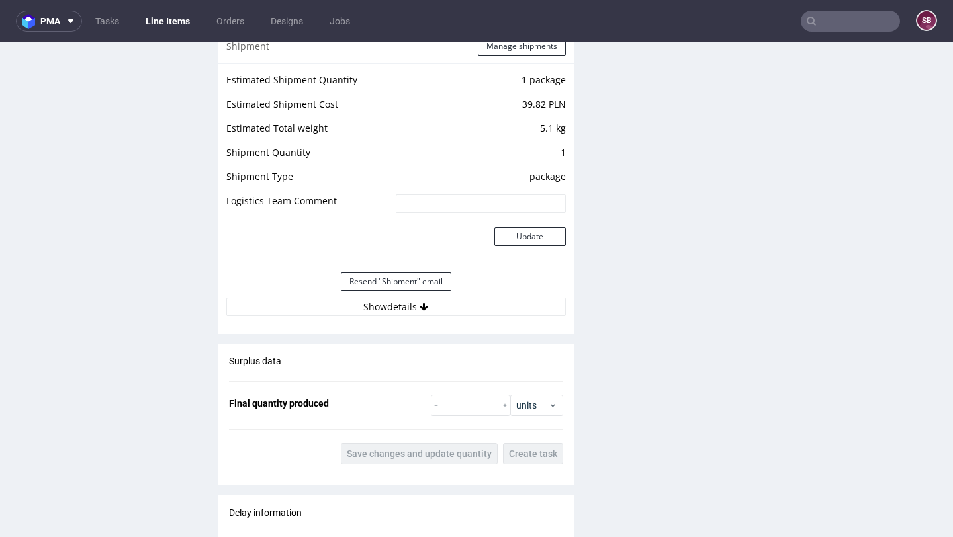
scroll to position [1445, 0]
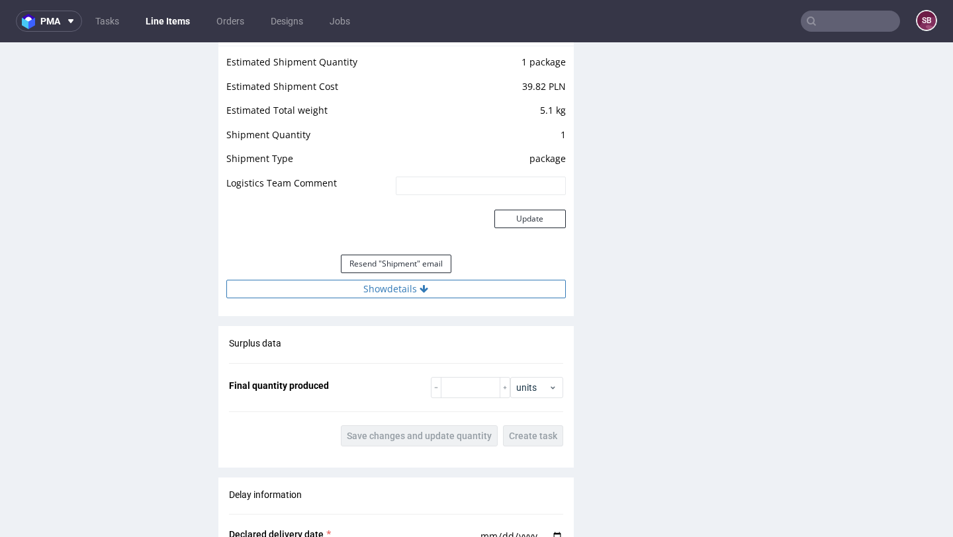
click at [412, 285] on button "Show details" at bounding box center [395, 289] width 339 height 19
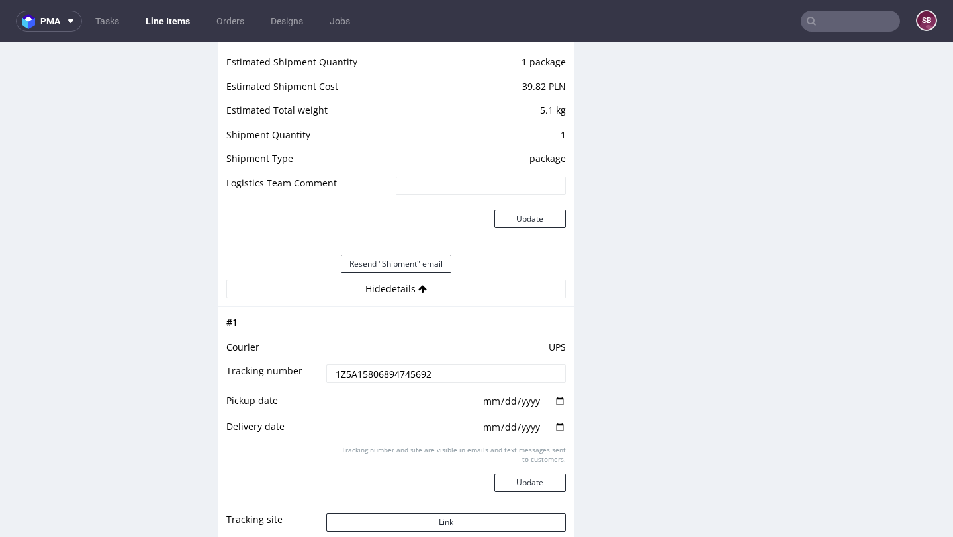
drag, startPoint x: 443, startPoint y: 378, endPoint x: 326, endPoint y: 376, distance: 117.1
click at [326, 376] on input "1Z5A15806894745692" at bounding box center [445, 374] width 239 height 19
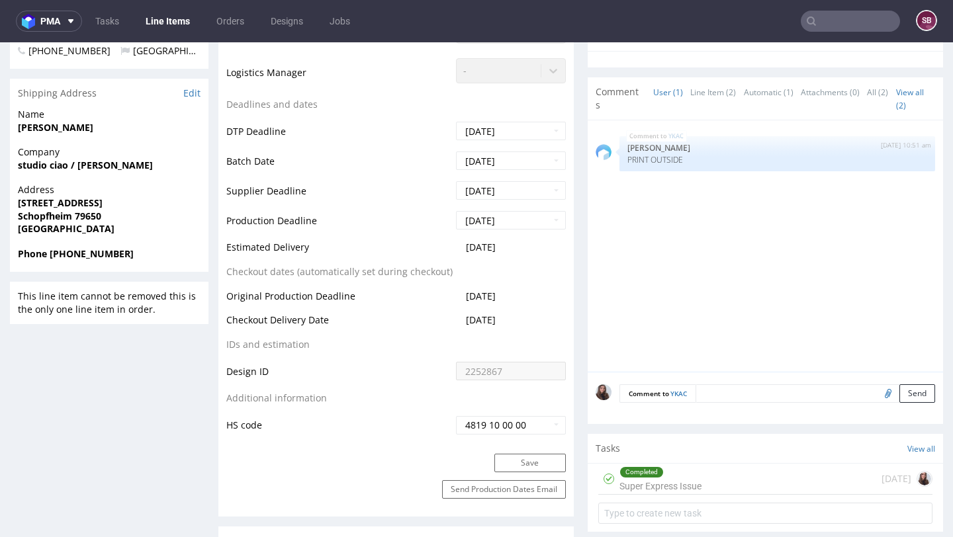
scroll to position [498, 0]
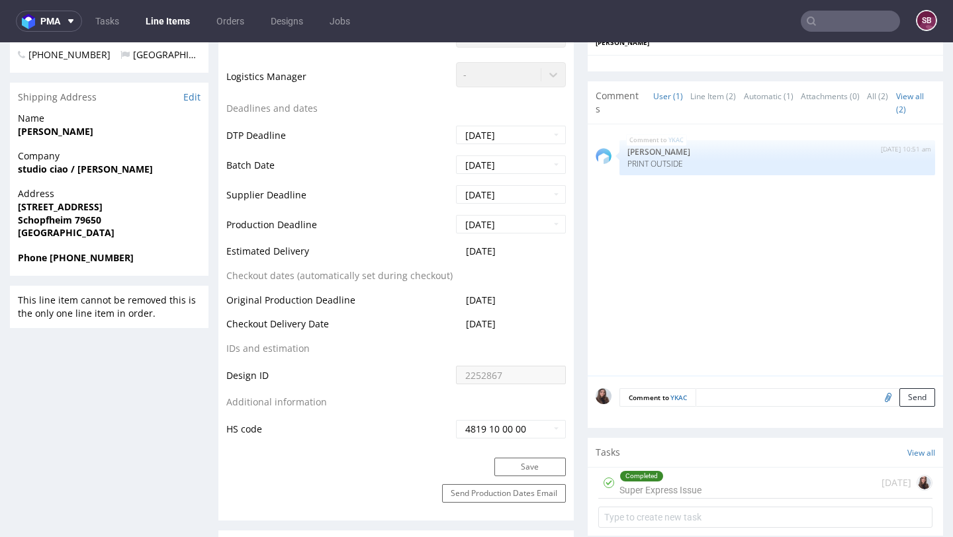
drag, startPoint x: 521, startPoint y: 253, endPoint x: 460, endPoint y: 253, distance: 60.2
click at [460, 253] on td "[DATE]" at bounding box center [508, 255] width 113 height 24
click at [525, 259] on td "[DATE]" at bounding box center [508, 255] width 113 height 24
drag, startPoint x: 521, startPoint y: 254, endPoint x: 209, endPoint y: 255, distance: 312.2
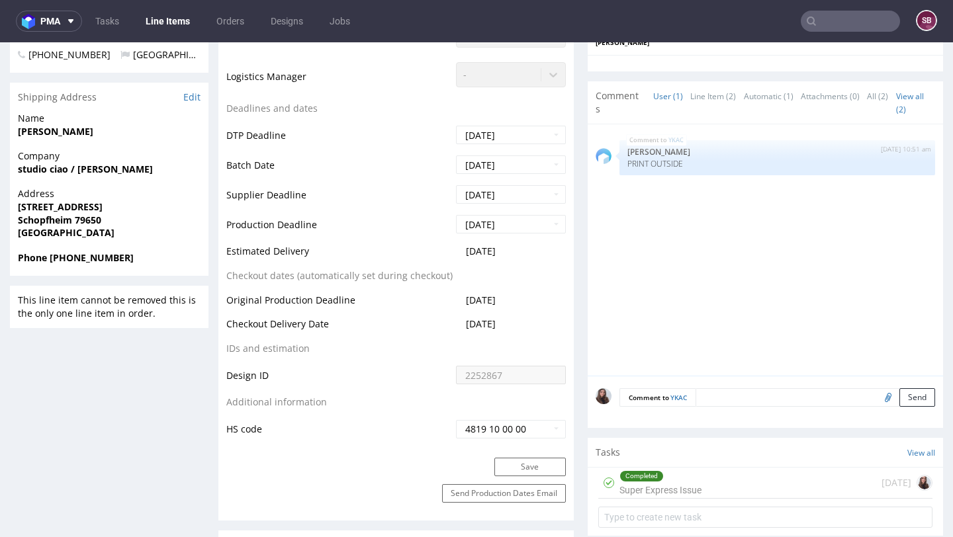
click at [250, 251] on td "Estimated Delivery" at bounding box center [339, 255] width 226 height 24
drag, startPoint x: 228, startPoint y: 253, endPoint x: 521, endPoint y: 255, distance: 293.1
click at [521, 255] on tr "Estimated Delivery [DATE]" at bounding box center [395, 255] width 339 height 24
copy tr "Estimated Delivery [DATE]"
drag, startPoint x: 525, startPoint y: 323, endPoint x: 228, endPoint y: 328, distance: 297.1
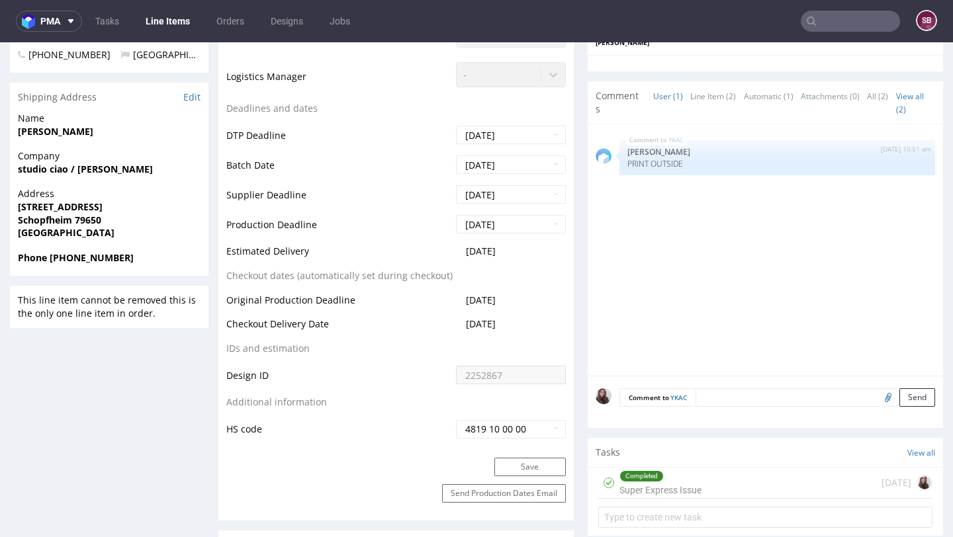
click at [227, 327] on tr "Checkout Delivery Date 2025-09-04" at bounding box center [395, 328] width 339 height 24
click at [495, 322] on span "2025-09-04" at bounding box center [481, 324] width 30 height 13
drag, startPoint x: 523, startPoint y: 323, endPoint x: 458, endPoint y: 327, distance: 64.3
click at [458, 327] on td "2025-09-04" at bounding box center [508, 328] width 113 height 24
copy span "2025-09-04"
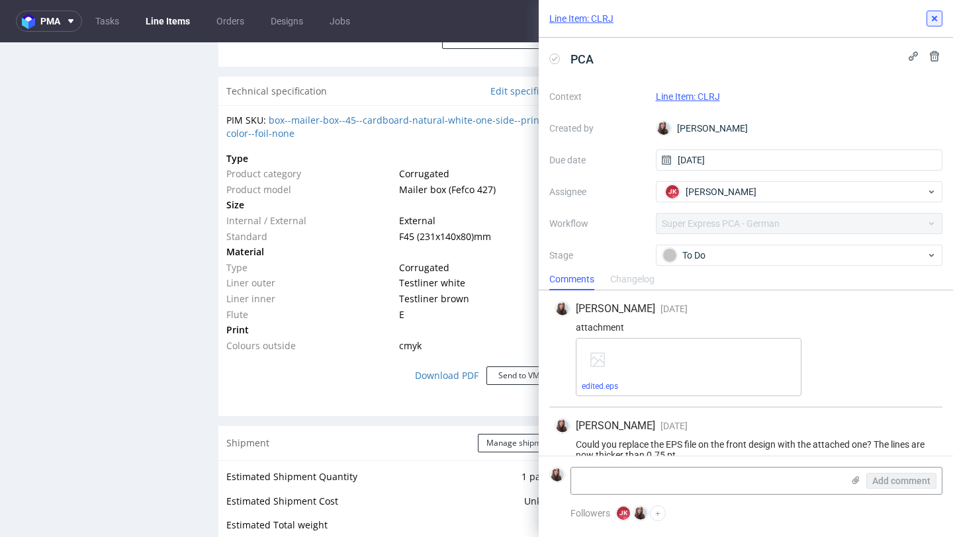
scroll to position [101, 0]
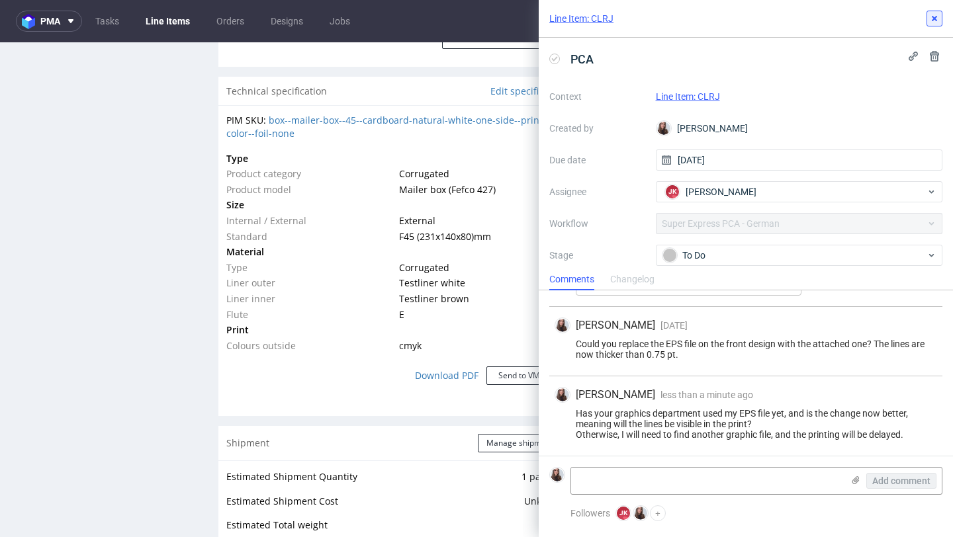
click at [935, 24] on button at bounding box center [934, 19] width 16 height 16
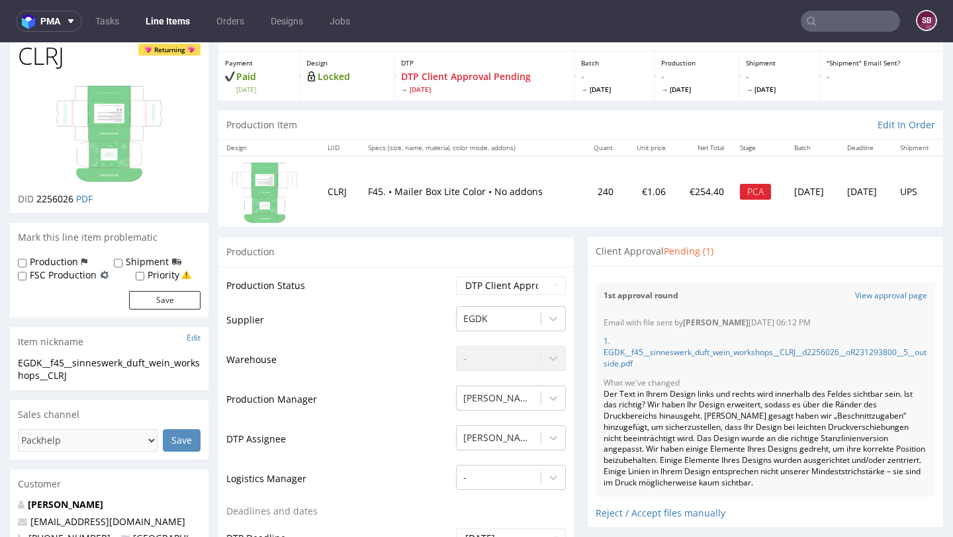
scroll to position [39, 0]
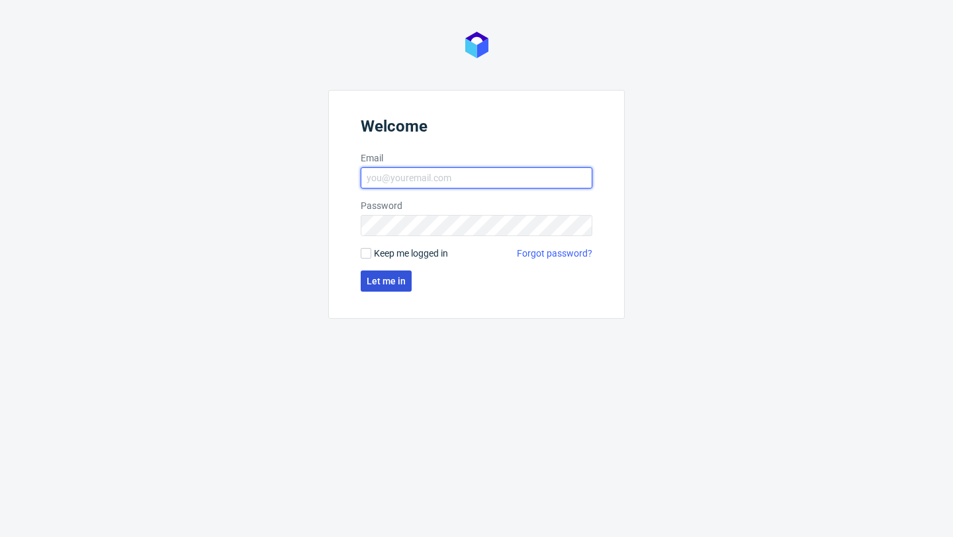
type input "[PERSON_NAME][EMAIL_ADDRESS][DOMAIN_NAME]"
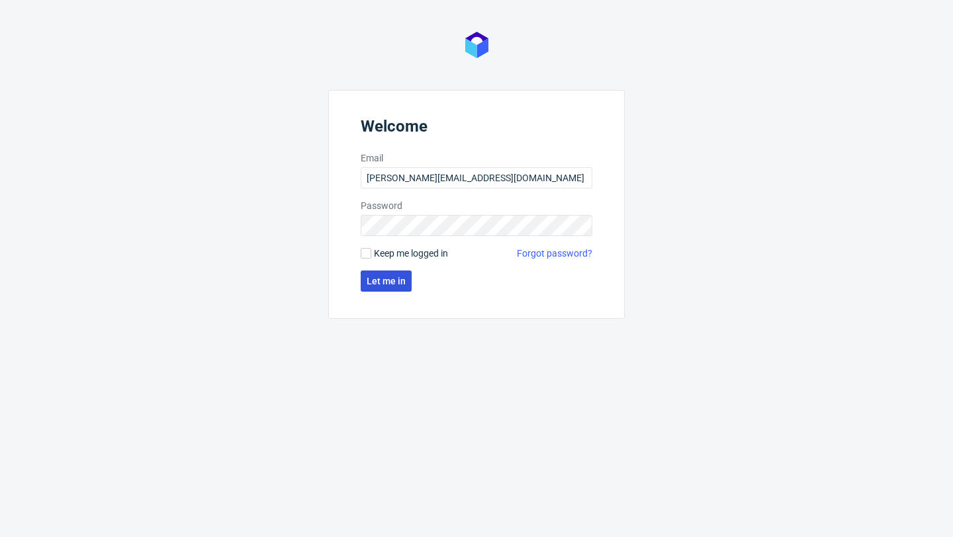
click at [386, 277] on span "Let me in" at bounding box center [385, 281] width 39 height 9
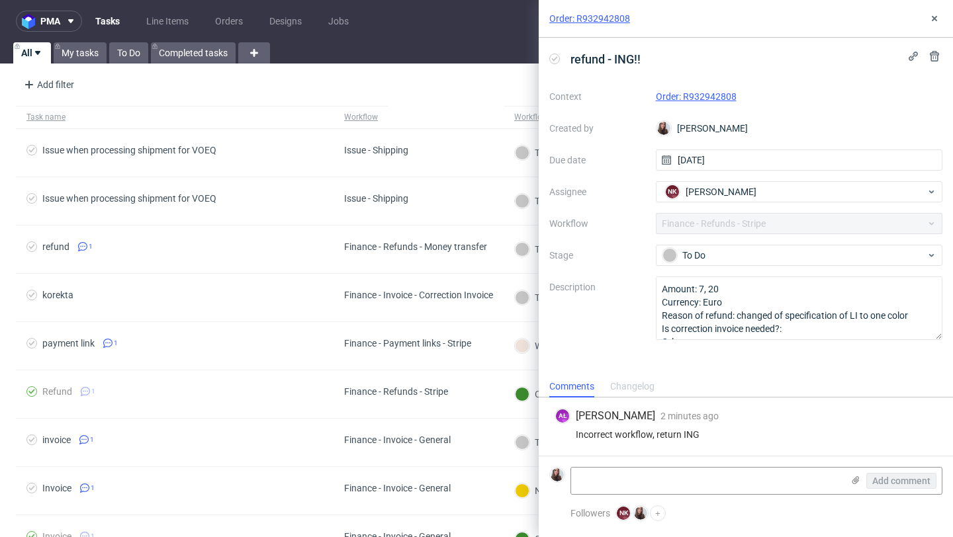
click at [775, 224] on div "Context Order: R932942808 Created by [PERSON_NAME] Due date [DATE] Assignee NK …" at bounding box center [745, 213] width 393 height 254
click at [783, 223] on div "Context Order: R932942808 Created by [PERSON_NAME] Due date [DATE] Assignee NK …" at bounding box center [745, 213] width 393 height 254
click at [630, 57] on span "refund - ING!!" at bounding box center [605, 59] width 81 height 22
click at [640, 59] on span "refund - ING!!" at bounding box center [605, 59] width 81 height 22
click at [109, 18] on link "Tasks" at bounding box center [107, 21] width 40 height 21
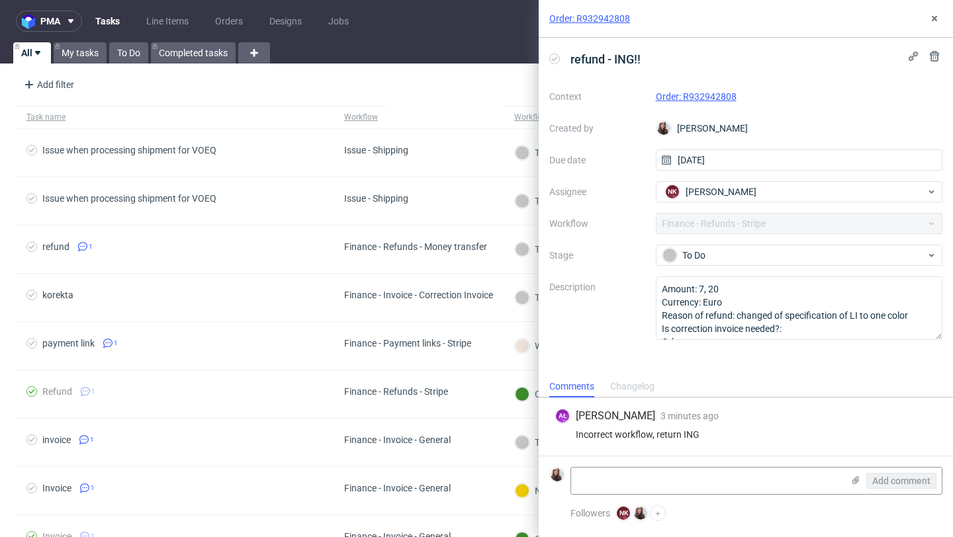
click at [742, 62] on div "refund - ING!!" at bounding box center [745, 59] width 393 height 22
click at [718, 97] on link "Order: R932942808" at bounding box center [696, 96] width 81 height 11
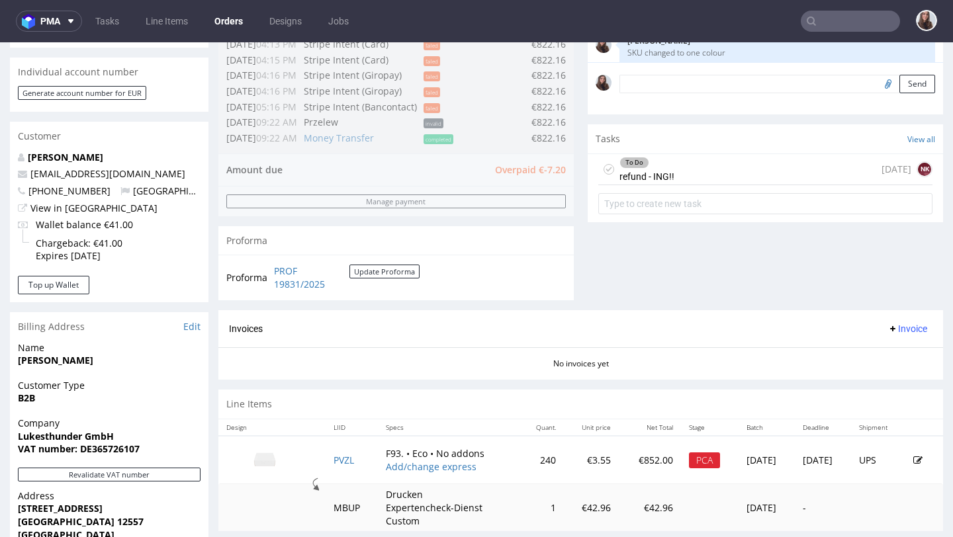
scroll to position [393, 0]
click at [669, 184] on div "To Do refund - ING!! 1 day ago NK" at bounding box center [765, 168] width 334 height 31
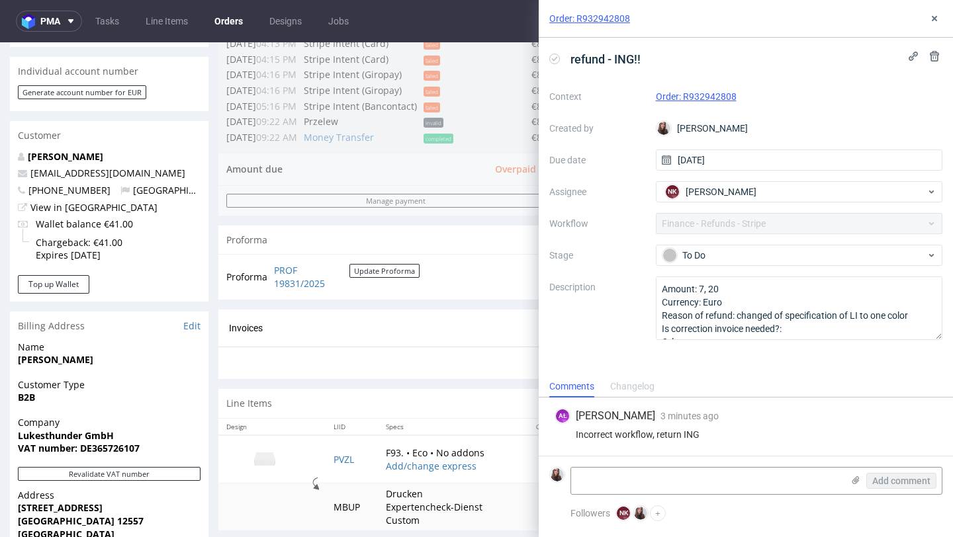
click at [741, 222] on div "Context Order: R932942808 Created by Sandra Beśka Due date 17/09/2025 Assignee …" at bounding box center [745, 213] width 393 height 254
click at [777, 221] on div "Context Order: R932942808 Created by Sandra Beśka Due date 17/09/2025 Assignee …" at bounding box center [745, 213] width 393 height 254
click at [773, 229] on div "Context Order: R932942808 Created by Sandra Beśka Due date 17/09/2025 Assignee …" at bounding box center [745, 213] width 393 height 254
click at [891, 216] on div "Context Order: R932942808 Created by Sandra Beśka Due date 17/09/2025 Assignee …" at bounding box center [745, 213] width 393 height 254
click at [773, 262] on div "To Do" at bounding box center [793, 255] width 263 height 15
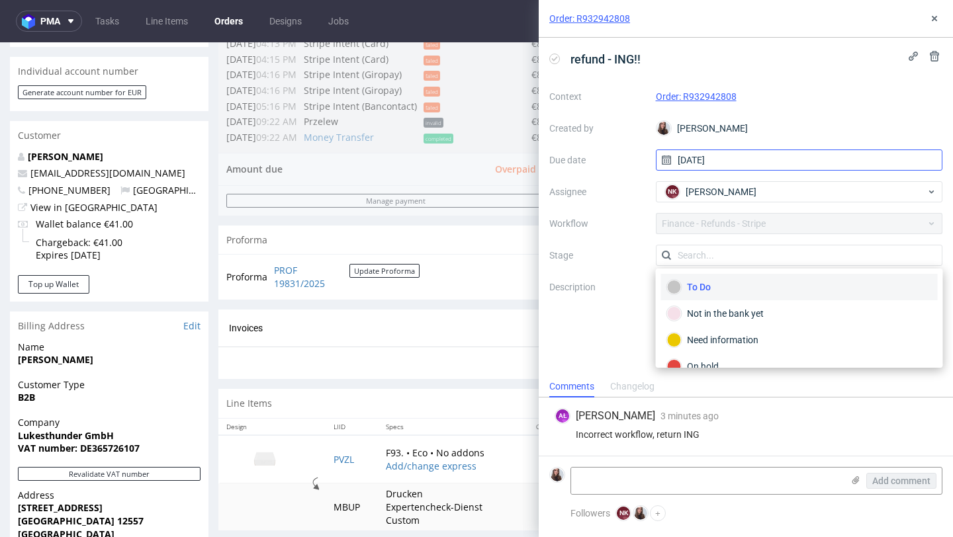
click at [787, 169] on input "[DATE]" at bounding box center [799, 160] width 287 height 21
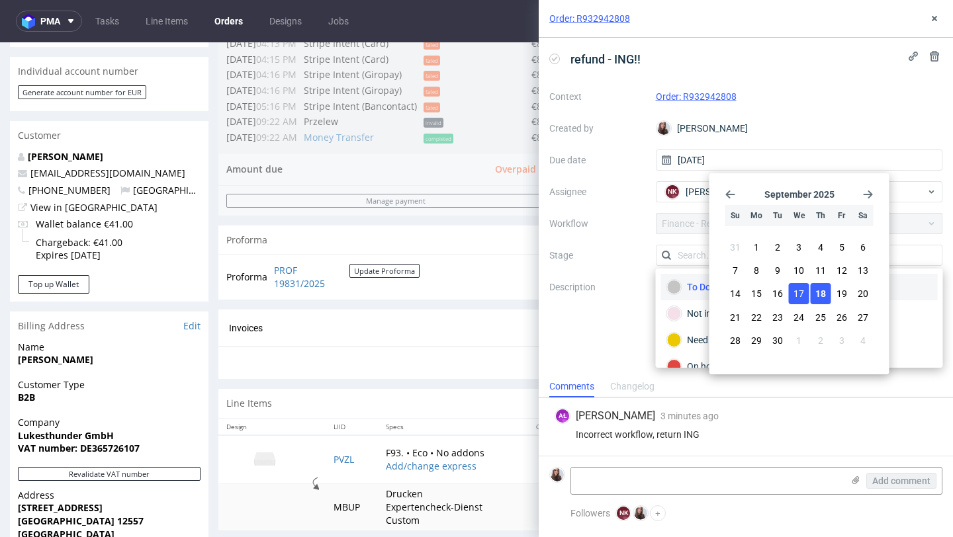
click at [824, 288] on span "18" at bounding box center [820, 293] width 11 height 13
type input "[DATE]"
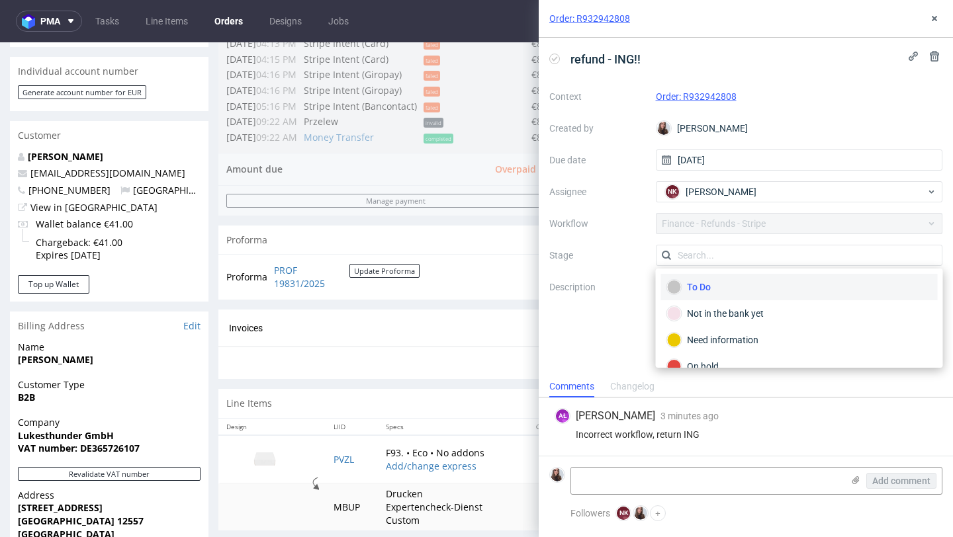
click at [793, 229] on div "Context Order: R932942808 Created by Sandra Beśka Due date 18/09/2025 Assignee …" at bounding box center [745, 213] width 393 height 254
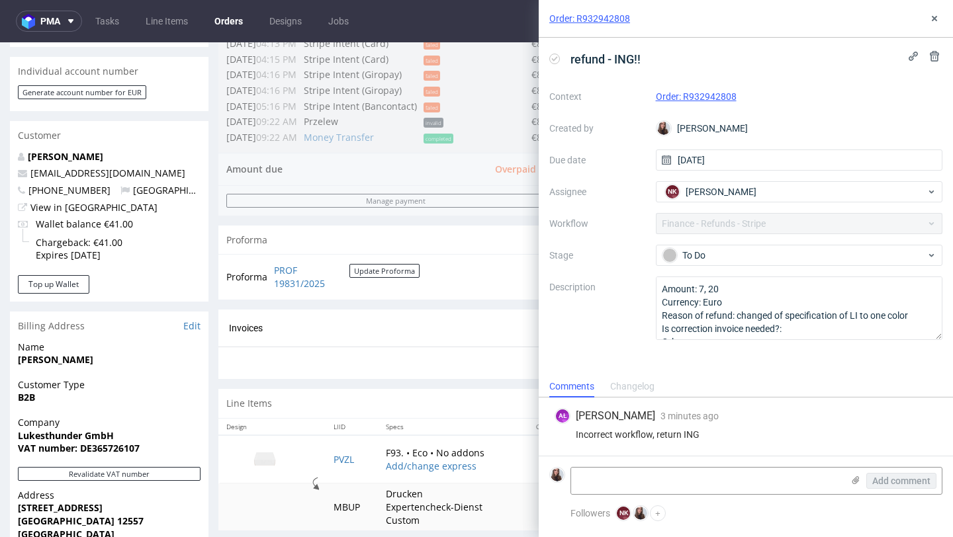
click at [773, 222] on div "Context Order: R932942808 Created by Sandra Beśka Due date 18/09/2025 Assignee …" at bounding box center [745, 213] width 393 height 254
click at [754, 215] on div "Context Order: R932942808 Created by Sandra Beśka Due date 18/09/2025 Assignee …" at bounding box center [745, 213] width 393 height 254
click at [935, 16] on use at bounding box center [933, 18] width 5 height 5
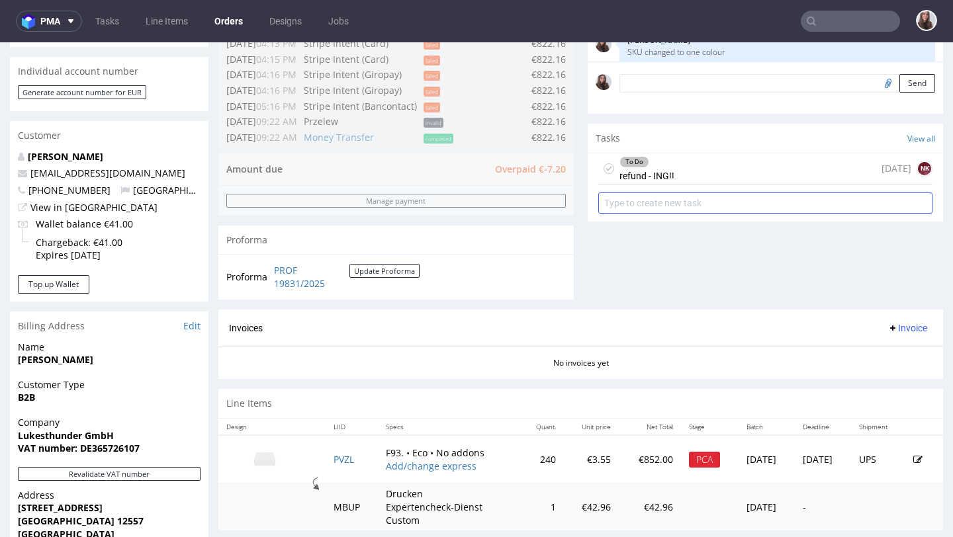
click at [825, 214] on input "text" at bounding box center [765, 203] width 334 height 21
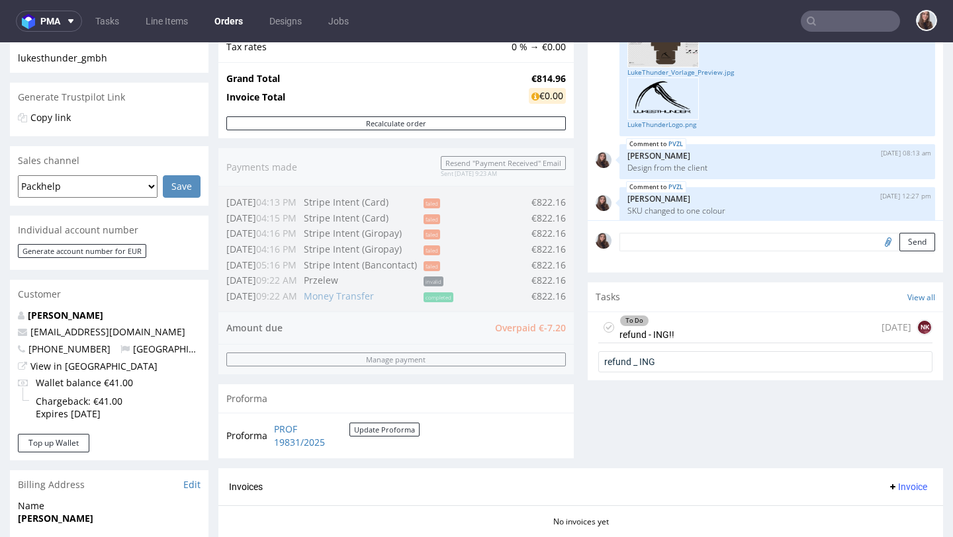
scroll to position [241, 0]
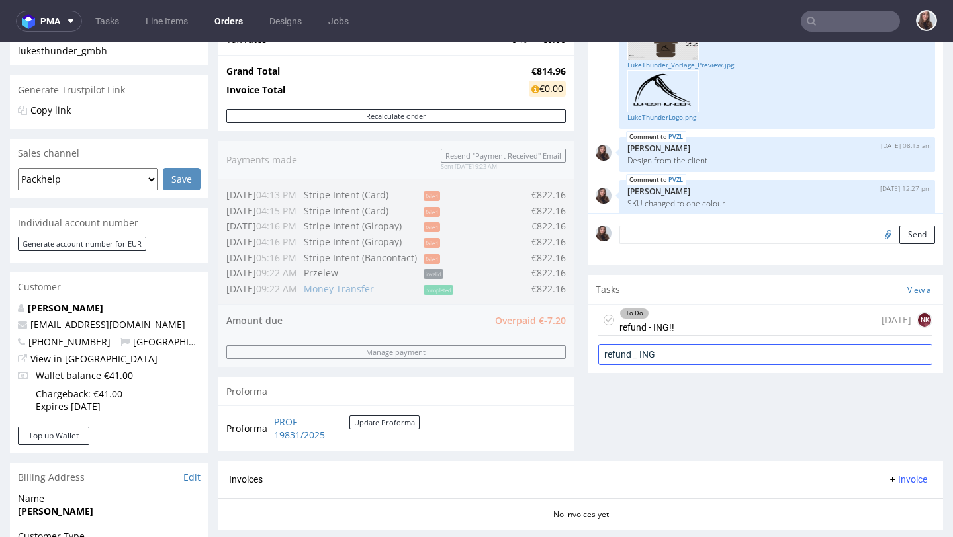
click at [630, 365] on input "refund _ ING" at bounding box center [765, 354] width 334 height 21
type input "refund - ING"
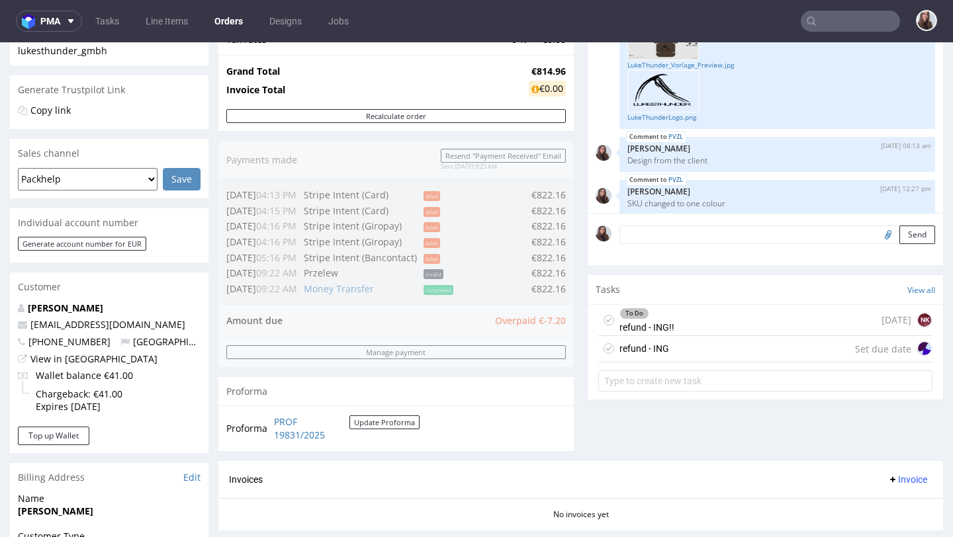
click at [648, 357] on div "refund - ING" at bounding box center [644, 349] width 50 height 16
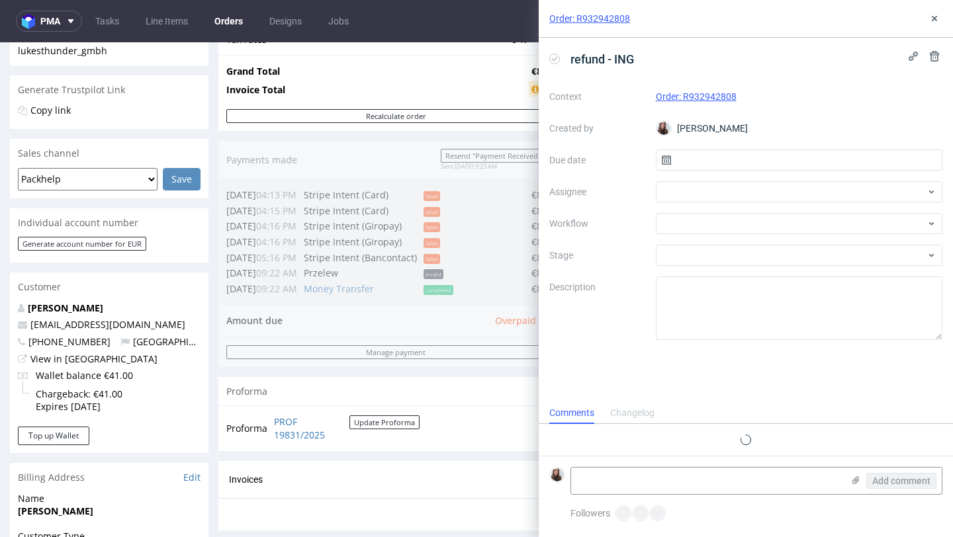
scroll to position [11, 0]
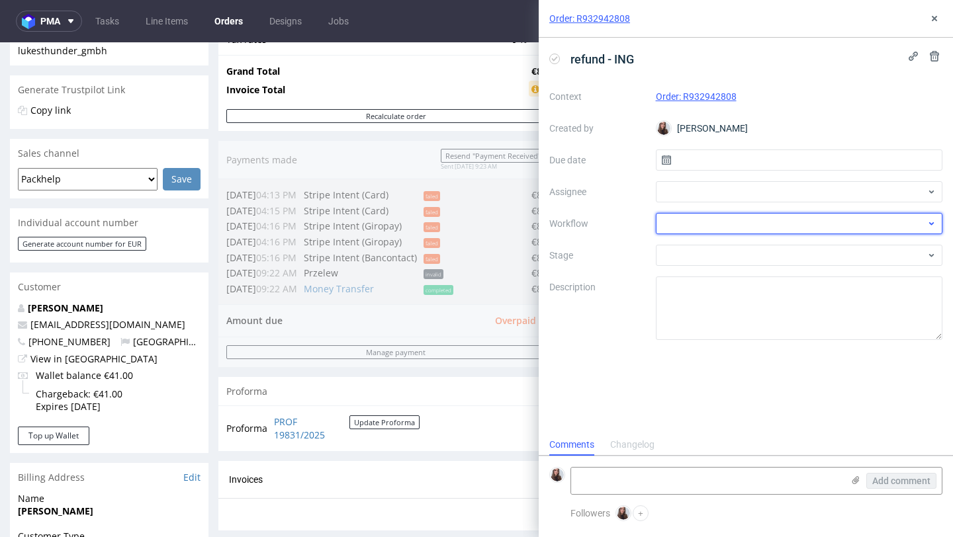
click at [727, 216] on div at bounding box center [799, 223] width 287 height 21
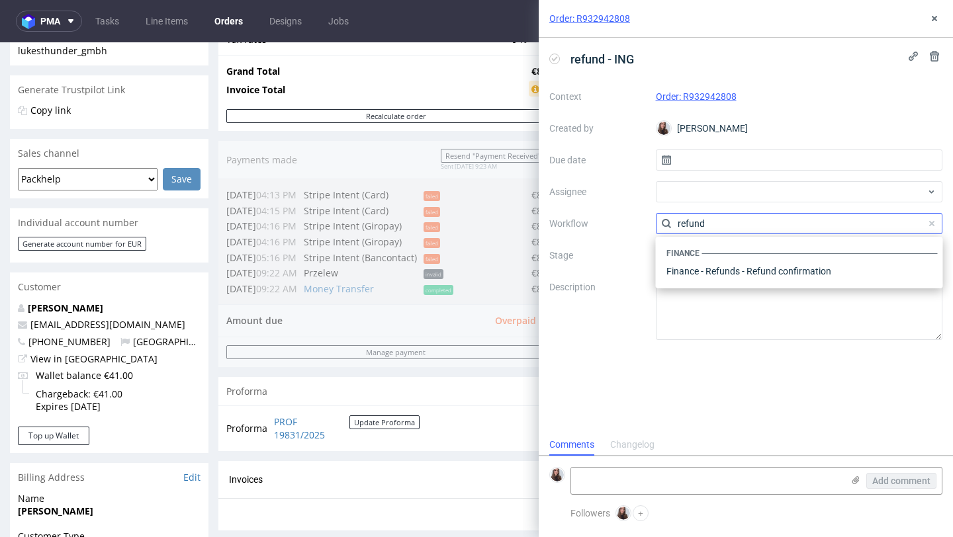
scroll to position [0, 0]
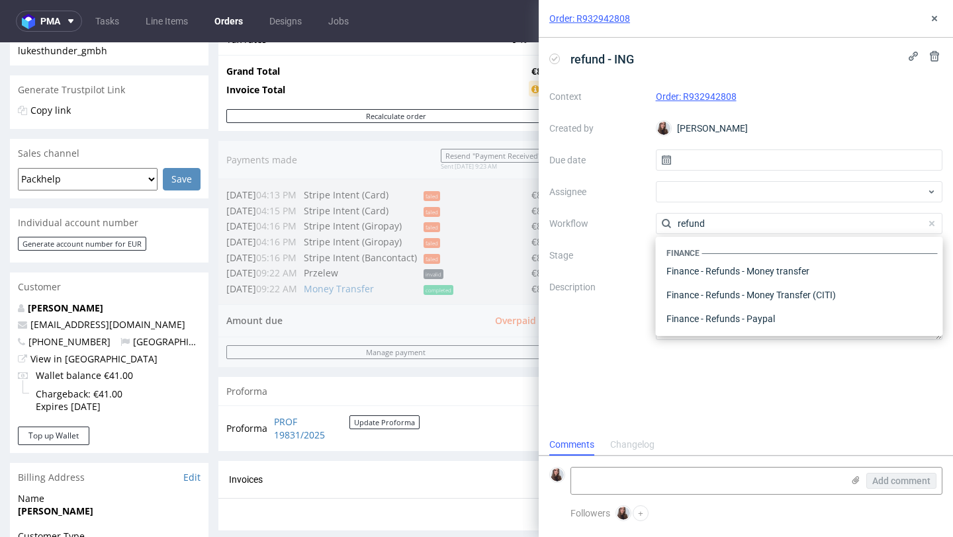
type input "refund"
click at [933, 17] on use at bounding box center [933, 18] width 5 height 5
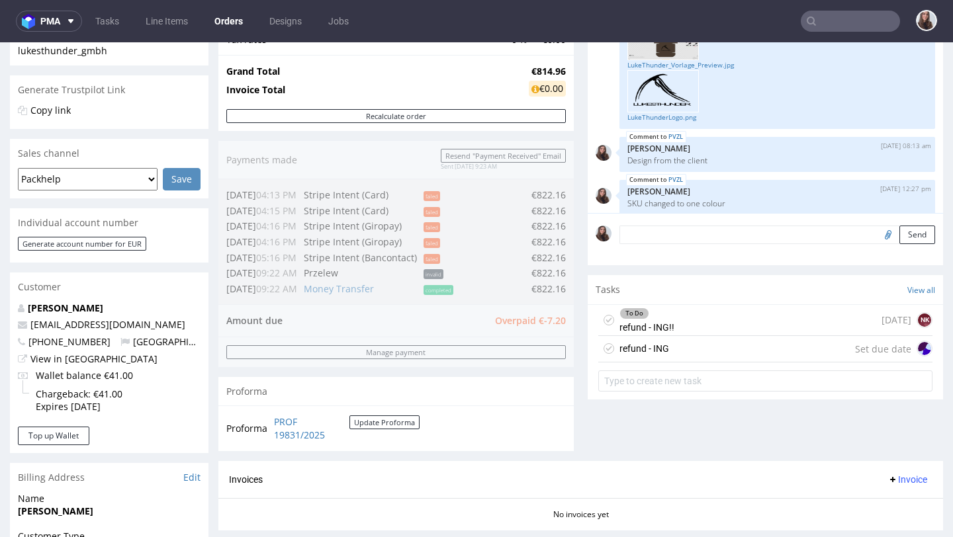
click at [685, 363] on div "refund - ING Set due date" at bounding box center [765, 349] width 334 height 26
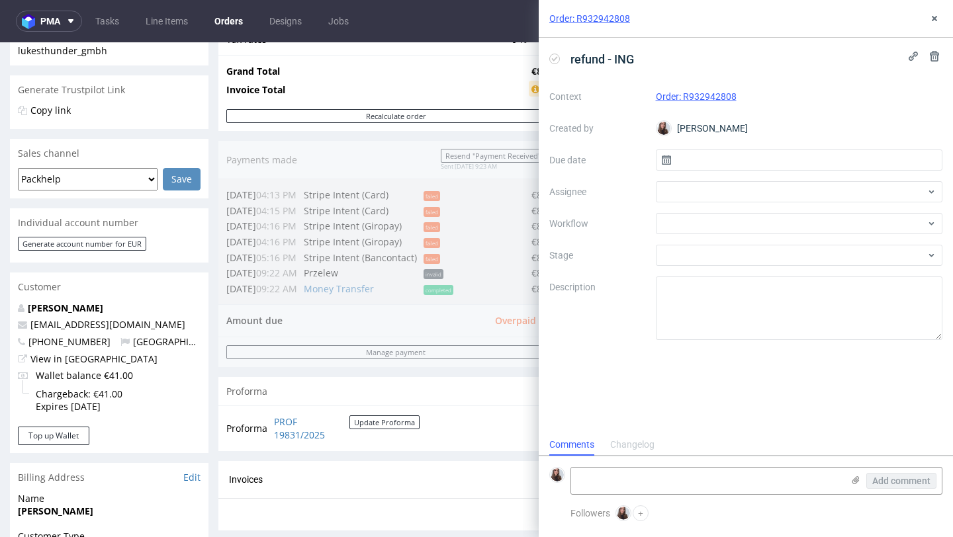
scroll to position [11, 0]
click at [932, 49] on button at bounding box center [934, 56] width 16 height 16
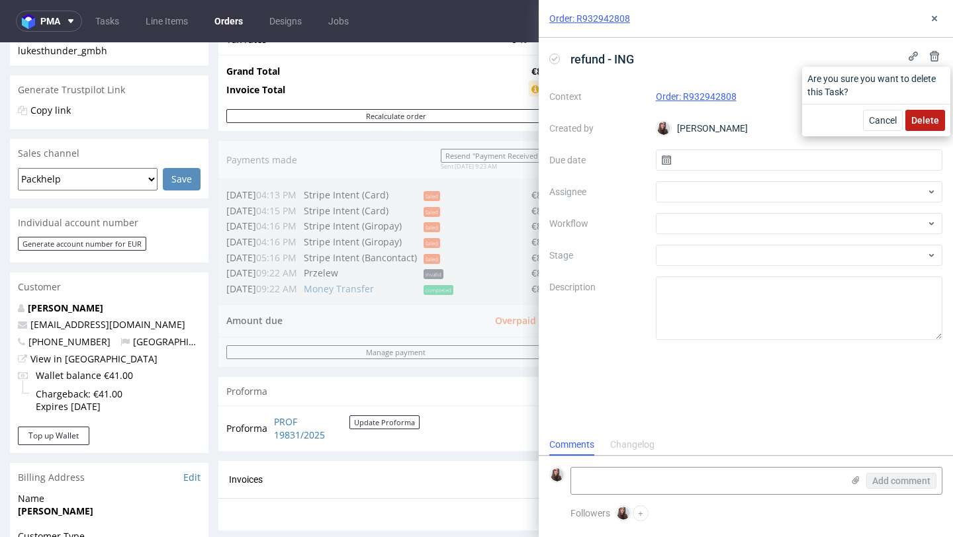
click at [920, 120] on span "Delete" at bounding box center [925, 120] width 28 height 9
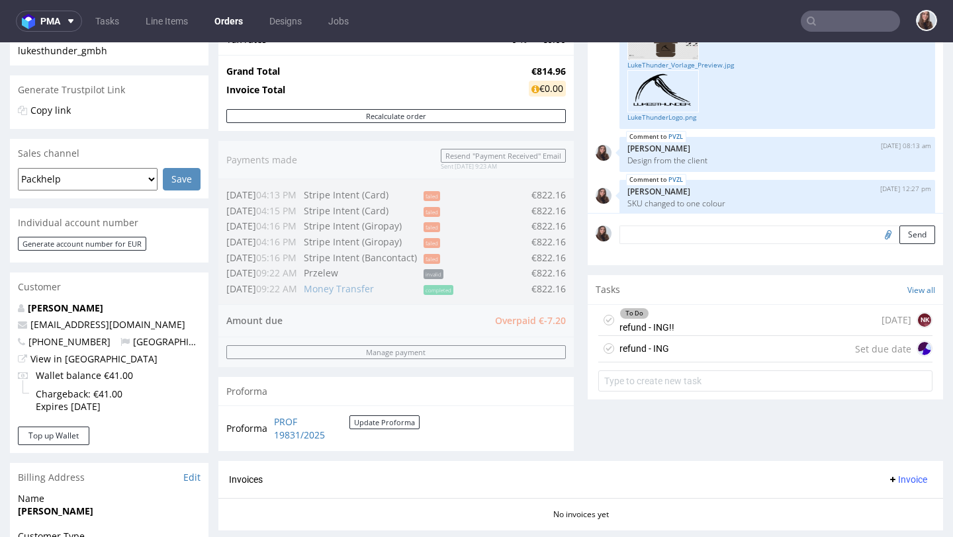
click at [682, 329] on div "To Do refund - ING!! today NK" at bounding box center [765, 320] width 334 height 31
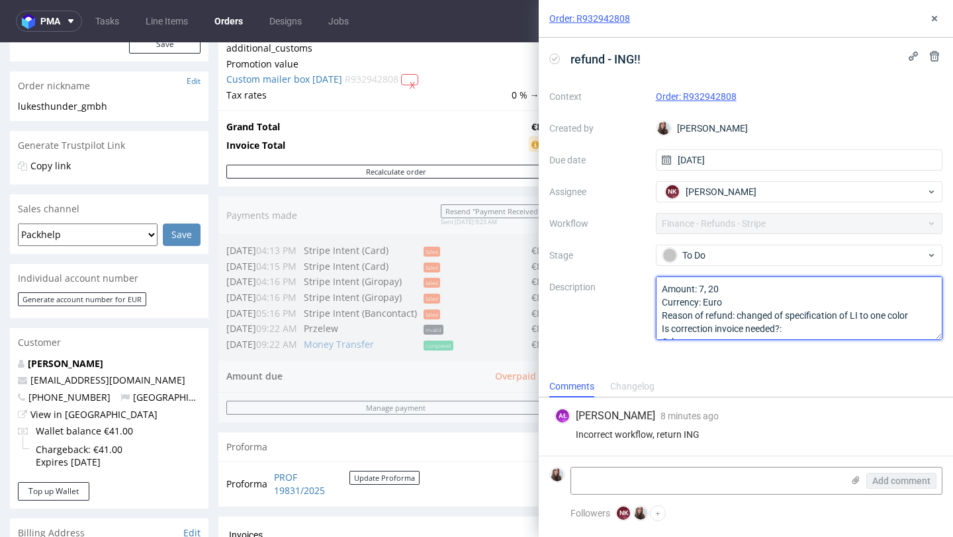
scroll to position [15, 0]
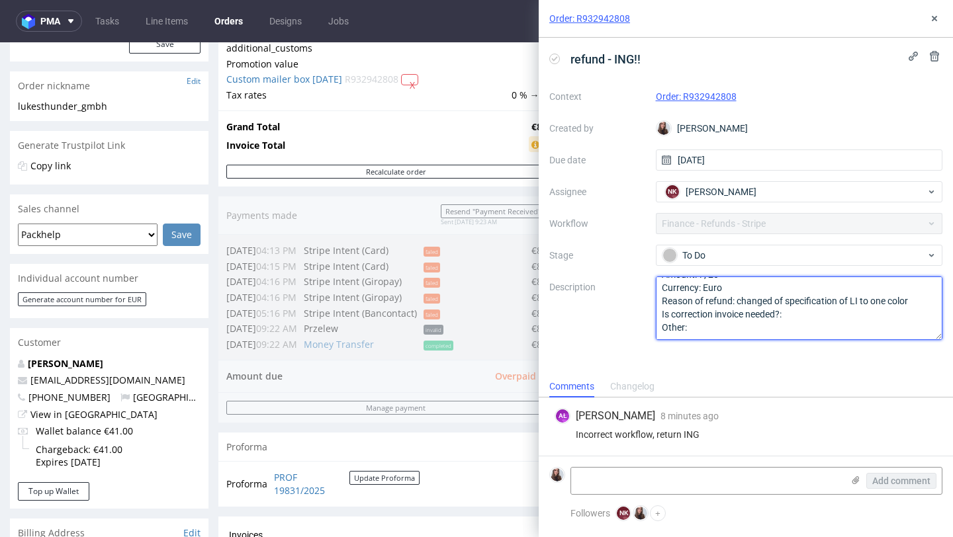
drag, startPoint x: 660, startPoint y: 289, endPoint x: 707, endPoint y: 346, distance: 73.4
click at [707, 346] on div "refund - ING!! Context Order: R932942808 Created by Sandra Beśka Due date 18/09…" at bounding box center [745, 207] width 414 height 338
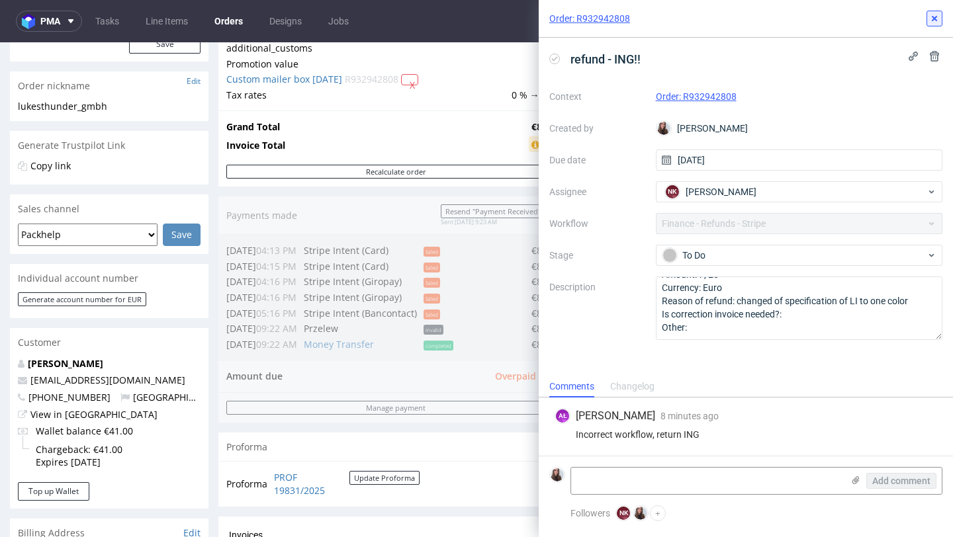
click at [938, 19] on icon at bounding box center [934, 18] width 11 height 11
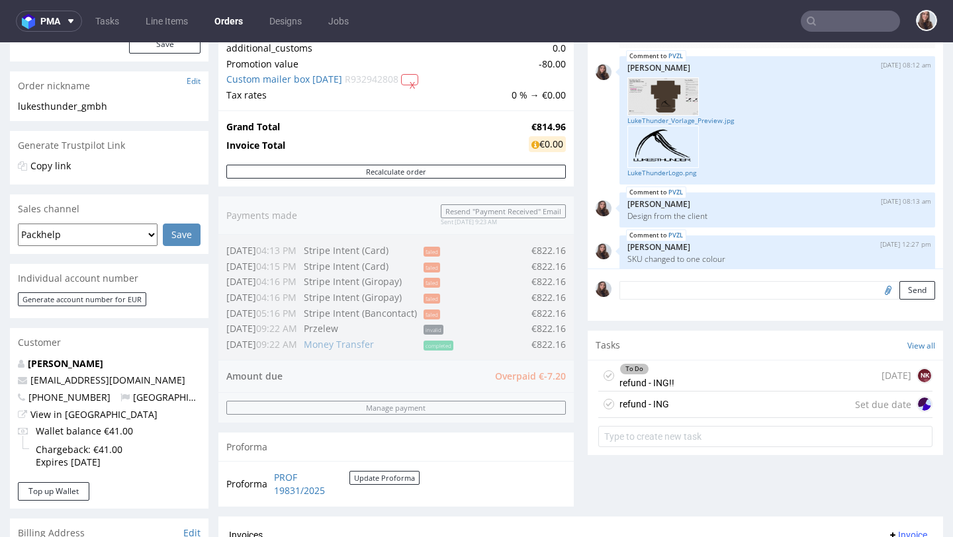
click at [855, 412] on div "Set due date" at bounding box center [893, 404] width 77 height 16
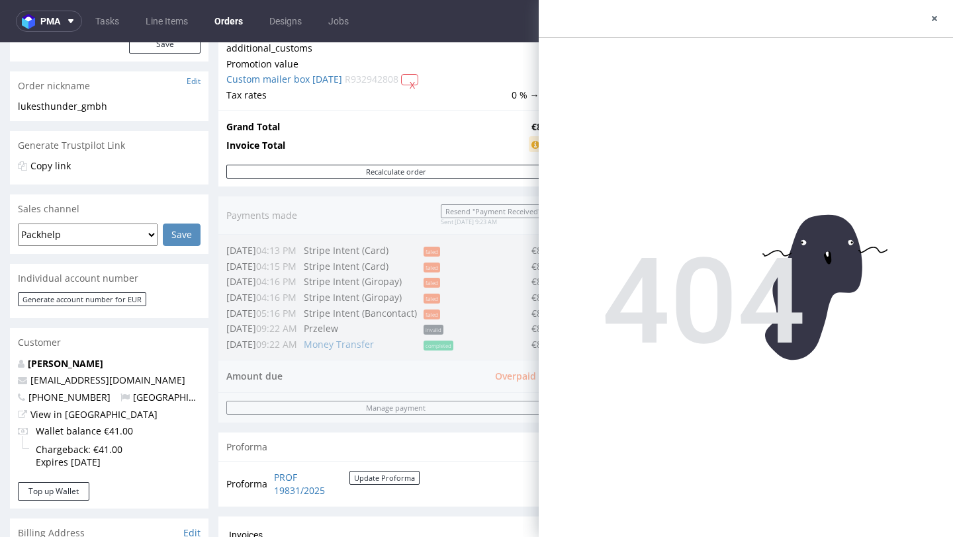
click at [923, 17] on div at bounding box center [745, 19] width 414 height 38
click at [938, 21] on icon at bounding box center [934, 18] width 11 height 11
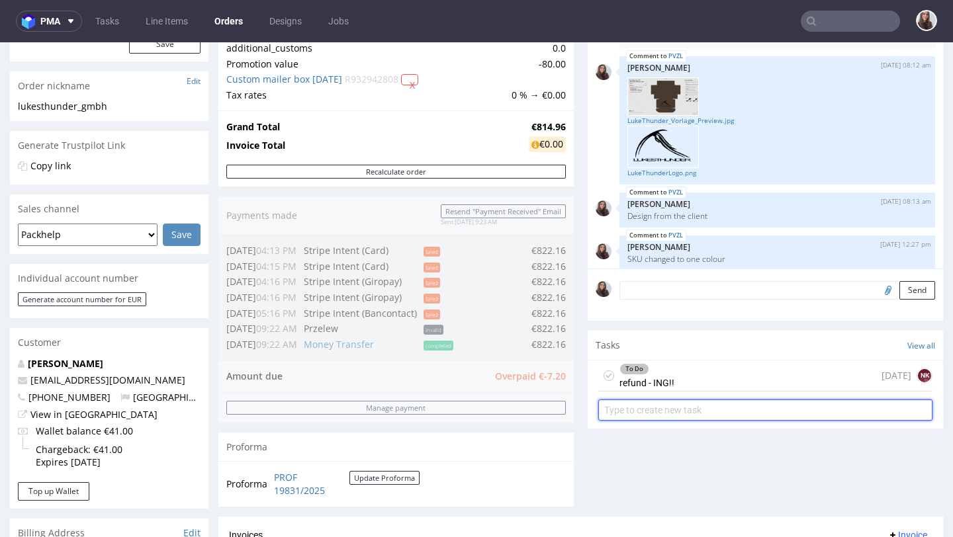
click at [666, 418] on input "text" at bounding box center [765, 410] width 334 height 21
type input "refund"
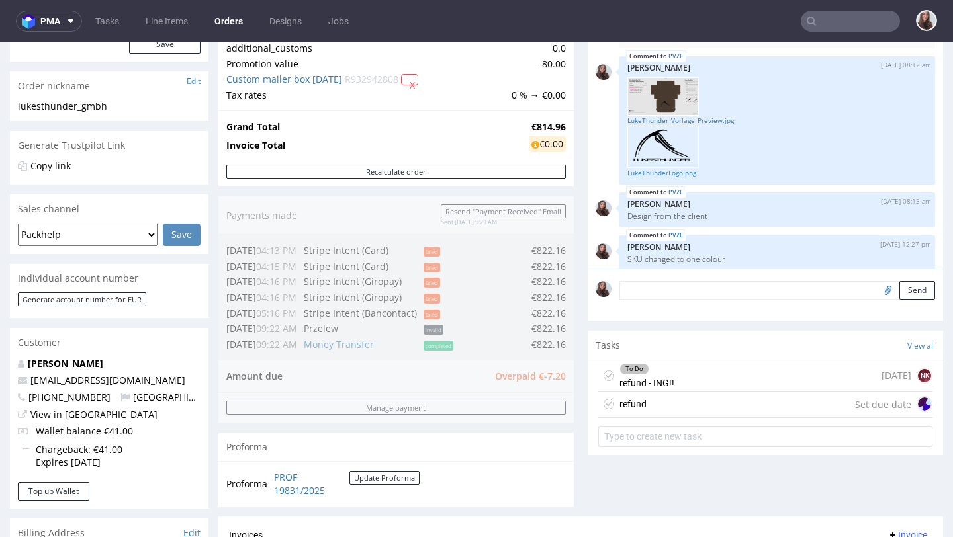
click at [654, 418] on div "refund Set due date" at bounding box center [765, 405] width 334 height 26
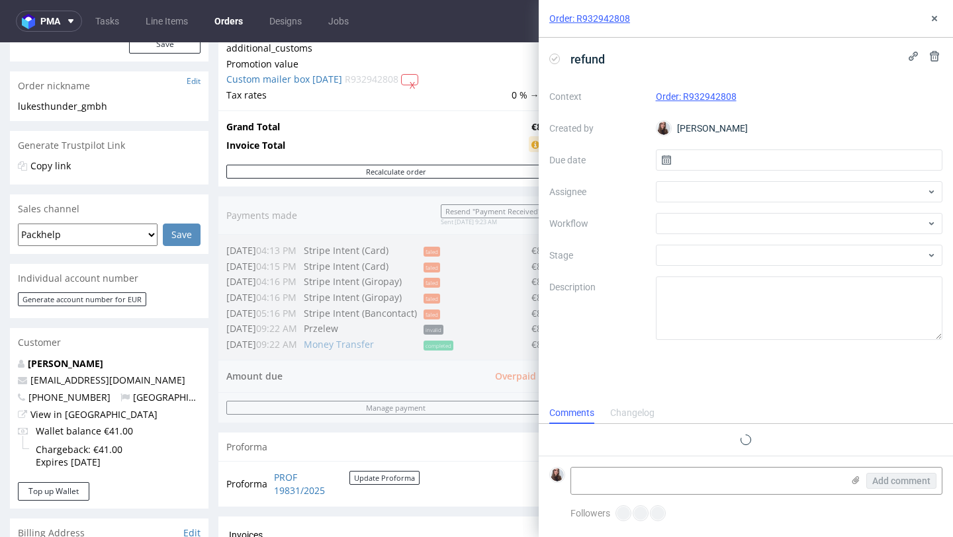
scroll to position [11, 0]
click at [726, 153] on input "text" at bounding box center [799, 160] width 287 height 21
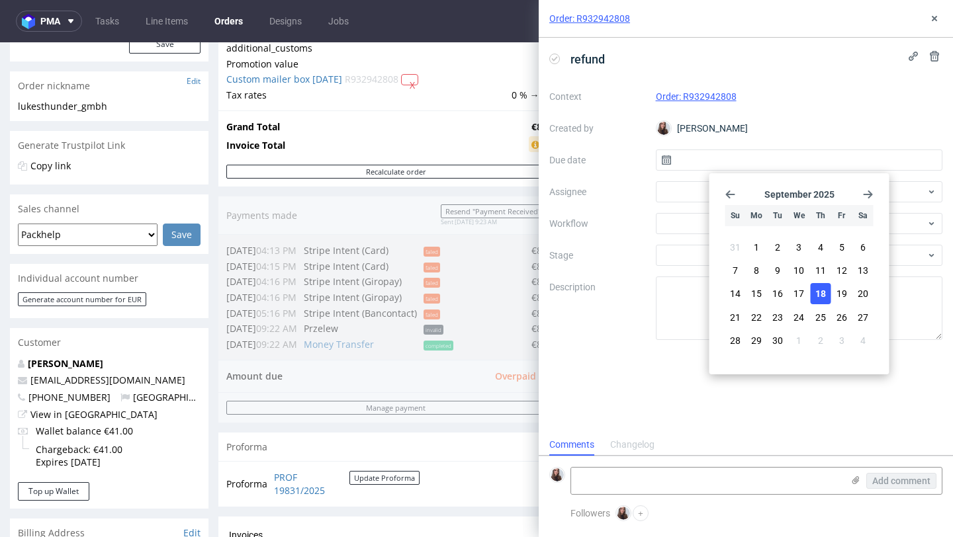
click at [820, 294] on span "18" at bounding box center [820, 293] width 11 height 13
type input "[DATE]"
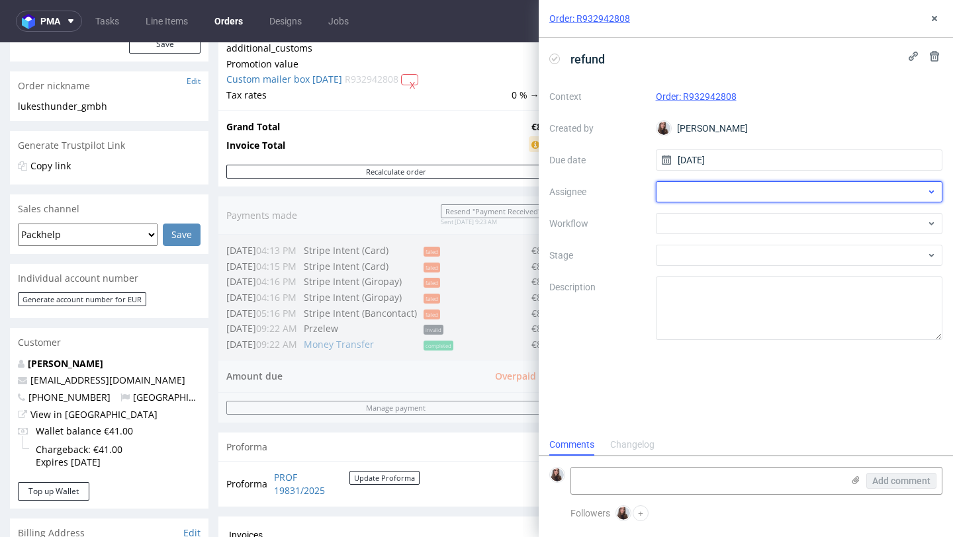
click at [750, 194] on div at bounding box center [799, 191] width 287 height 21
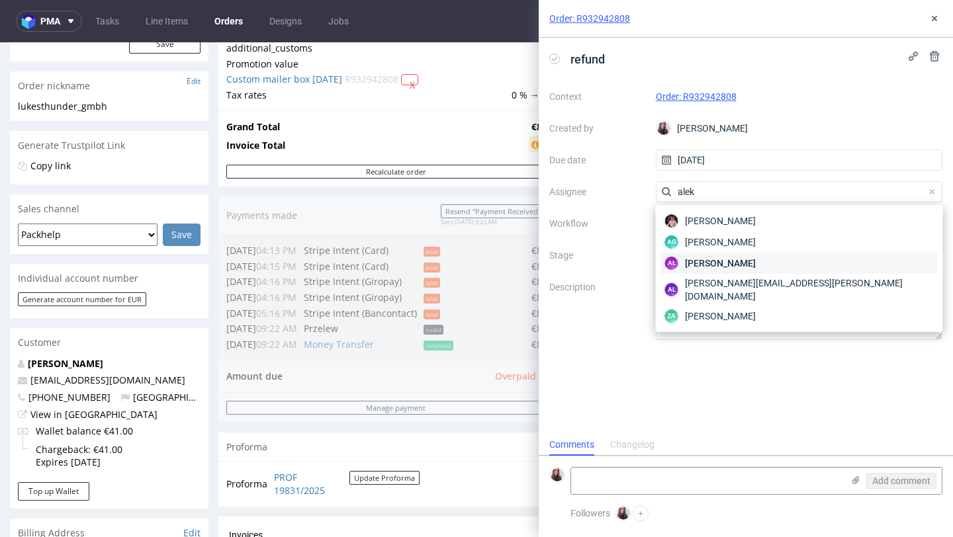
type input "alek"
click at [745, 261] on span "Aleksandra Łętowska" at bounding box center [720, 263] width 71 height 13
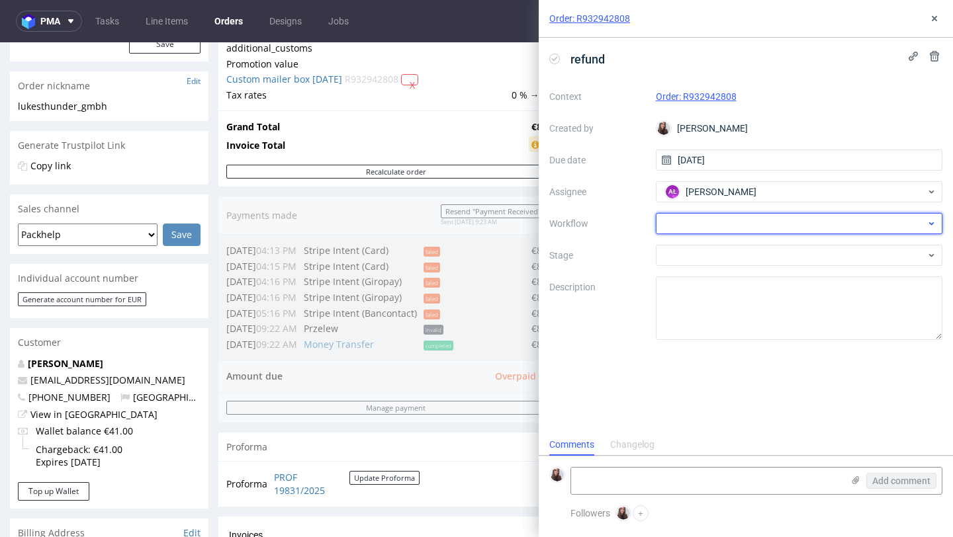
click at [710, 220] on div at bounding box center [799, 223] width 287 height 21
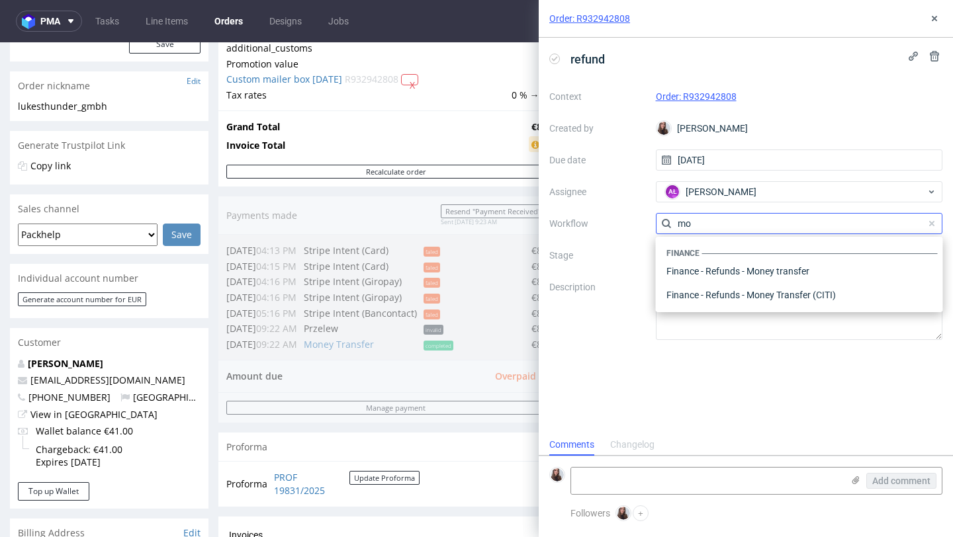
scroll to position [0, 0]
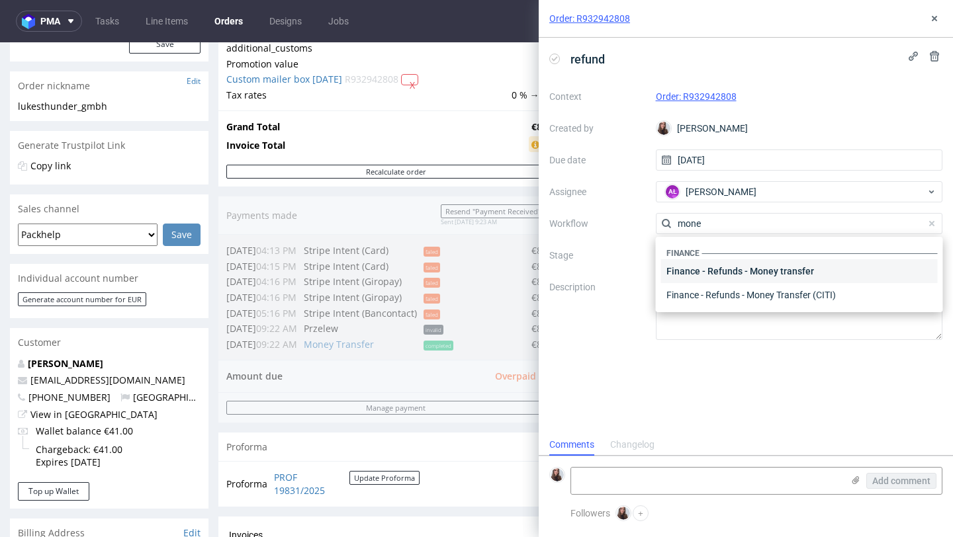
type input "mone"
click at [748, 279] on div "Finance - Refunds - Money transfer" at bounding box center [799, 271] width 277 height 24
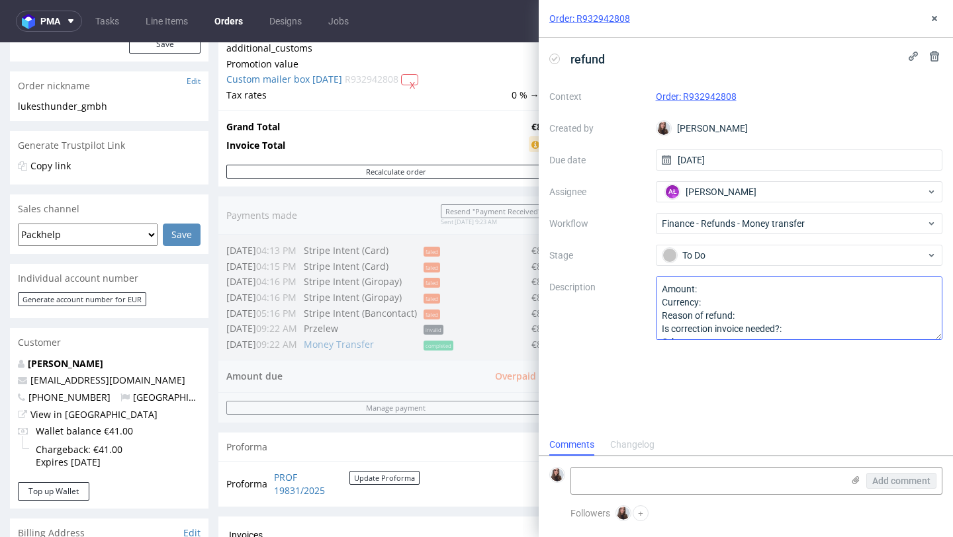
scroll to position [15, 0]
drag, startPoint x: 703, startPoint y: 333, endPoint x: 645, endPoint y: 280, distance: 78.7
click at [645, 280] on div "Context Order: R932942808 Created by Sandra Beśka Due date 18/09/2025 Assignee …" at bounding box center [745, 213] width 393 height 254
paste textarea "7, 20 Currency: Euro Reason of refund: changed of specification of LI to one co…"
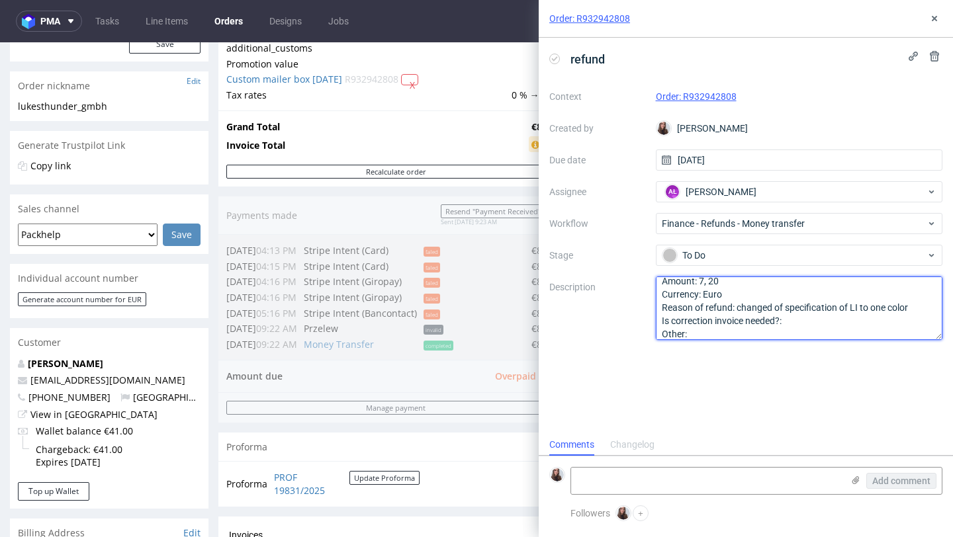
scroll to position [0, 0]
type textarea "Amount: 7, 20 Currency: Euro Reason of refund: changed of specification of LI t…"
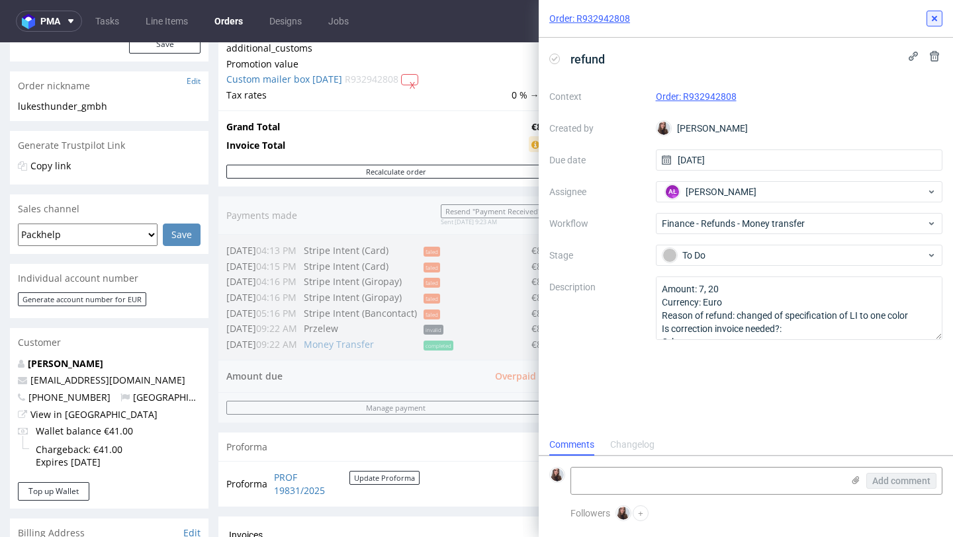
click at [934, 13] on icon at bounding box center [934, 18] width 11 height 11
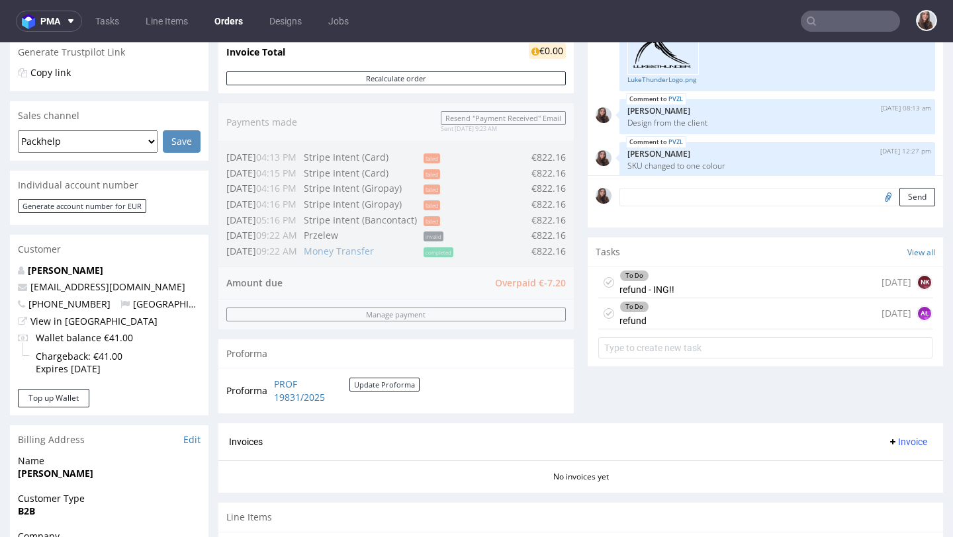
scroll to position [282, 0]
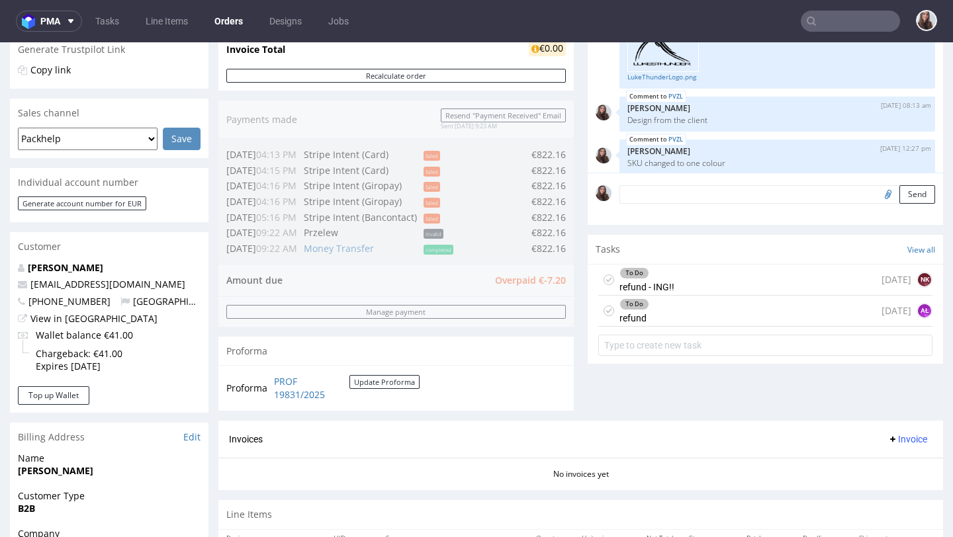
click at [685, 286] on div "To Do refund - ING!! today NK" at bounding box center [765, 280] width 334 height 31
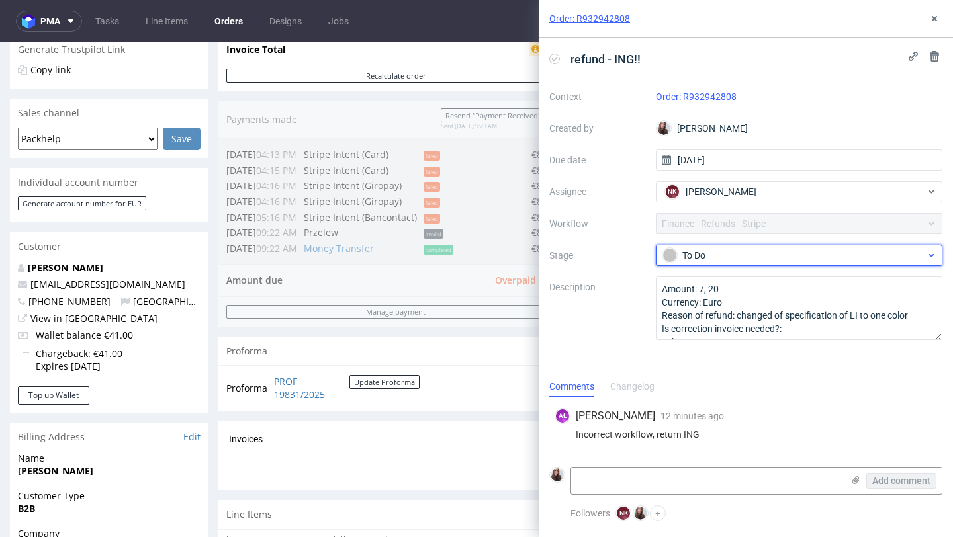
click at [729, 253] on div "To Do" at bounding box center [793, 255] width 263 height 15
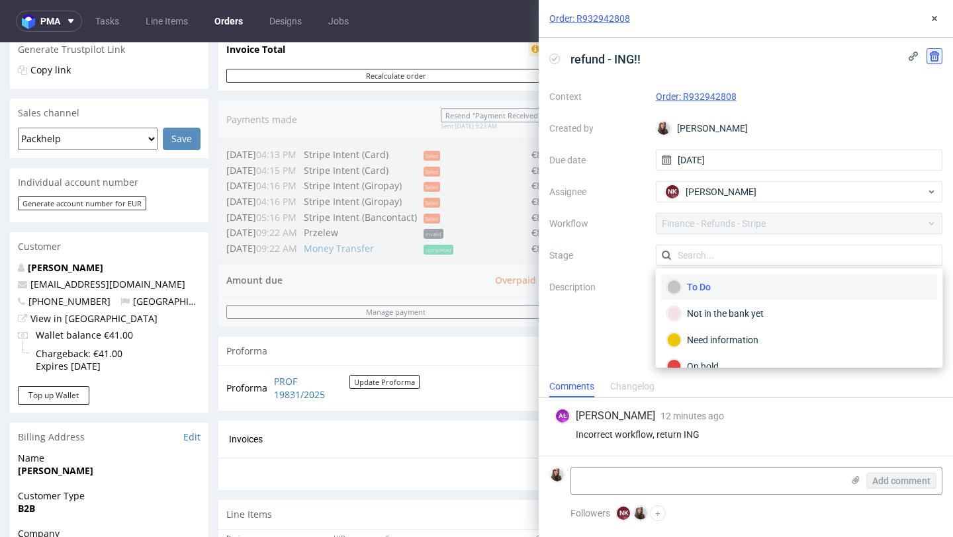
click at [941, 50] on button at bounding box center [934, 56] width 16 height 16
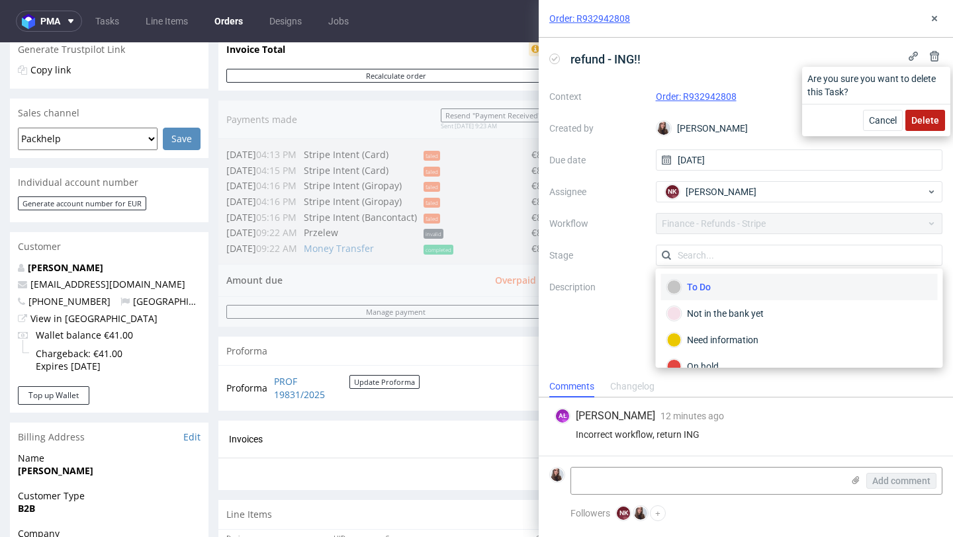
click at [923, 123] on span "Delete" at bounding box center [925, 120] width 28 height 9
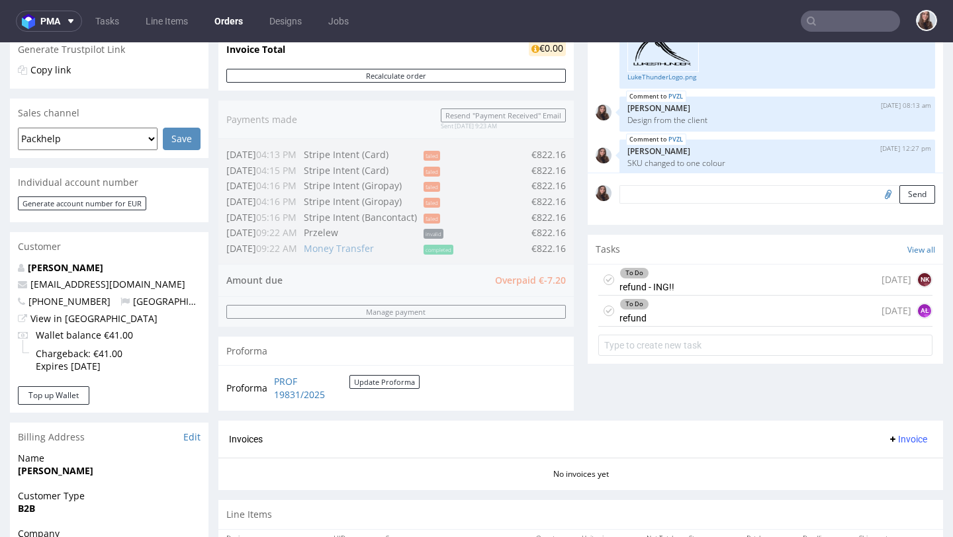
click at [816, 292] on div "To Do refund - ING!! today NK" at bounding box center [765, 280] width 334 height 31
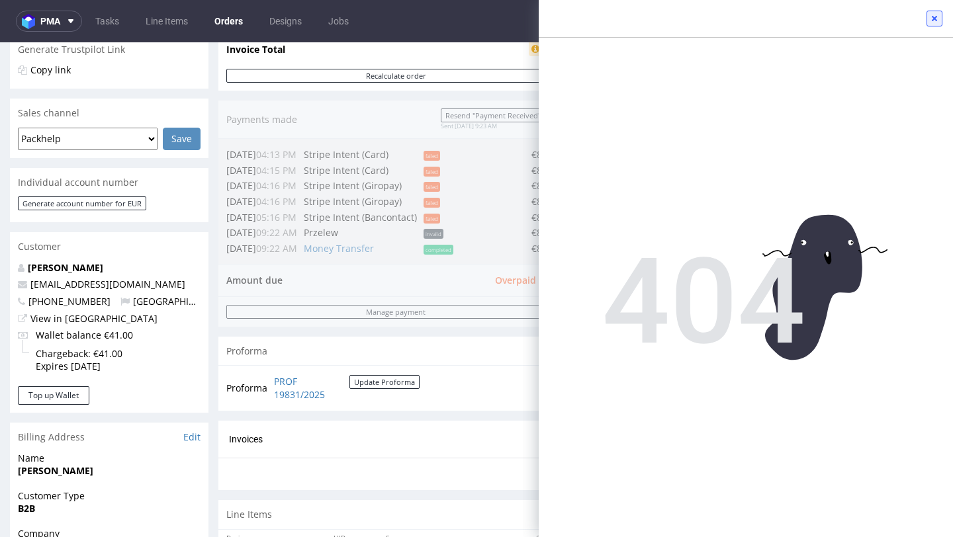
click at [934, 16] on icon at bounding box center [934, 18] width 11 height 11
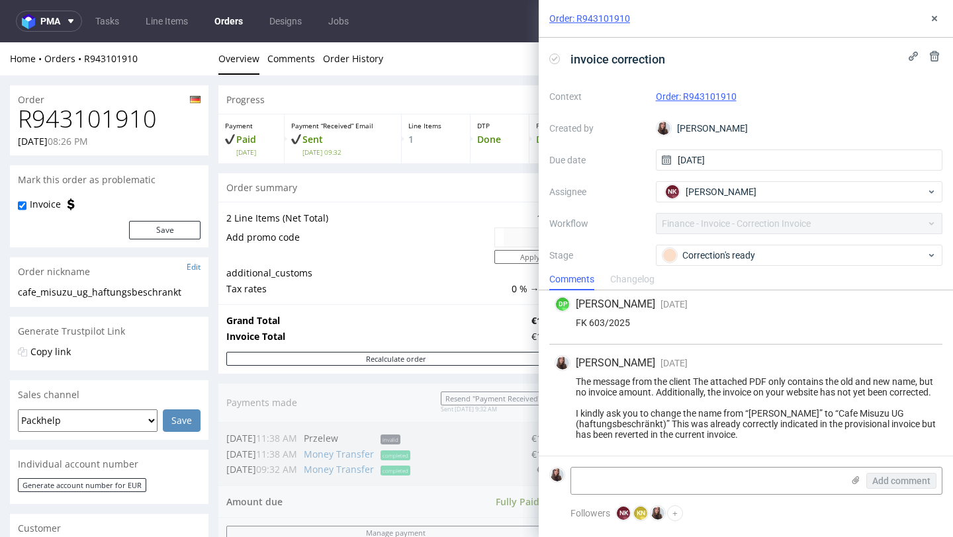
click at [622, 15] on link "Order: R943101910" at bounding box center [589, 18] width 81 height 13
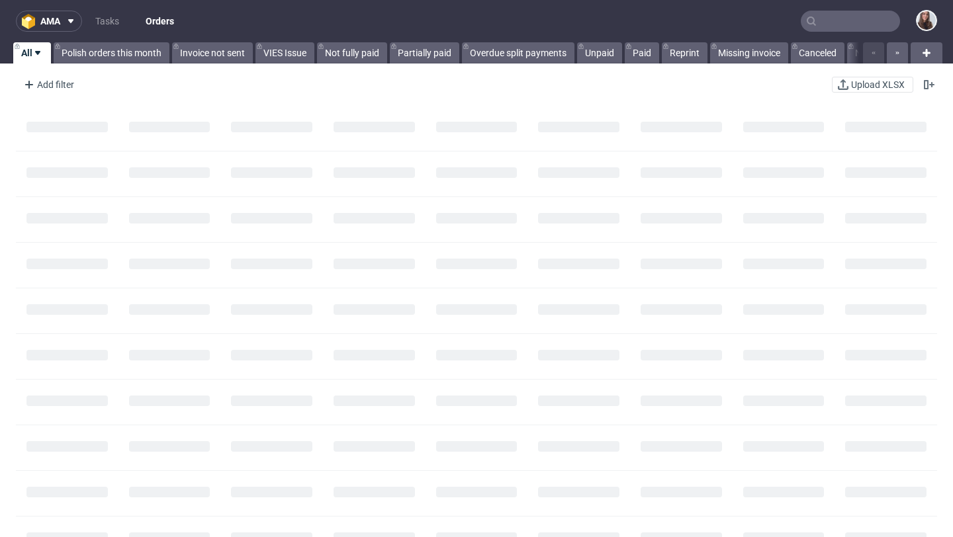
click at [856, 23] on input "text" at bounding box center [849, 21] width 99 height 21
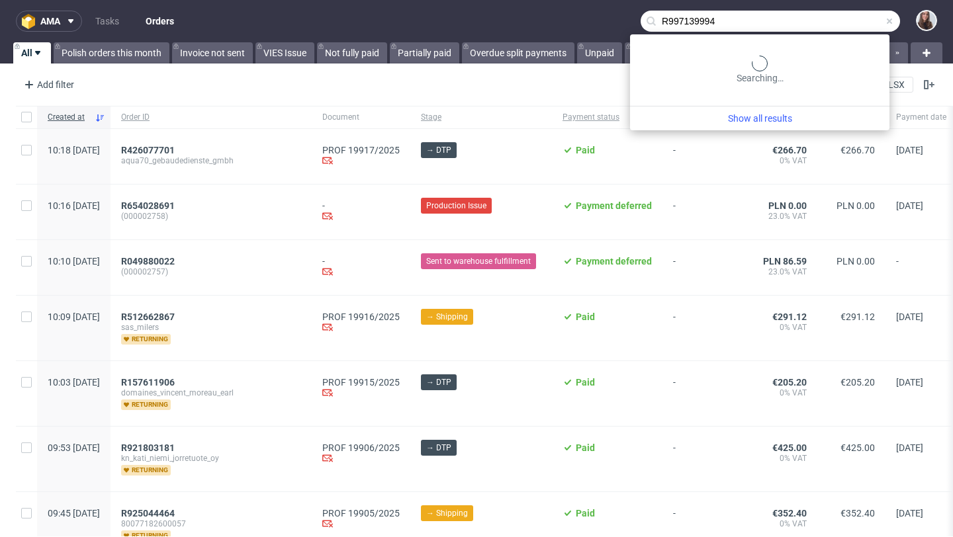
type input "R997139994"
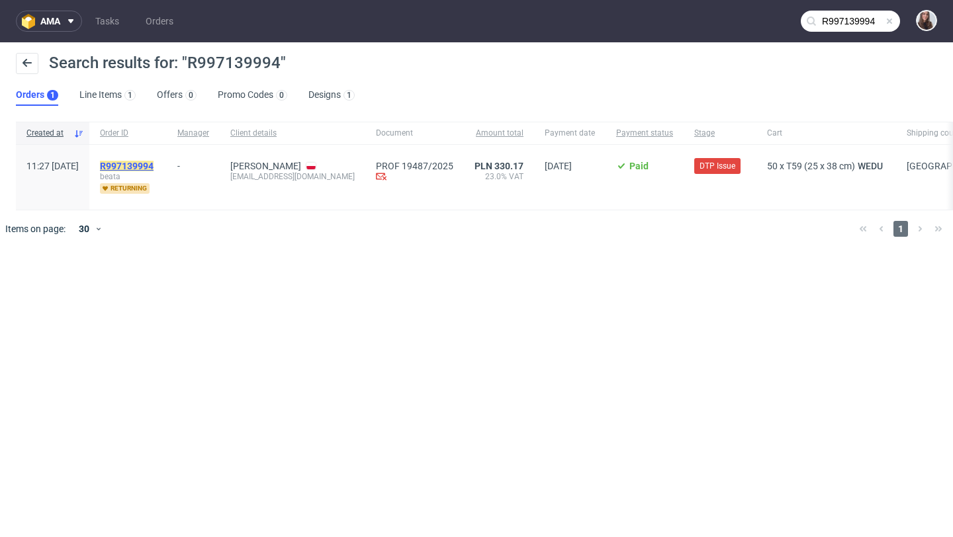
click at [153, 167] on mark "R997139994" at bounding box center [127, 166] width 54 height 11
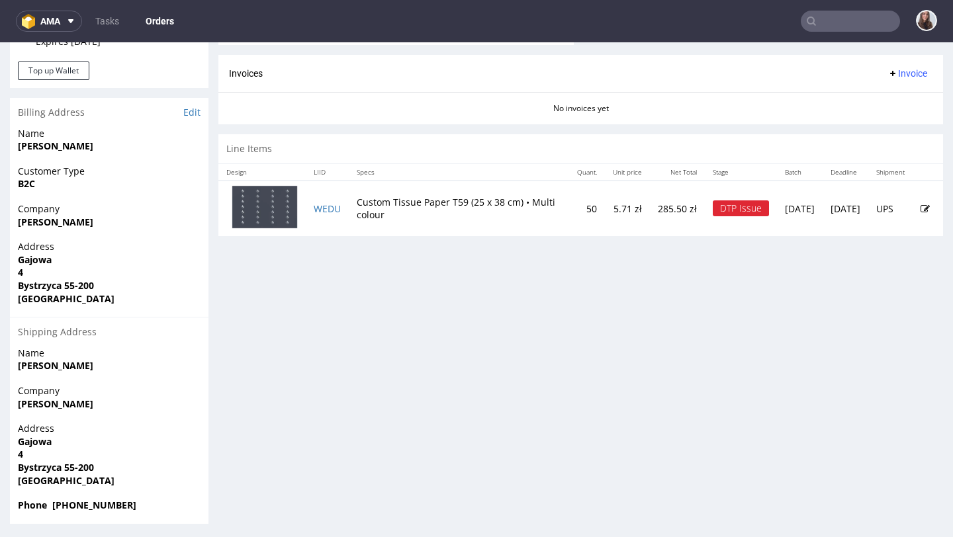
scroll to position [608, 0]
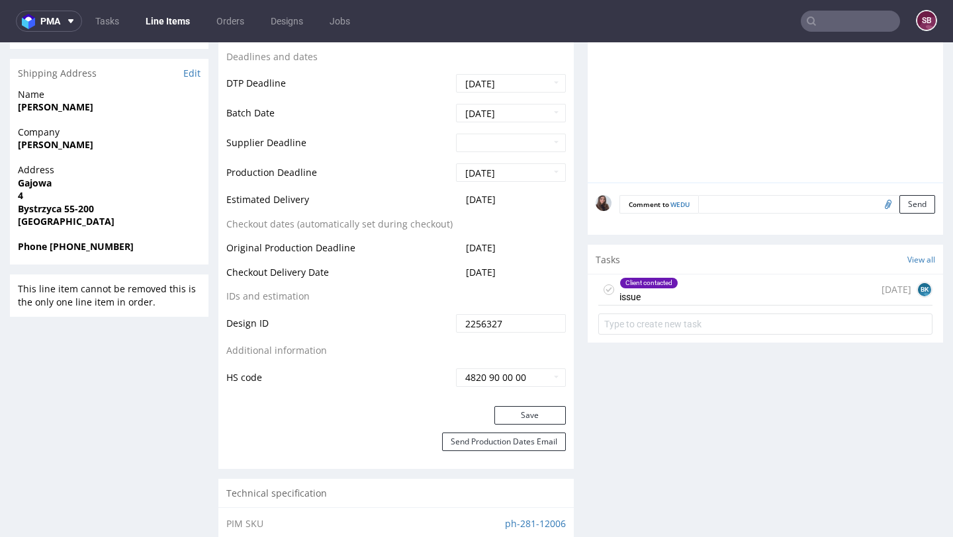
scroll to position [545, 0]
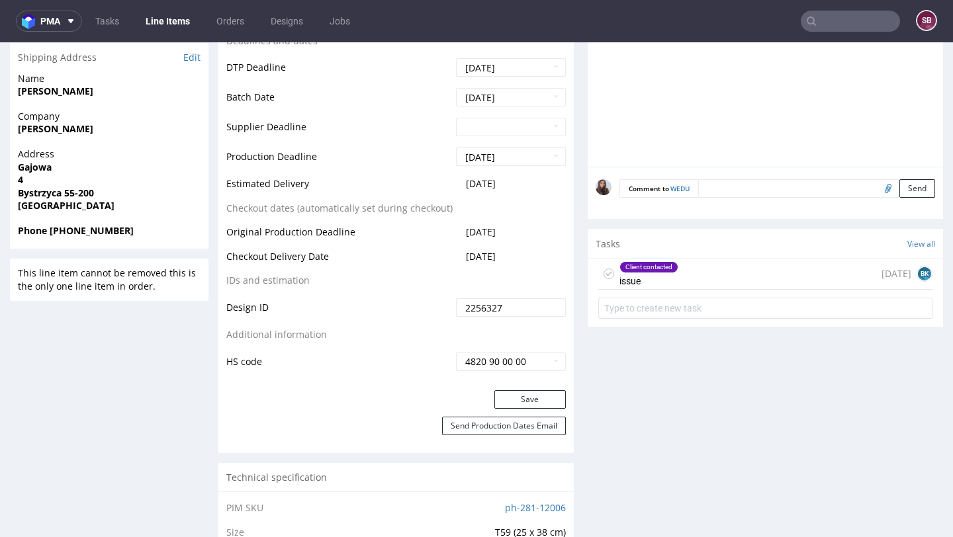
click at [656, 273] on div "Client contacted issue" at bounding box center [648, 274] width 59 height 30
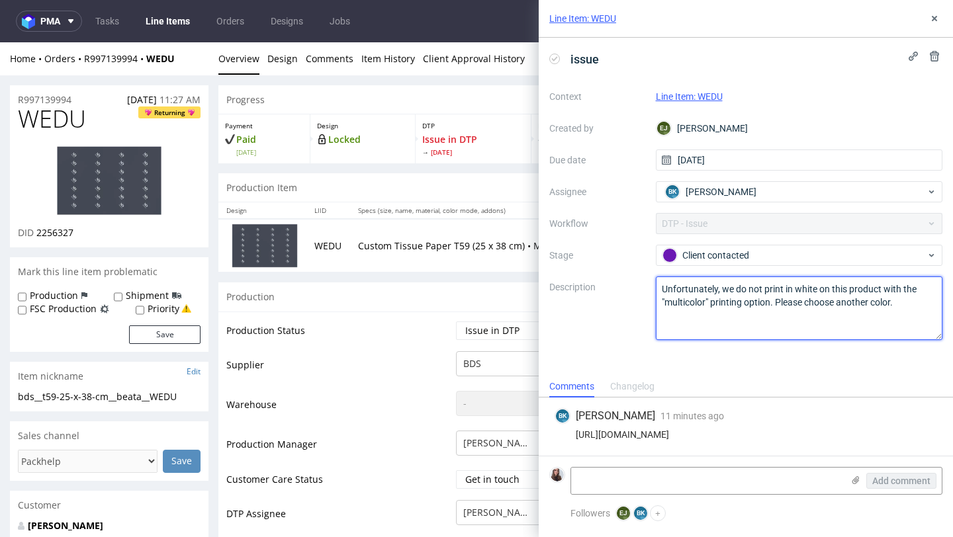
click at [903, 302] on textarea "Unfortunately, we do not print in white on this product with the "multicolor" p…" at bounding box center [799, 309] width 287 height 64
type textarea "Unfortunately, we do not print in white on this product with the "multicolor" p…"
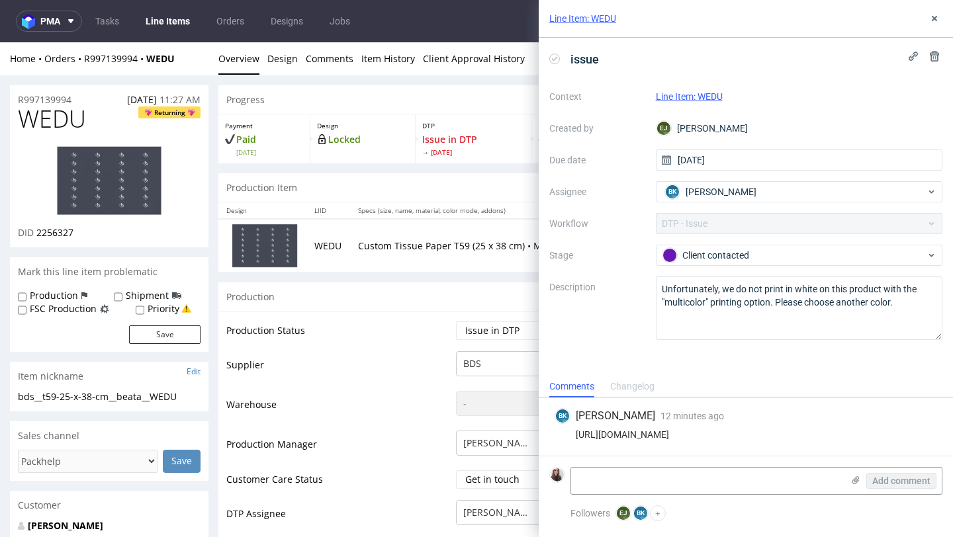
click at [905, 435] on div "https://app-eu1.hubspot.com/contacts/25600958/record/0-5/227830161596/" at bounding box center [745, 434] width 382 height 11
drag, startPoint x: 904, startPoint y: 435, endPoint x: 580, endPoint y: 428, distance: 324.2
click at [580, 428] on div "BK Bogna Krystian 12 minutes ago 18th Sep 2025, 10:21 https://app-eu1.hubspot.c…" at bounding box center [745, 427] width 393 height 58
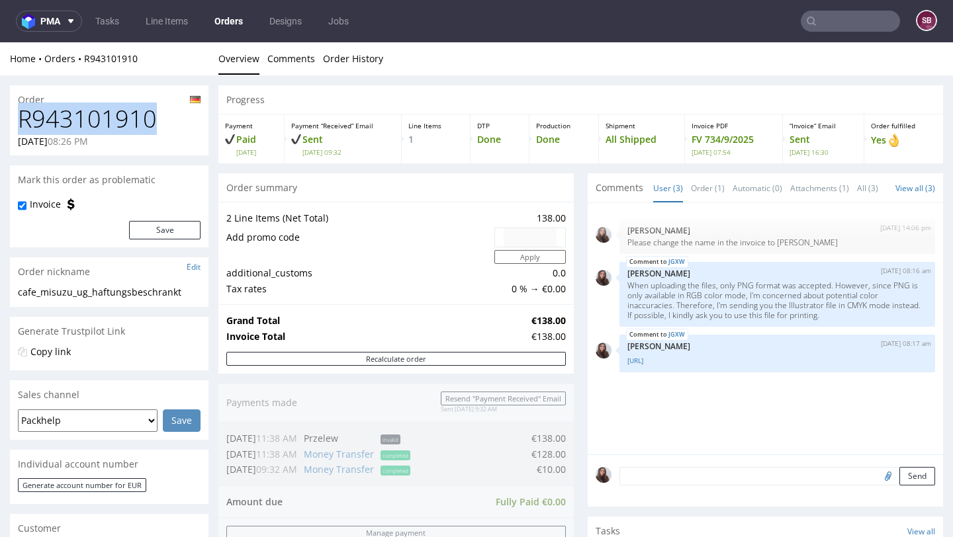
drag, startPoint x: 148, startPoint y: 111, endPoint x: 15, endPoint y: 123, distance: 134.2
click at [15, 123] on div "R943101910 08.09.2025 08:26 PM" at bounding box center [109, 131] width 198 height 50
copy h1 "R943101910"
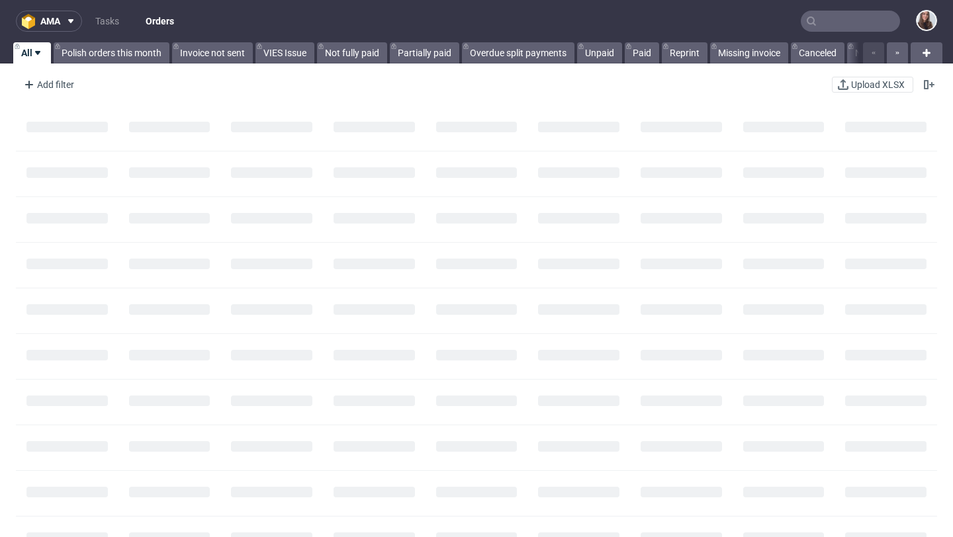
click at [843, 17] on input "text" at bounding box center [849, 21] width 99 height 21
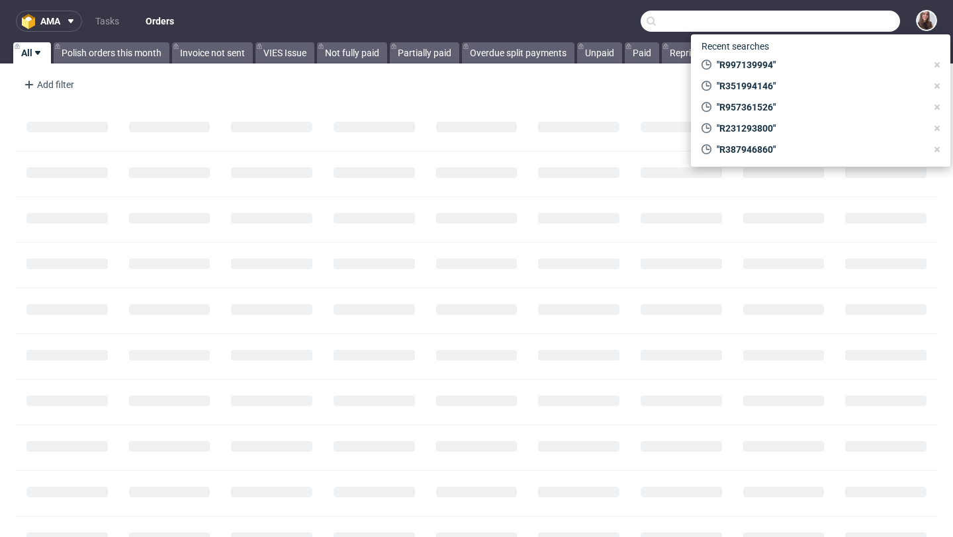
paste input "R264952436"
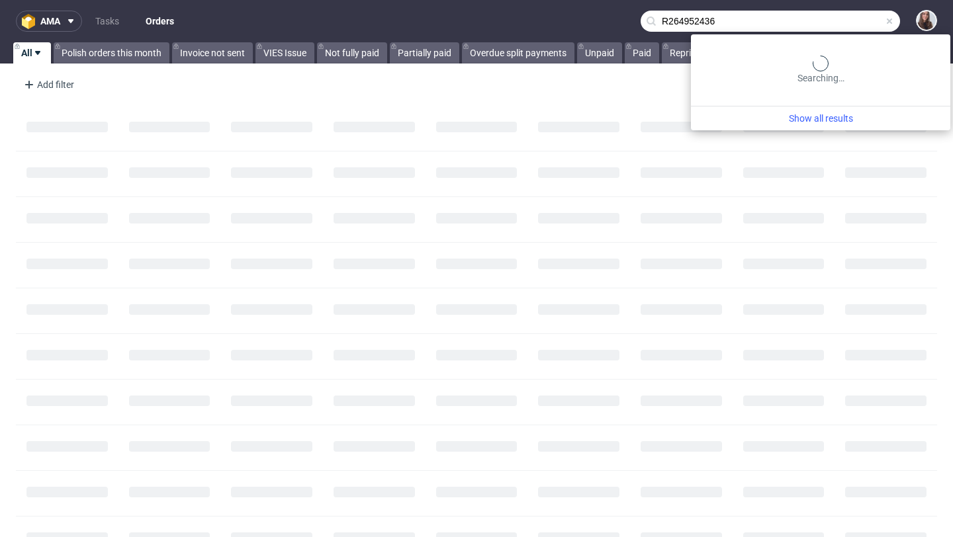
type input "R264952436"
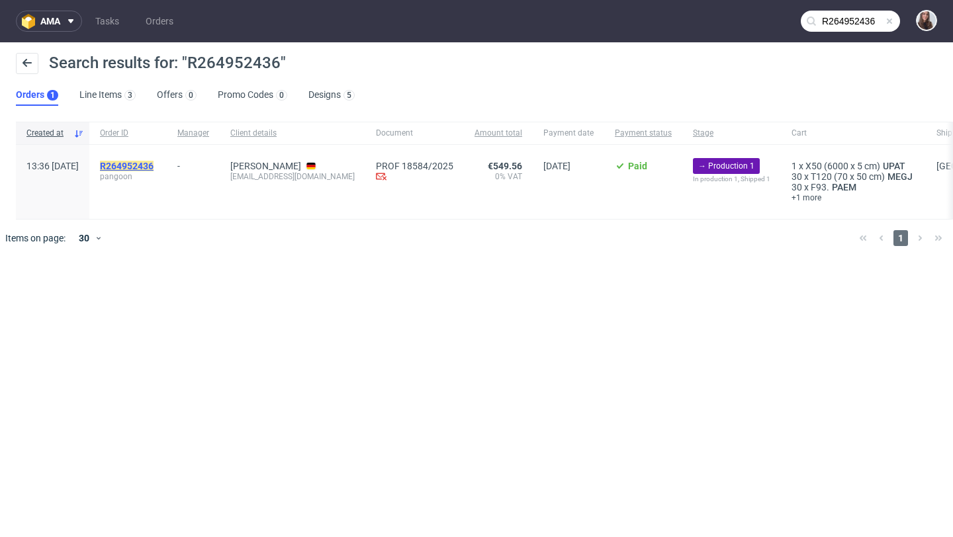
click at [153, 163] on mark "R264952436" at bounding box center [127, 166] width 54 height 11
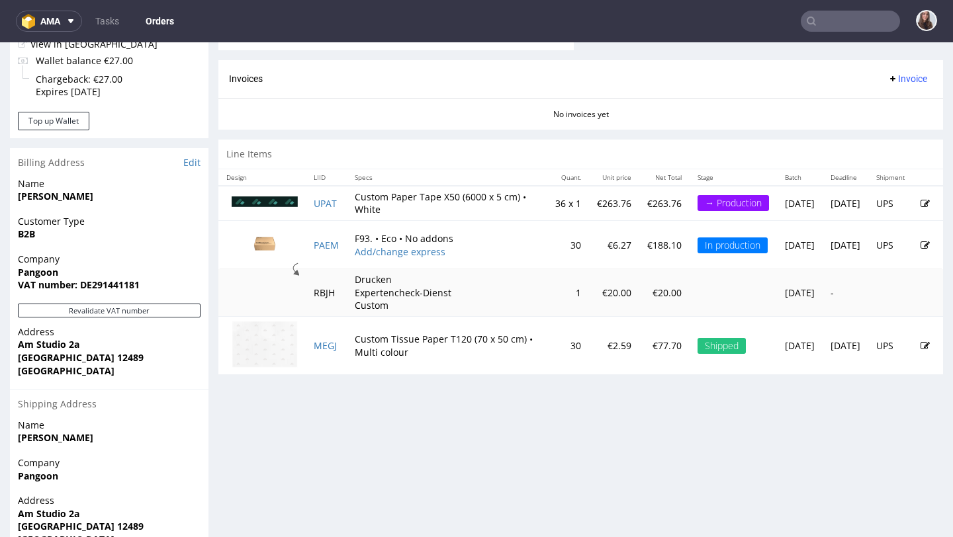
scroll to position [558, 0]
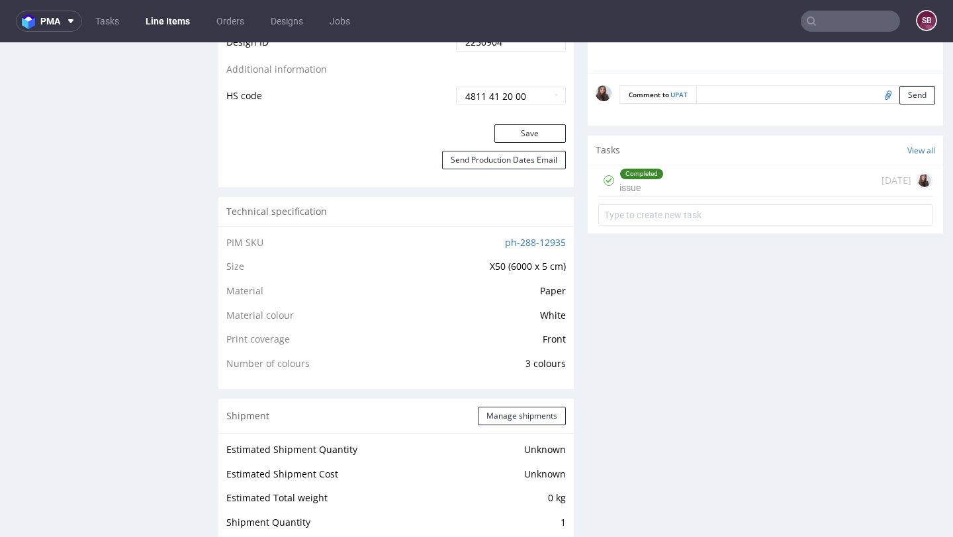
scroll to position [757, 0]
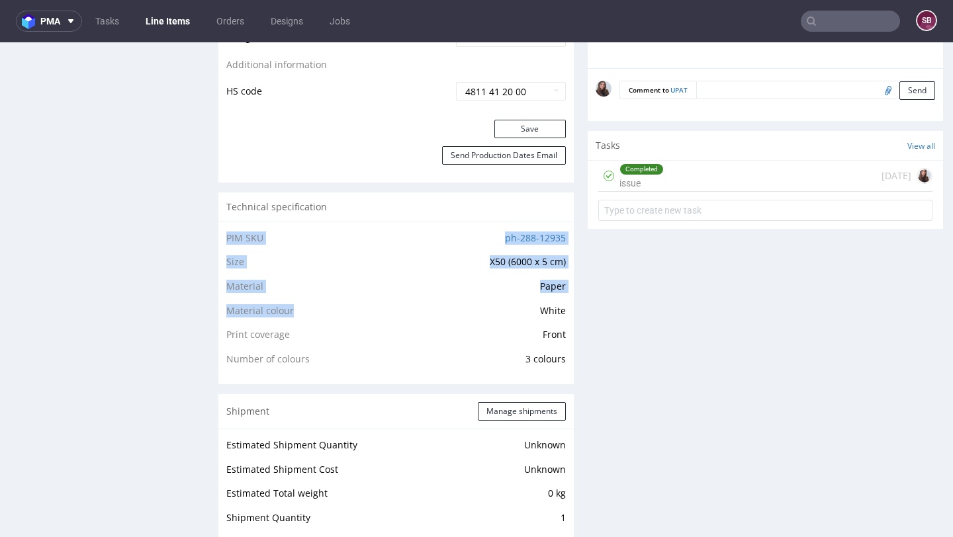
drag, startPoint x: 224, startPoint y: 317, endPoint x: 520, endPoint y: 320, distance: 295.7
click at [520, 320] on div "PIM SKU ph-288-12935 Size X50 (6000 x 5 cm) Material Paper Material colour Whit…" at bounding box center [395, 303] width 355 height 163
drag, startPoint x: 555, startPoint y: 320, endPoint x: 224, endPoint y: 323, distance: 330.8
click at [224, 323] on div "PIM SKU ph-288-12935 Size X50 (6000 x 5 cm) Material Paper Material colour Whit…" at bounding box center [395, 303] width 355 height 163
click at [302, 315] on td "Material colour" at bounding box center [294, 315] width 136 height 24
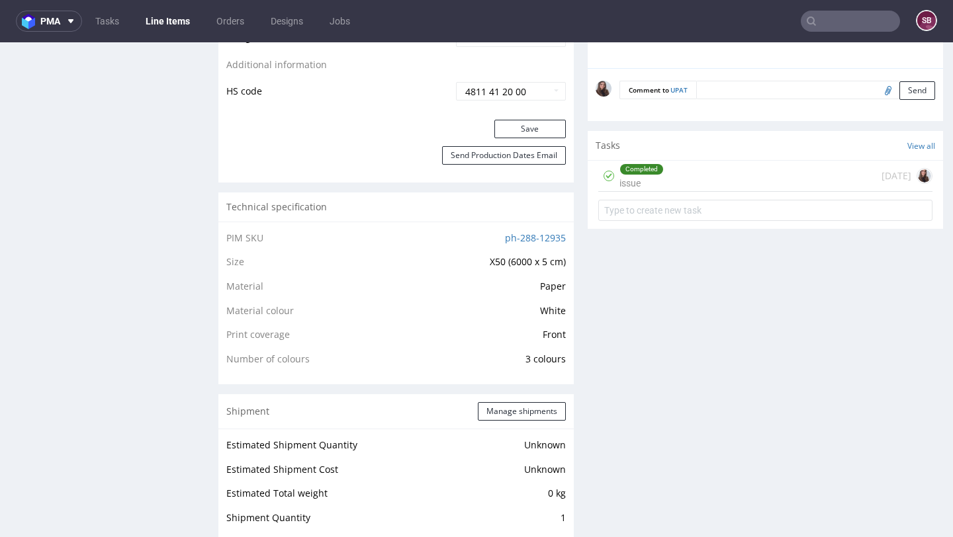
drag, startPoint x: 562, startPoint y: 317, endPoint x: 224, endPoint y: 318, distance: 337.4
click at [224, 318] on div "PIM SKU ph-288-12935 Size X50 (6000 x 5 cm) Material Paper Material colour Whit…" at bounding box center [395, 303] width 355 height 163
click at [431, 300] on td "Paper" at bounding box center [464, 291] width 204 height 24
click at [677, 173] on div "Completed issue 9 days ago" at bounding box center [765, 176] width 334 height 31
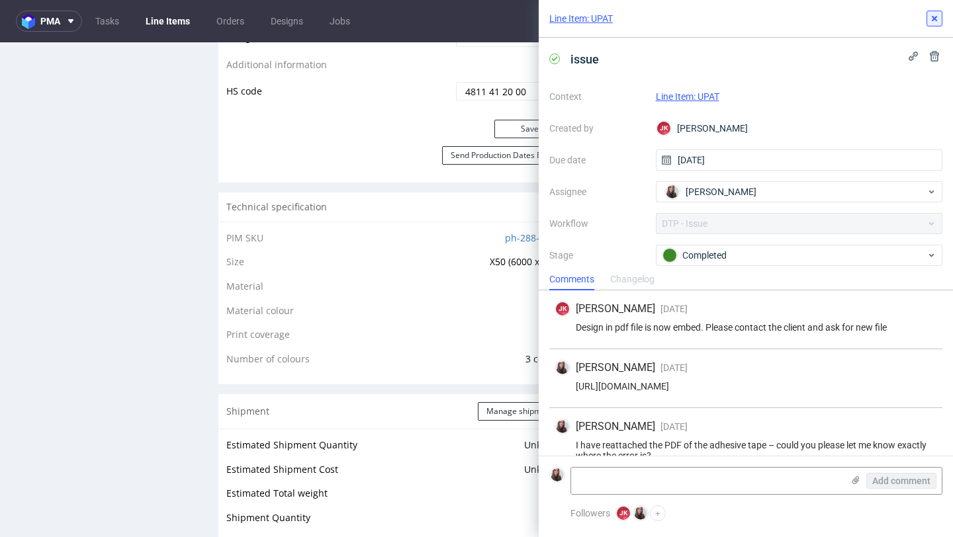
click at [933, 20] on use at bounding box center [933, 18] width 5 height 5
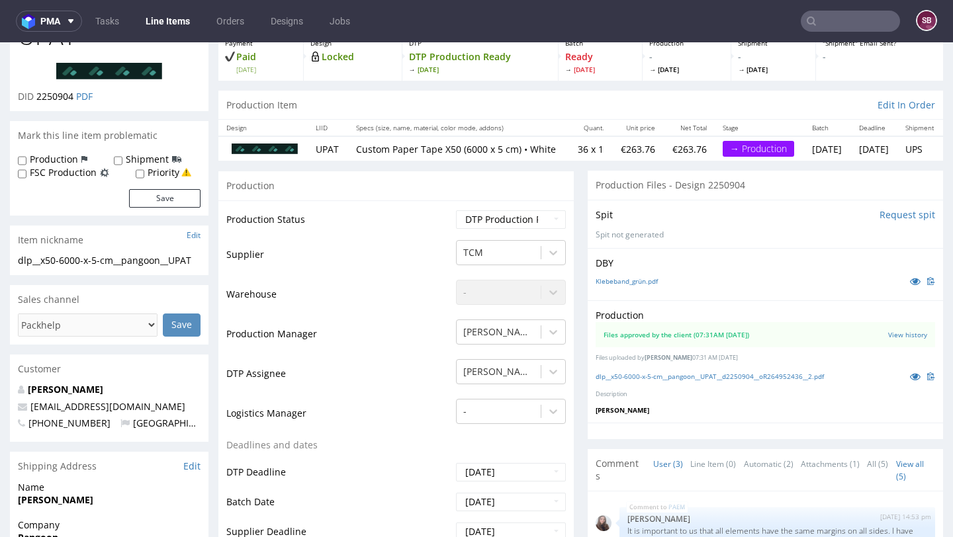
scroll to position [69, 0]
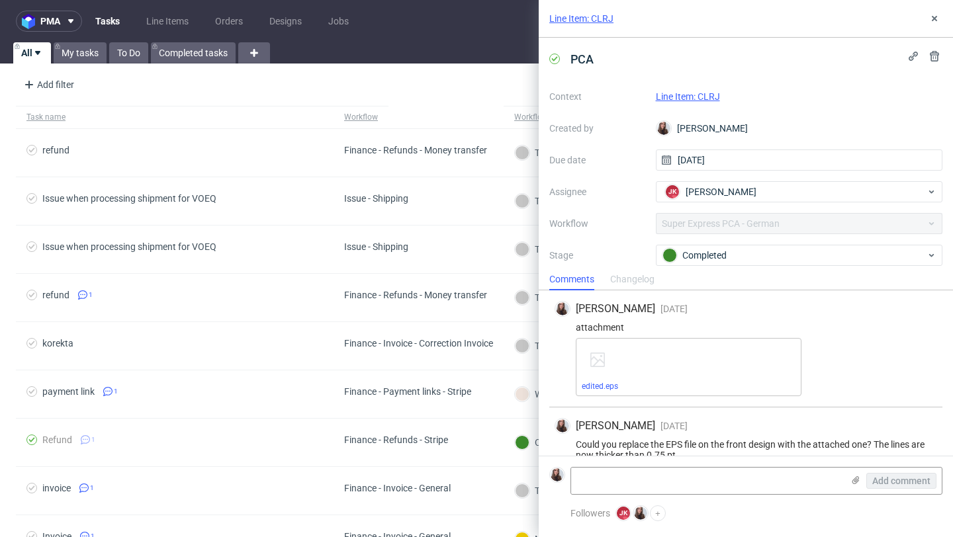
click at [705, 92] on link "Line Item: CLRJ" at bounding box center [688, 96] width 64 height 11
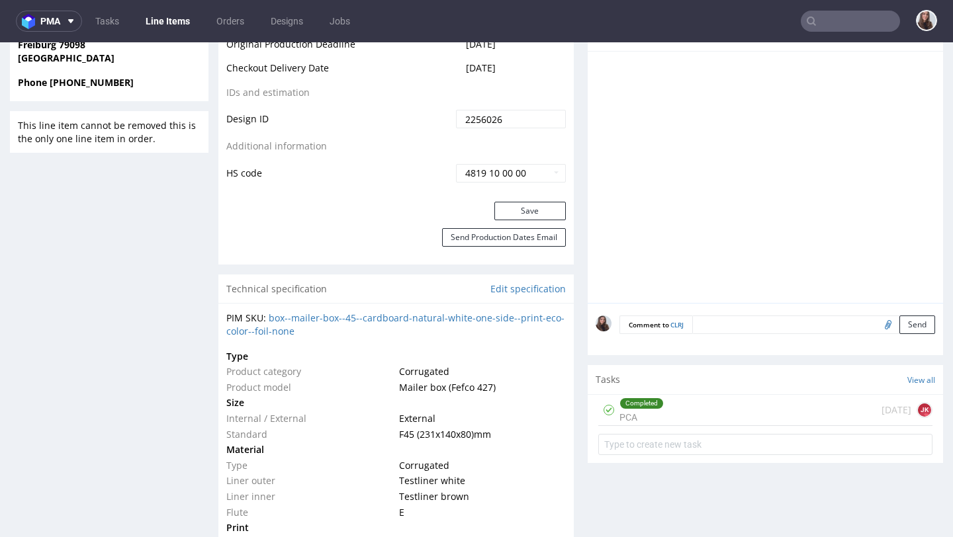
scroll to position [723, 0]
click at [667, 417] on div "Completed PCA [DATE] [PERSON_NAME]" at bounding box center [765, 409] width 334 height 31
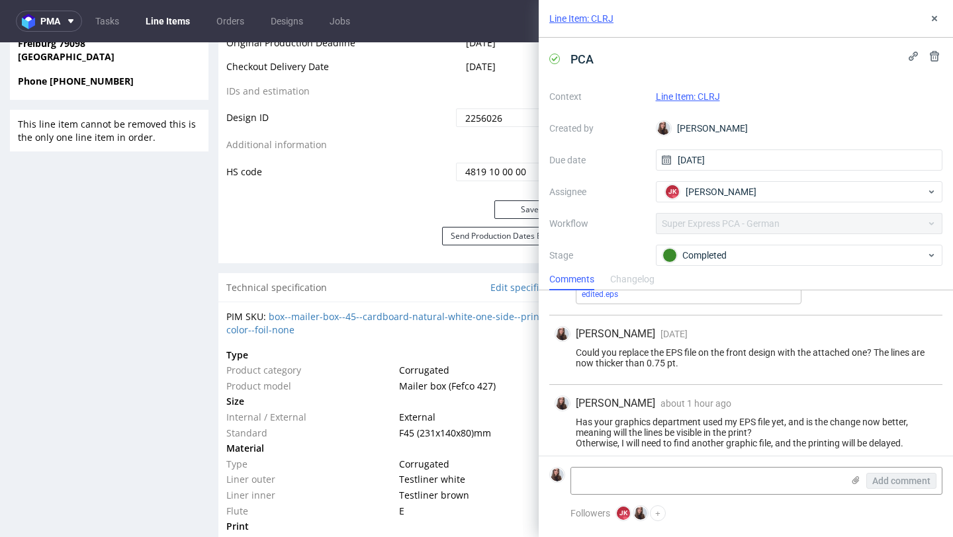
scroll to position [101, 0]
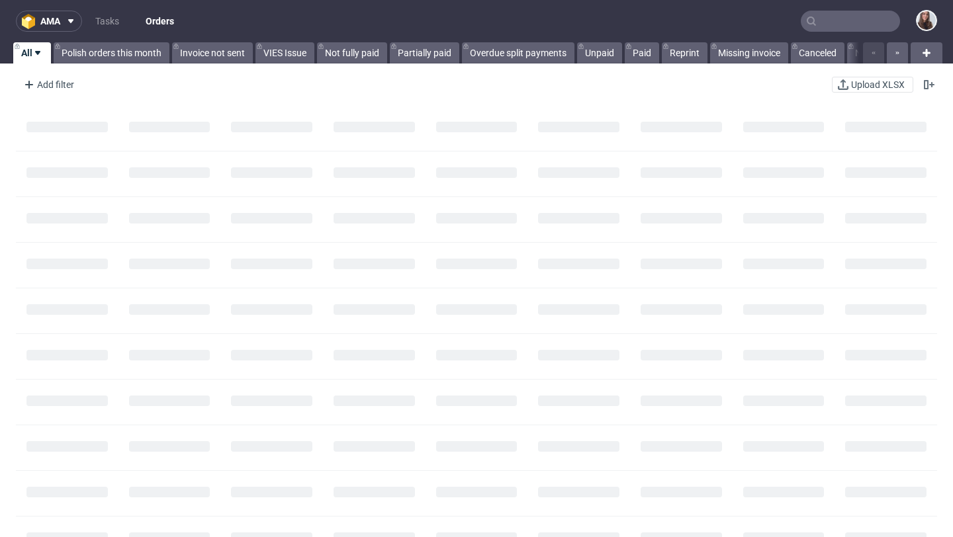
click at [830, 22] on input "text" at bounding box center [849, 21] width 99 height 21
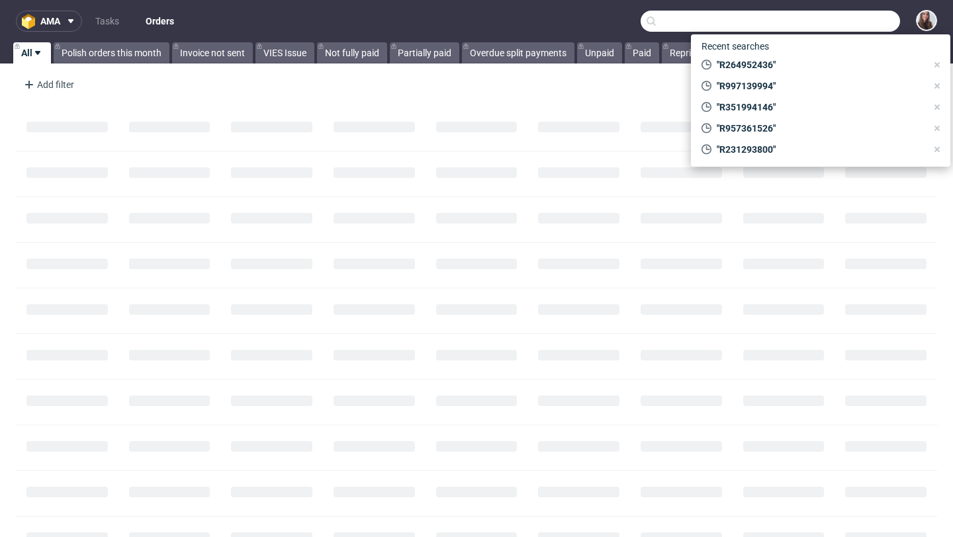
paste input "R657005829"
type input "R657005829"
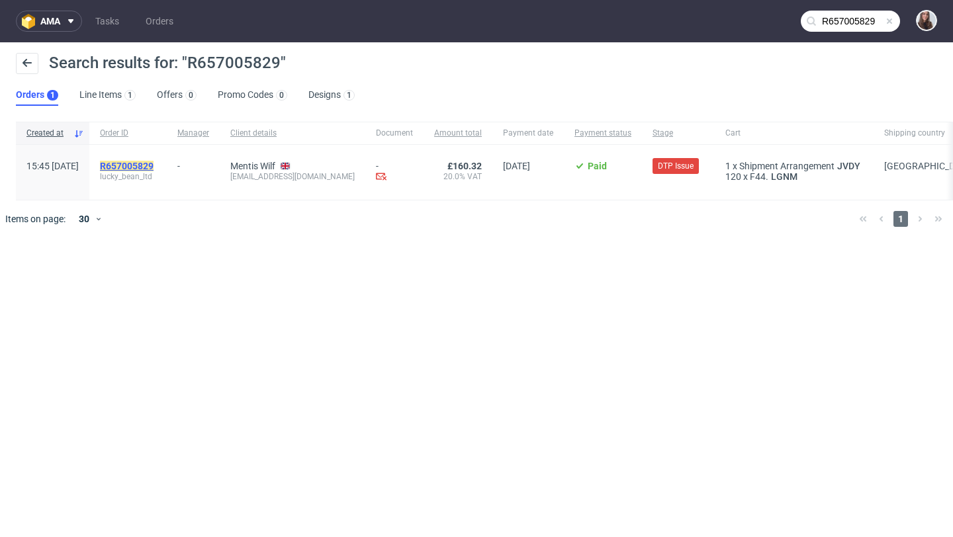
click at [153, 166] on mark "R657005829" at bounding box center [127, 166] width 54 height 11
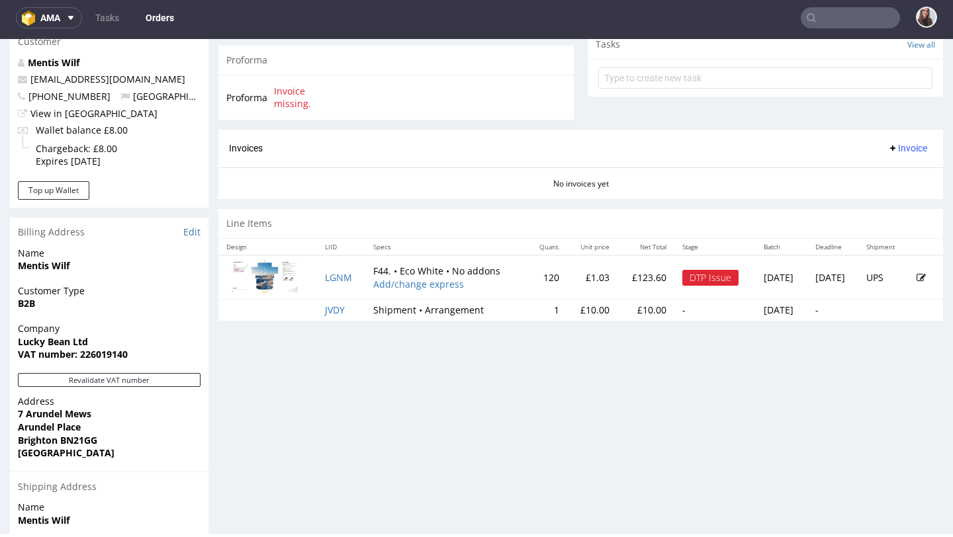
scroll to position [496, 0]
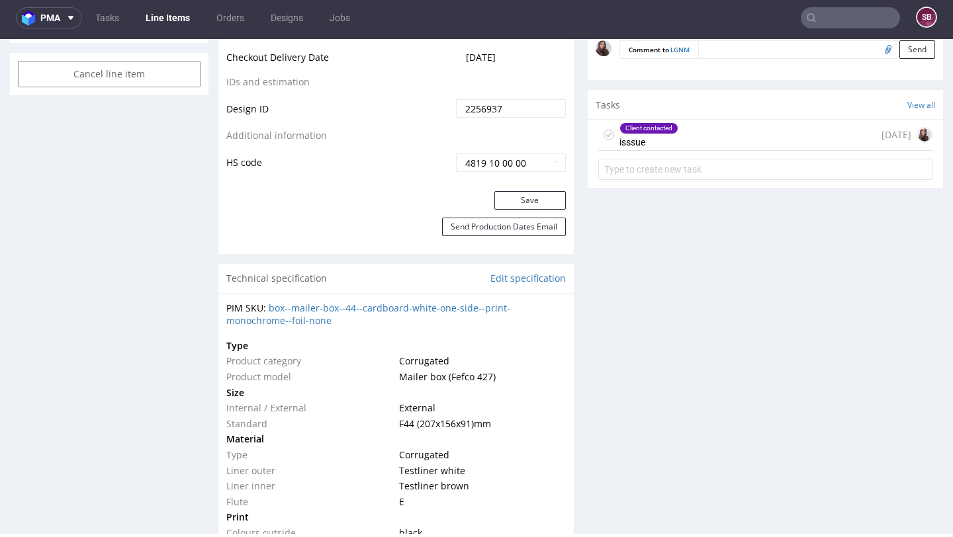
scroll to position [740, 0]
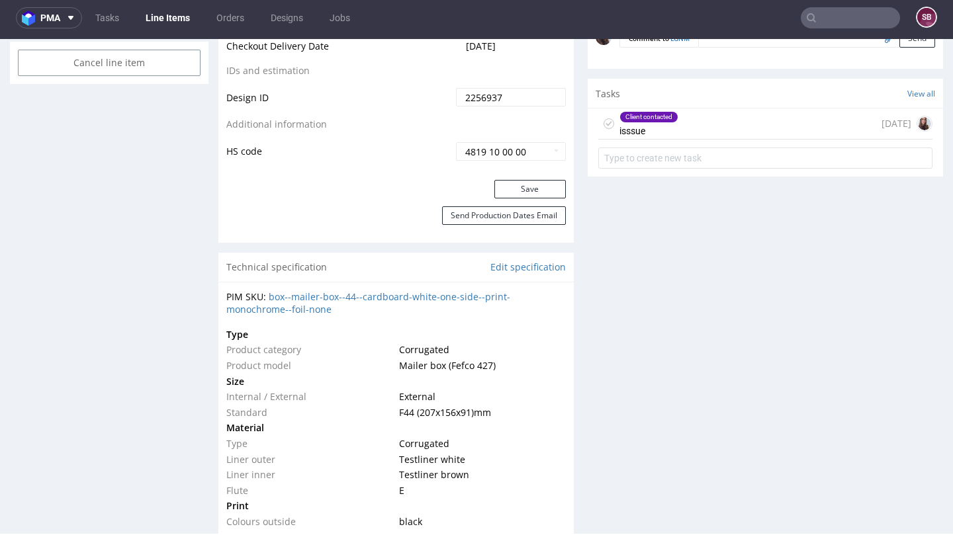
click at [697, 132] on div "Client contacted isssue 3 days ago" at bounding box center [765, 123] width 334 height 31
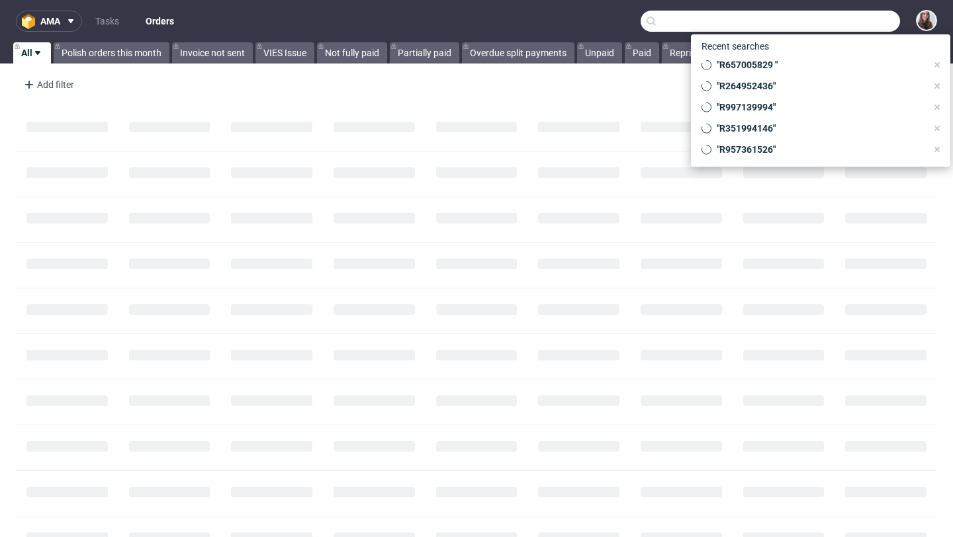
click at [836, 16] on input "text" at bounding box center [769, 21] width 259 height 21
paste input "R942075270"
type input "R942075270"
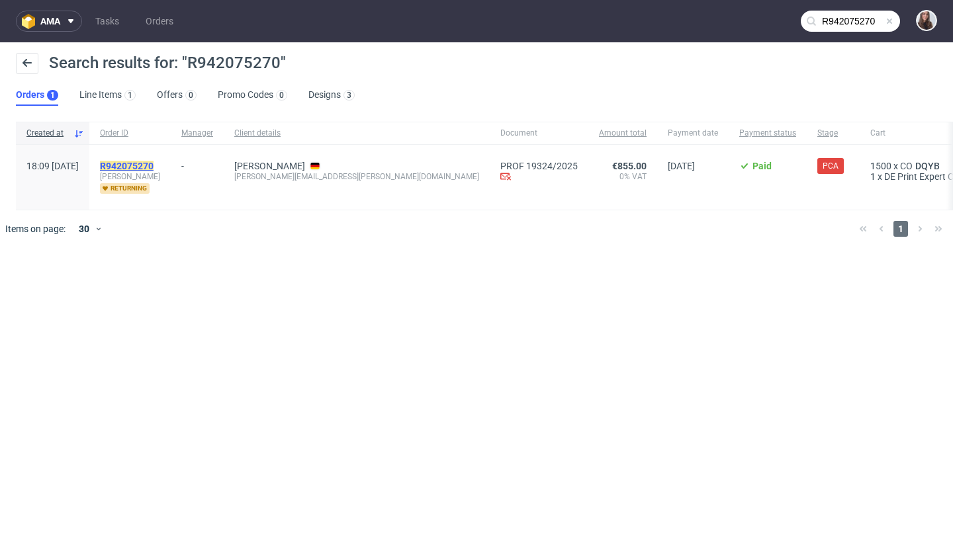
click at [153, 165] on mark "R942075270" at bounding box center [127, 166] width 54 height 11
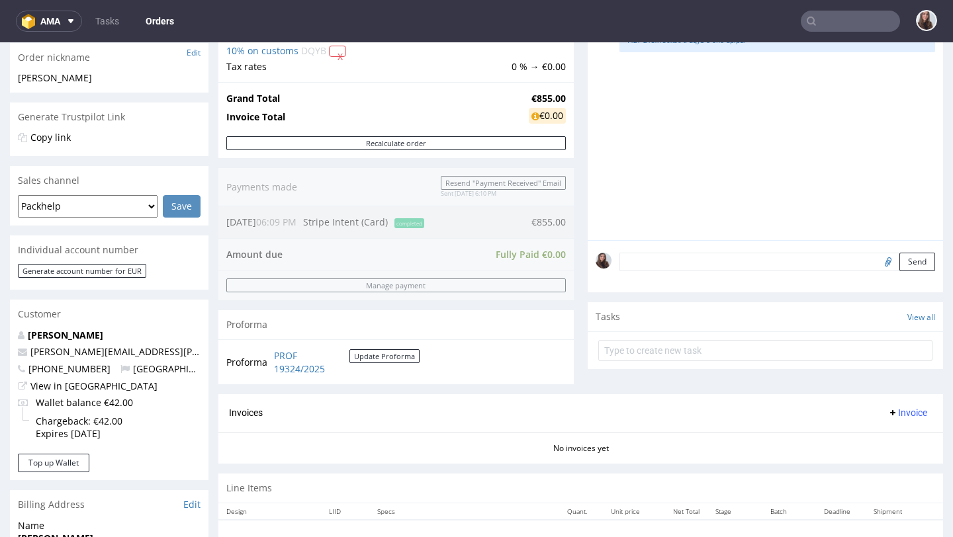
scroll to position [356, 0]
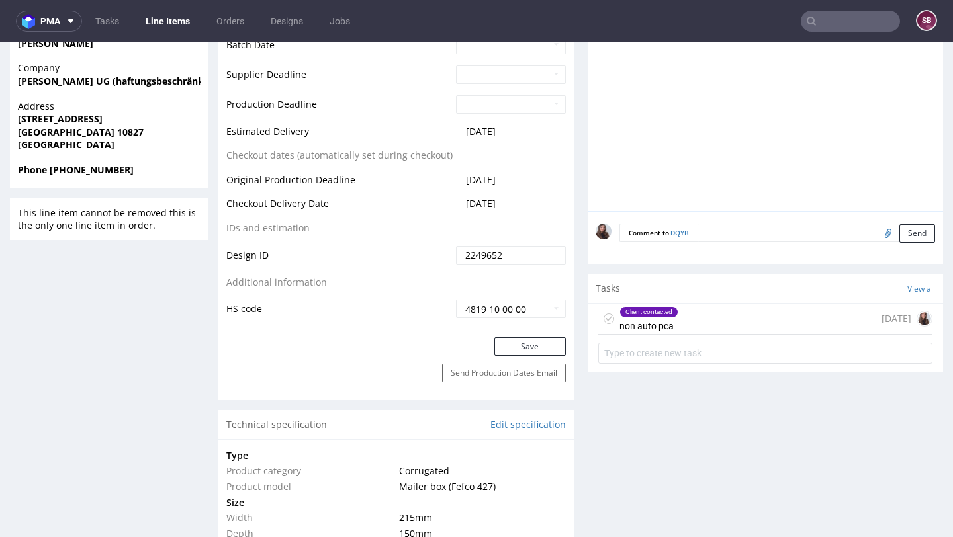
scroll to position [609, 0]
click at [668, 325] on div "Client contacted non auto pca" at bounding box center [648, 318] width 59 height 30
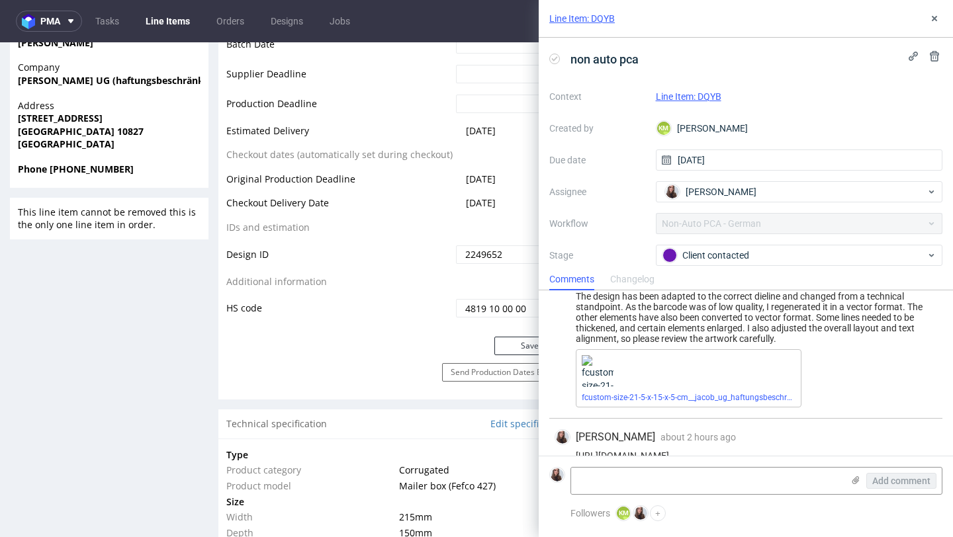
scroll to position [52, 0]
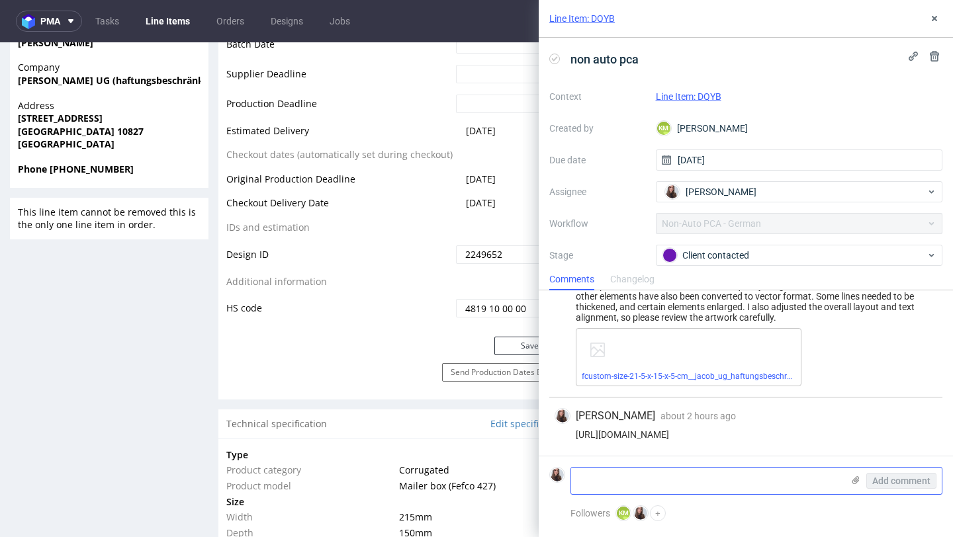
click at [636, 487] on textarea at bounding box center [706, 481] width 271 height 26
paste textarea "Thank you very much for the great changes – it looks much better now. Please fe…"
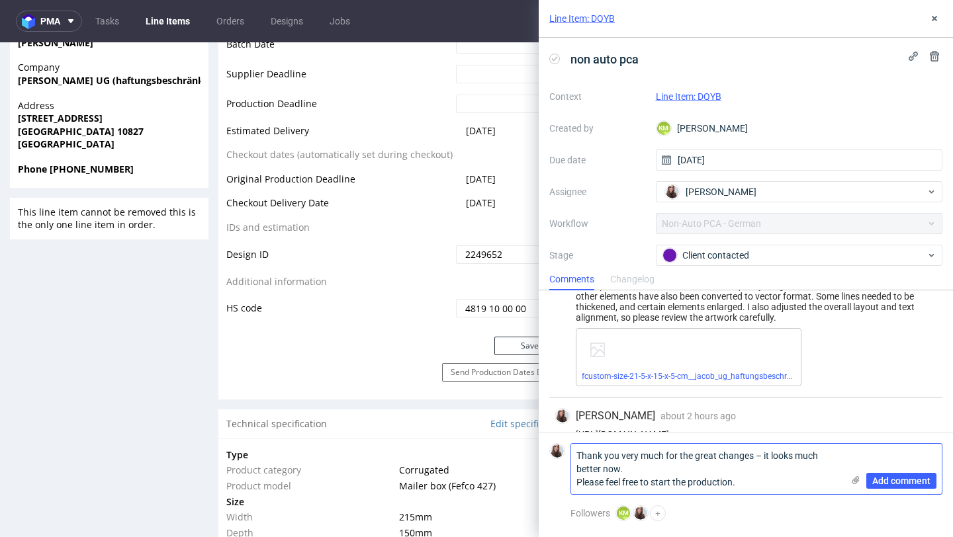
scroll to position [0, 0]
type textarea "Thank you very much for the great changes – it looks much better now. Please fe…"
click at [882, 480] on span "Add comment" at bounding box center [901, 480] width 58 height 9
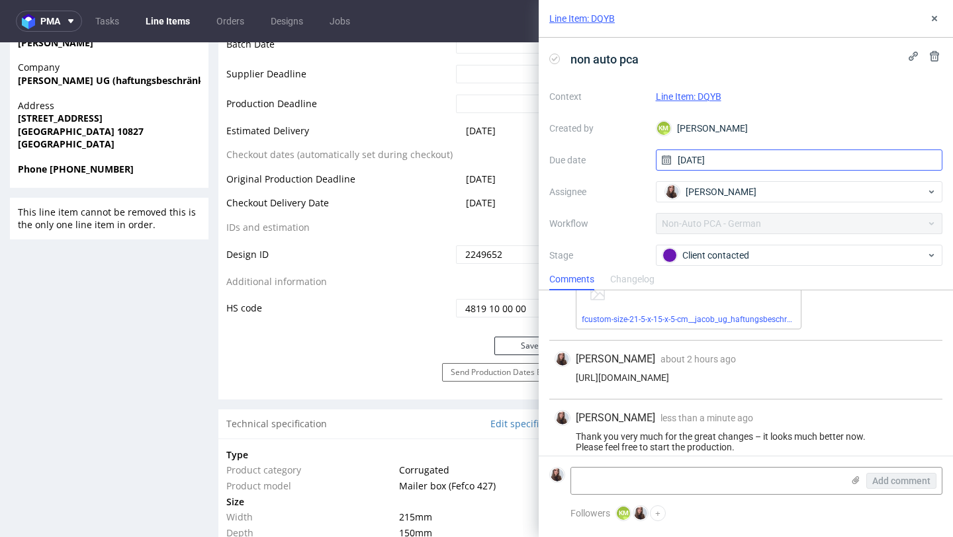
scroll to position [122, 0]
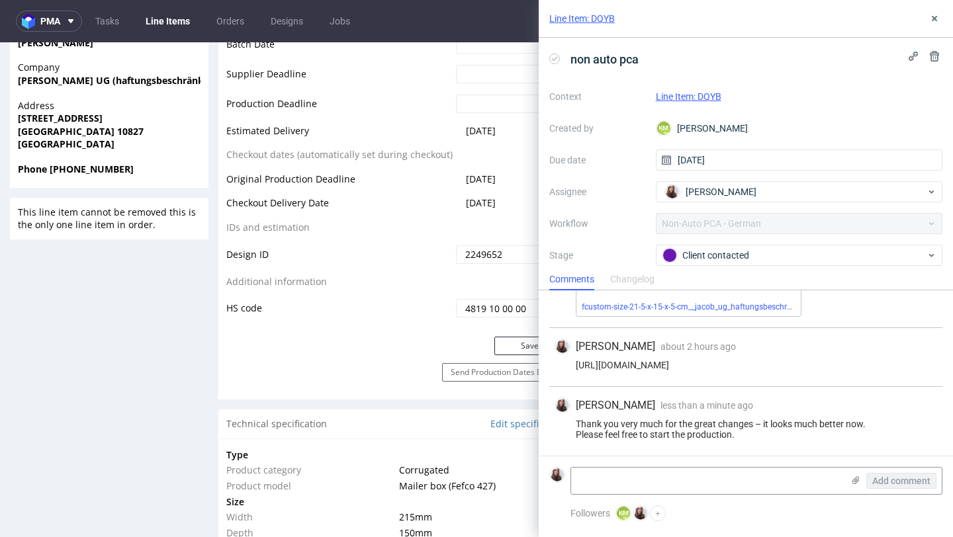
click at [702, 99] on link "Line Item: DQYB" at bounding box center [688, 96] width 65 height 11
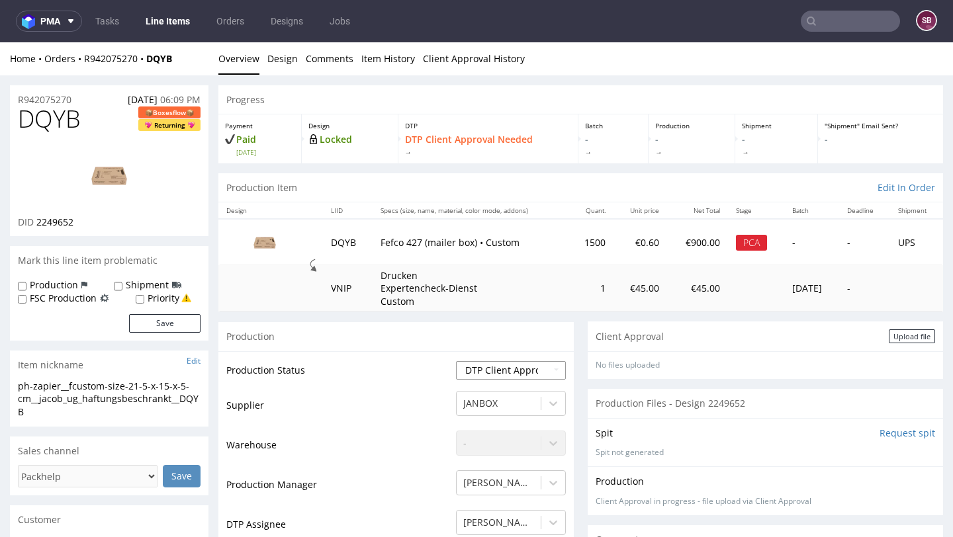
click at [477, 365] on select "Waiting for Artwork Waiting for Diecut Waiting for Mockup Waiting for DTP Waiti…" at bounding box center [511, 370] width 110 height 19
select select "back_for_dtp"
click at [456, 361] on select "Waiting for Artwork Waiting for Diecut Waiting for Mockup Waiting for DTP Waiti…" at bounding box center [511, 370] width 110 height 19
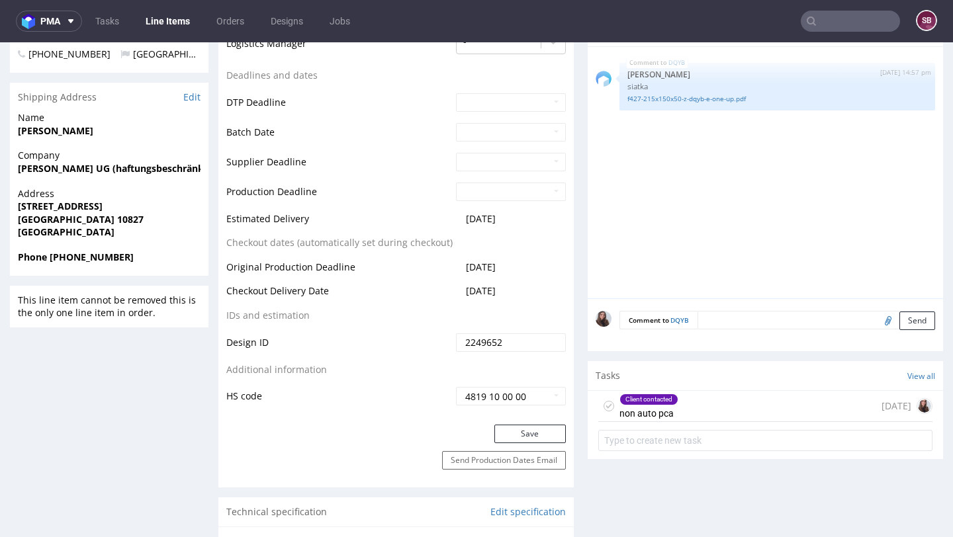
scroll to position [557, 0]
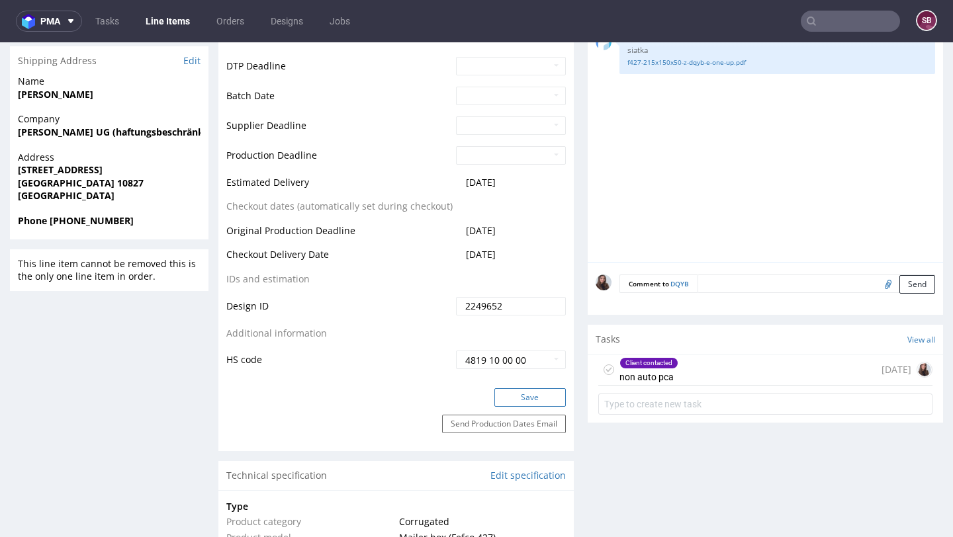
click at [516, 400] on button "Save" at bounding box center [529, 397] width 71 height 19
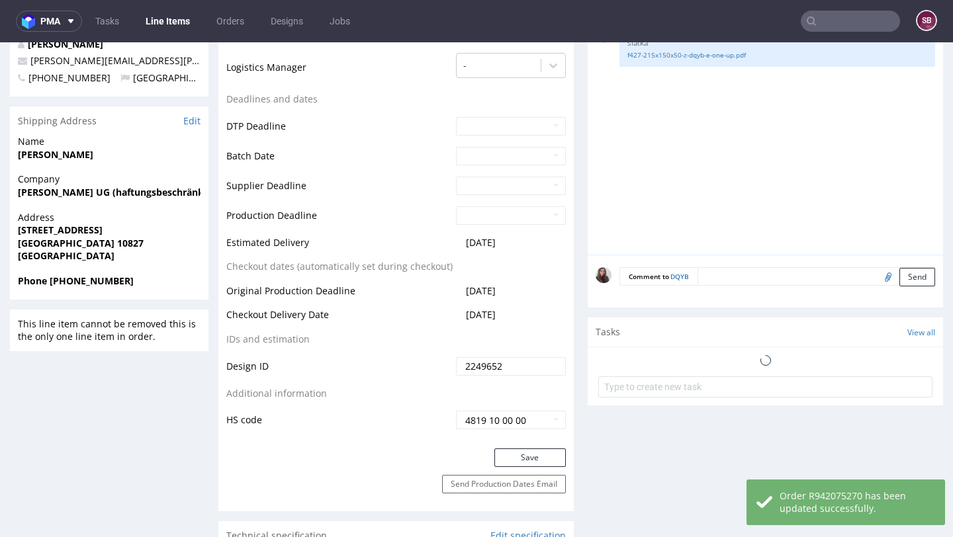
scroll to position [0, 0]
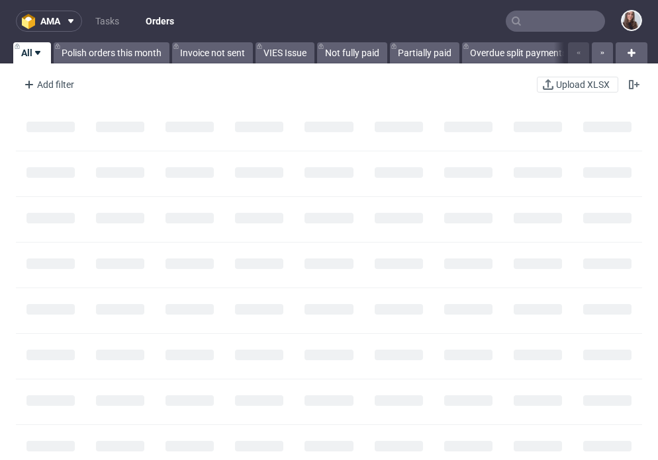
click at [566, 23] on input "text" at bounding box center [554, 21] width 99 height 21
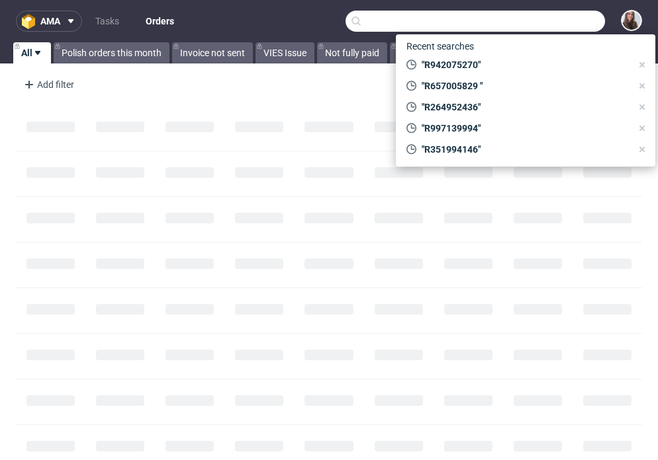
paste input "R165033197"
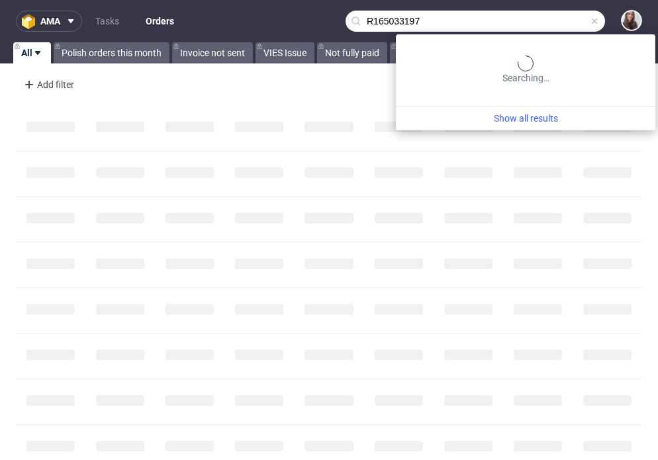
type input "R165033197"
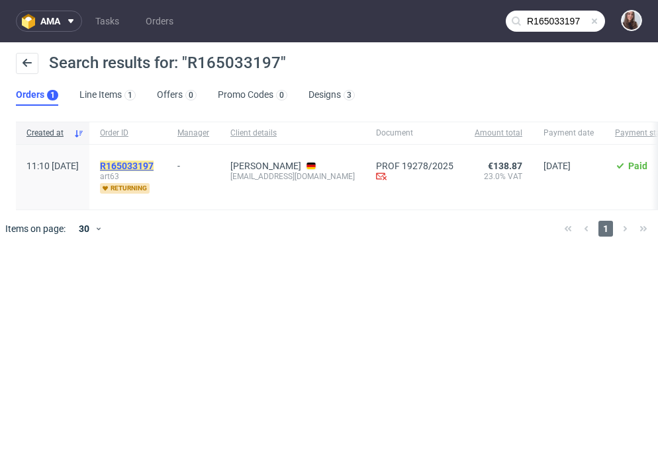
click at [153, 168] on mark "R165033197" at bounding box center [127, 166] width 54 height 11
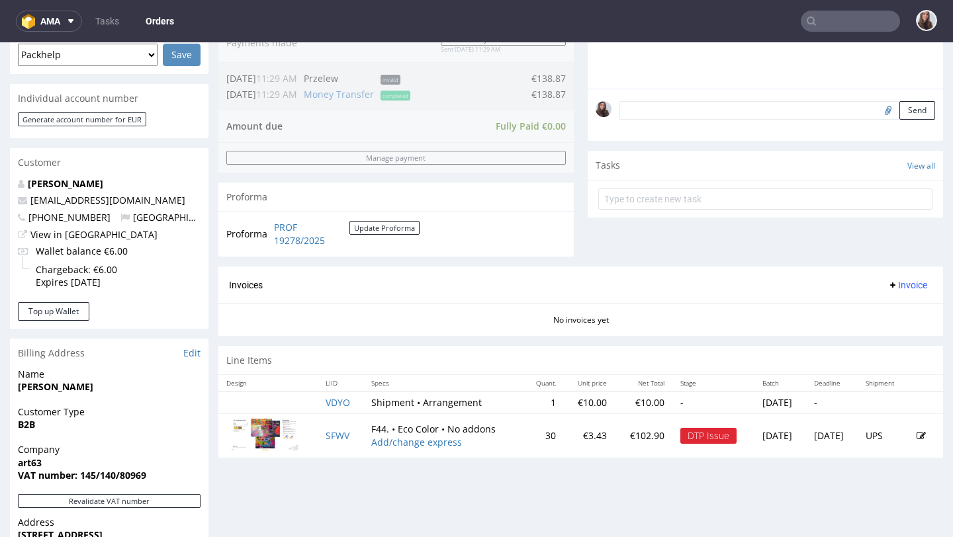
scroll to position [394, 0]
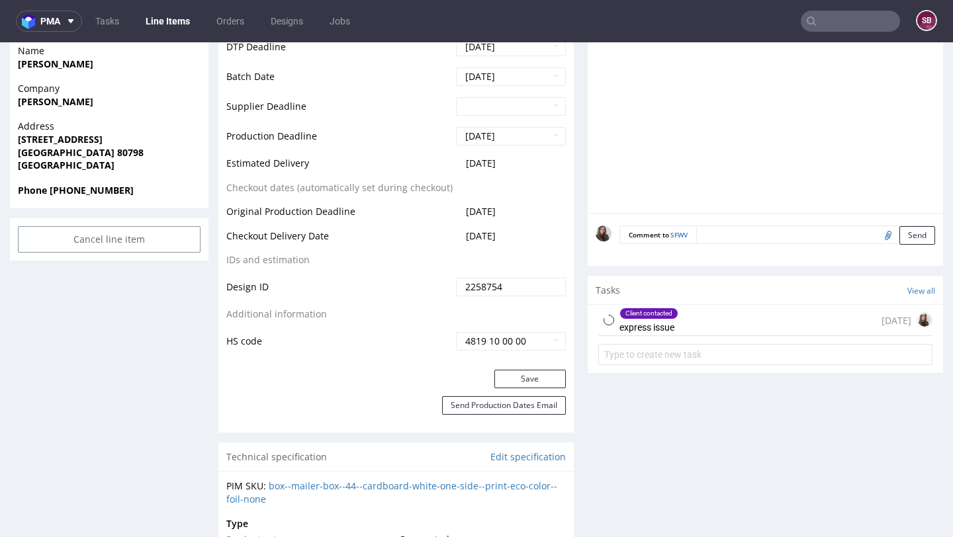
scroll to position [597, 0]
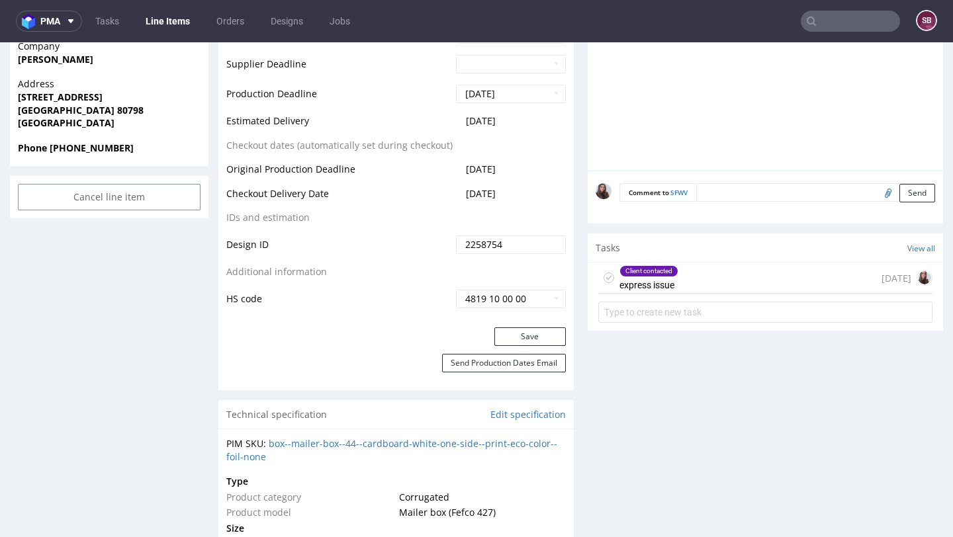
click at [657, 275] on div "Client contacted express issue 2 days ago" at bounding box center [765, 278] width 334 height 31
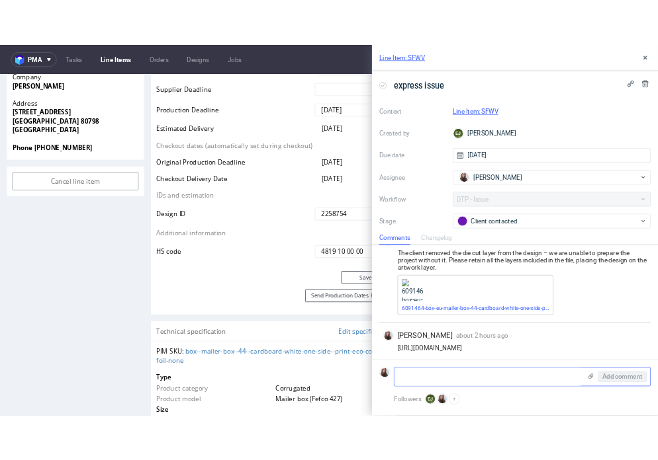
scroll to position [31, 0]
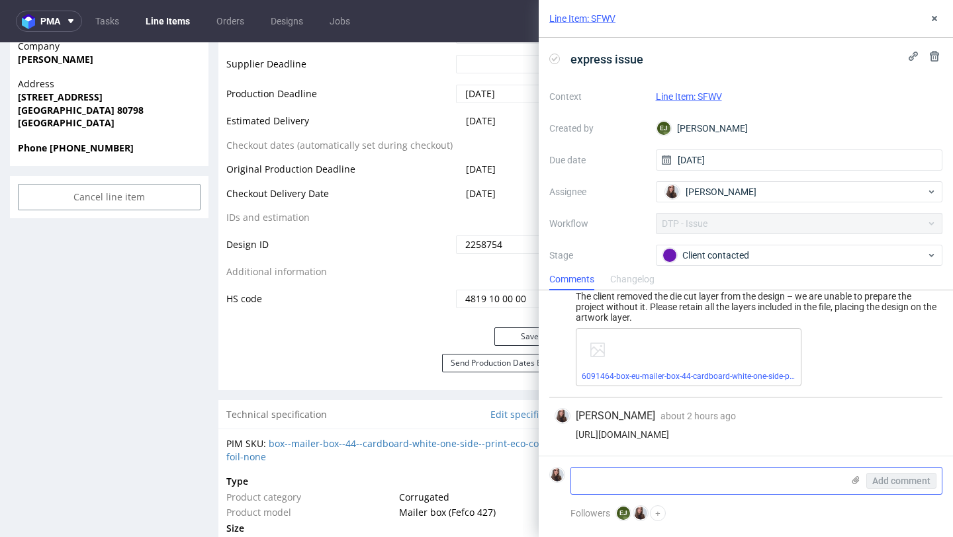
click at [618, 460] on textarea at bounding box center [706, 481] width 271 height 26
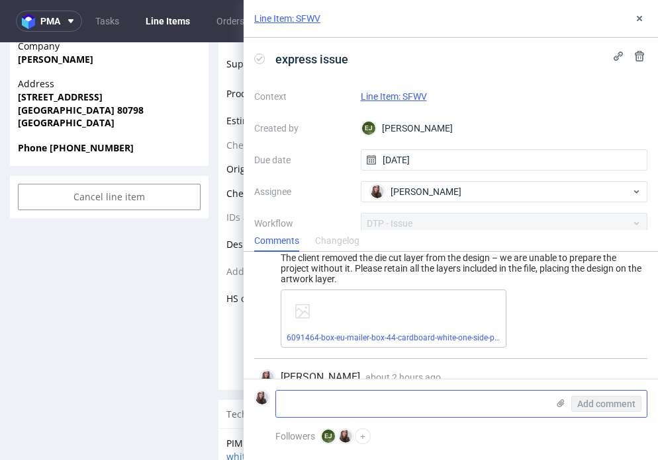
click at [558, 399] on icon at bounding box center [560, 403] width 11 height 11
click at [0, 0] on input "file" at bounding box center [0, 0] width 0 height 0
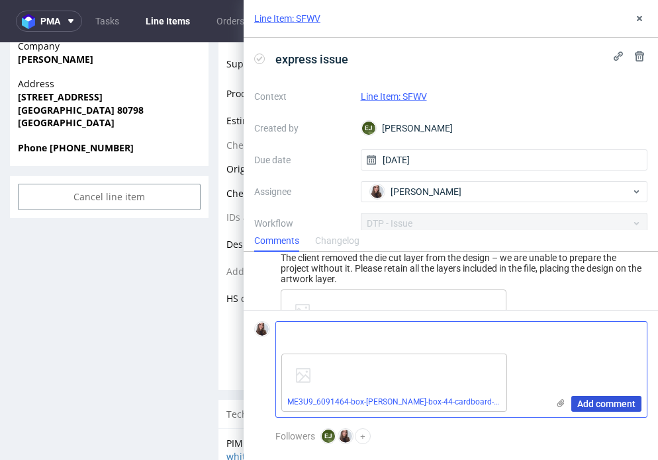
click at [609, 405] on span "Add comment" at bounding box center [606, 404] width 58 height 9
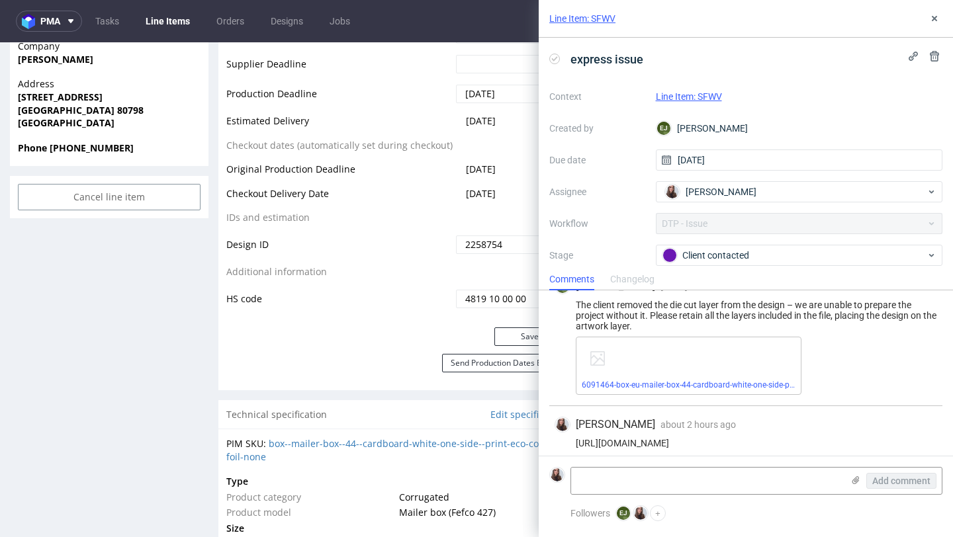
scroll to position [0, 0]
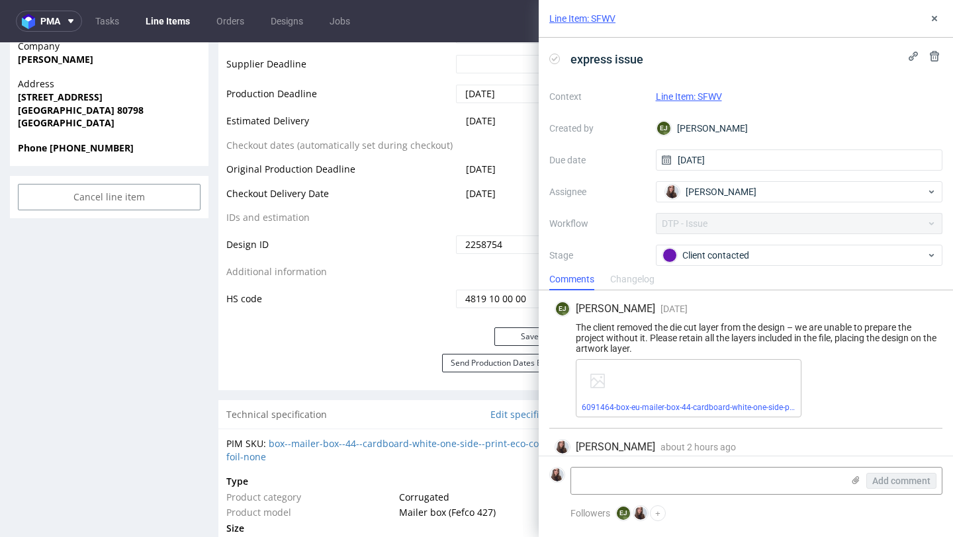
click at [657, 97] on link "Line Item: SFWV" at bounding box center [689, 96] width 66 height 11
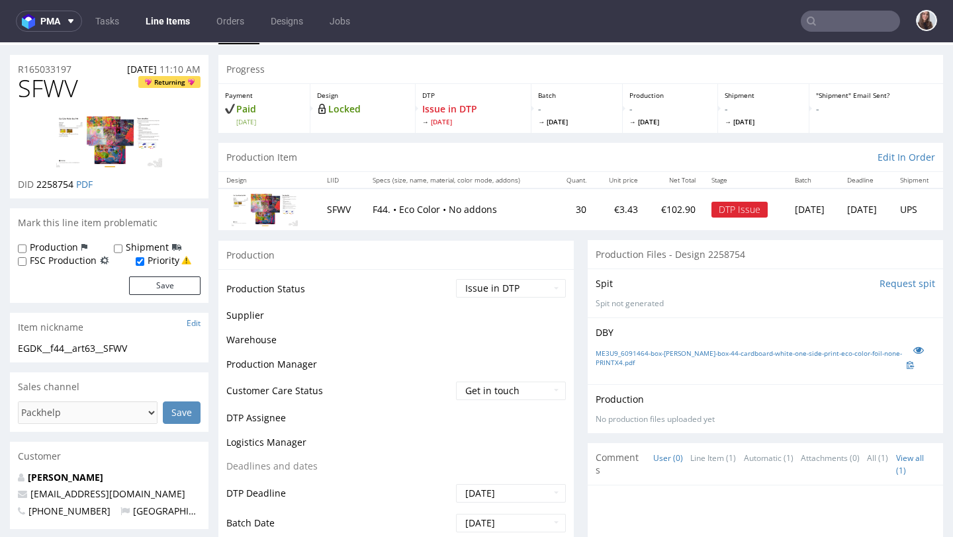
scroll to position [110, 0]
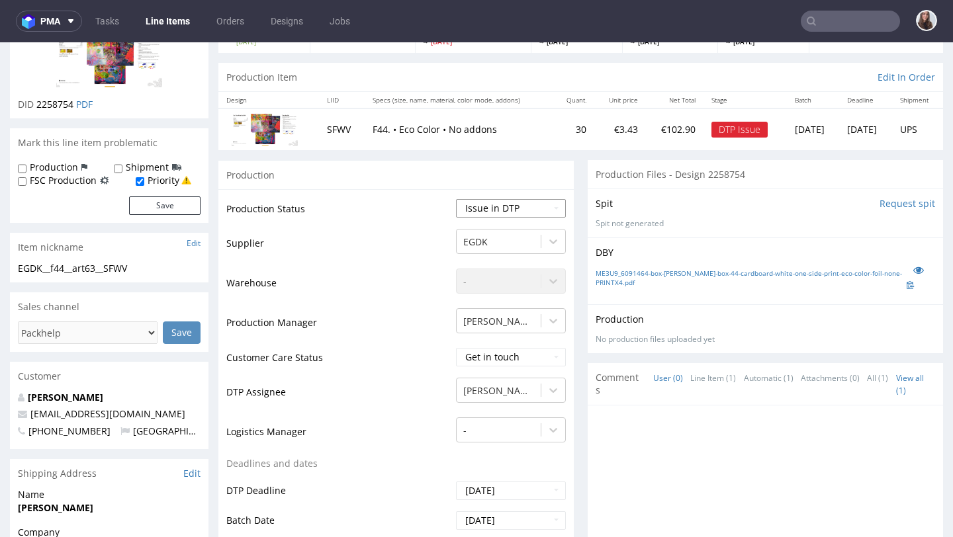
click at [503, 214] on select "Waiting for Artwork Waiting for Diecut Waiting for Mockup Waiting for DTP Waiti…" at bounding box center [511, 208] width 110 height 19
select select "back_for_dtp"
click at [456, 199] on select "Waiting for Artwork Waiting for Diecut Waiting for Mockup Waiting for DTP Waiti…" at bounding box center [511, 208] width 110 height 19
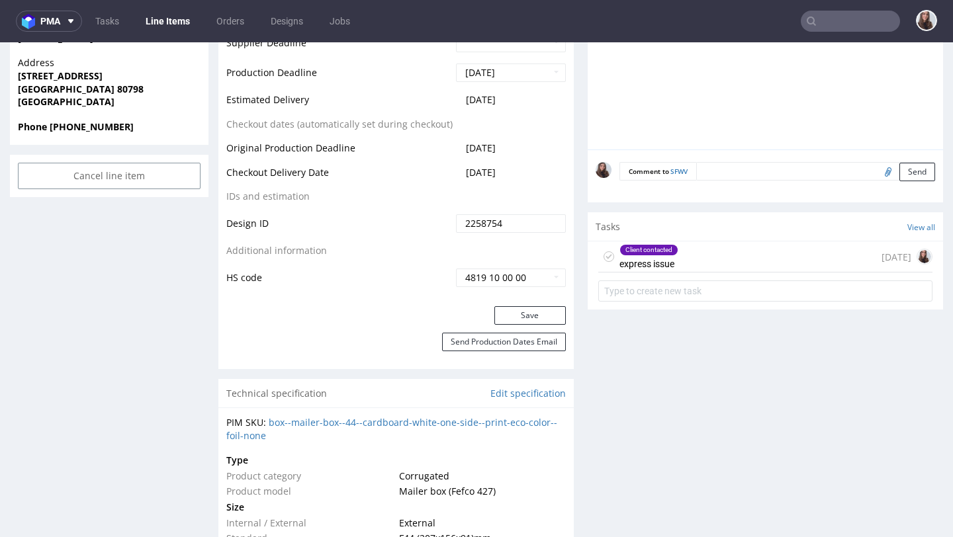
scroll to position [619, 0]
click at [528, 319] on button "Save" at bounding box center [529, 314] width 71 height 19
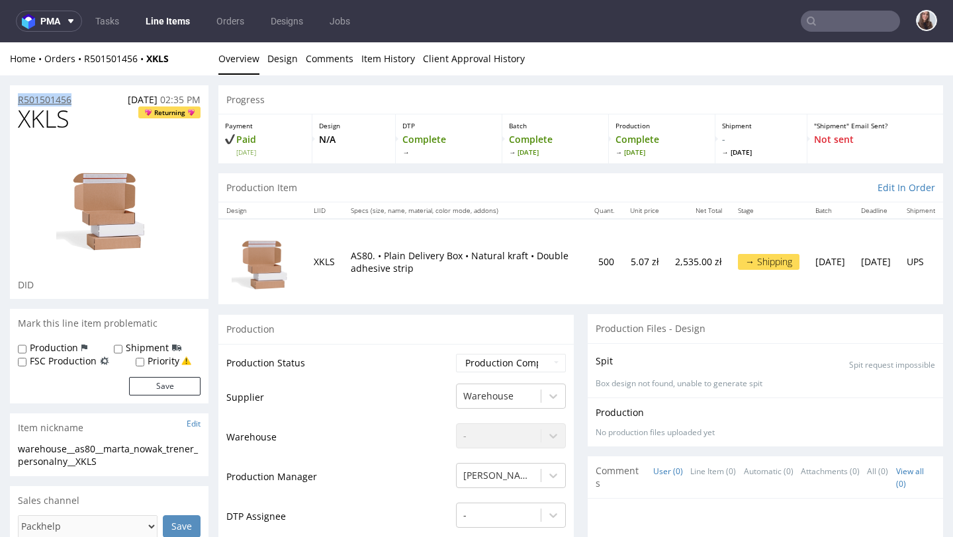
drag, startPoint x: 87, startPoint y: 95, endPoint x: 17, endPoint y: 97, distance: 69.5
click at [17, 97] on div "R501501456 09.09.2025 02:35 PM" at bounding box center [109, 95] width 198 height 21
copy p "R501501456"
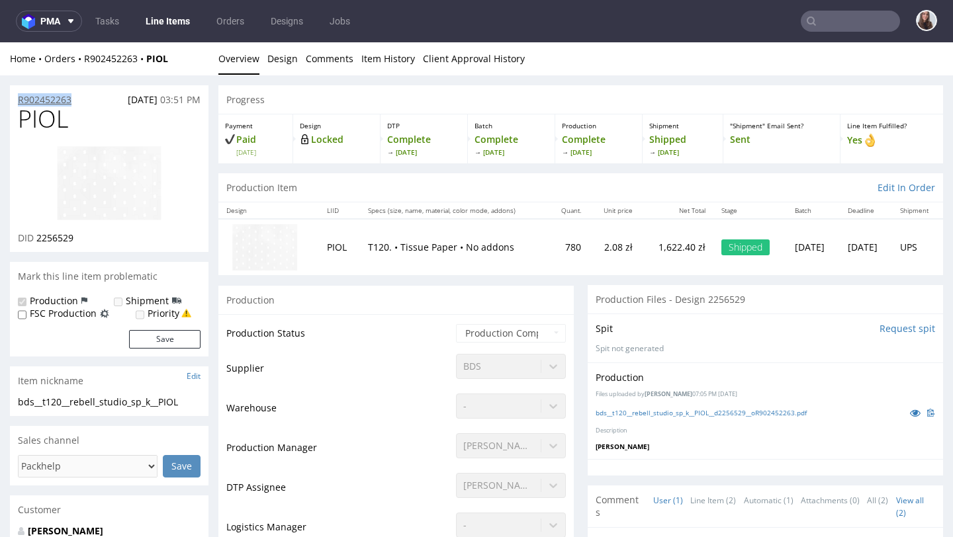
drag, startPoint x: 84, startPoint y: 94, endPoint x: 20, endPoint y: 96, distance: 64.2
click at [20, 96] on div "R902452263 [DATE] 03:51 PM" at bounding box center [109, 95] width 198 height 21
copy p "R902452263"
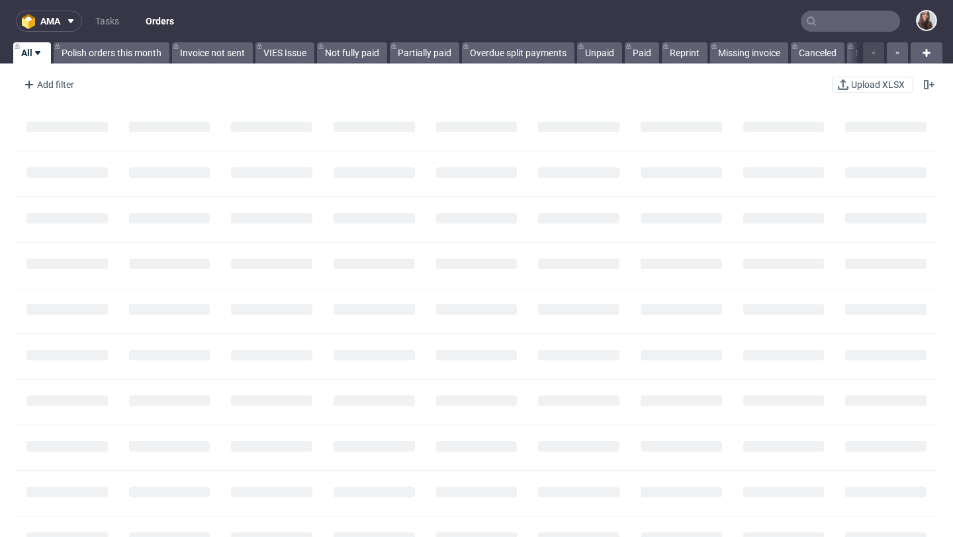
click at [847, 23] on input "text" at bounding box center [849, 21] width 99 height 21
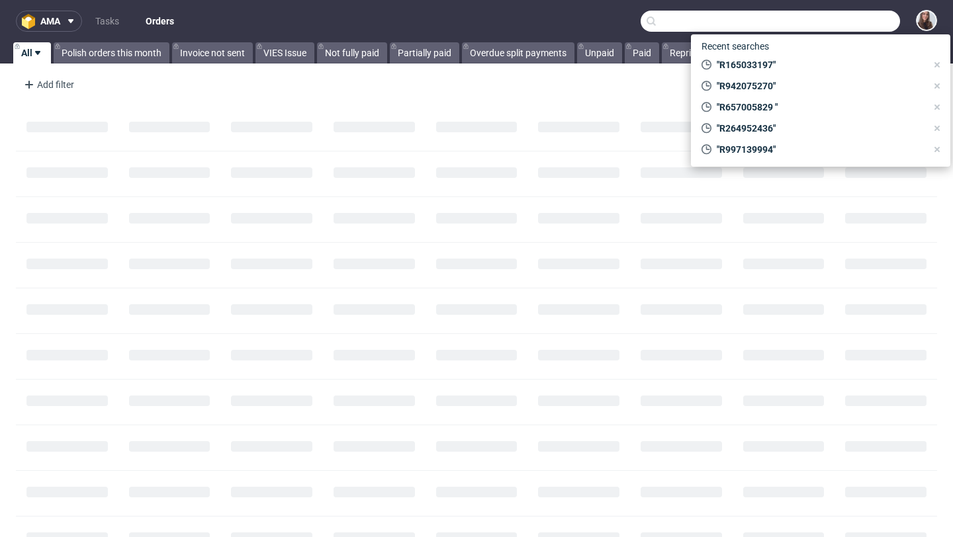
paste input "R924895445"
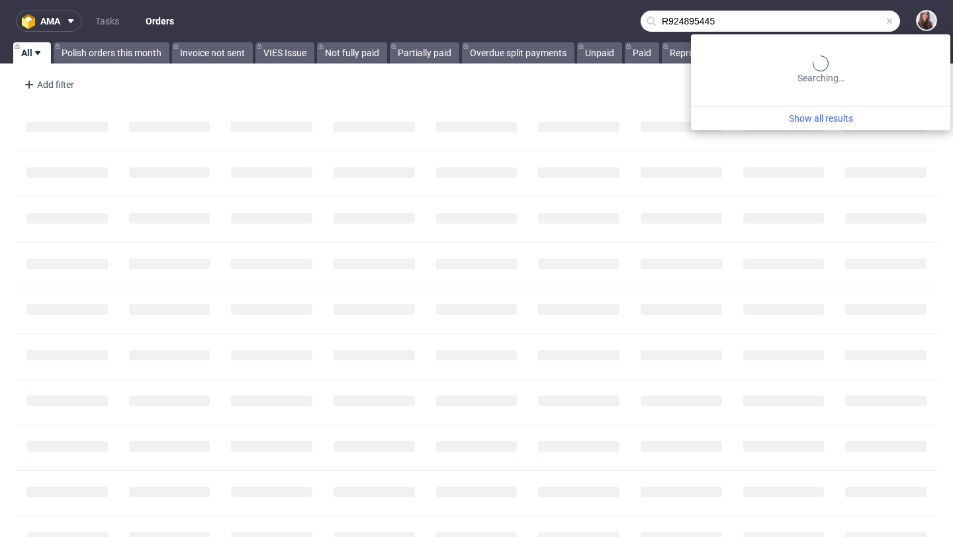
type input "R924895445"
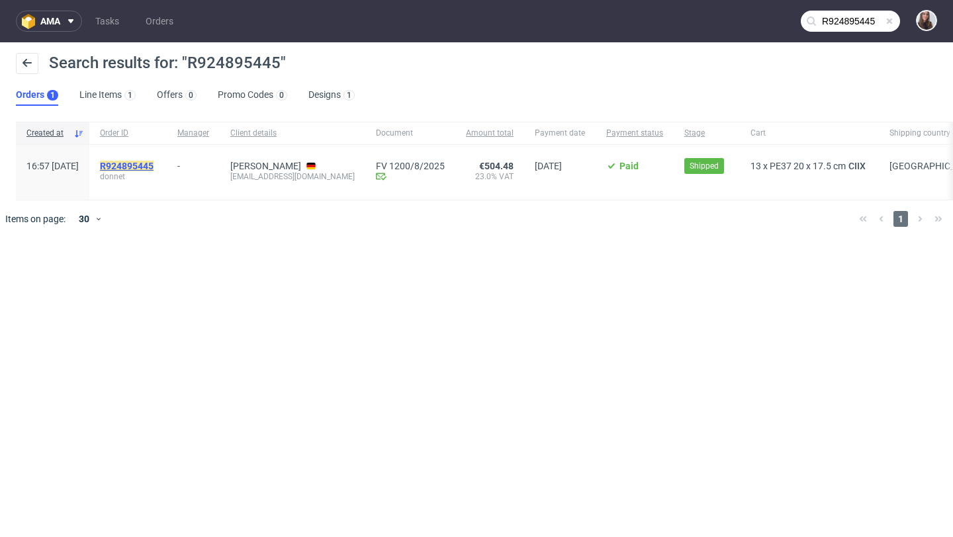
click at [153, 165] on mark "R924895445" at bounding box center [127, 166] width 54 height 11
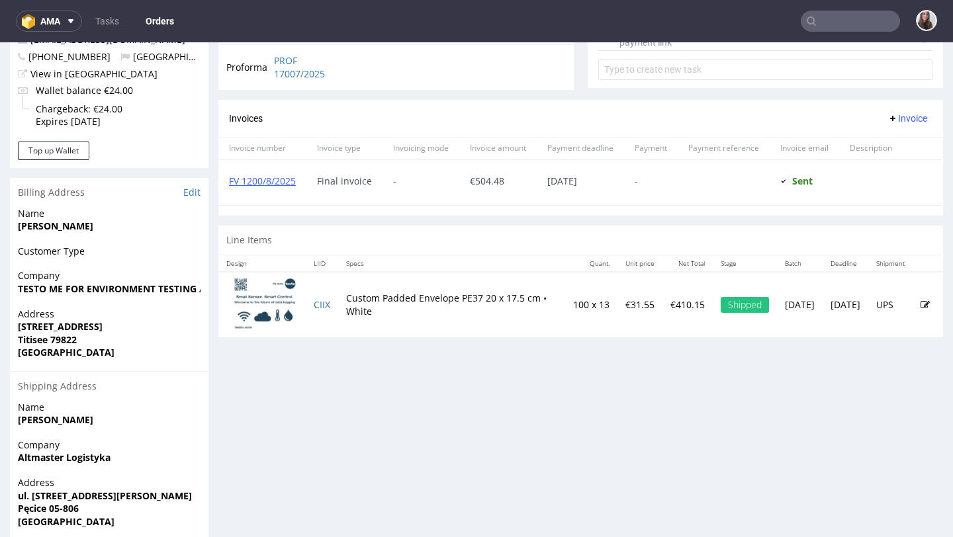
scroll to position [535, 0]
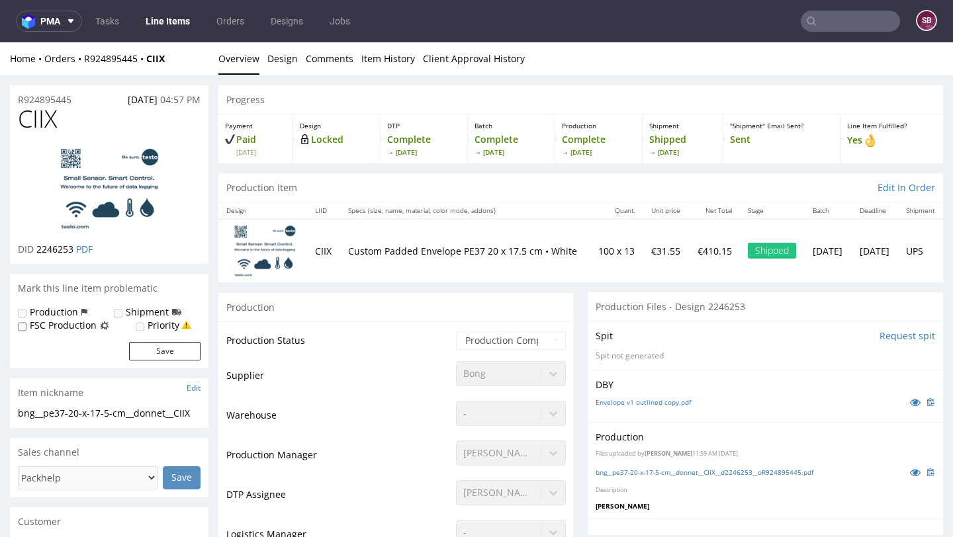
click at [837, 21] on input "text" at bounding box center [849, 21] width 99 height 21
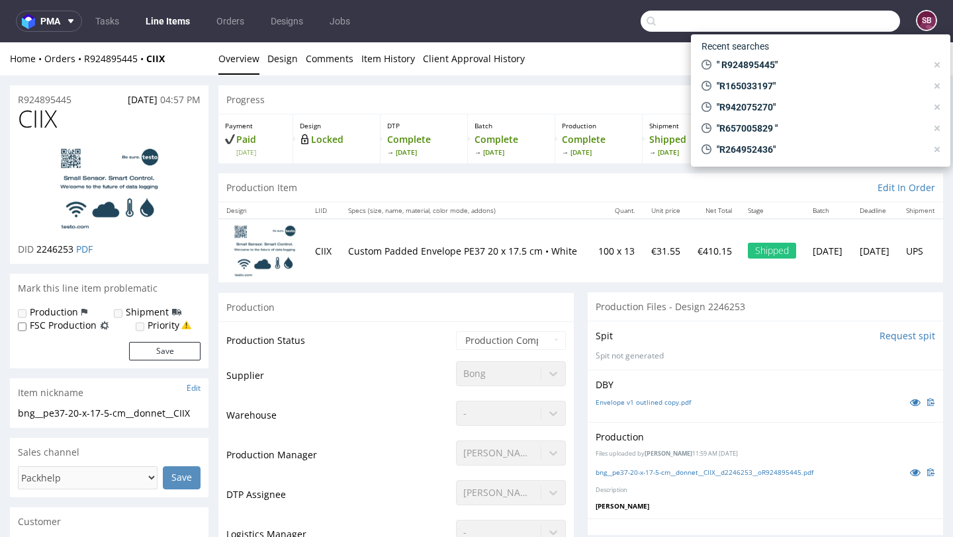
paste input "R902106036"
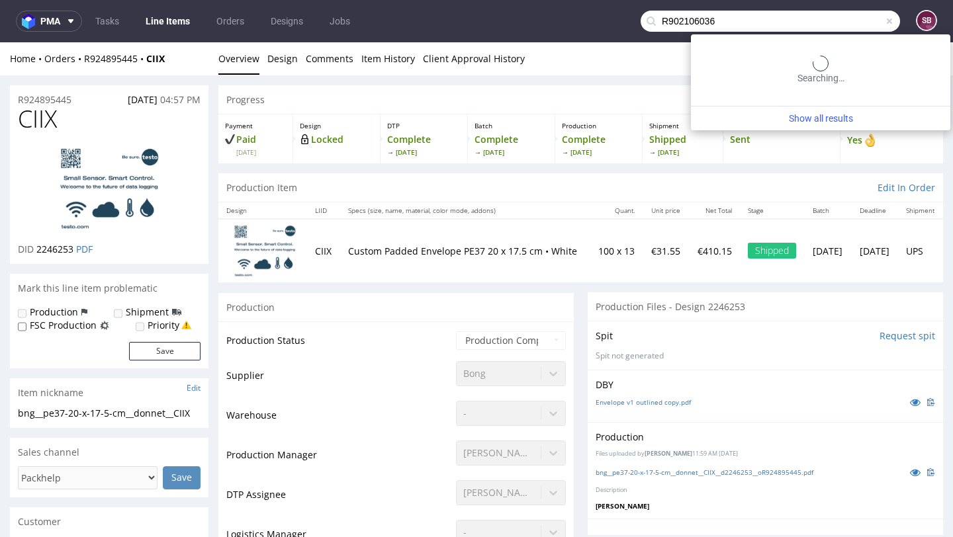
type input "R902106036"
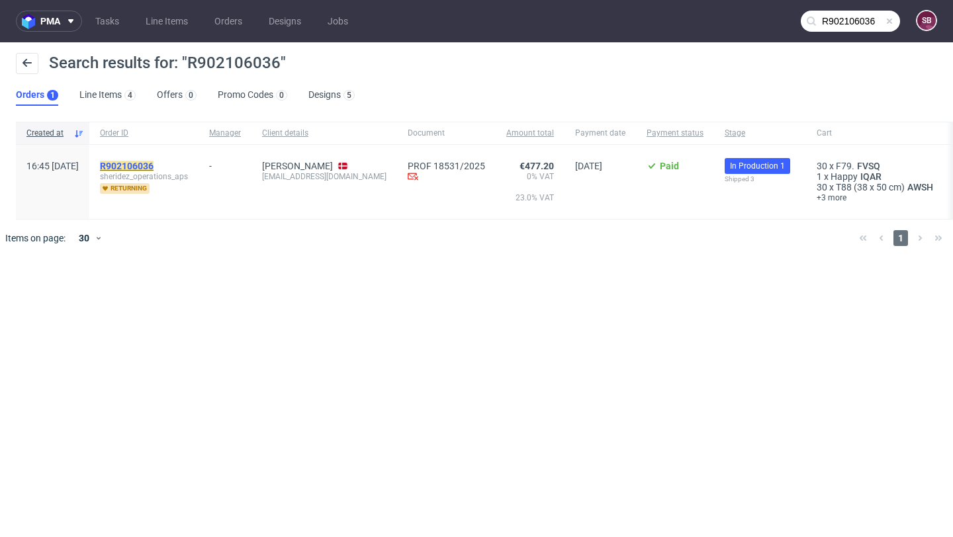
click at [140, 165] on mark "R902106036" at bounding box center [127, 166] width 54 height 11
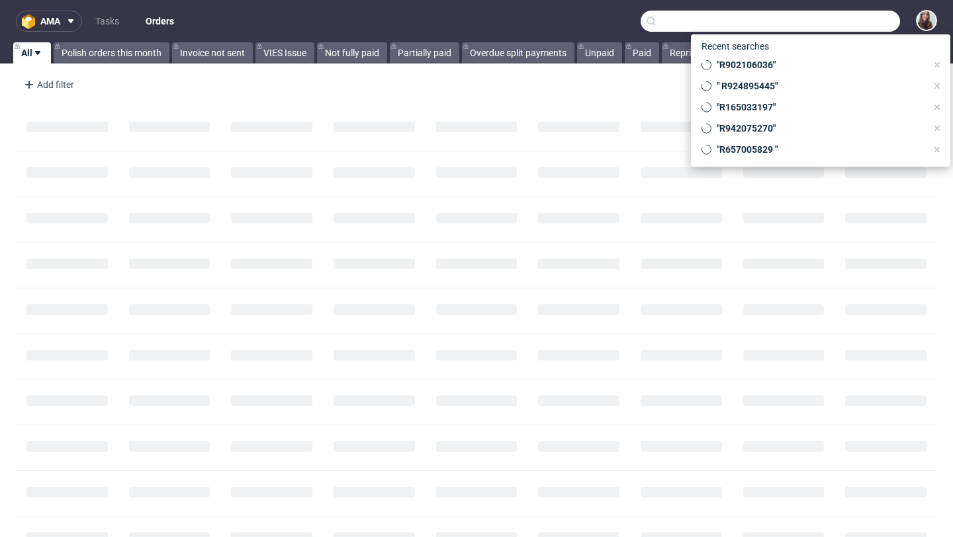
click at [846, 22] on input "text" at bounding box center [769, 21] width 259 height 21
paste input "R489308682"
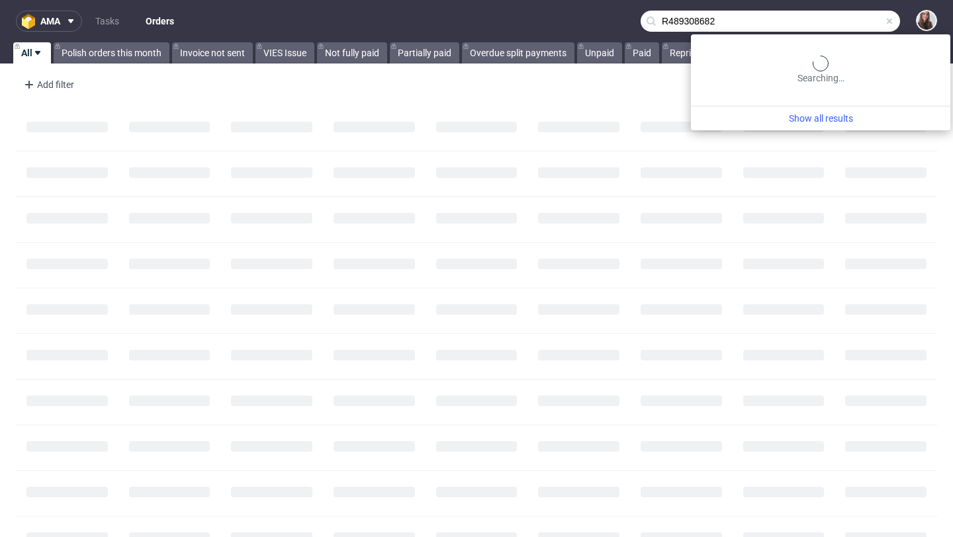
type input "R489308682"
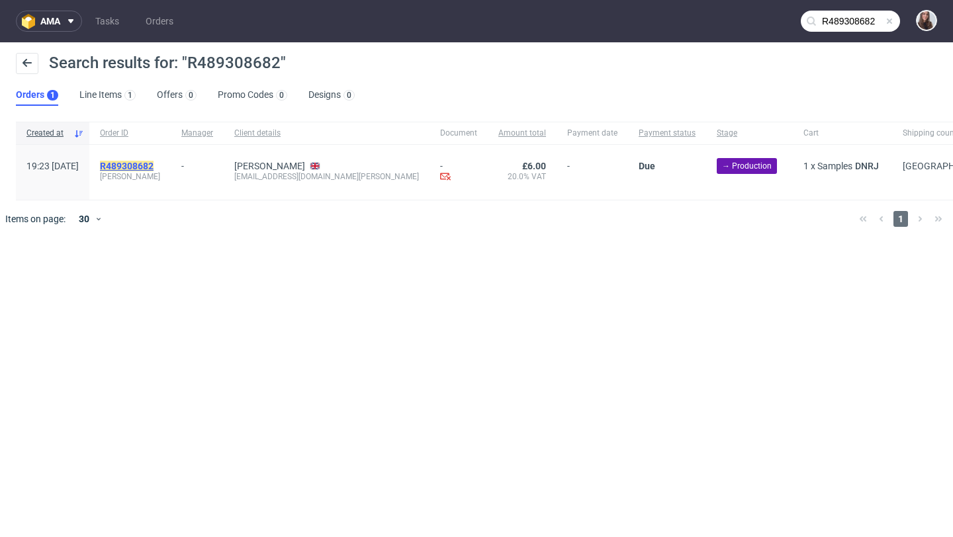
click at [153, 165] on mark "R489308682" at bounding box center [127, 166] width 54 height 11
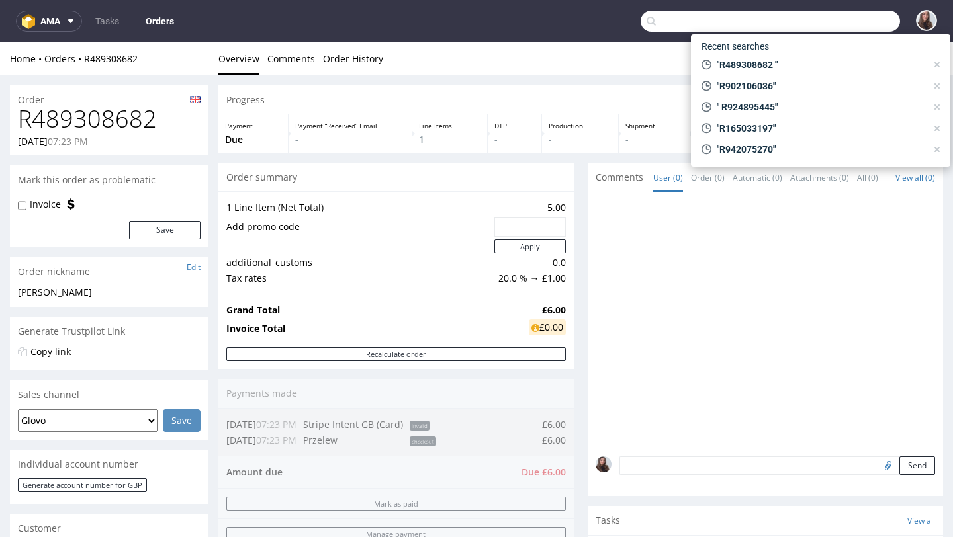
click at [846, 26] on input "text" at bounding box center [769, 21] width 259 height 21
paste input "R915737217"
type input "R915737217"
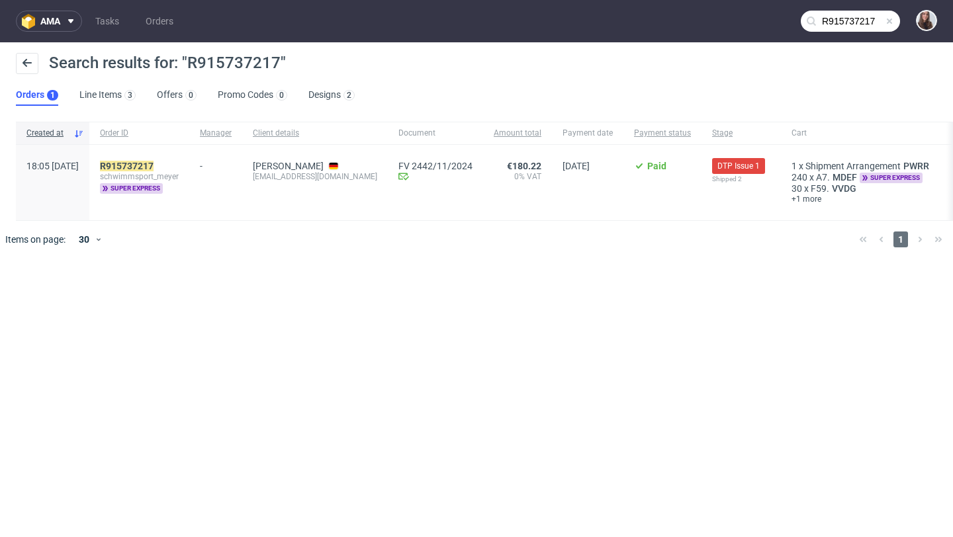
click at [884, 21] on span at bounding box center [889, 21] width 11 height 11
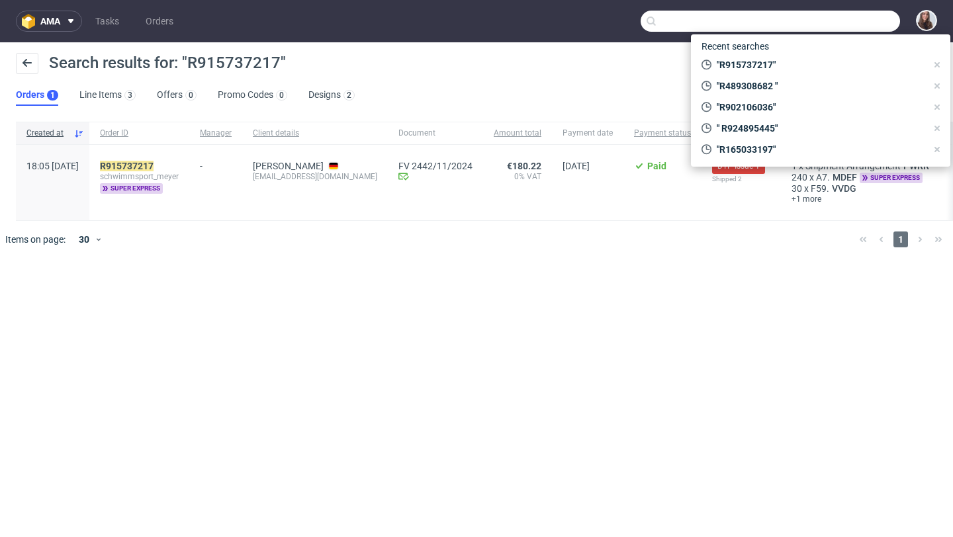
click at [843, 21] on input "text" at bounding box center [769, 21] width 259 height 21
paste input "R566948721"
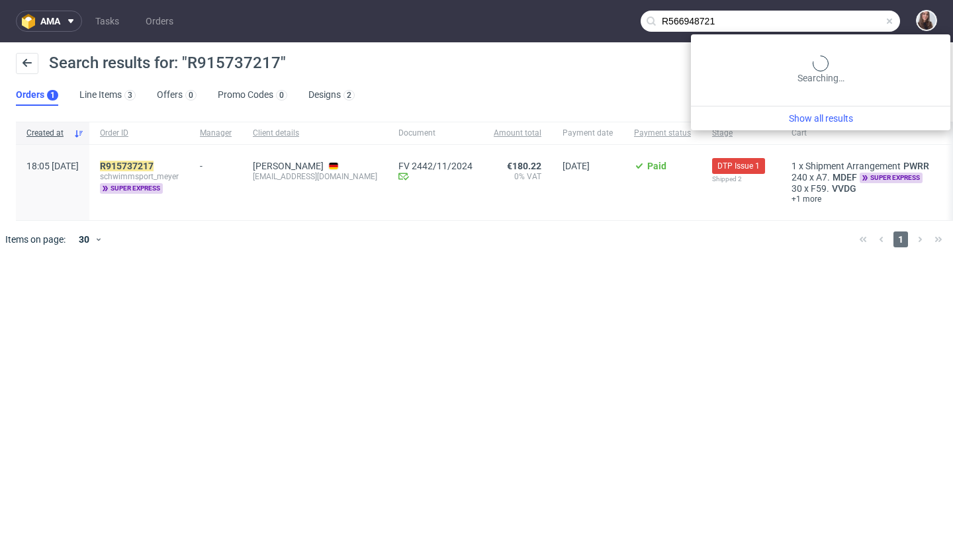
type input "R566948721"
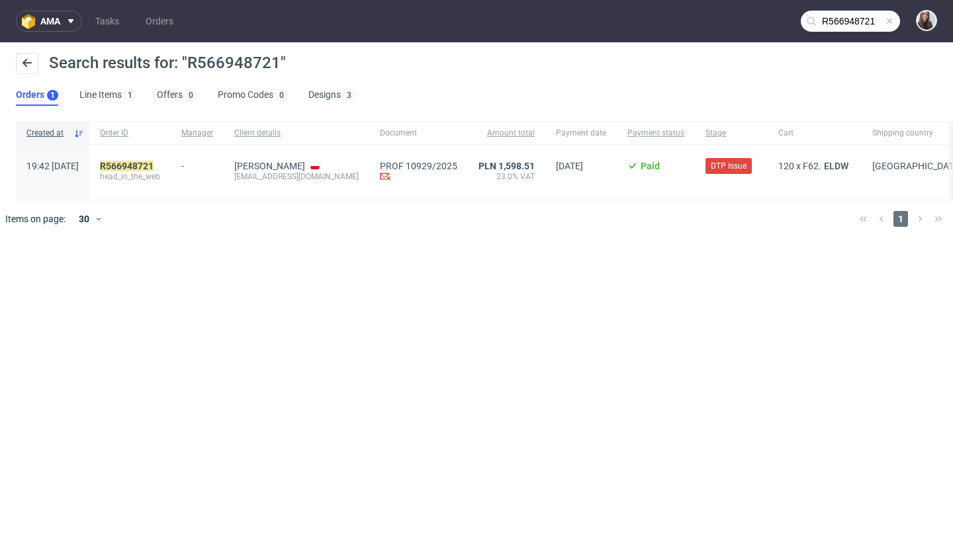
click at [160, 171] on span "head_in_the_web" at bounding box center [130, 176] width 60 height 11
click at [153, 167] on mark "R566948721" at bounding box center [127, 166] width 54 height 11
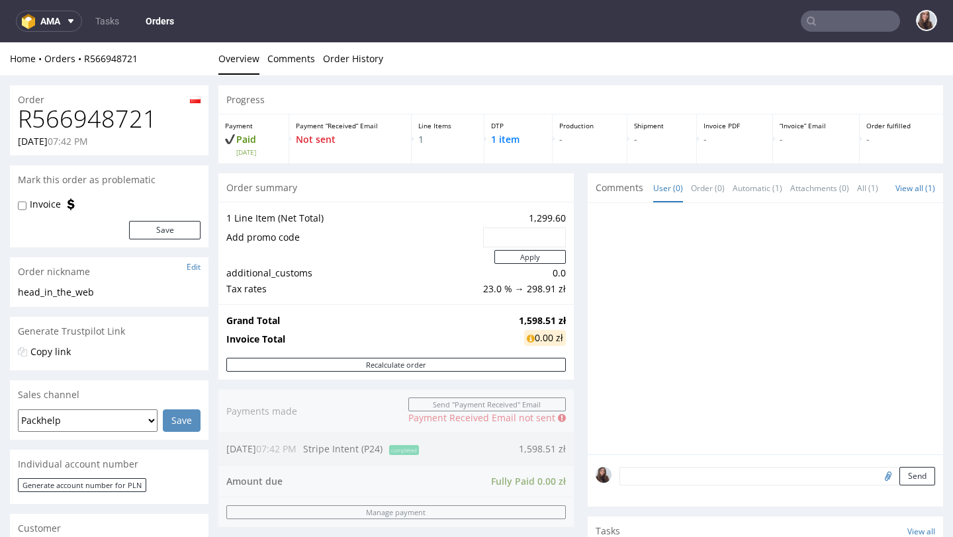
scroll to position [595, 0]
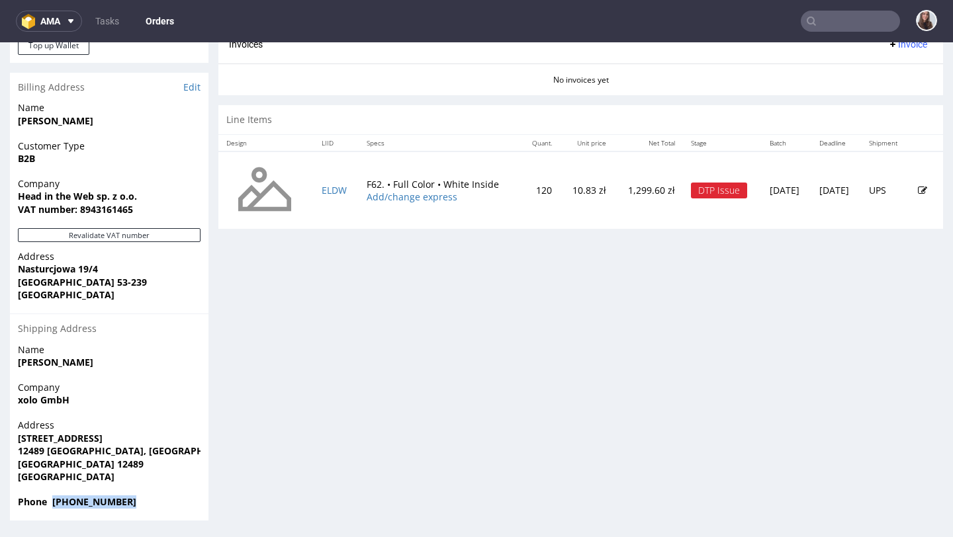
drag, startPoint x: 136, startPoint y: 504, endPoint x: 54, endPoint y: 501, distance: 82.8
click at [54, 501] on span "Phone 49 15227543665" at bounding box center [109, 501] width 183 height 13
copy strong "49 15227543665"
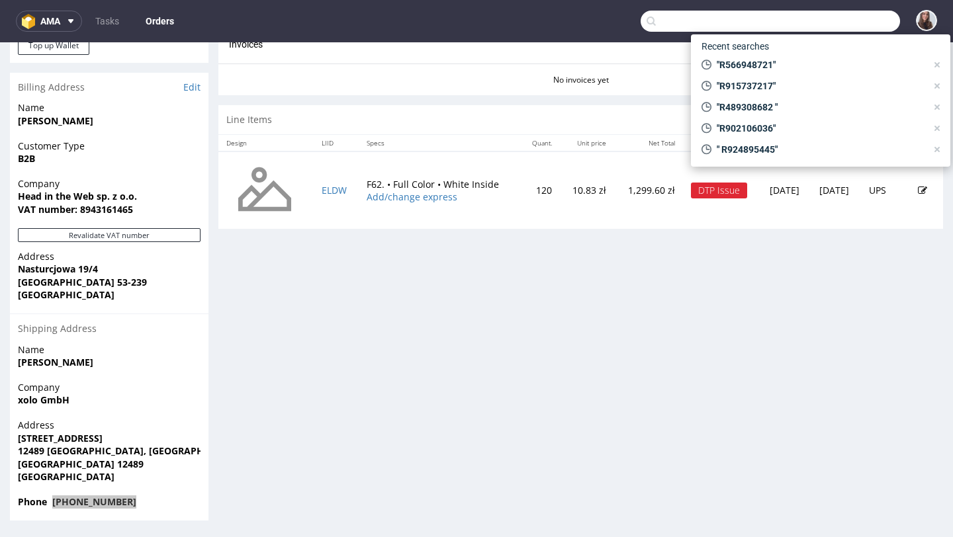
click at [822, 17] on input "text" at bounding box center [769, 21] width 259 height 21
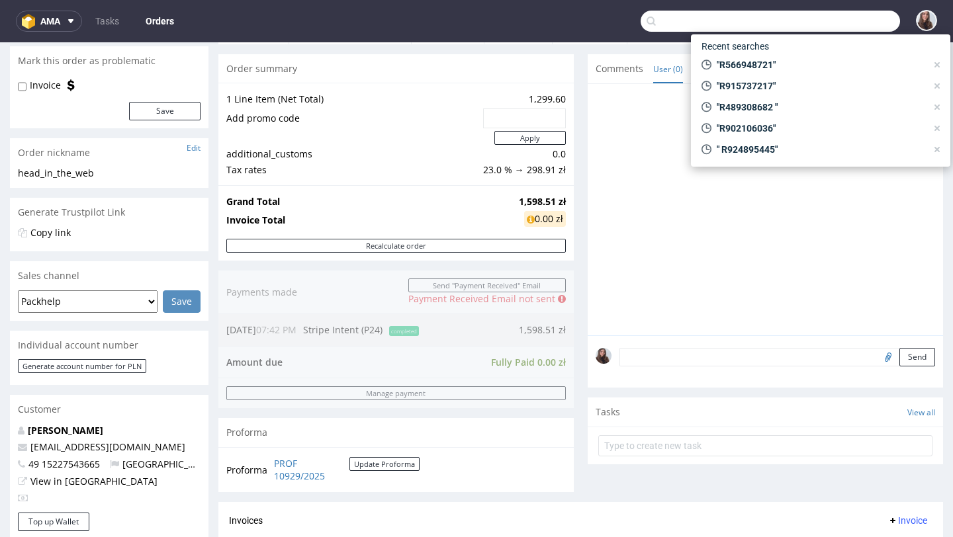
scroll to position [0, 0]
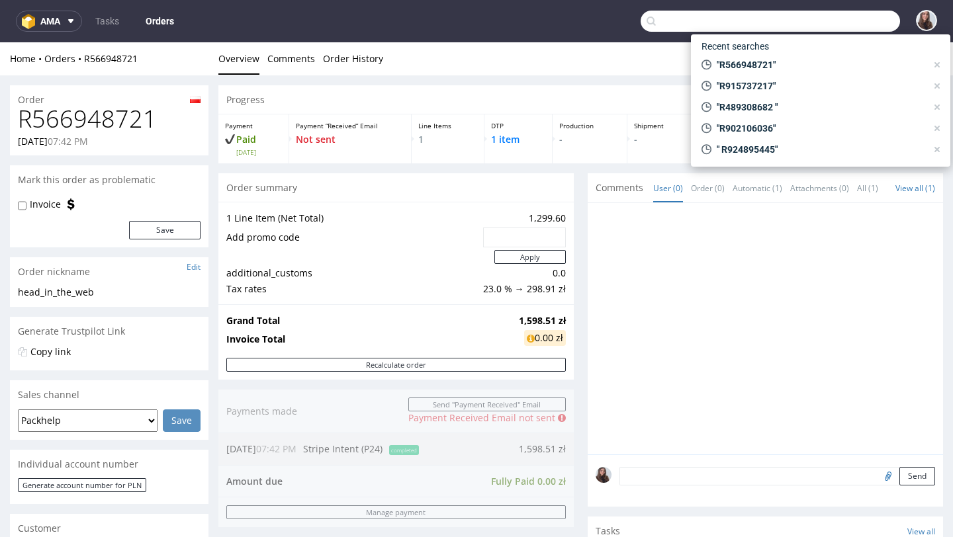
paste input "000740564"
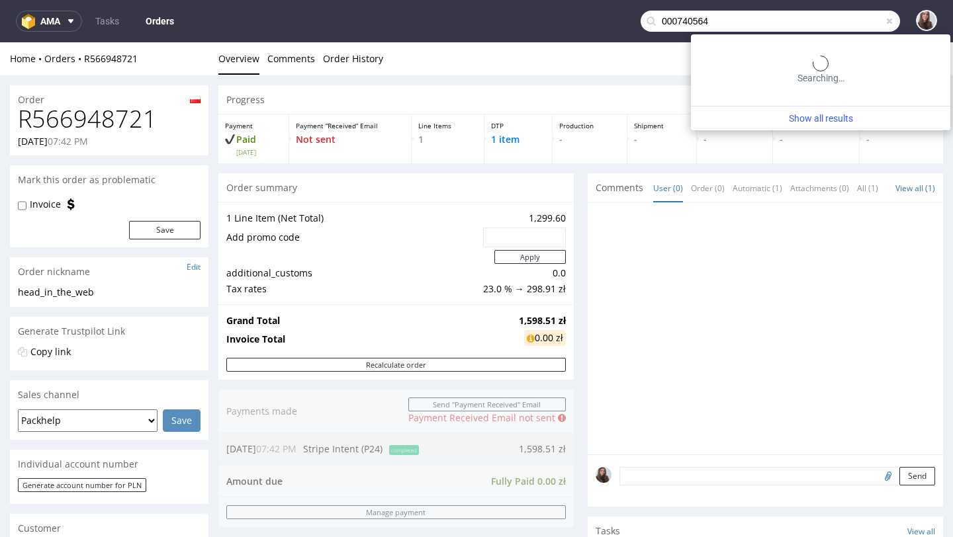
type input "000740564"
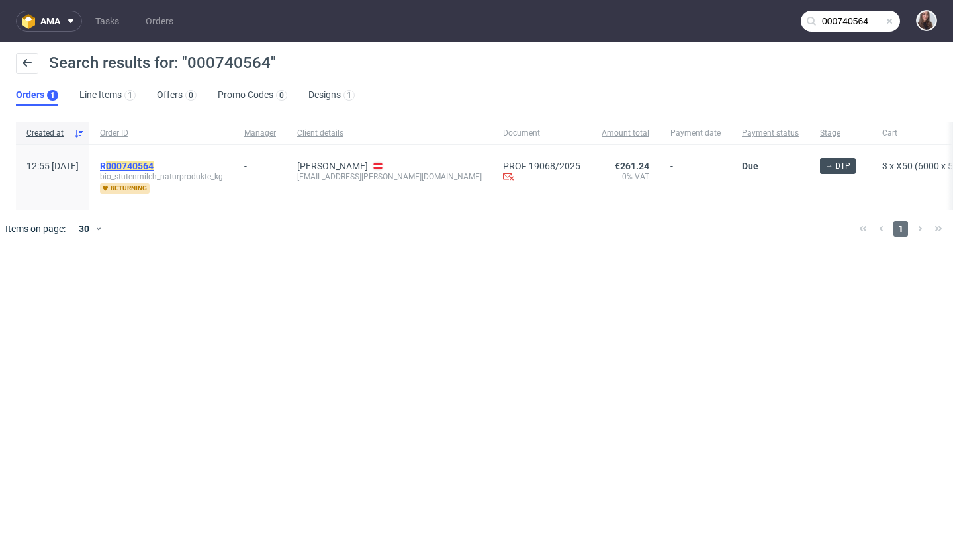
click at [153, 167] on mark "000740564" at bounding box center [130, 166] width 48 height 11
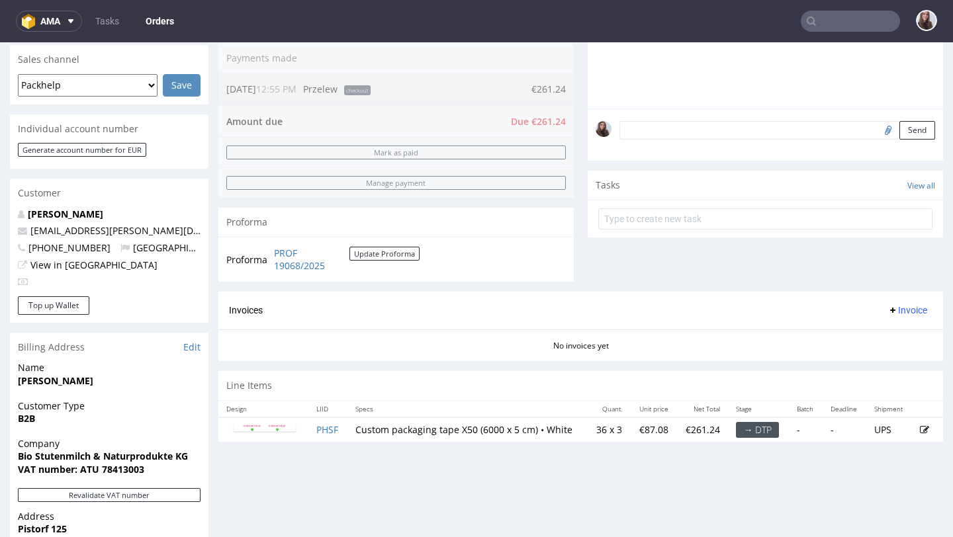
scroll to position [337, 0]
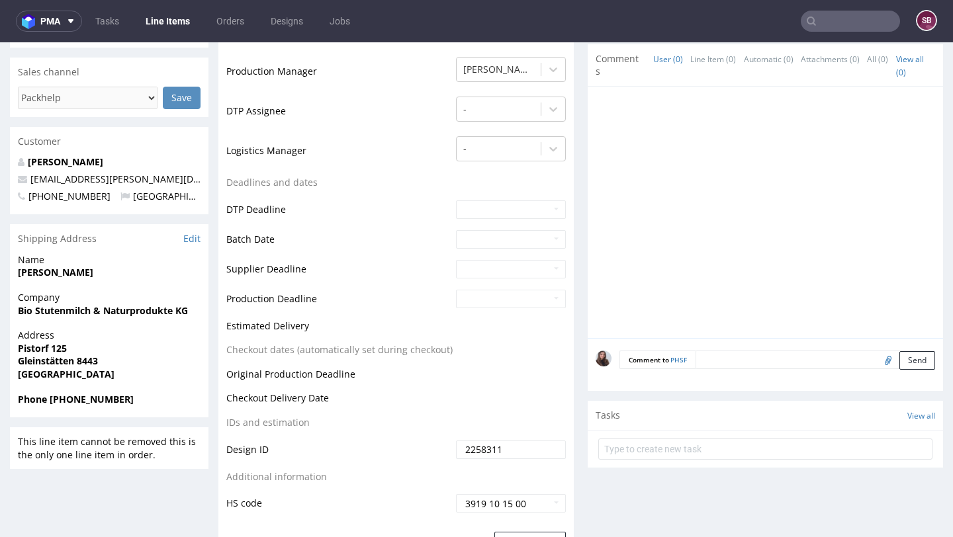
scroll to position [335, 0]
click at [826, 26] on input "text" at bounding box center [849, 21] width 99 height 21
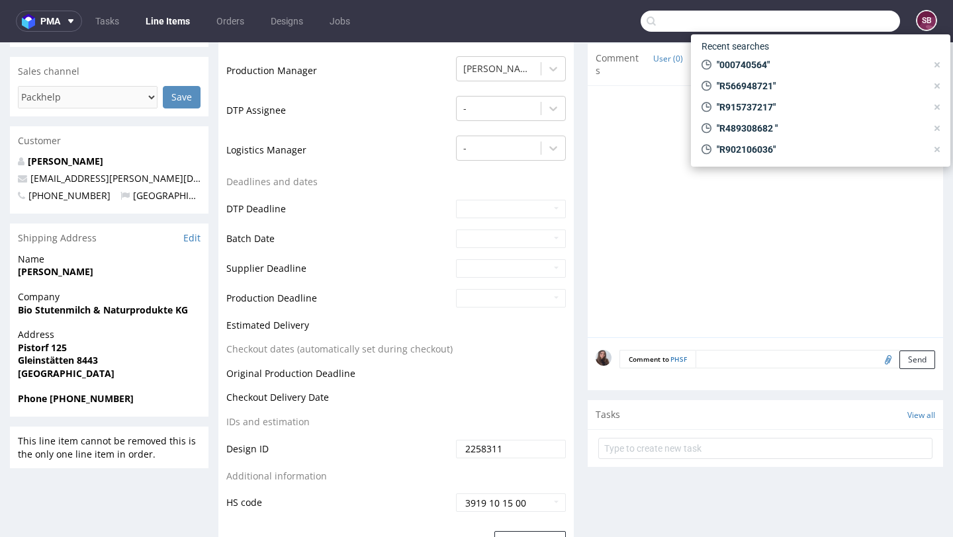
paste input "R958941300"
type input "R958941300"
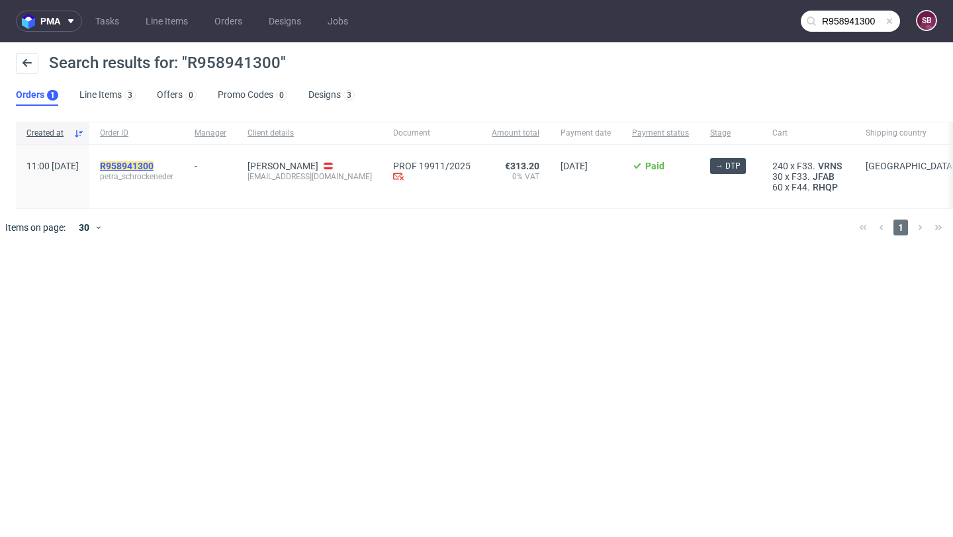
click at [153, 162] on mark "R958941300" at bounding box center [127, 166] width 54 height 11
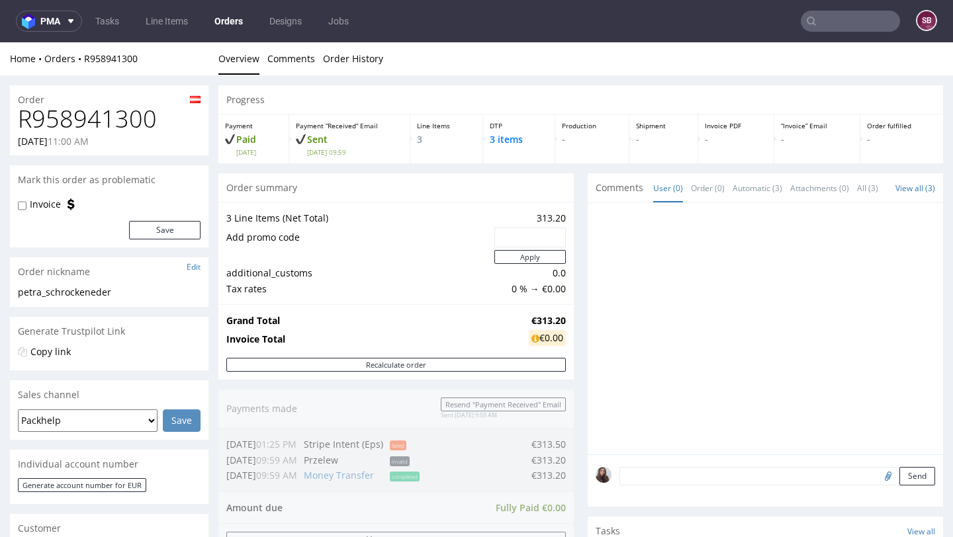
click at [861, 17] on input "text" at bounding box center [849, 21] width 99 height 21
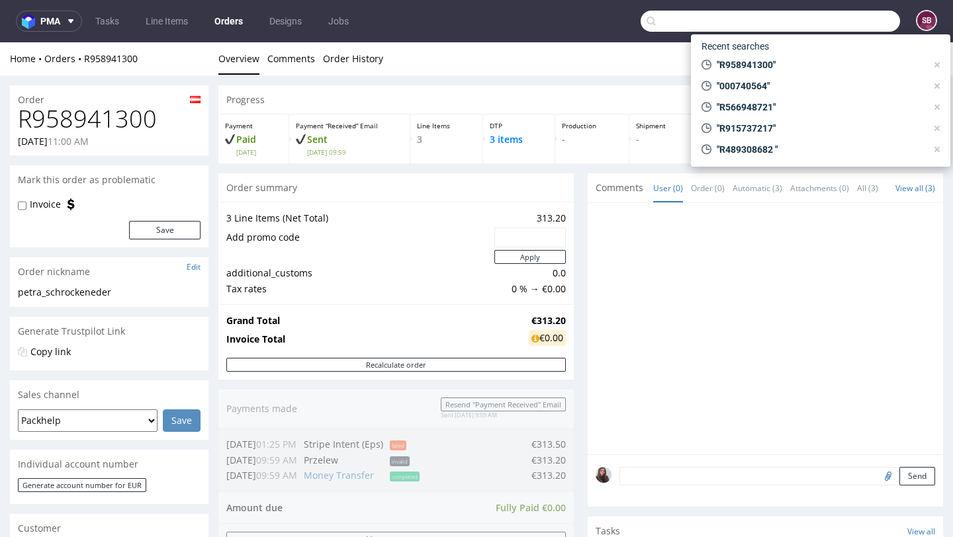
paste input "R489308682"
type input "R489308682"
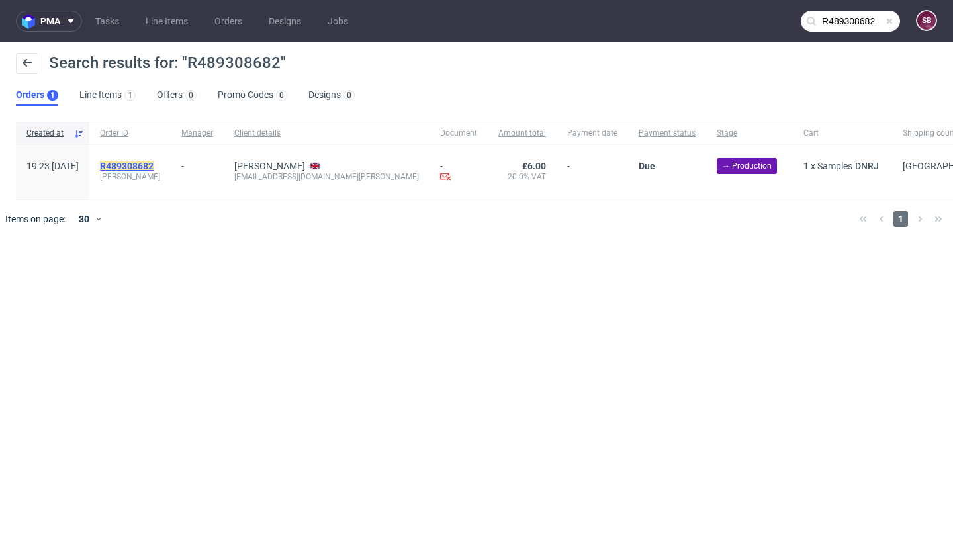
click at [153, 161] on mark "R489308682" at bounding box center [127, 166] width 54 height 11
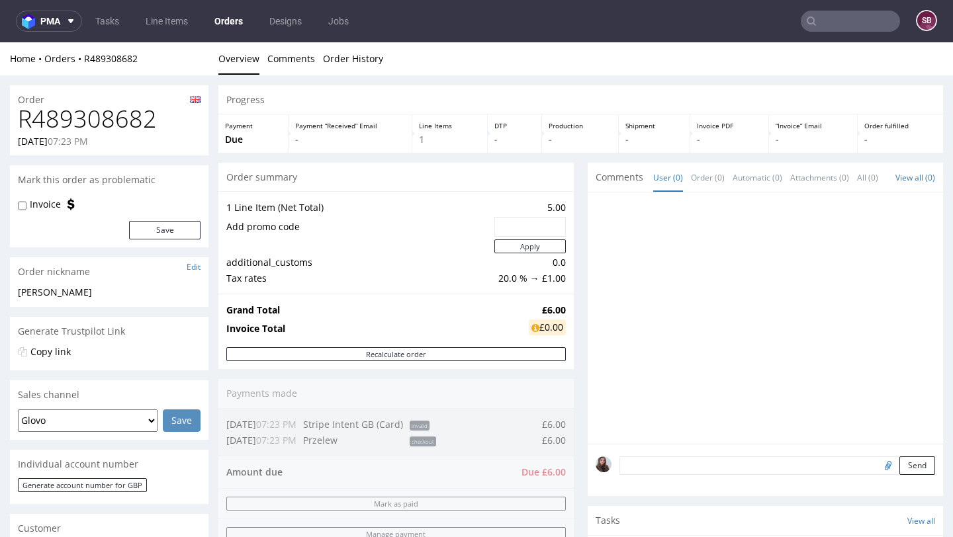
click at [837, 30] on input "text" at bounding box center [849, 21] width 99 height 21
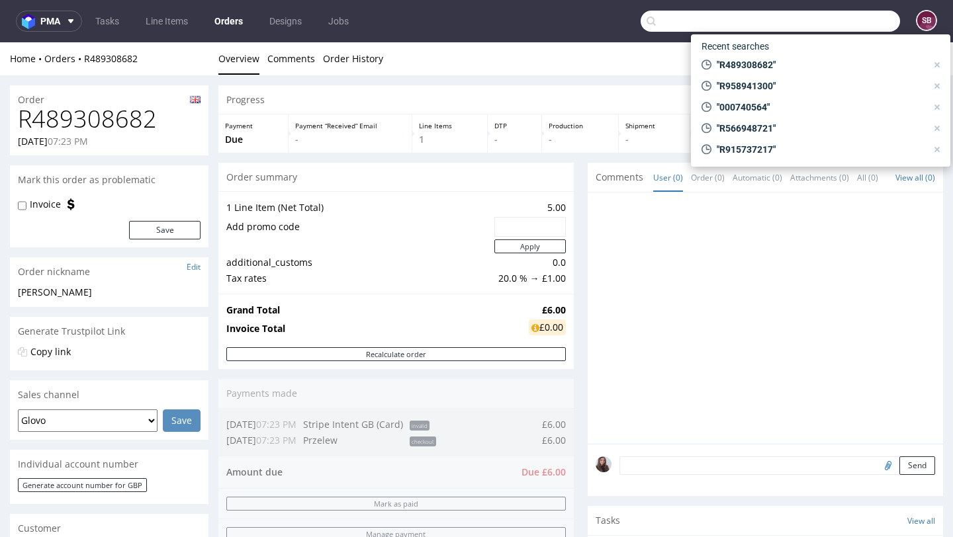
paste input "R811203347"
type input "R811203347"
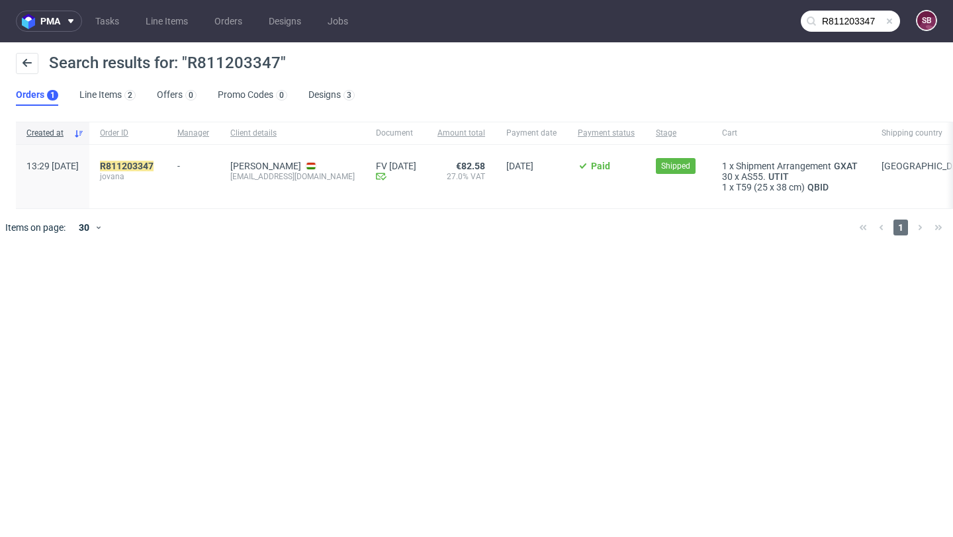
click at [167, 159] on div "R811203347 jovana" at bounding box center [127, 177] width 77 height 64
click at [153, 161] on mark "R811203347" at bounding box center [127, 166] width 54 height 11
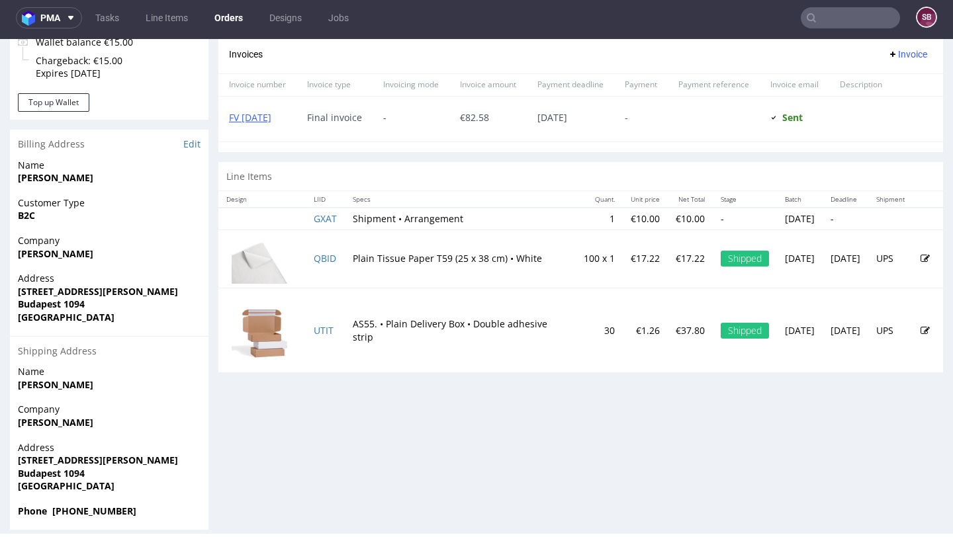
scroll to position [584, 0]
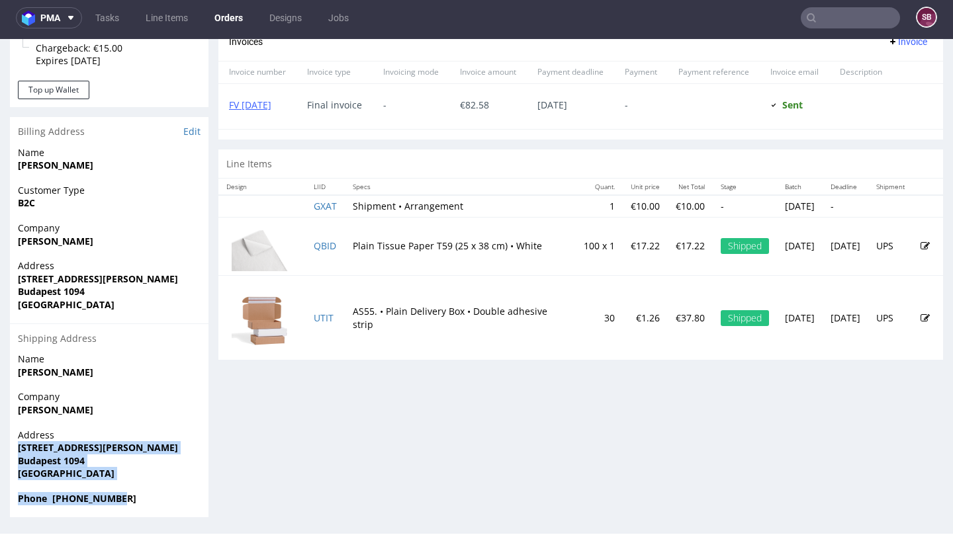
drag, startPoint x: 138, startPoint y: 501, endPoint x: 17, endPoint y: 445, distance: 132.9
click at [17, 445] on section "Billing Address Edit Name Lazic Jovana Customer Type B2C Company Jovana Lazic A…" at bounding box center [109, 317] width 198 height 400
copy section "1094 Viola utca 15 Budapest 1094 Hungary Phone +36302225047"
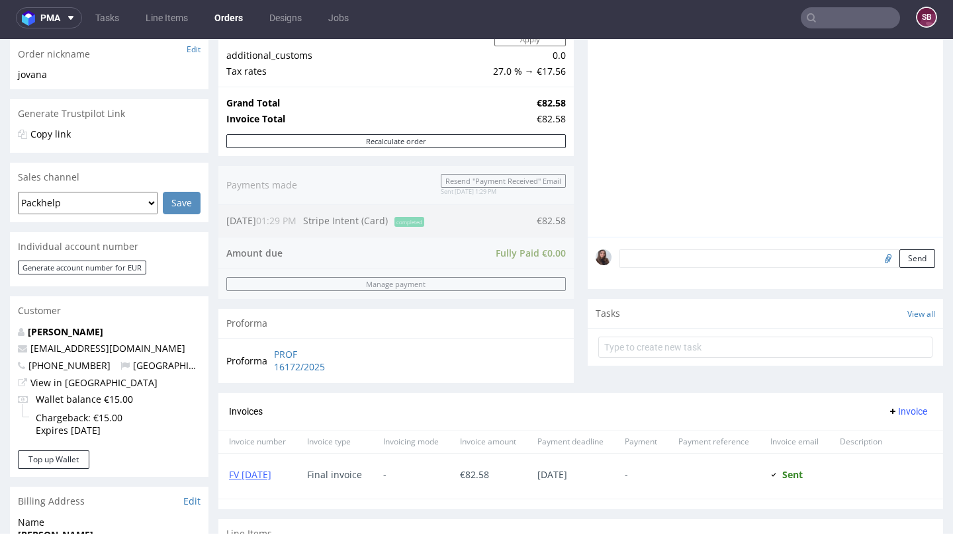
scroll to position [0, 0]
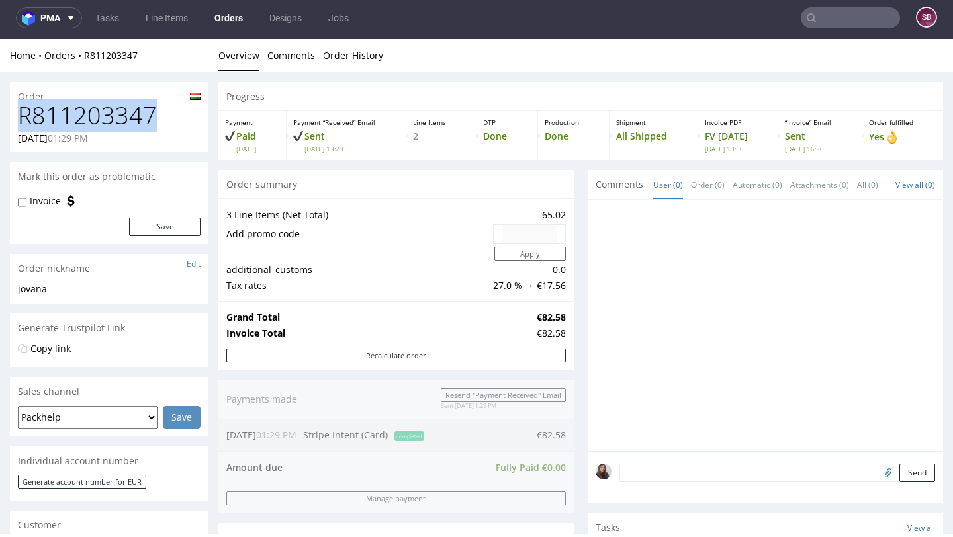
drag, startPoint x: 157, startPoint y: 110, endPoint x: 22, endPoint y: 116, distance: 135.7
click at [22, 116] on h1 "R811203347" at bounding box center [109, 116] width 183 height 26
copy h1 "R811203347"
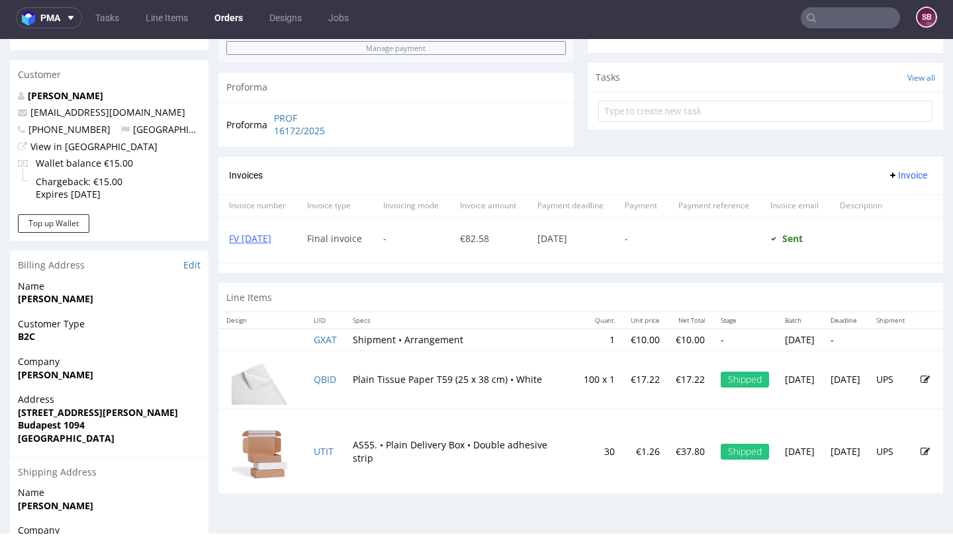
scroll to position [477, 0]
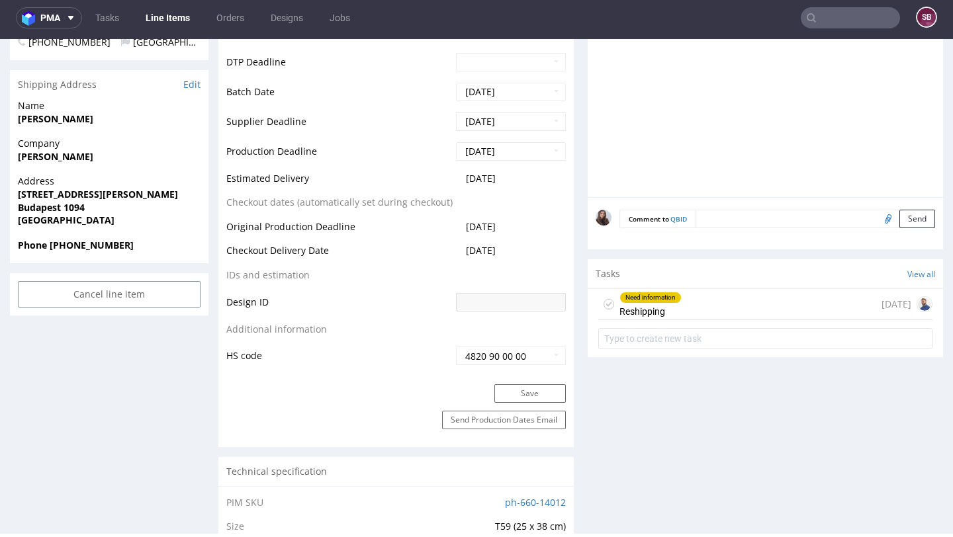
scroll to position [516, 0]
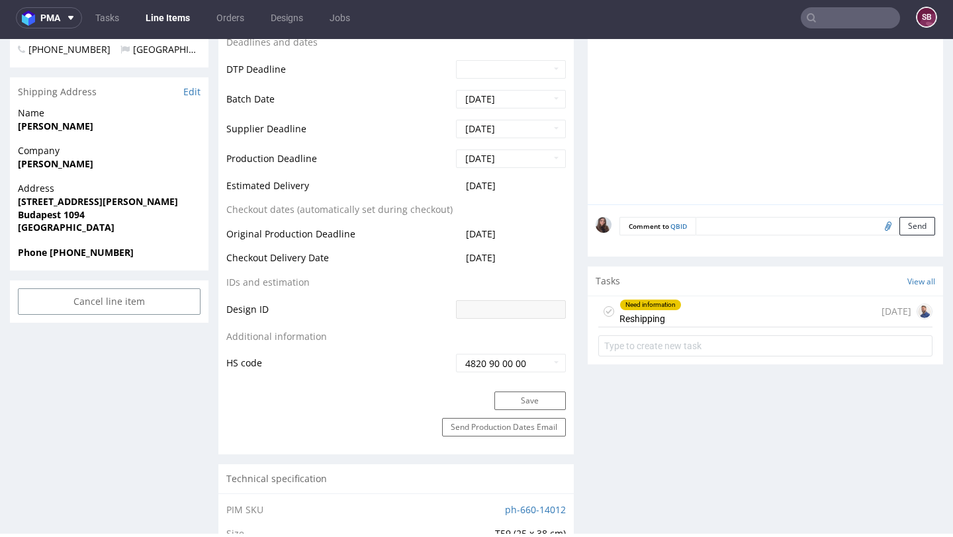
click at [641, 300] on div "Need information" at bounding box center [650, 305] width 61 height 11
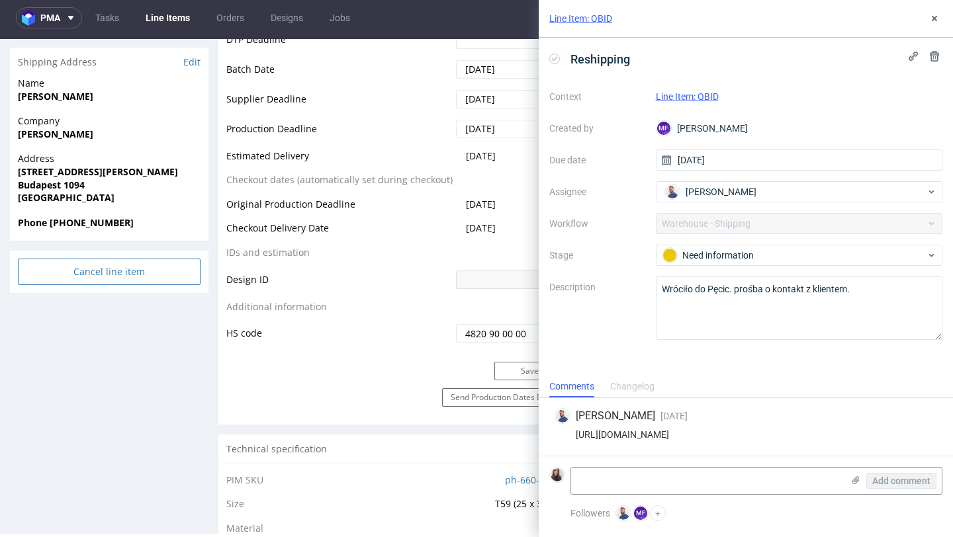
scroll to position [548, 0]
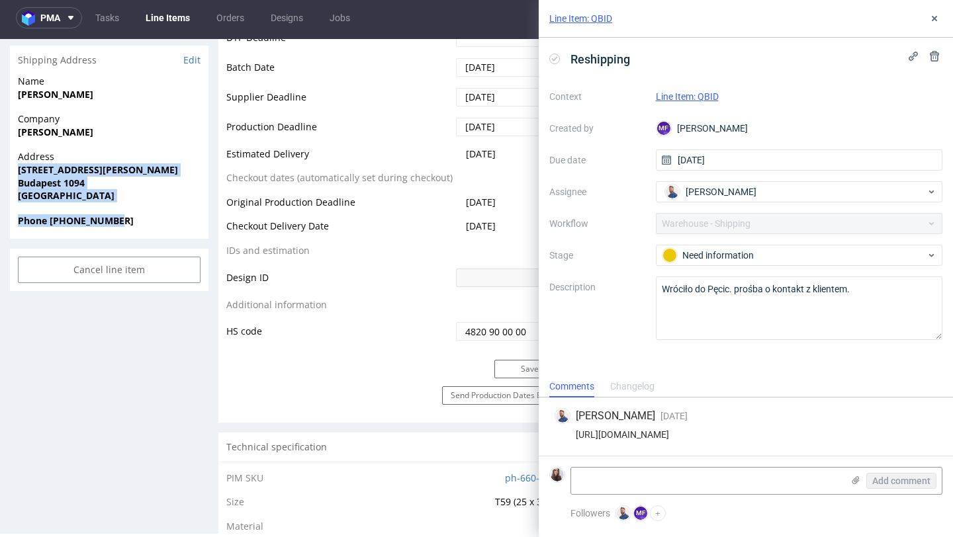
drag, startPoint x: 136, startPoint y: 225, endPoint x: 16, endPoint y: 173, distance: 130.6
click at [16, 173] on section "Shipping Address Edit Name Lazic Jovana Company Jovana Lazic Address 1094 Viola…" at bounding box center [109, 142] width 198 height 193
copy section "1094 Viola utca 15 Budapest 1094 Hungary Phone +36302225047"
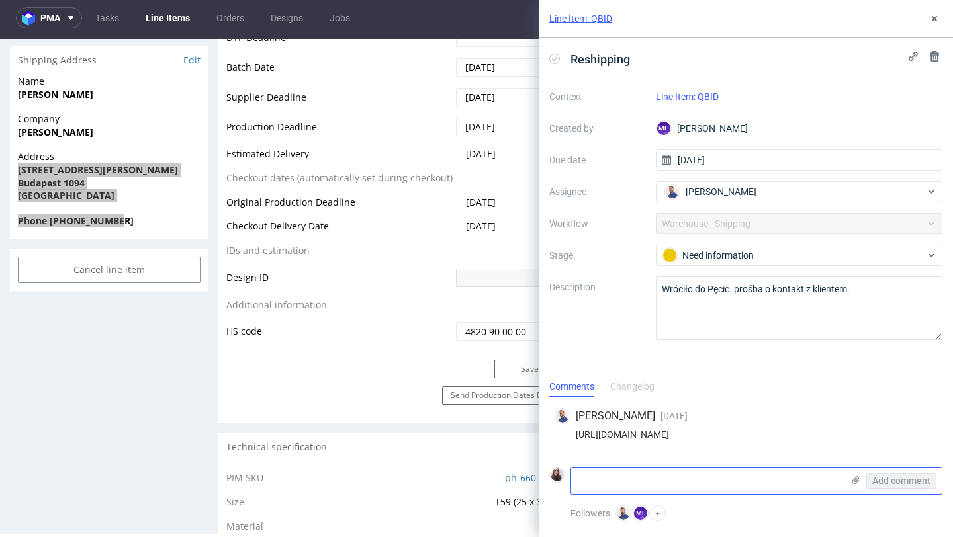
click at [639, 480] on textarea at bounding box center [706, 481] width 271 height 26
paste textarea "1094 Viola utca 15 Budapest 1094 Hungary Phone +36302225047"
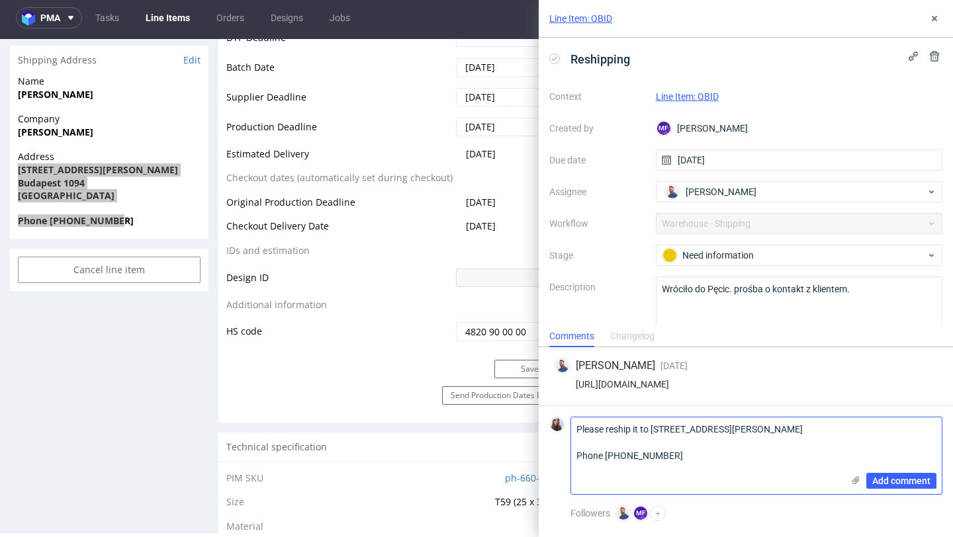
click at [731, 428] on textarea "Please reship it to 1094 Viola utca 15 Budapest 1094 Hungary Phone +36302225047" at bounding box center [706, 455] width 271 height 77
type textarea "Please reship it to 1094 Viola utca 15B Budapest 1094 Hungary Phone +36302225047"
click at [900, 481] on span "Add comment" at bounding box center [901, 480] width 58 height 9
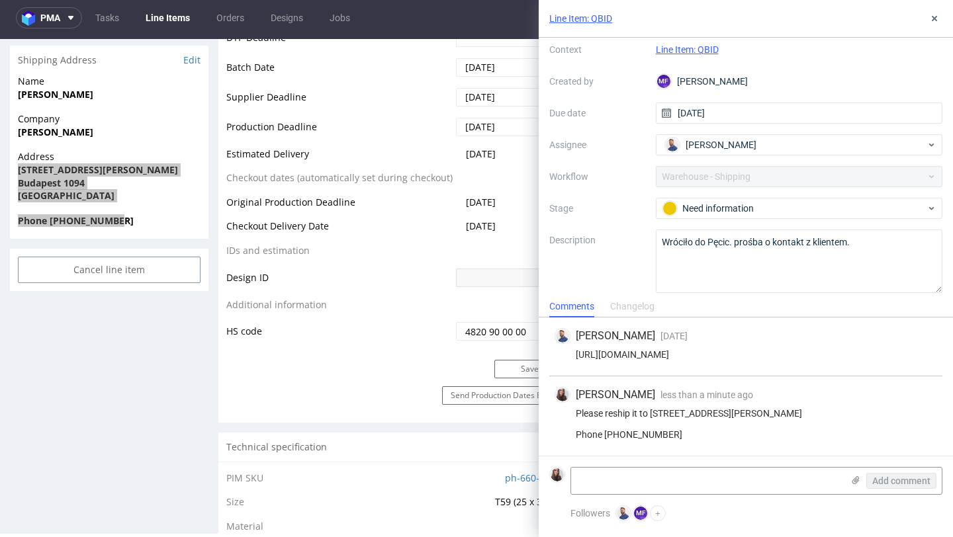
scroll to position [76, 0]
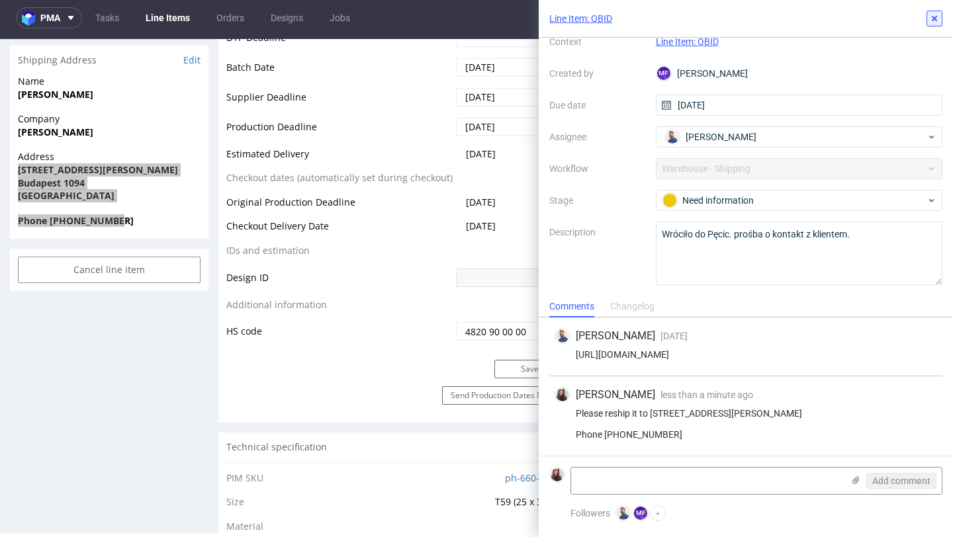
click at [934, 19] on use at bounding box center [933, 18] width 5 height 5
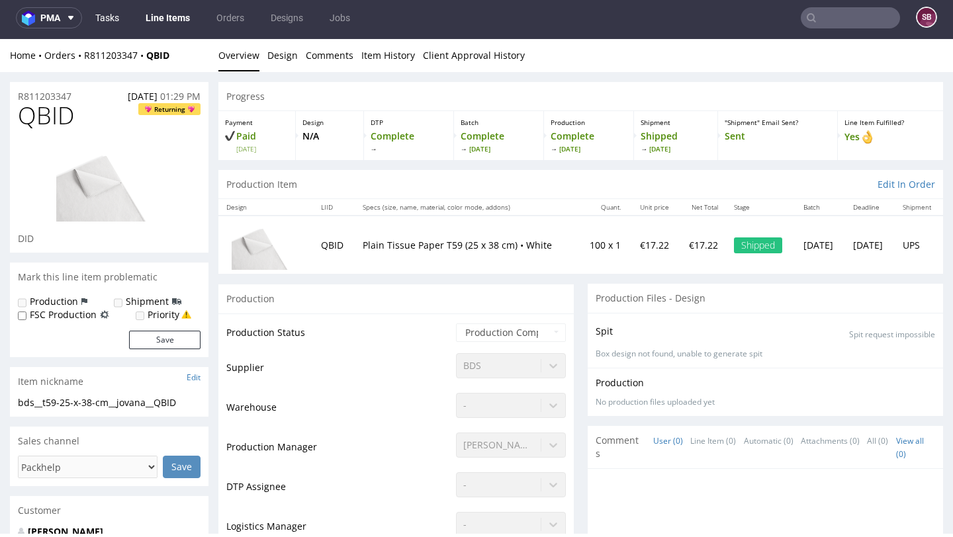
click at [109, 17] on link "Tasks" at bounding box center [107, 17] width 40 height 21
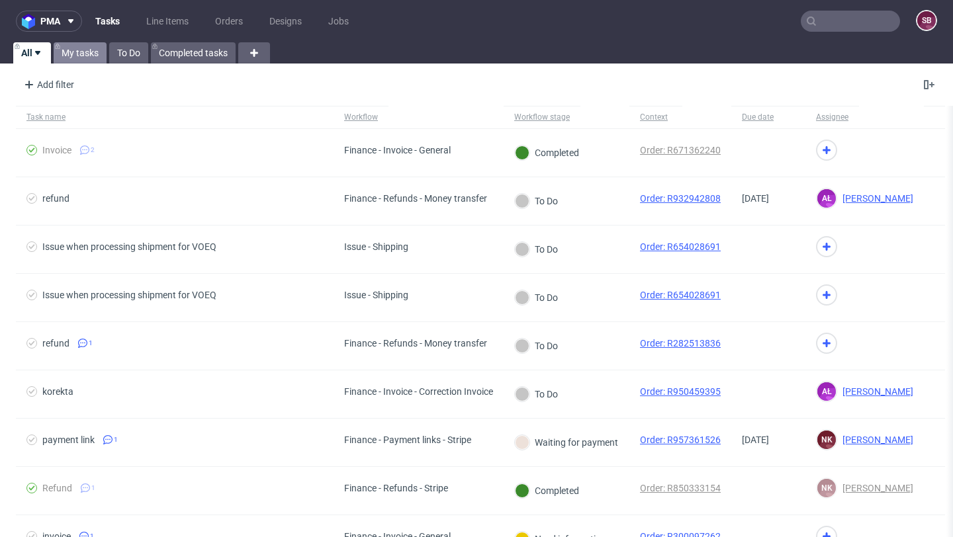
click at [93, 50] on link "My tasks" at bounding box center [80, 52] width 53 height 21
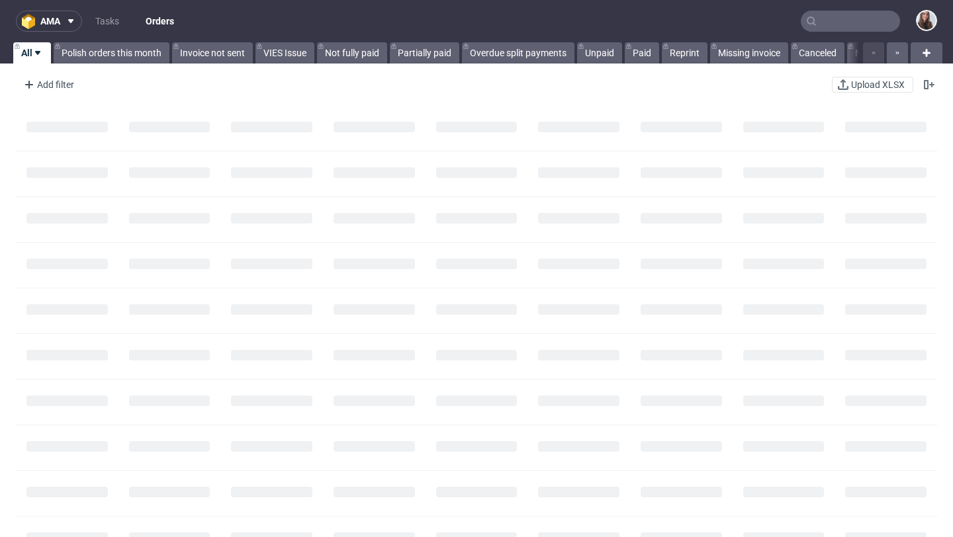
click at [806, 22] on use at bounding box center [810, 21] width 9 height 9
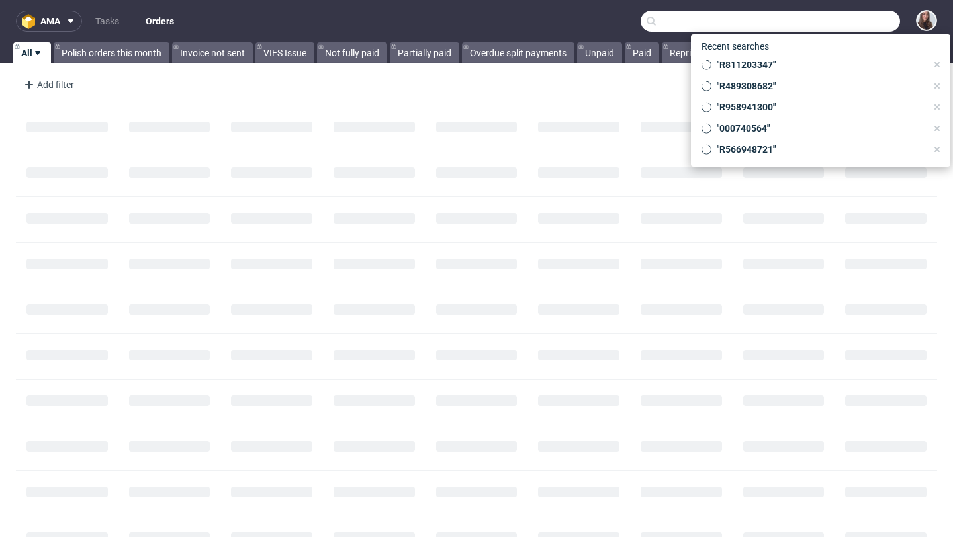
click at [816, 24] on input "text" at bounding box center [769, 21] width 259 height 21
paste input "R365765698"
type input "R365765698"
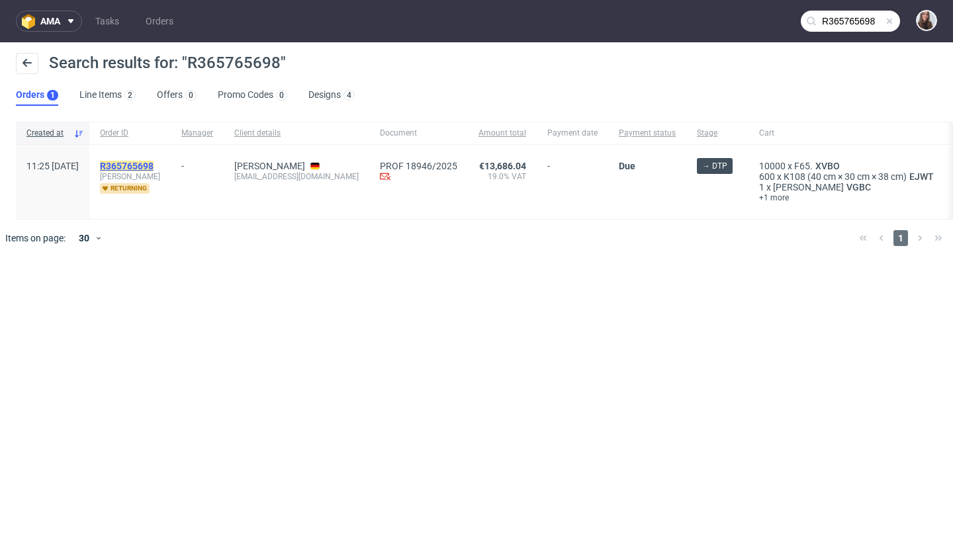
click at [153, 165] on mark "R365765698" at bounding box center [127, 166] width 54 height 11
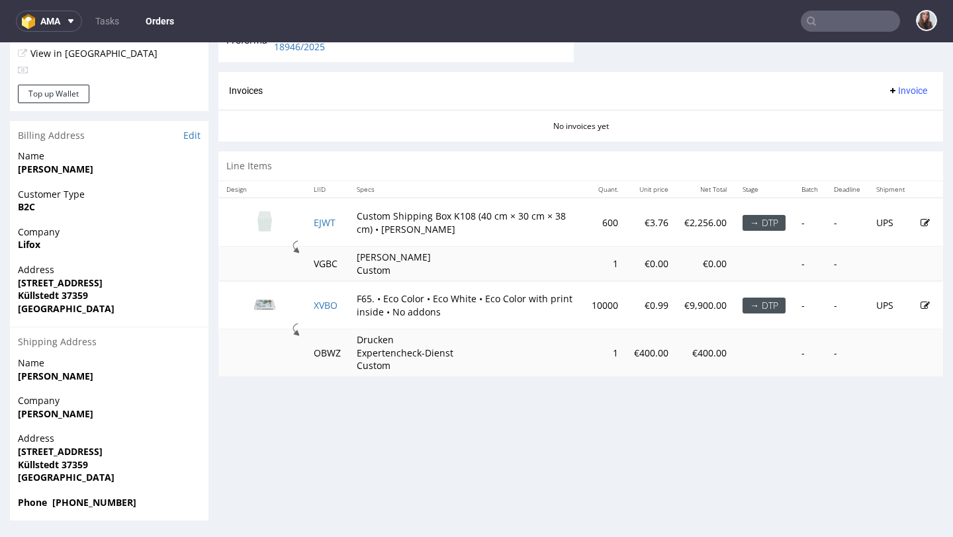
scroll to position [3, 0]
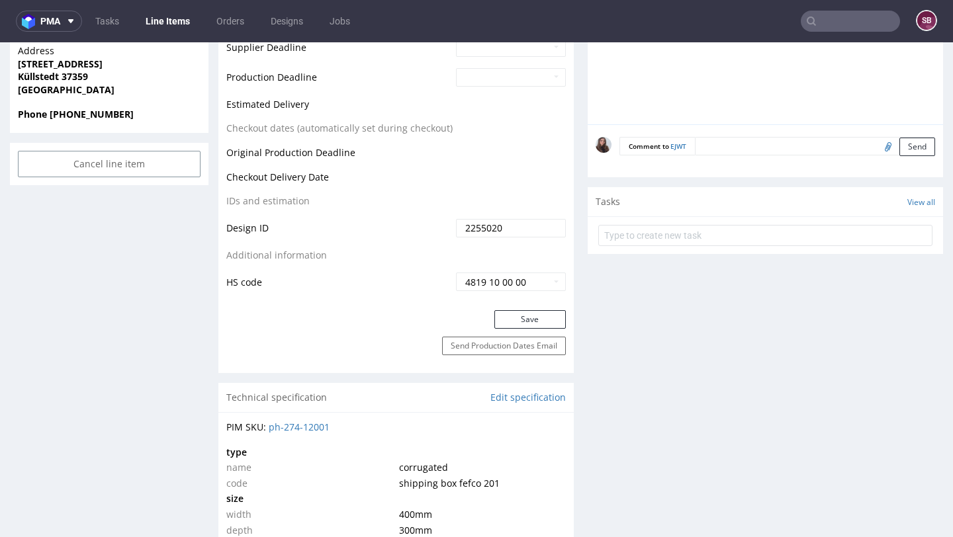
scroll to position [65, 0]
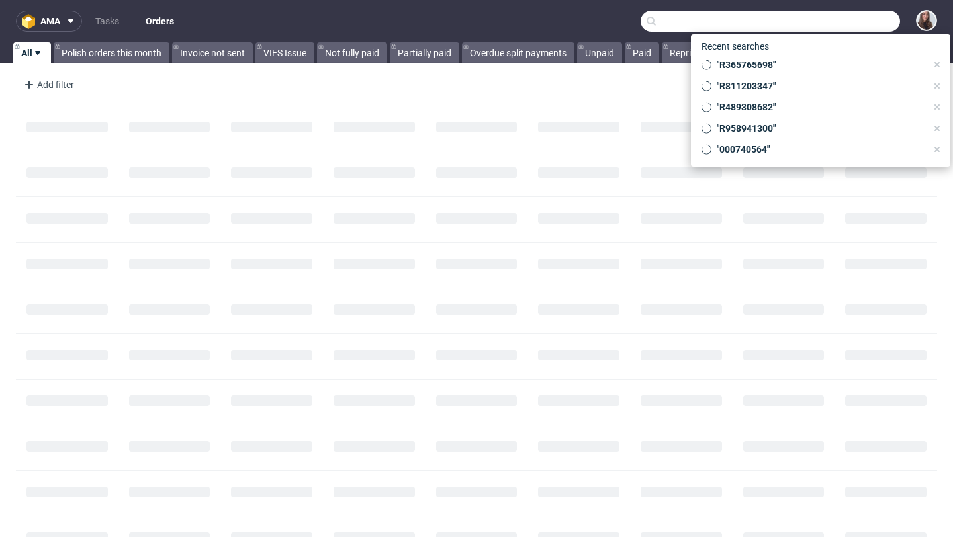
click at [827, 17] on input "text" at bounding box center [769, 21] width 259 height 21
paste input "R932942808"
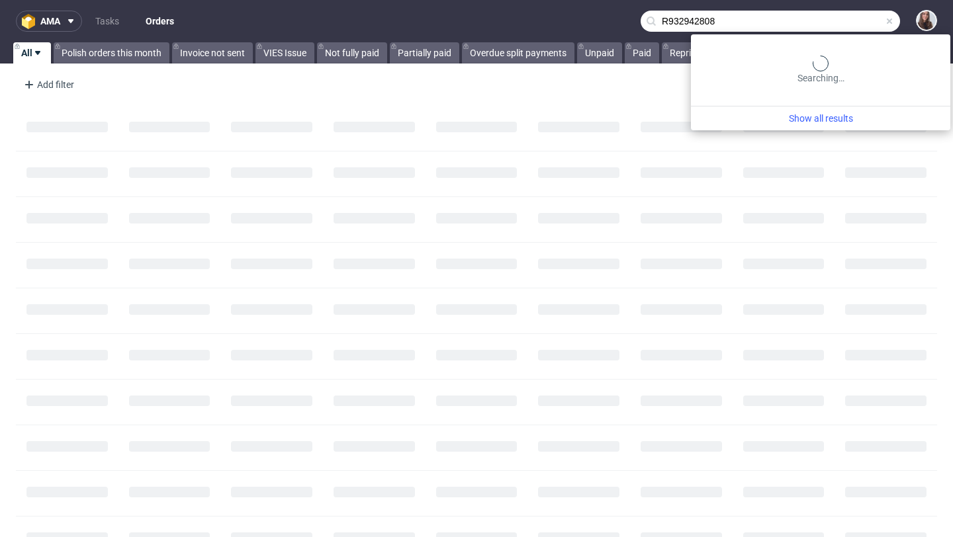
type input "R932942808"
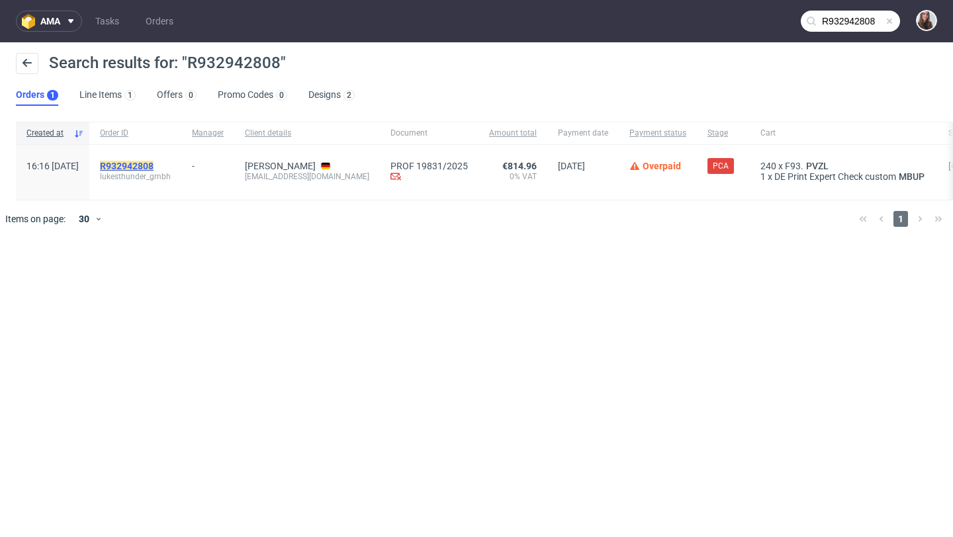
click at [153, 161] on mark "R932942808" at bounding box center [127, 166] width 54 height 11
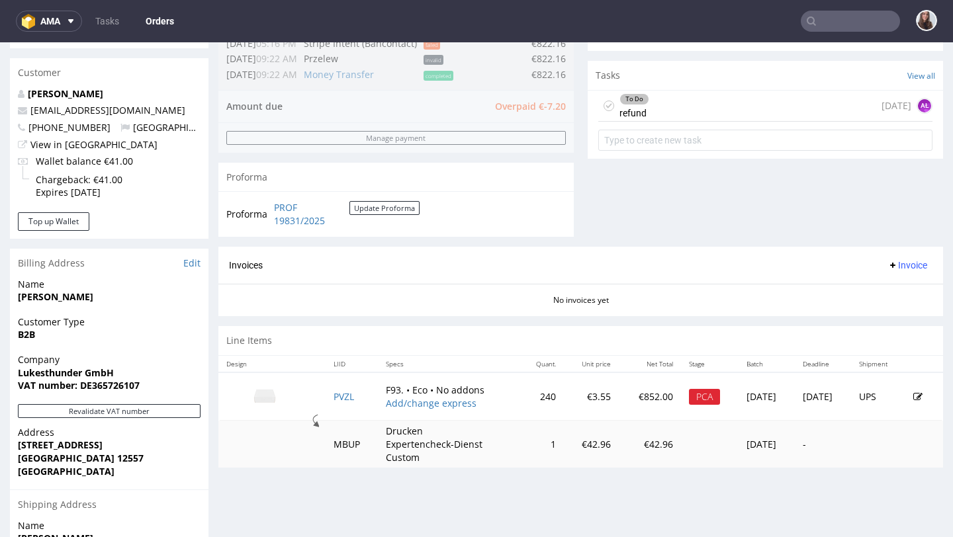
scroll to position [554, 0]
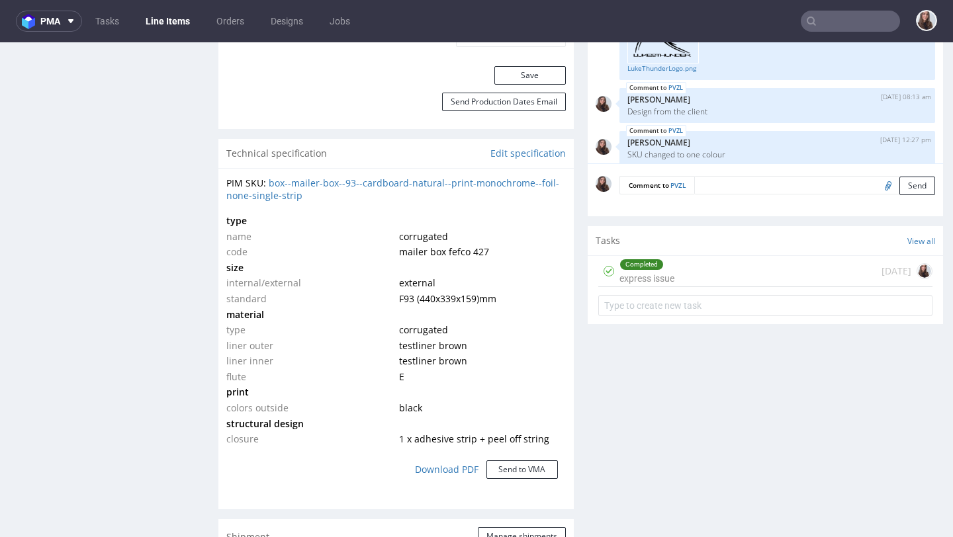
scroll to position [877, 0]
click at [699, 289] on div "Completed express issue [DATE]" at bounding box center [765, 273] width 334 height 31
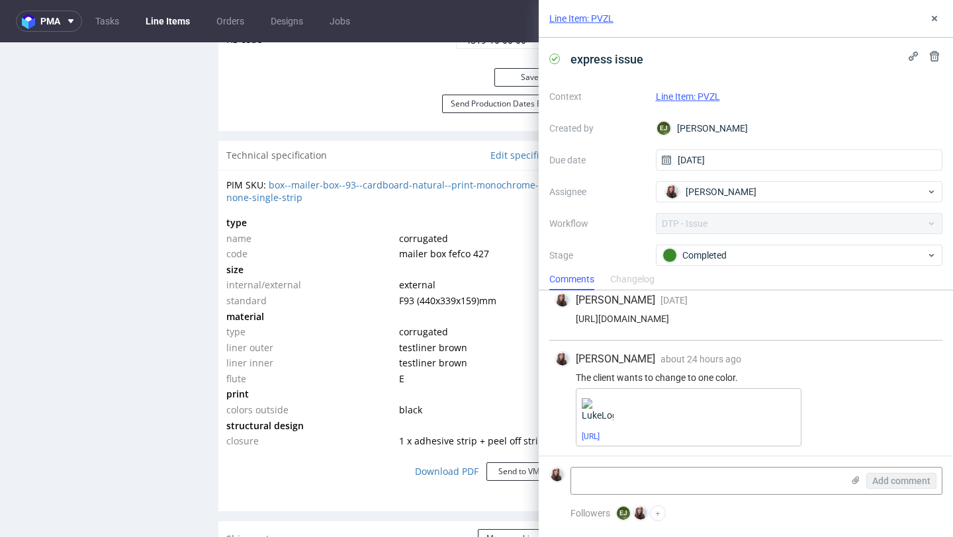
scroll to position [79, 0]
click at [935, 21] on icon at bounding box center [934, 18] width 11 height 11
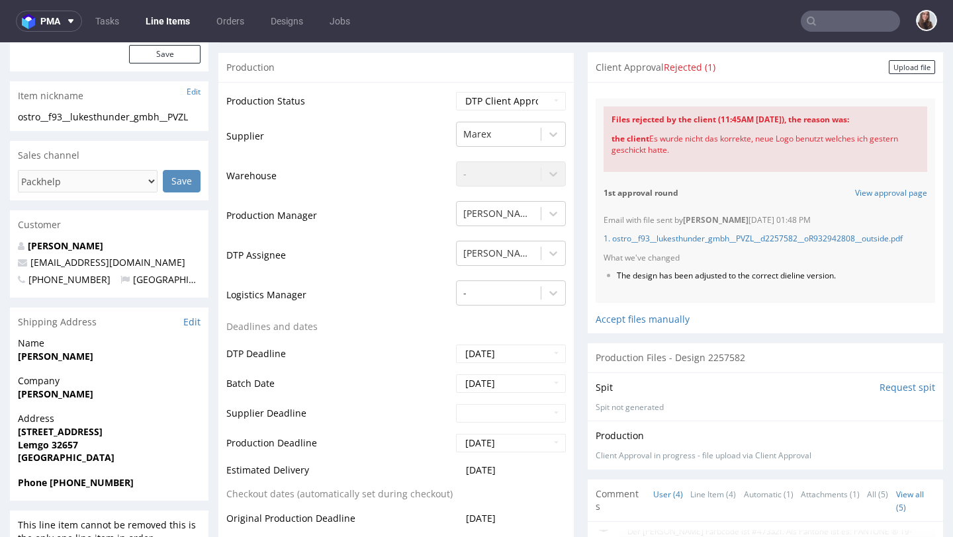
scroll to position [79, 0]
click at [680, 244] on link "1. ostro__f93__lukesthunder_gmbh__PVZL__d2257582__oR932942808__outside.pdf" at bounding box center [752, 238] width 299 height 11
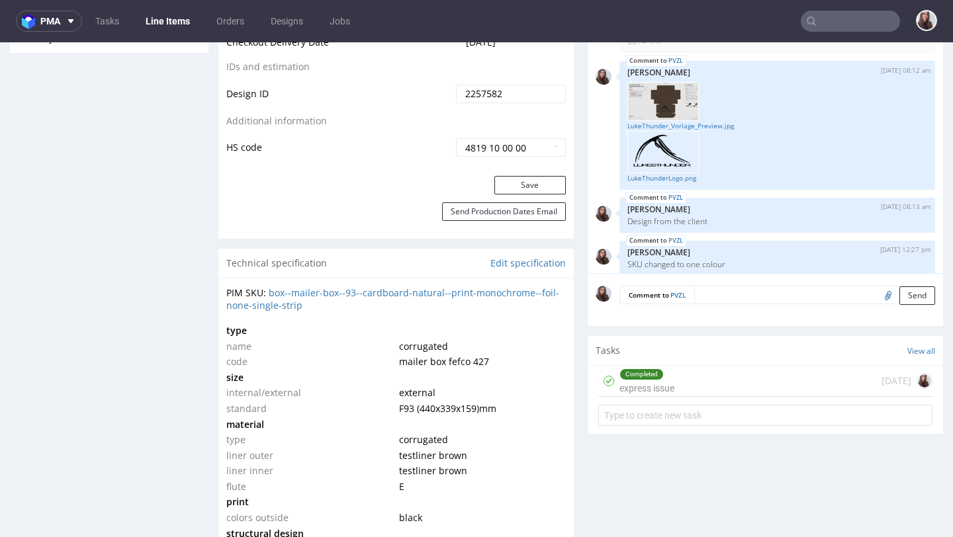
scroll to position [770, 0]
click at [856, 21] on input "text" at bounding box center [849, 21] width 99 height 21
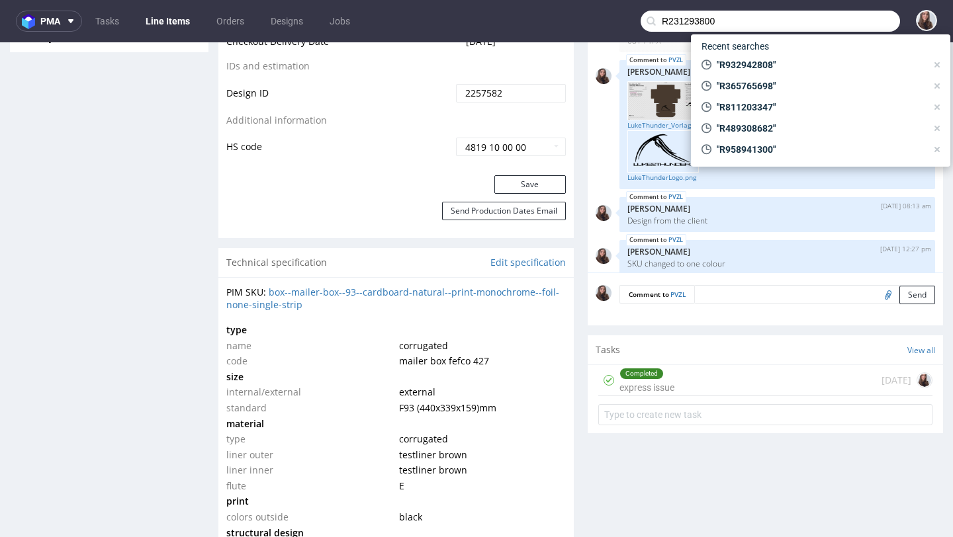
type input "R231293800"
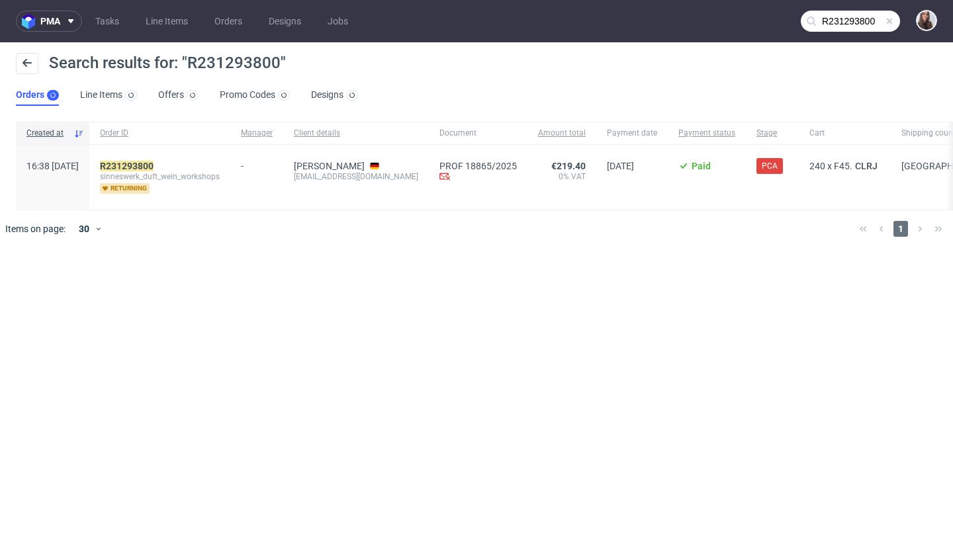
click at [165, 171] on span "sinneswerk_duft_wein_workshops" at bounding box center [160, 176] width 120 height 11
click at [153, 165] on mark "R231293800" at bounding box center [127, 166] width 54 height 11
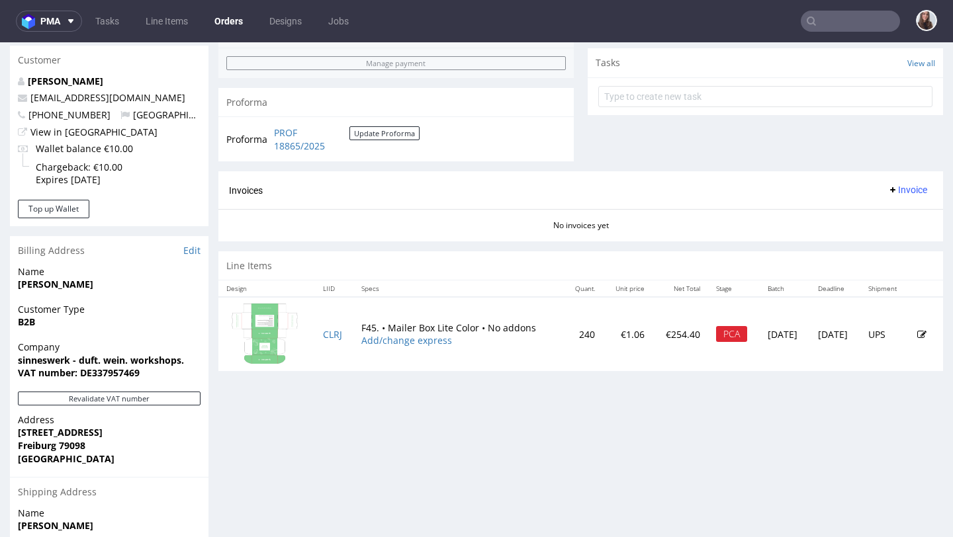
scroll to position [538, 0]
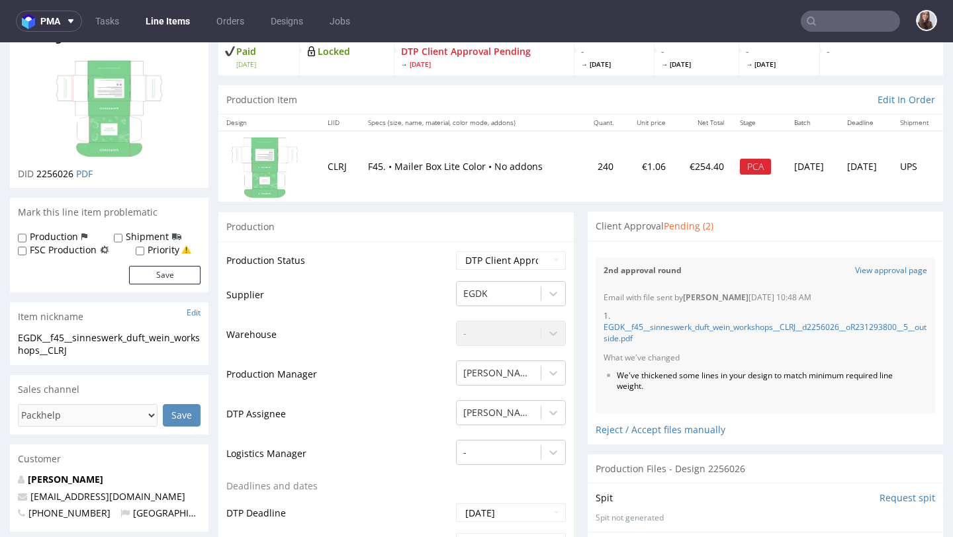
scroll to position [91, 0]
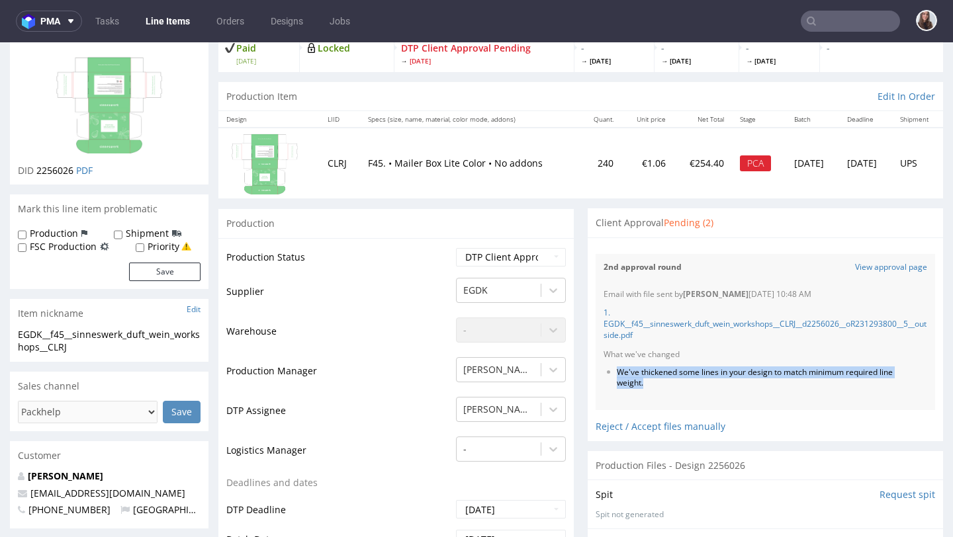
drag, startPoint x: 663, startPoint y: 385, endPoint x: 612, endPoint y: 370, distance: 53.0
click at [617, 370] on li "We've thickened some lines in your design to match minimum required line weight." at bounding box center [756, 378] width 279 height 22
copy li "We've thickened some lines in your design to match minimum required line weight."
click at [783, 384] on li "We've thickened some lines in your design to match minimum required line weight." at bounding box center [756, 378] width 279 height 22
drag, startPoint x: 707, startPoint y: 379, endPoint x: 611, endPoint y: 366, distance: 97.4
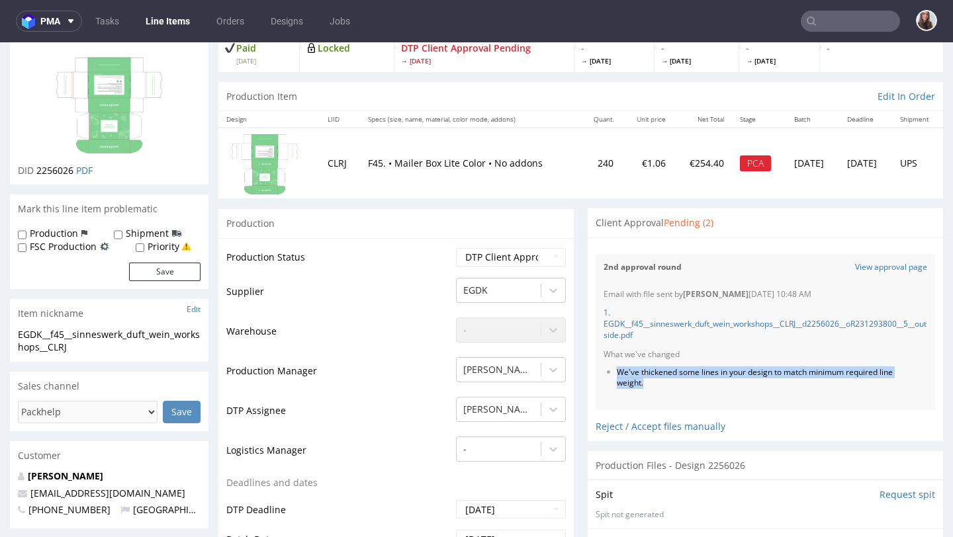
click at [611, 367] on ul "We've thickened some lines in your design to match minimum required line weight." at bounding box center [764, 378] width 323 height 22
copy li "We've thickened some lines in your design to match minimum required line weight."
click at [855, 19] on input "text" at bounding box center [849, 21] width 99 height 21
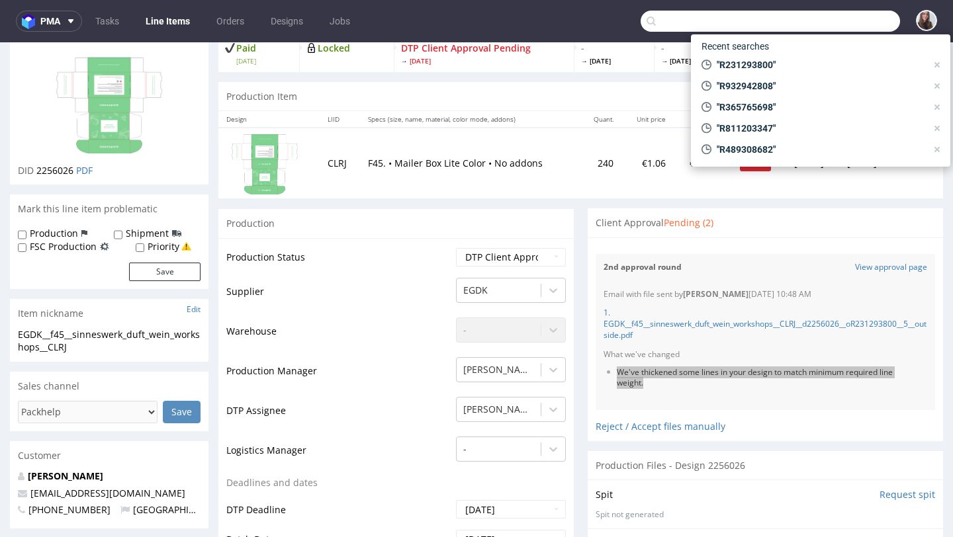
paste input "R000740564"
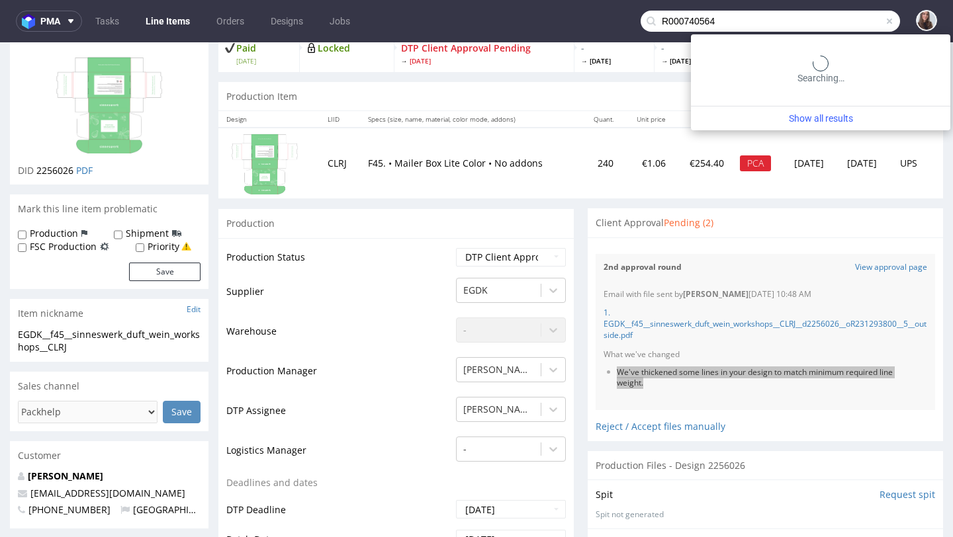
type input "R000740564"
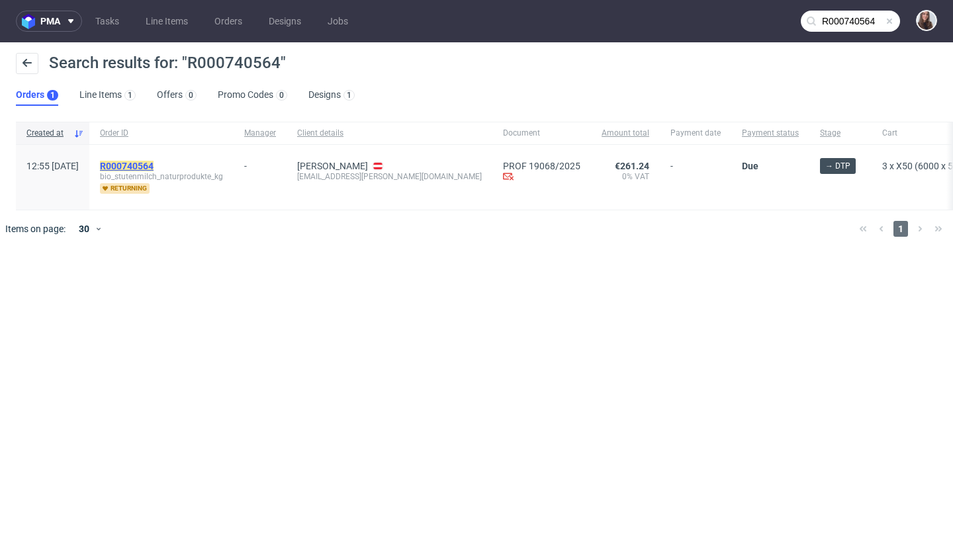
click at [153, 167] on mark "R000740564" at bounding box center [127, 166] width 54 height 11
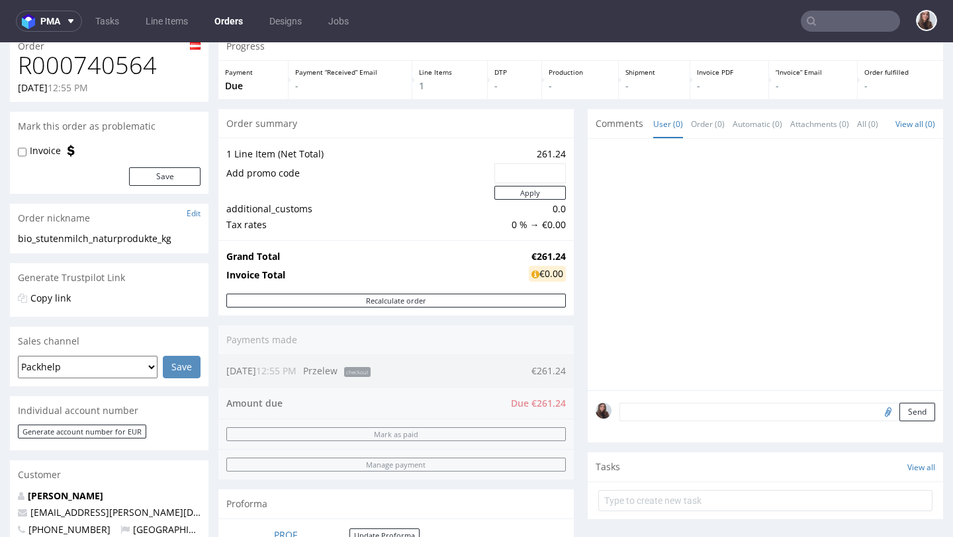
scroll to position [55, 0]
drag, startPoint x: 505, startPoint y: 402, endPoint x: 558, endPoint y: 403, distance: 52.9
click at [558, 403] on div "Order summary 1 Line Item (Net Total) 261.24 Add promo code Apply additional_cu…" at bounding box center [395, 340] width 355 height 464
drag, startPoint x: 560, startPoint y: 403, endPoint x: 515, endPoint y: 402, distance: 45.0
click at [515, 402] on div "Order summary 1 Line Item (Net Total) 261.24 Add promo code Apply additional_cu…" at bounding box center [395, 340] width 355 height 464
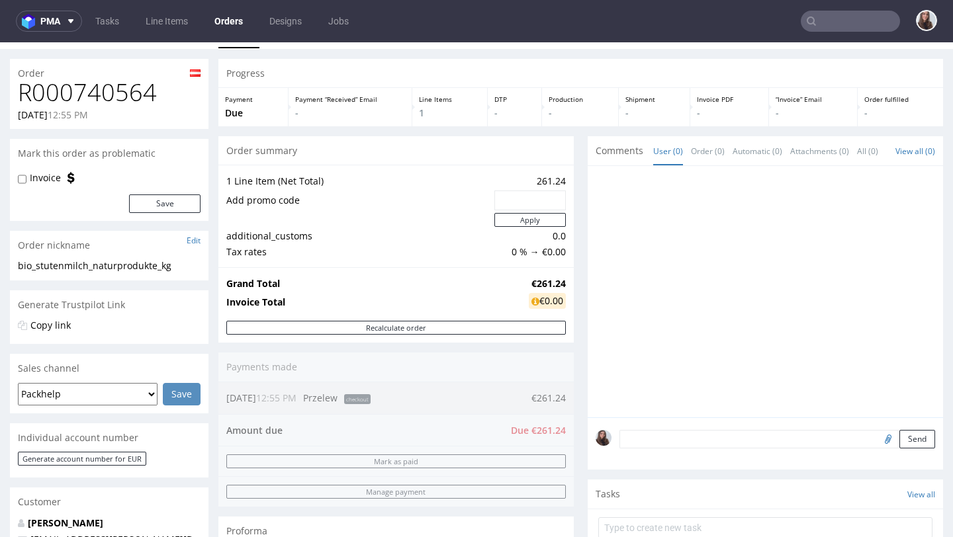
scroll to position [20, 0]
